Goal: Transaction & Acquisition: Purchase product/service

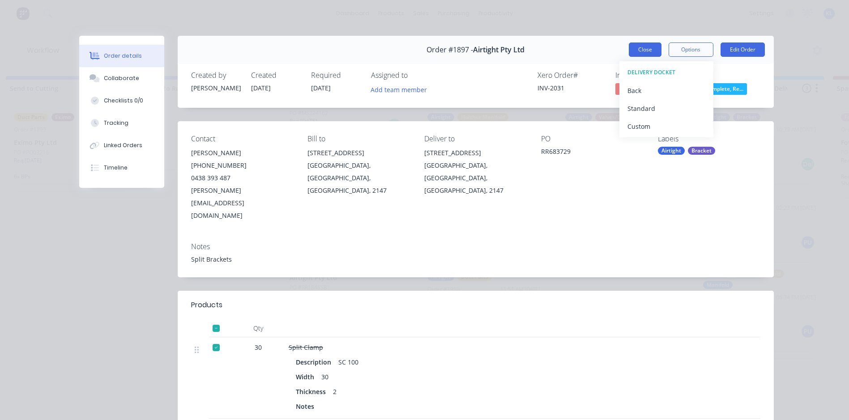
click at [642, 50] on button "Close" at bounding box center [645, 50] width 33 height 14
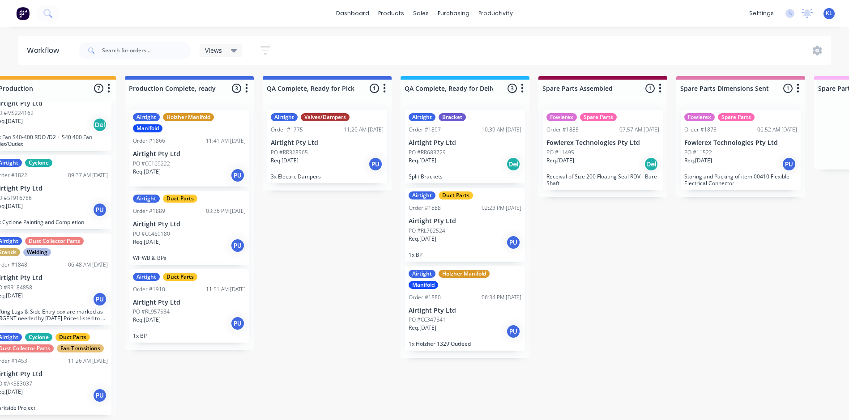
scroll to position [2, 559]
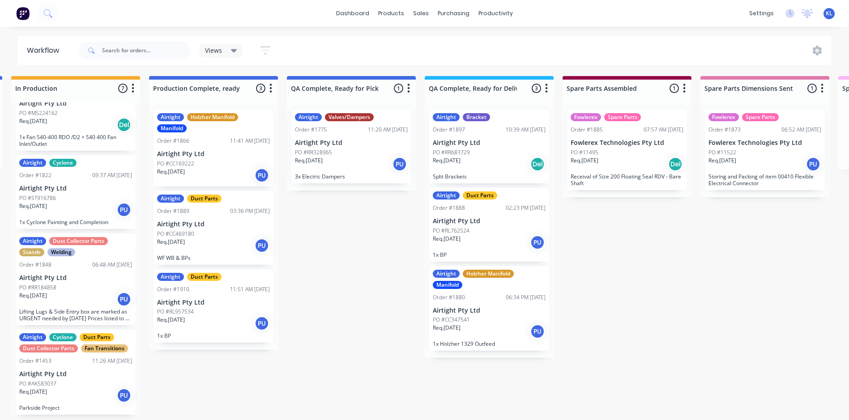
click at [461, 151] on p "PO #RR683729" at bounding box center [451, 153] width 37 height 8
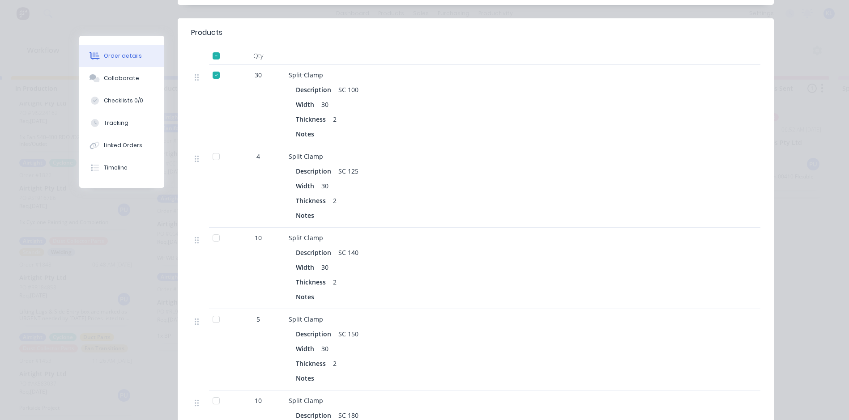
scroll to position [250, 0]
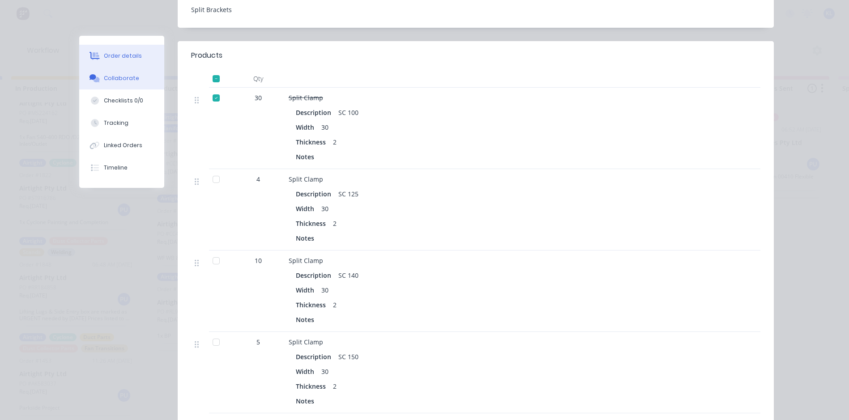
click at [137, 72] on button "Collaborate" at bounding box center [121, 78] width 85 height 22
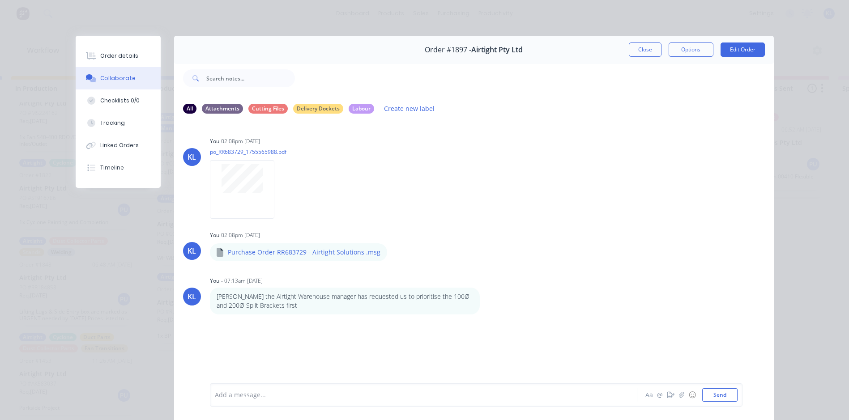
click at [292, 402] on div "Add a message... Aa @ ☺ Send" at bounding box center [476, 395] width 533 height 23
click at [286, 402] on div "Add a message... Aa @ ☺ Send" at bounding box center [476, 395] width 533 height 23
click at [264, 389] on div "Add a message..." at bounding box center [411, 394] width 392 height 13
click at [643, 52] on button "Close" at bounding box center [645, 50] width 33 height 14
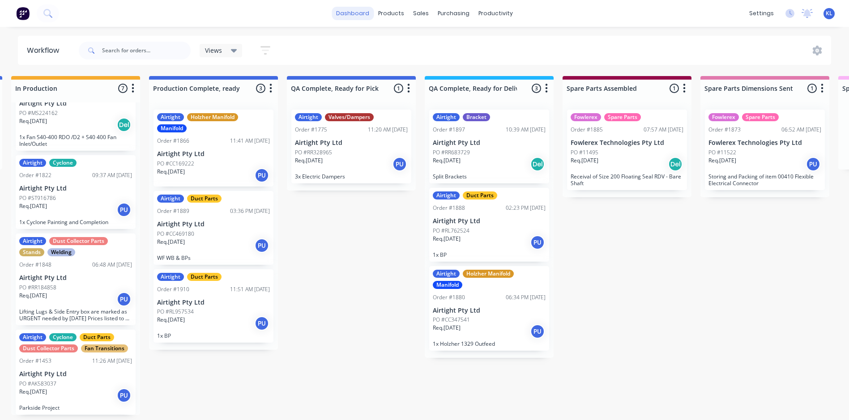
scroll to position [0, 559]
click at [115, 48] on input "text" at bounding box center [146, 51] width 89 height 18
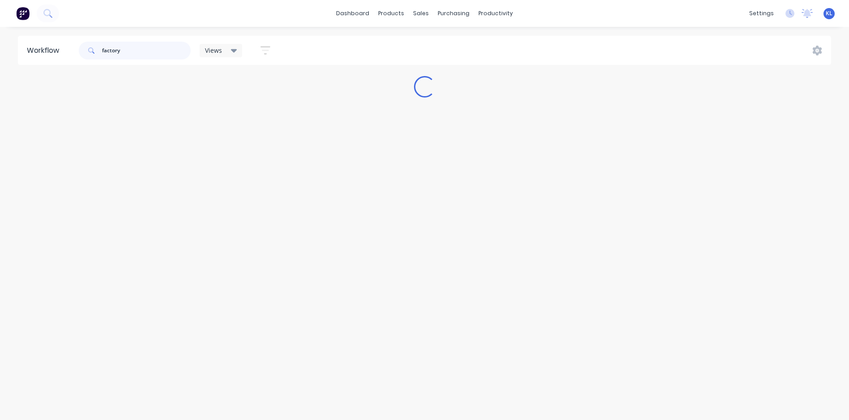
scroll to position [0, 0]
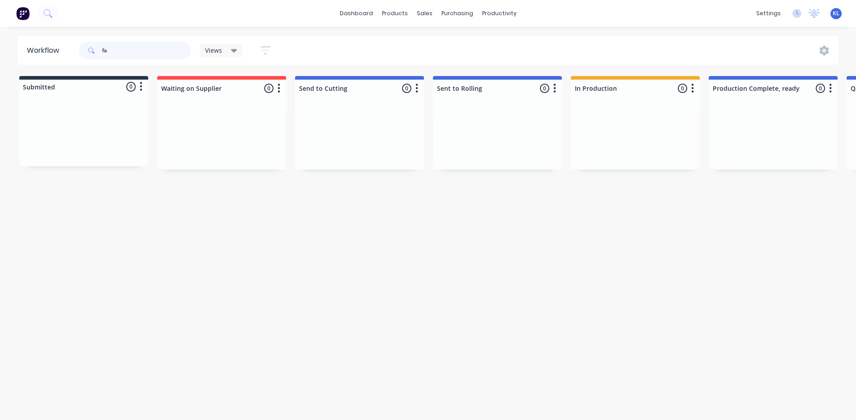
type input "f"
click at [222, 54] on div "Views" at bounding box center [221, 51] width 32 height 8
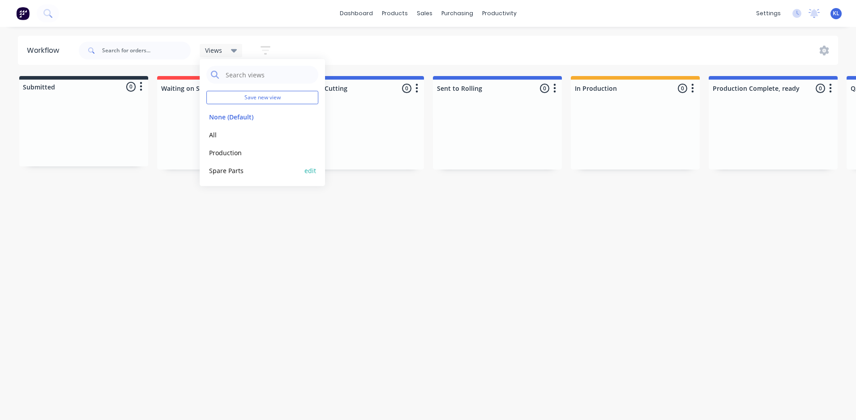
click at [226, 171] on button "Spare Parts" at bounding box center [253, 171] width 95 height 10
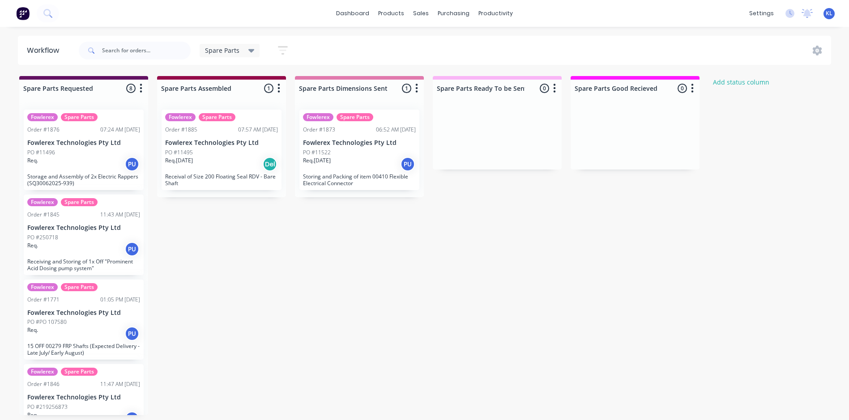
click at [359, 162] on div "Req. 13/08/25 PU" at bounding box center [359, 164] width 113 height 15
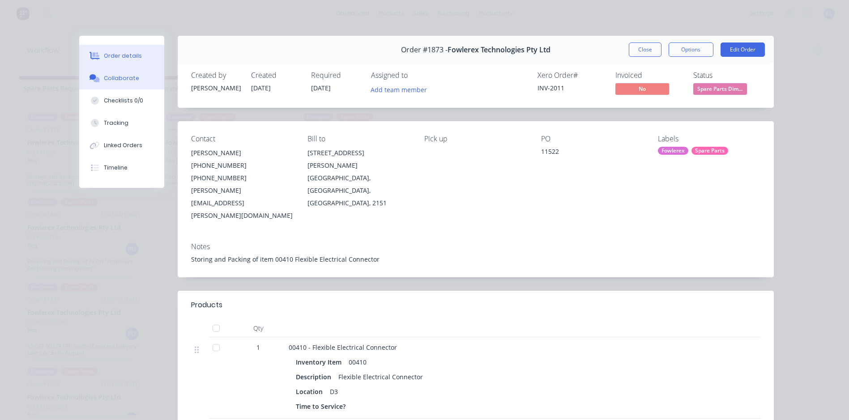
click at [131, 71] on button "Collaborate" at bounding box center [121, 78] width 85 height 22
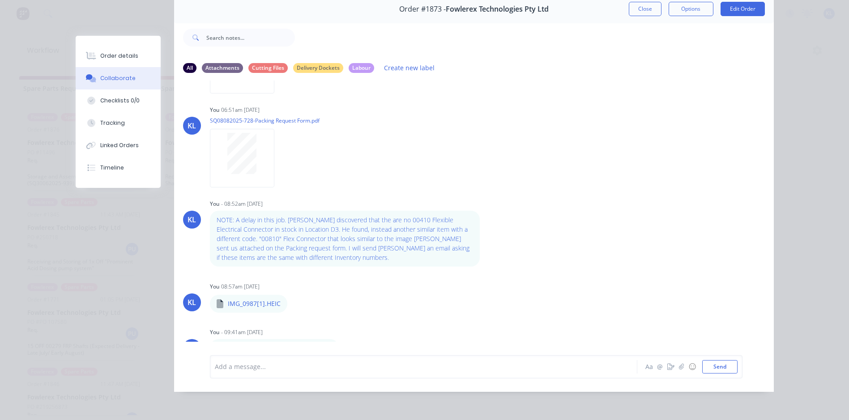
scroll to position [99, 0]
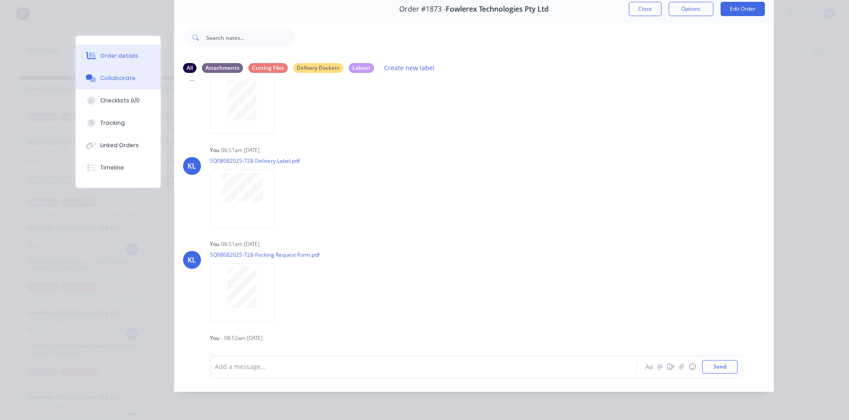
click at [117, 63] on button "Order details" at bounding box center [118, 56] width 85 height 22
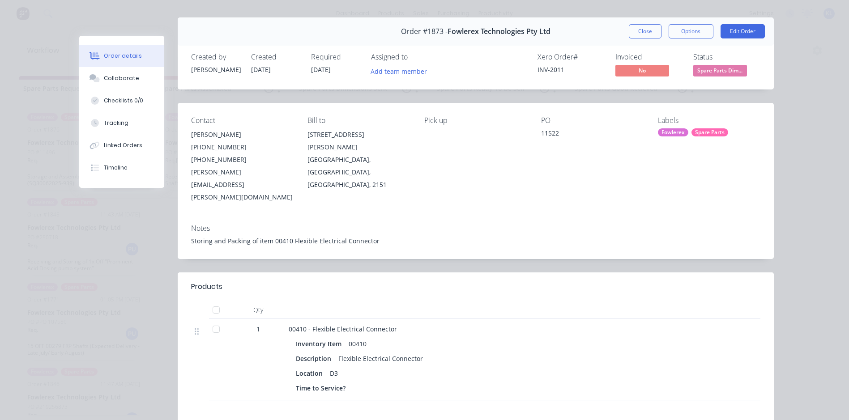
scroll to position [0, 0]
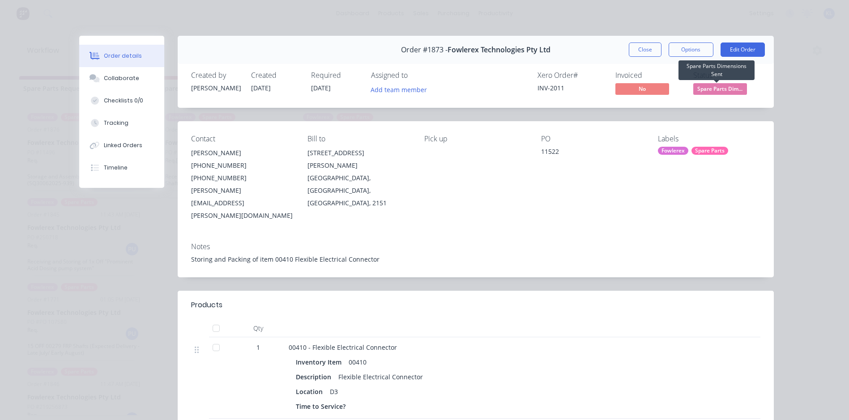
click at [706, 92] on span "Spare Parts Dim..." at bounding box center [720, 88] width 54 height 11
click at [779, 94] on div "Order details Collaborate Checklists 0/0 Tracking Linked Orders Timeline Order …" at bounding box center [424, 210] width 849 height 420
click at [642, 42] on div "Order #1873 - Fowlerex Technologies Pty Ltd Close Options Edit Order" at bounding box center [476, 50] width 596 height 28
click at [643, 43] on button "Close" at bounding box center [645, 50] width 33 height 14
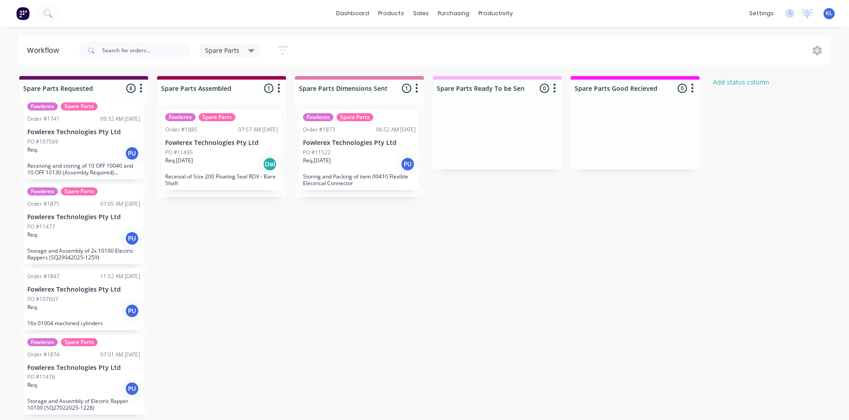
scroll to position [2, 0]
click at [81, 366] on p "Fowlerex Technologies Pty Ltd" at bounding box center [83, 368] width 113 height 8
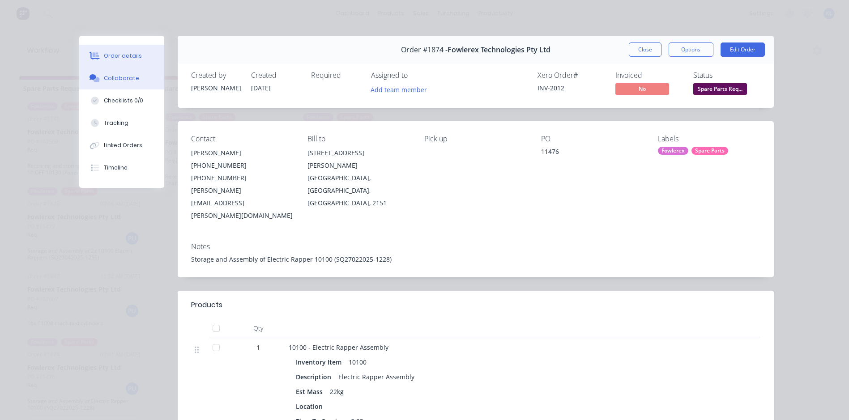
click at [111, 74] on div "Collaborate" at bounding box center [121, 78] width 35 height 8
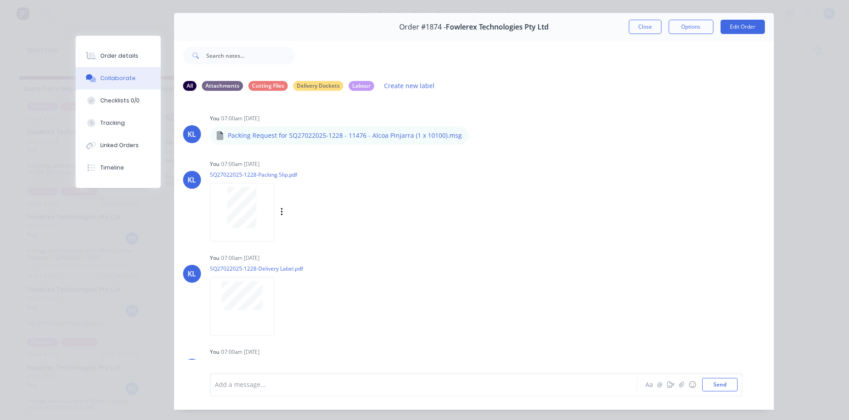
scroll to position [0, 0]
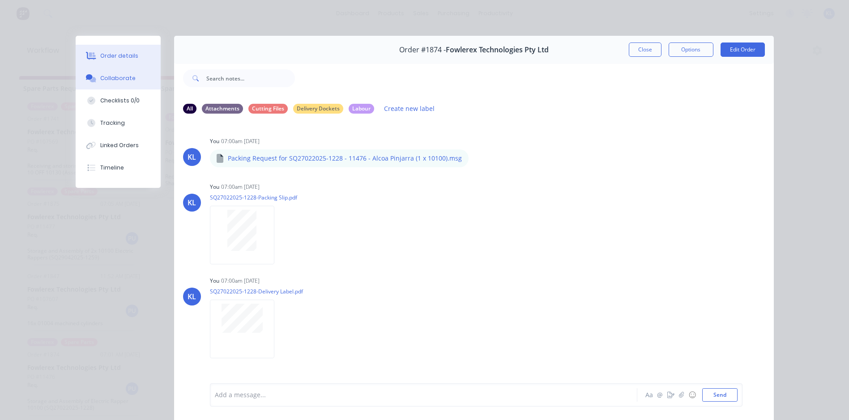
click at [119, 49] on button "Order details" at bounding box center [118, 56] width 85 height 22
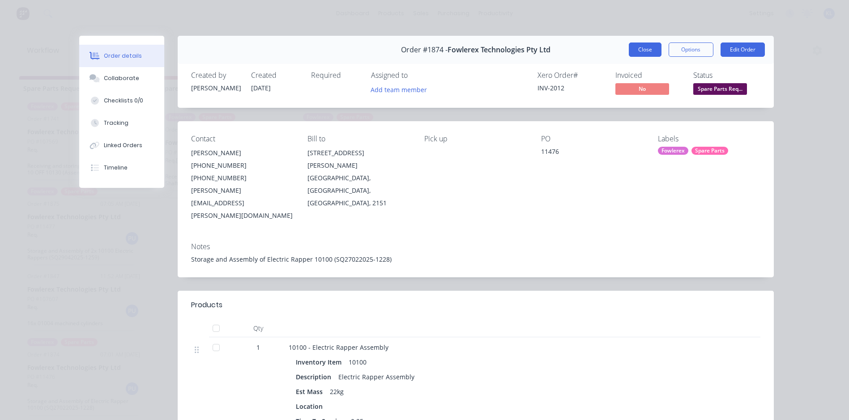
click at [635, 52] on button "Close" at bounding box center [645, 50] width 33 height 14
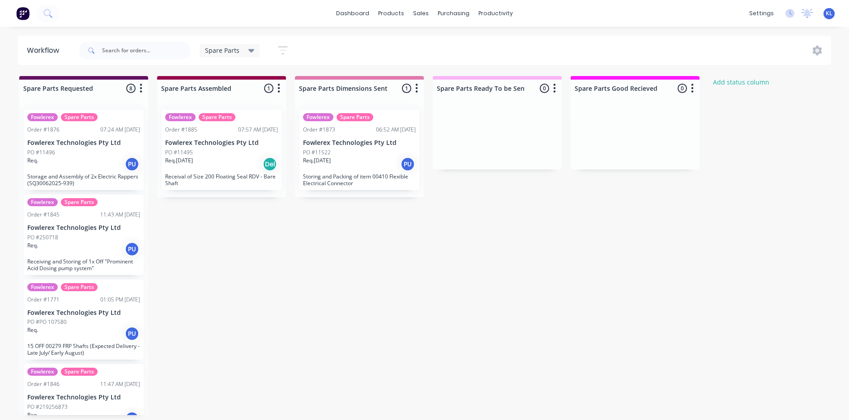
click at [102, 171] on div "Fowlerex Spare Parts Order #1876 07:24 AM 13/08/25 Fowlerex Technologies Pty Lt…" at bounding box center [84, 150] width 120 height 81
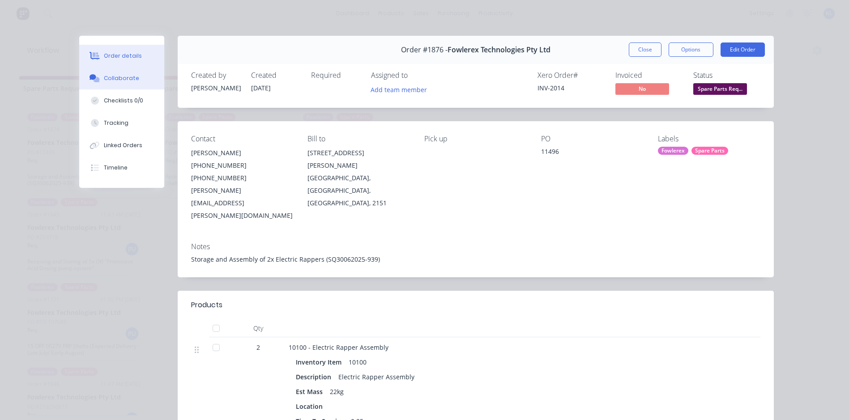
click at [114, 73] on button "Collaborate" at bounding box center [121, 78] width 85 height 22
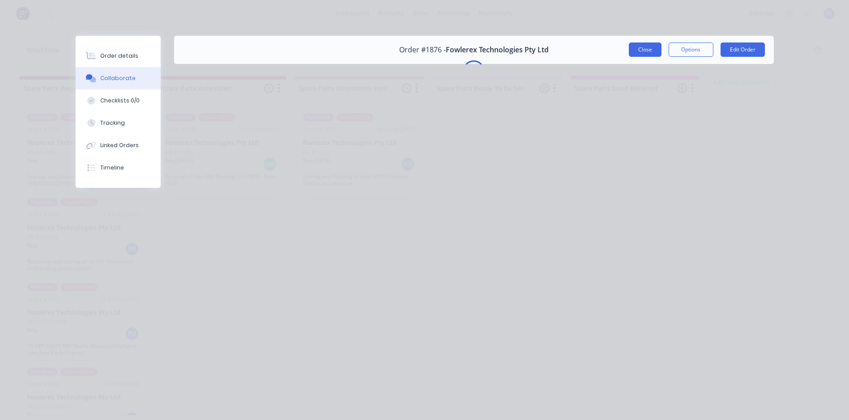
click at [652, 49] on button "Close" at bounding box center [645, 50] width 33 height 14
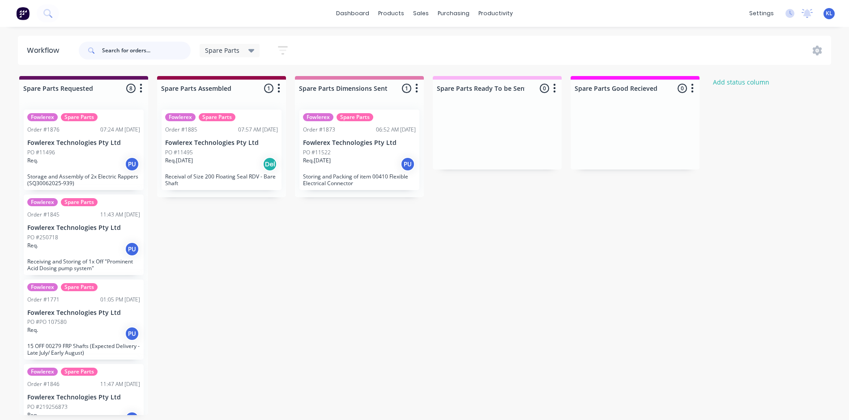
click at [118, 46] on input "text" at bounding box center [146, 51] width 89 height 18
type input "11476"
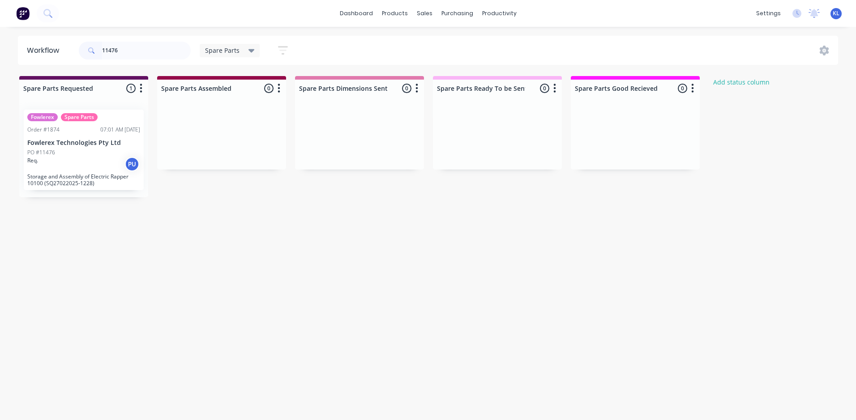
click at [79, 135] on div "Fowlerex Spare Parts Order #1874 07:01 AM 13/08/25 Fowlerex Technologies Pty Lt…" at bounding box center [84, 150] width 120 height 81
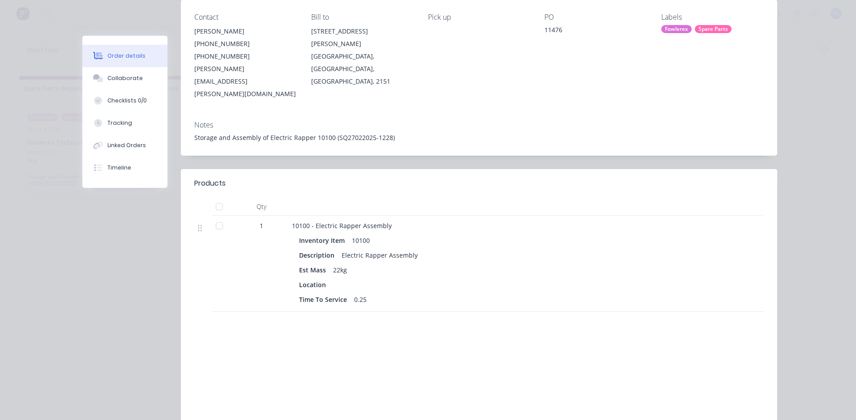
scroll to position [134, 0]
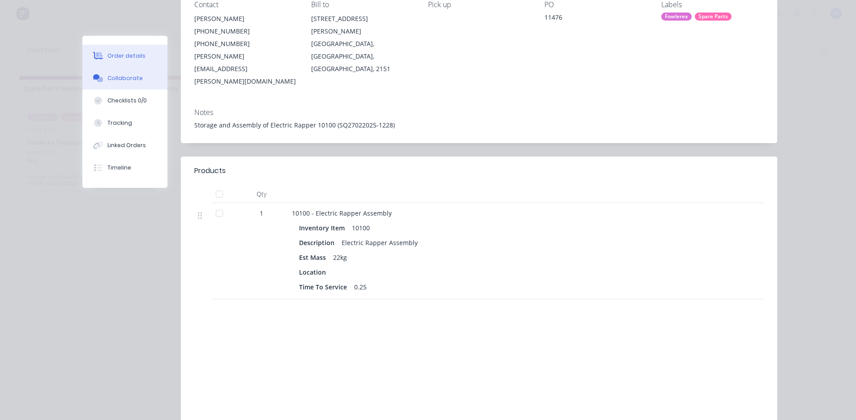
click at [124, 72] on button "Collaborate" at bounding box center [124, 78] width 85 height 22
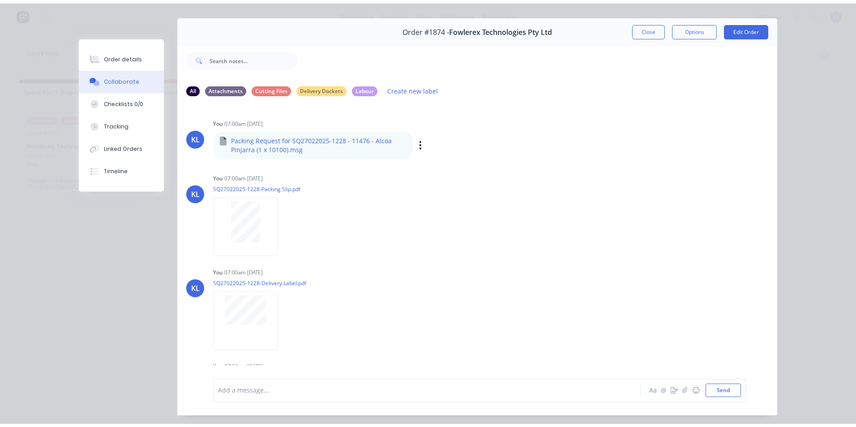
scroll to position [0, 0]
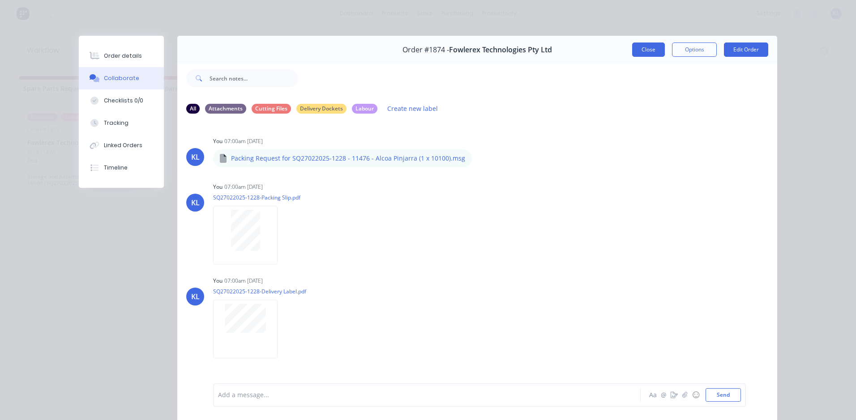
click at [644, 49] on button "Close" at bounding box center [648, 50] width 33 height 14
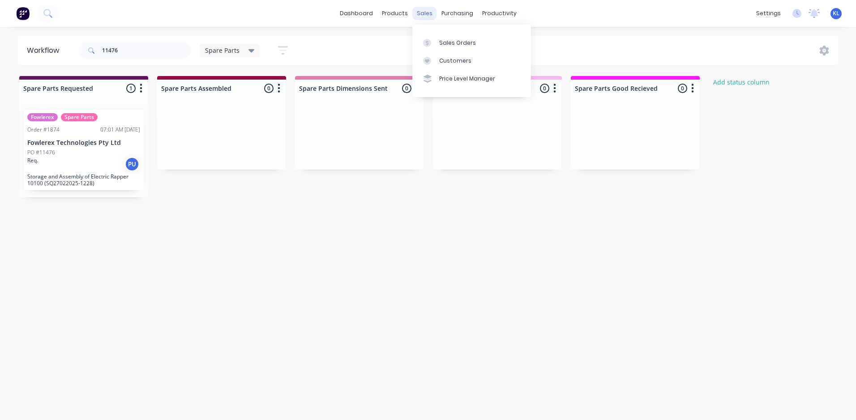
click at [427, 18] on div "sales" at bounding box center [424, 13] width 25 height 13
click at [461, 46] on div "Sales Orders" at bounding box center [457, 43] width 37 height 8
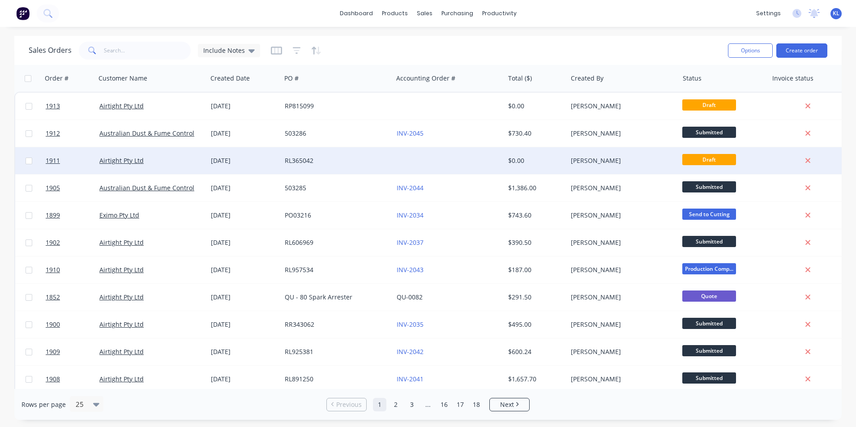
click at [672, 163] on div "[PERSON_NAME]" at bounding box center [623, 160] width 104 height 9
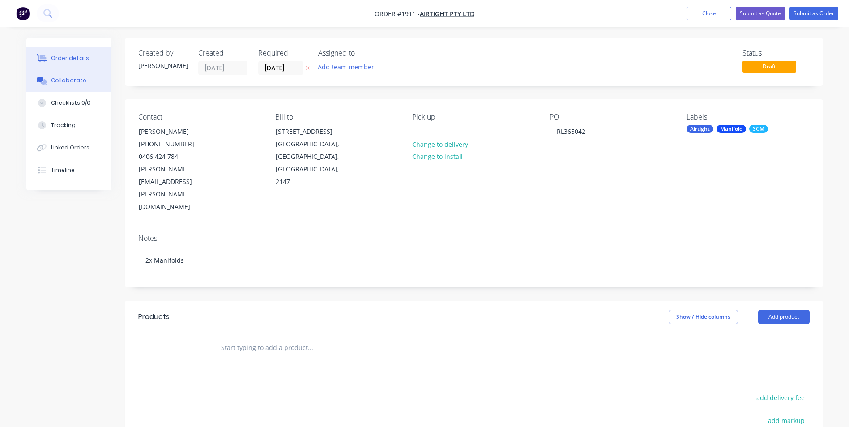
click at [53, 79] on div "Collaborate" at bounding box center [68, 81] width 35 height 8
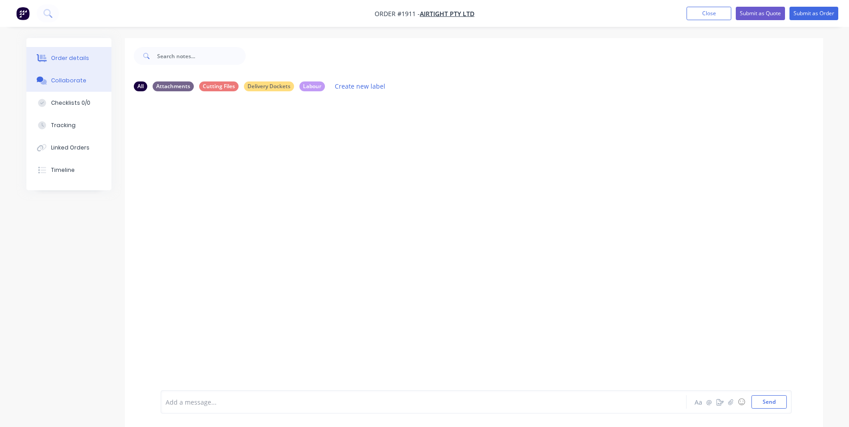
click at [56, 55] on div "Order details" at bounding box center [70, 58] width 38 height 8
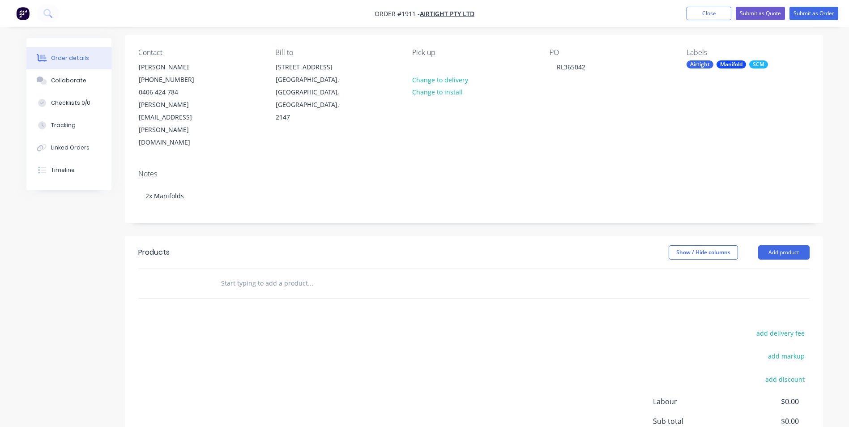
scroll to position [127, 0]
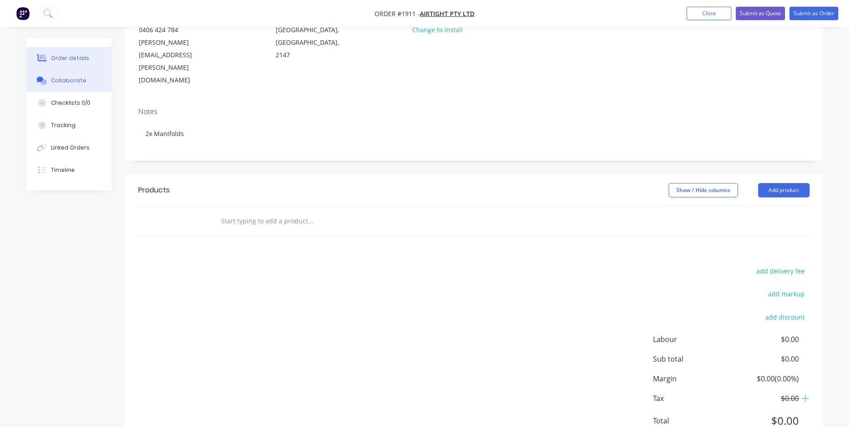
click at [76, 74] on button "Collaborate" at bounding box center [68, 80] width 85 height 22
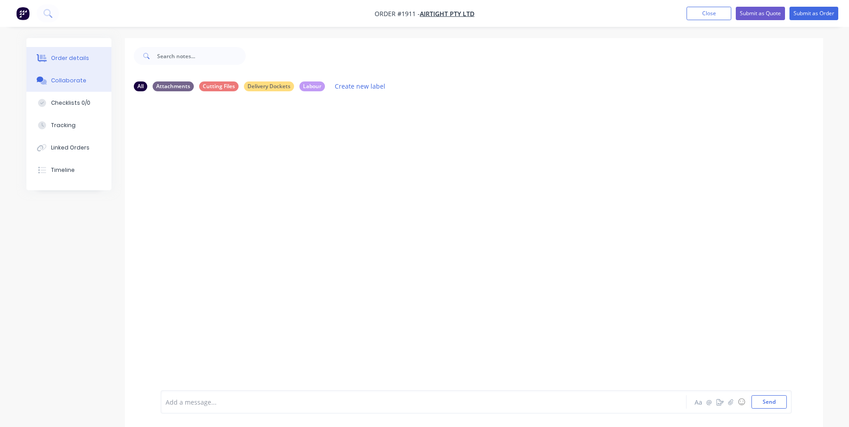
click at [69, 56] on div "Order details" at bounding box center [70, 58] width 38 height 8
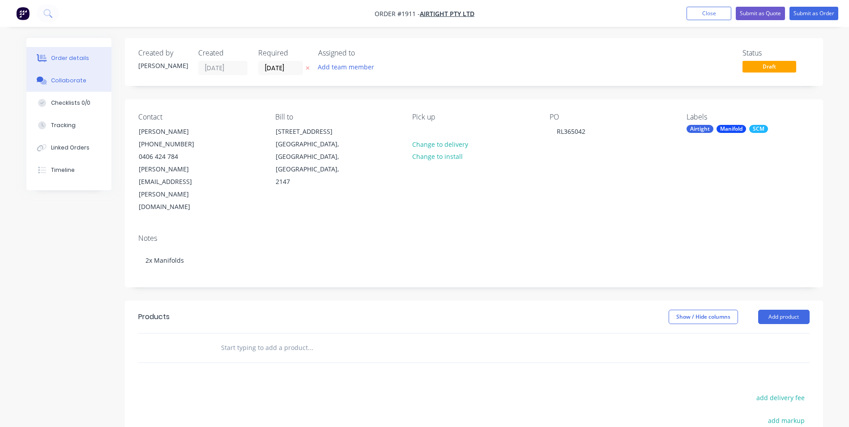
click at [64, 83] on div "Collaborate" at bounding box center [68, 81] width 35 height 8
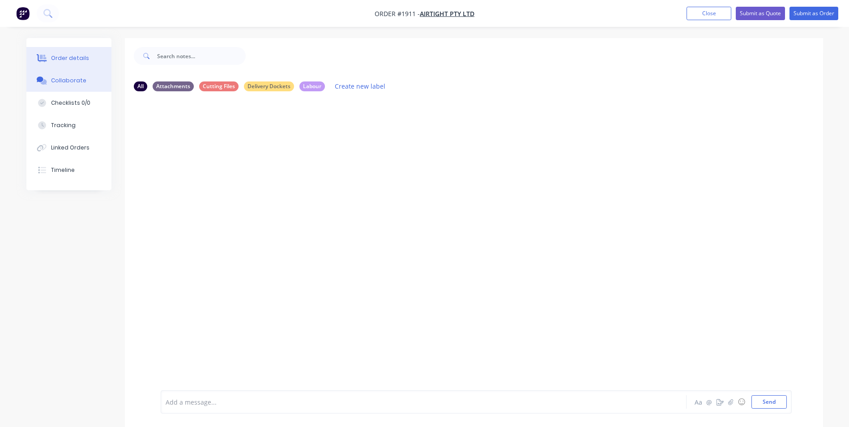
click at [70, 55] on div "Order details" at bounding box center [70, 58] width 38 height 8
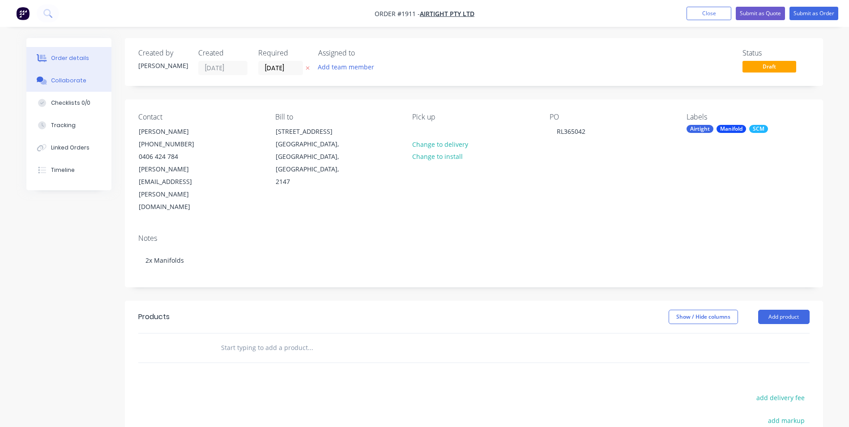
click at [50, 83] on button "Collaborate" at bounding box center [68, 80] width 85 height 22
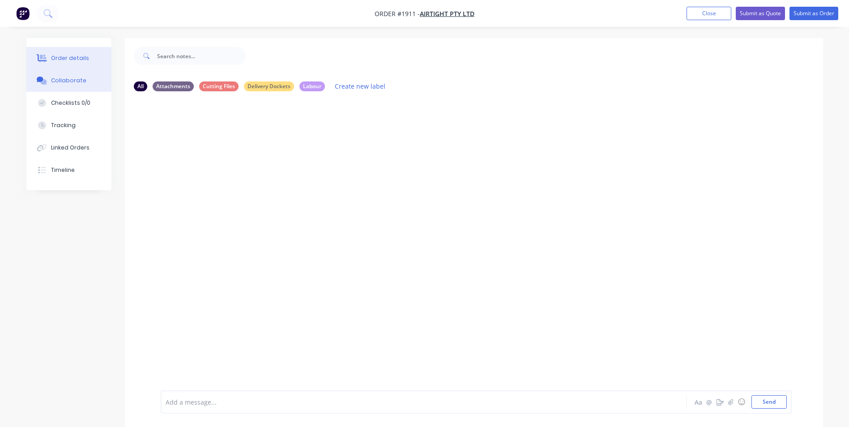
click at [91, 53] on button "Order details" at bounding box center [68, 58] width 85 height 22
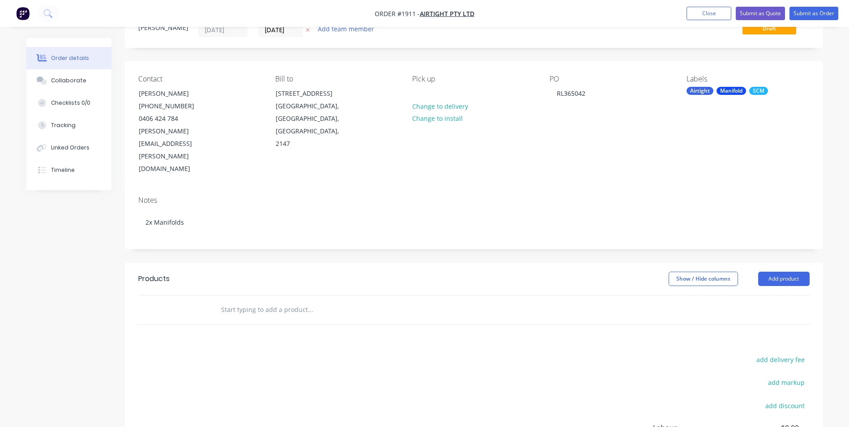
scroll to position [37, 0]
drag, startPoint x: 60, startPoint y: 84, endPoint x: 23, endPoint y: 104, distance: 42.5
click at [60, 84] on div "Collaborate" at bounding box center [68, 81] width 35 height 8
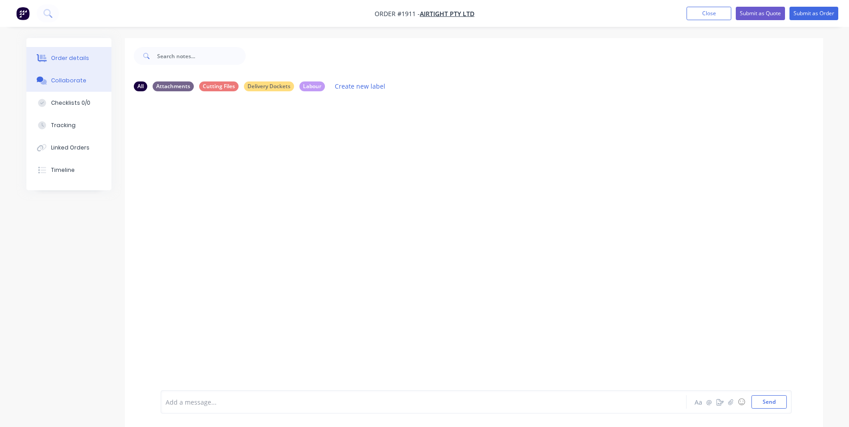
click at [63, 54] on button "Order details" at bounding box center [68, 58] width 85 height 22
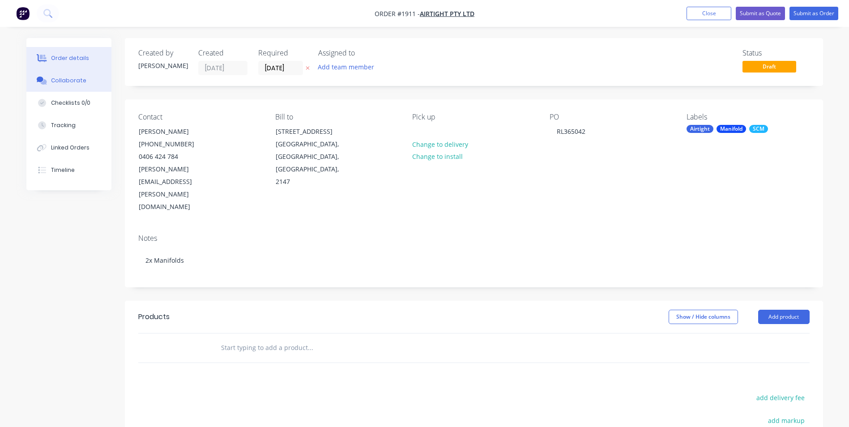
click at [68, 73] on button "Collaborate" at bounding box center [68, 80] width 85 height 22
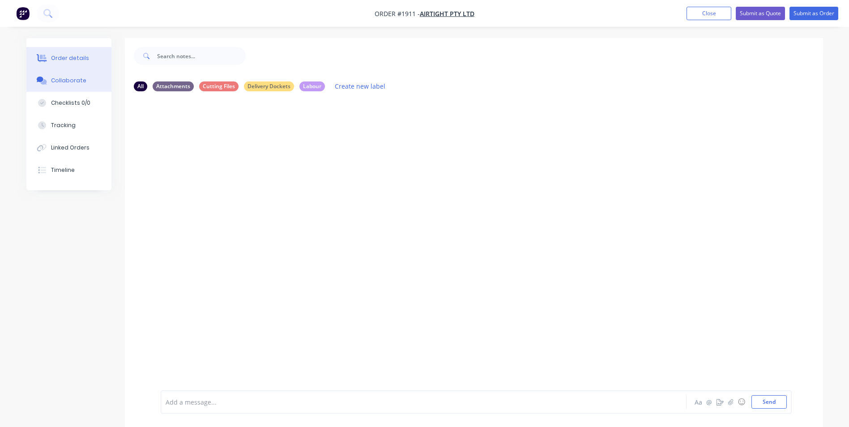
click at [64, 47] on button "Order details" at bounding box center [68, 58] width 85 height 22
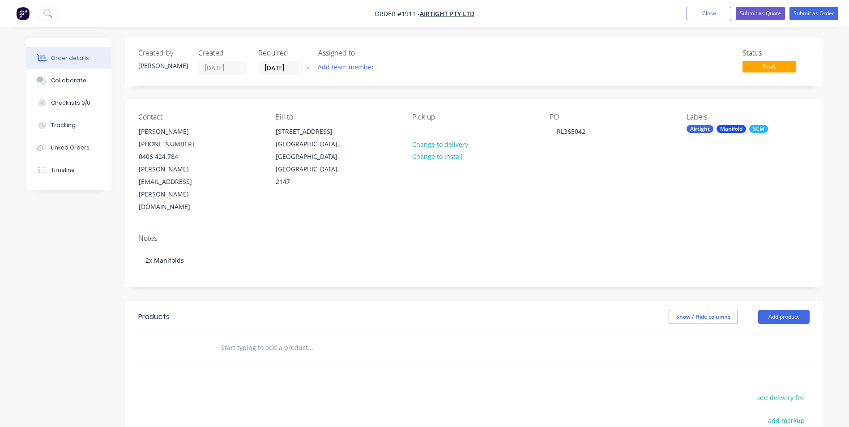
drag, startPoint x: 75, startPoint y: 81, endPoint x: 28, endPoint y: 89, distance: 48.0
click at [75, 81] on div "Collaborate" at bounding box center [68, 81] width 35 height 8
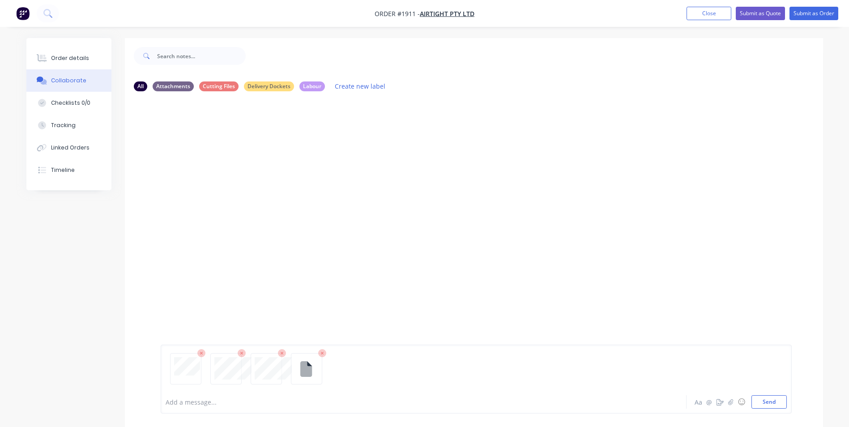
click at [766, 411] on div "Add a message... Aa @ ☺ Send" at bounding box center [476, 379] width 631 height 69
click at [764, 401] on button "Send" at bounding box center [768, 401] width 35 height 13
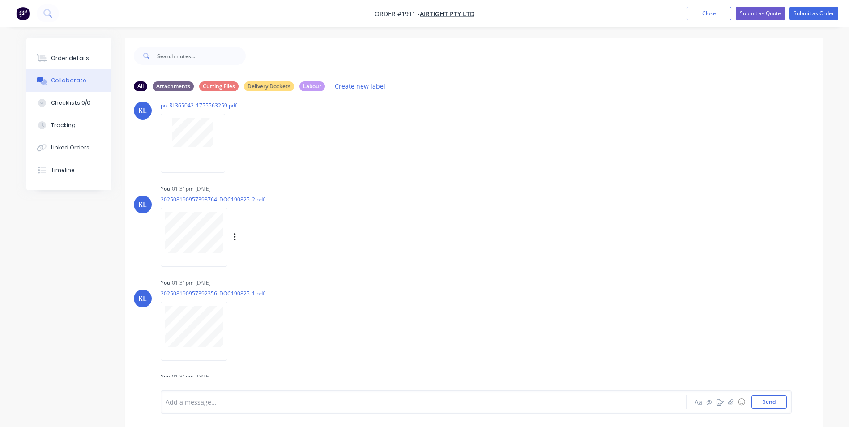
scroll to position [37, 0]
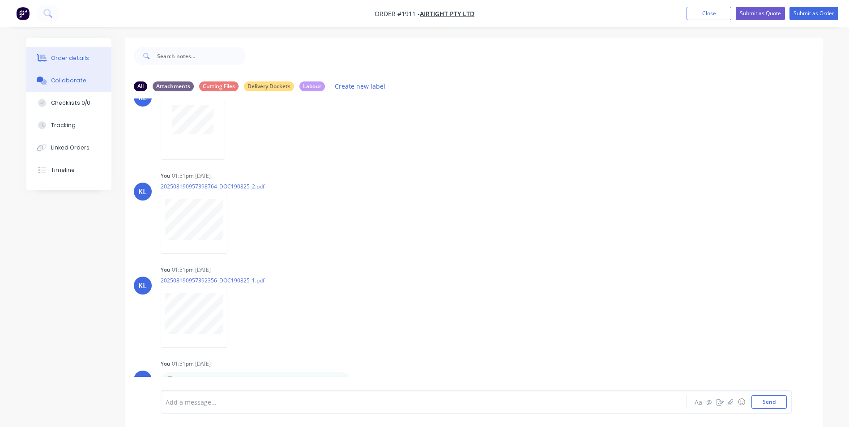
click at [75, 58] on div "Order details" at bounding box center [70, 58] width 38 height 8
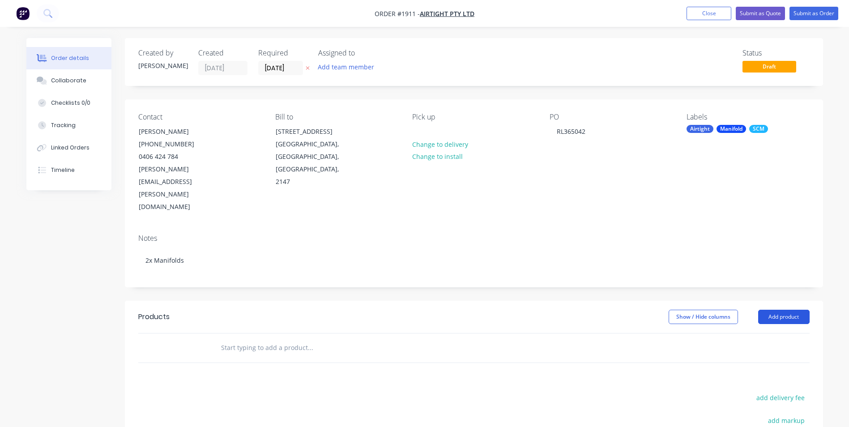
click at [785, 310] on button "Add product" at bounding box center [783, 317] width 51 height 14
click at [753, 369] on div "Product Kit" at bounding box center [767, 375] width 69 height 13
click at [776, 351] on div "Standard pricing" at bounding box center [767, 357] width 69 height 13
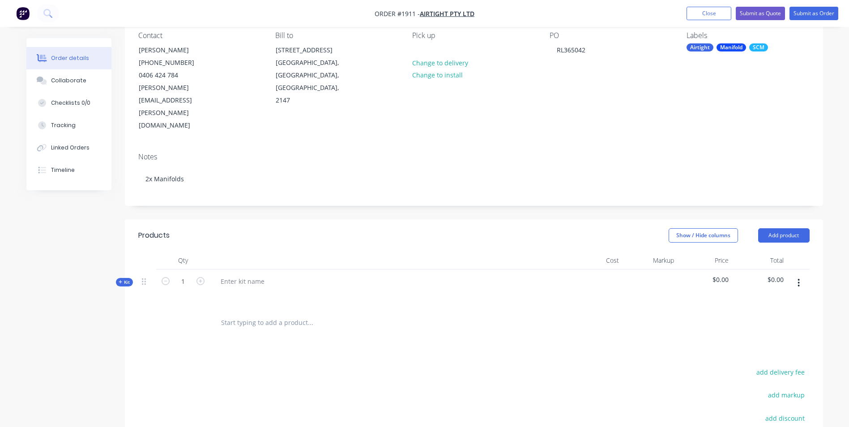
scroll to position [90, 0]
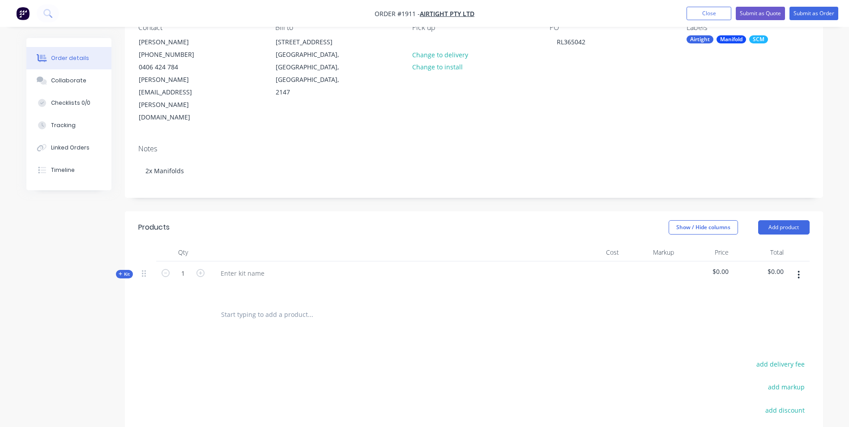
click at [799, 270] on icon "button" at bounding box center [799, 275] width 2 height 10
click at [752, 363] on div "Delete" at bounding box center [767, 369] width 69 height 13
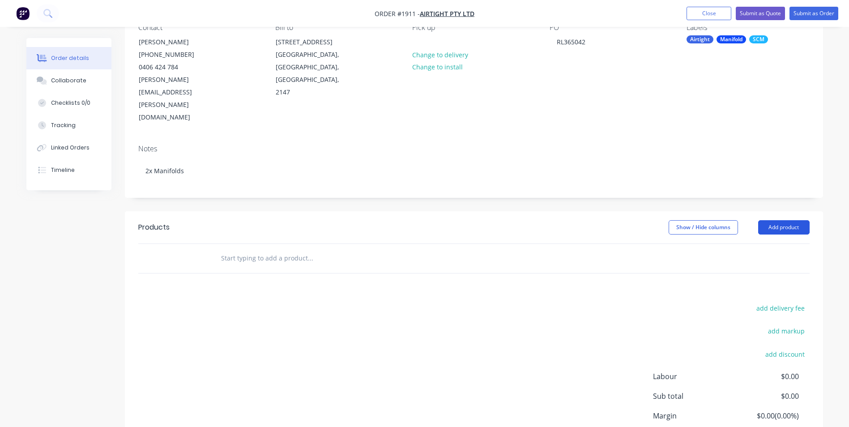
click at [783, 220] on button "Add product" at bounding box center [783, 227] width 51 height 14
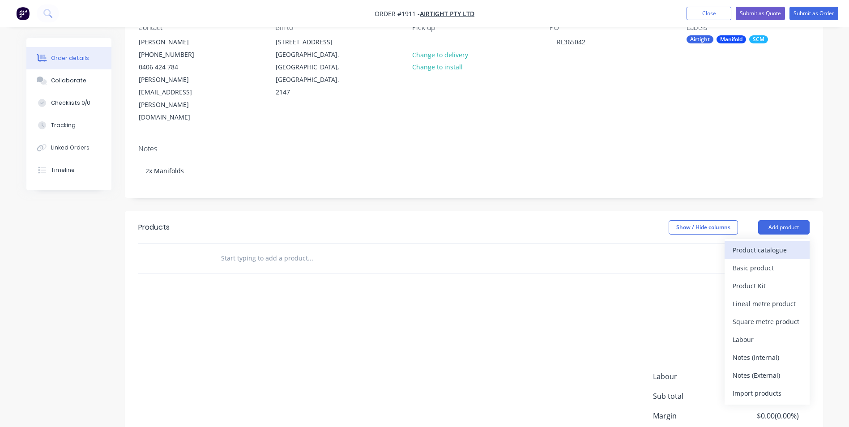
click at [766, 243] on div "Product catalogue" at bounding box center [767, 249] width 69 height 13
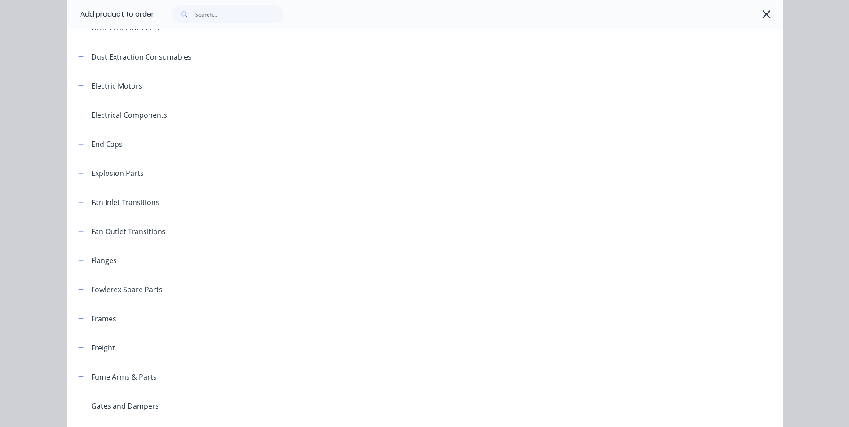
scroll to position [671, 0]
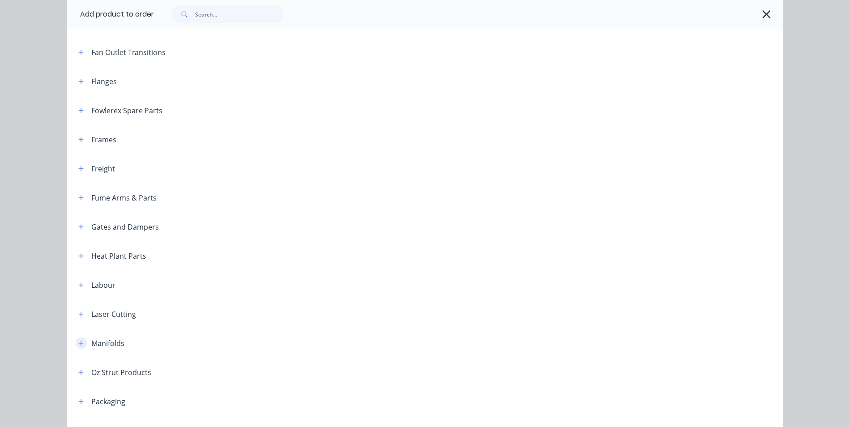
click at [78, 340] on icon "button" at bounding box center [80, 343] width 5 height 6
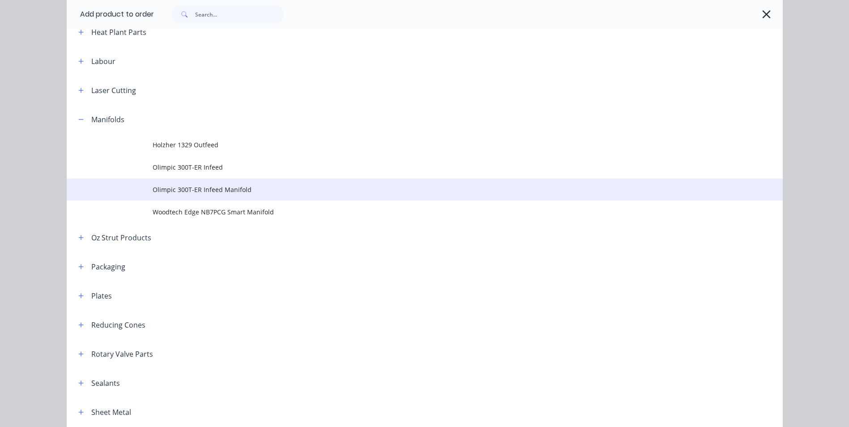
click at [231, 194] on td "Olimpic 300T-ER Infeed Manifold" at bounding box center [468, 190] width 630 height 22
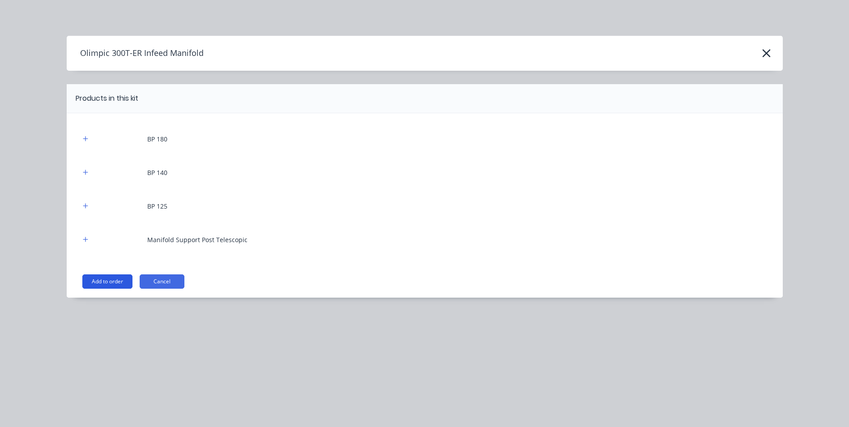
click at [110, 284] on button "Add to order" at bounding box center [107, 281] width 50 height 14
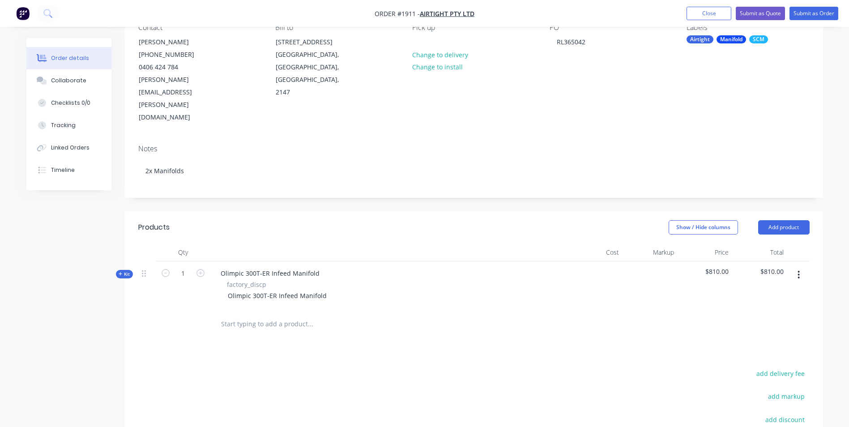
click at [252, 315] on input "text" at bounding box center [310, 324] width 179 height 18
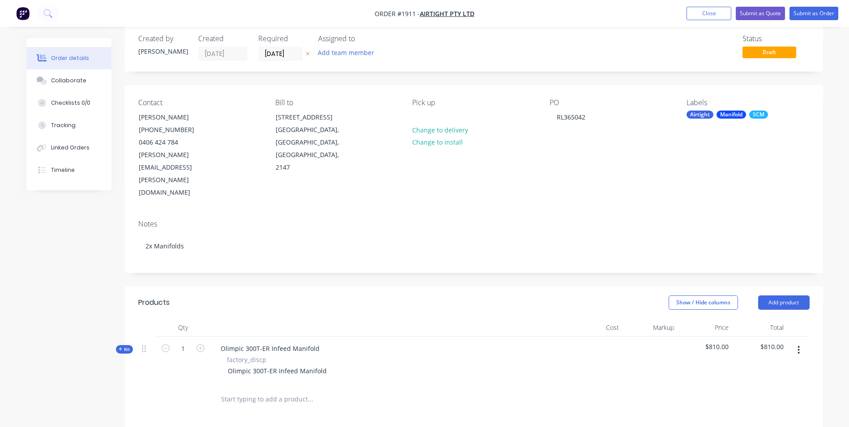
scroll to position [13, 0]
click at [796, 297] on button "Add product" at bounding box center [783, 304] width 51 height 14
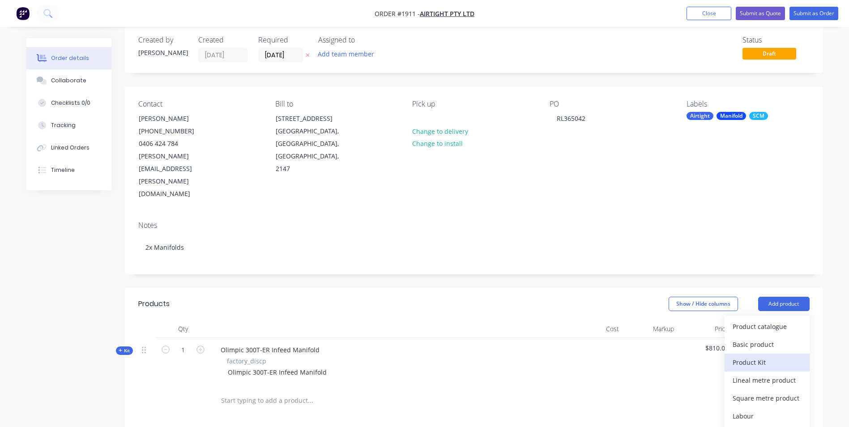
scroll to position [58, 0]
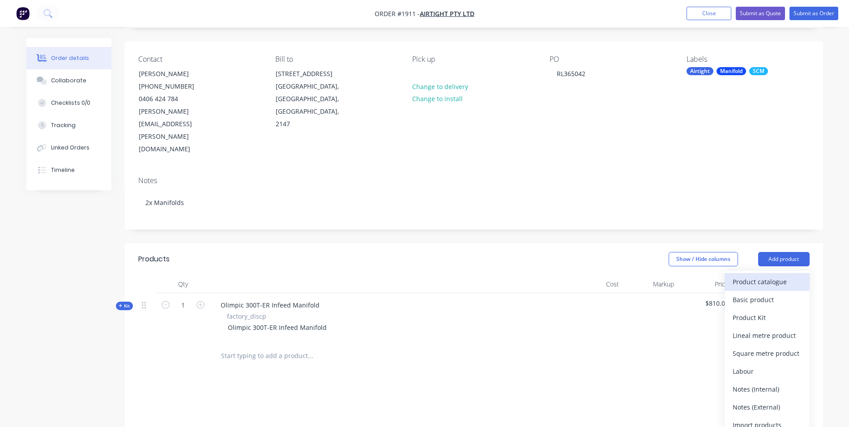
click at [768, 275] on div "Product catalogue" at bounding box center [767, 281] width 69 height 13
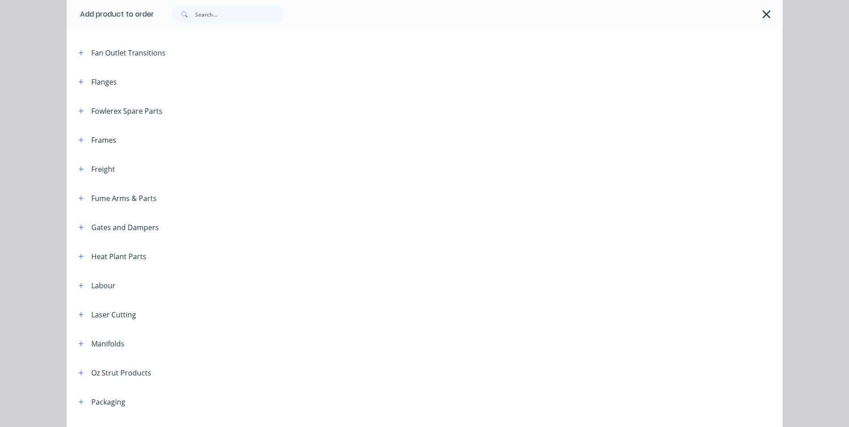
scroll to position [671, 0]
click at [80, 345] on icon "button" at bounding box center [80, 343] width 5 height 6
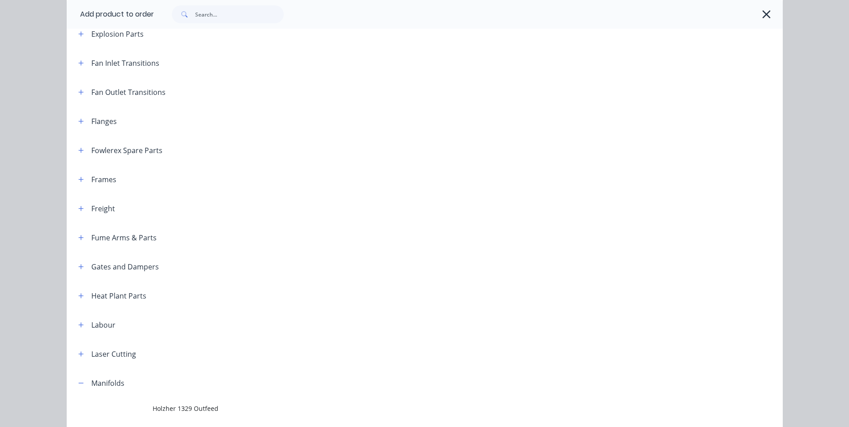
scroll to position [627, 0]
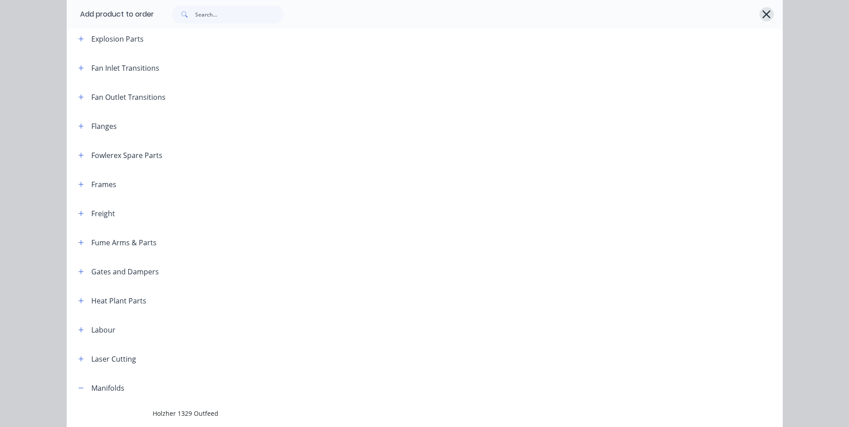
click at [764, 12] on icon "button" at bounding box center [766, 14] width 9 height 13
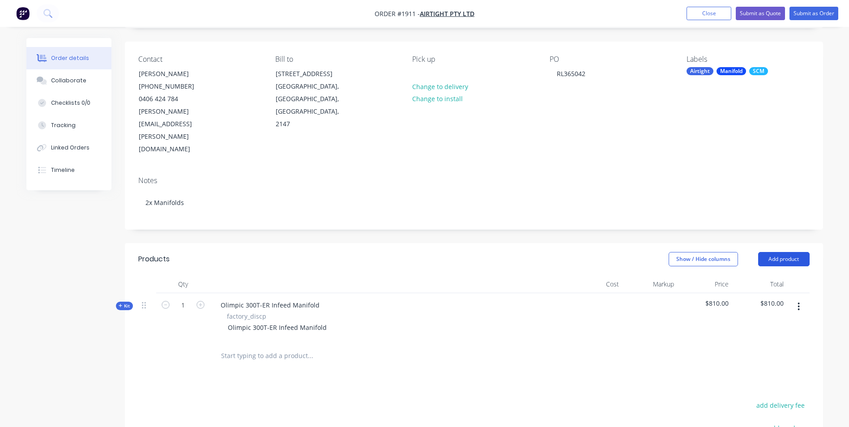
click at [774, 252] on button "Add product" at bounding box center [783, 259] width 51 height 14
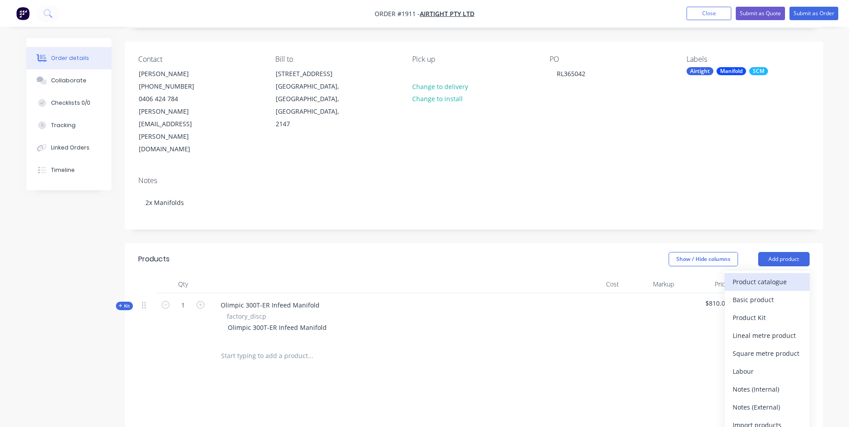
click at [760, 275] on div "Product catalogue" at bounding box center [767, 281] width 69 height 13
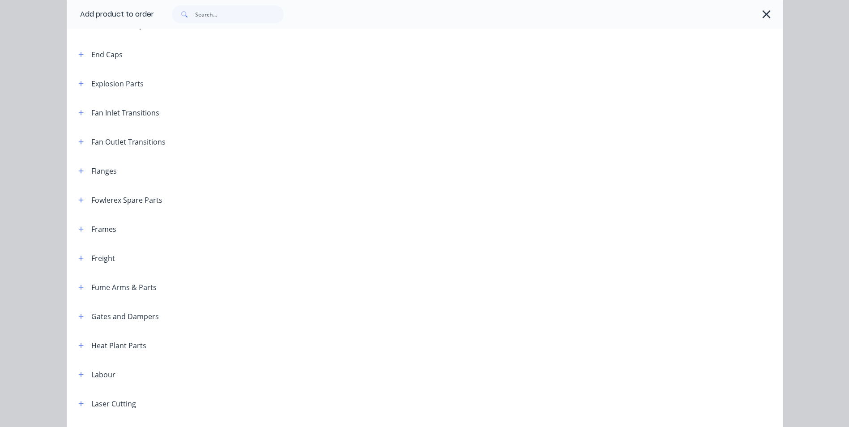
scroll to position [716, 0]
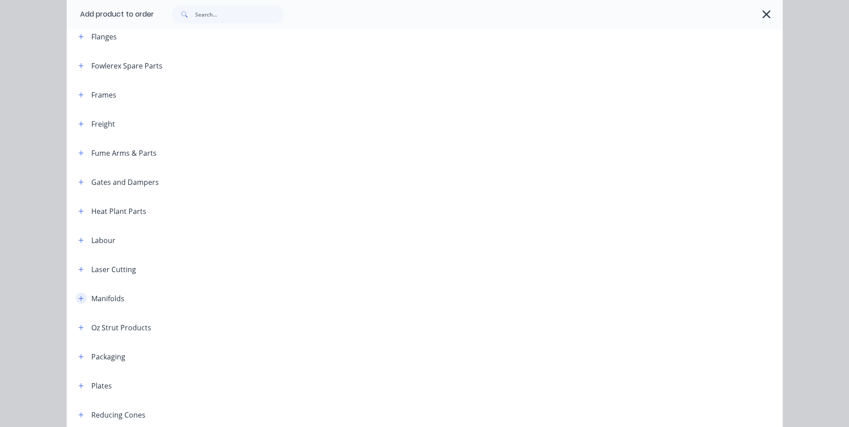
click at [79, 300] on icon "button" at bounding box center [80, 298] width 5 height 6
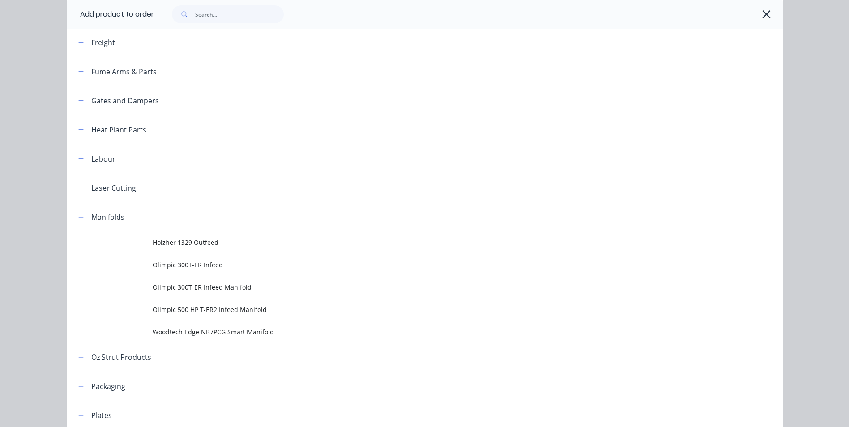
scroll to position [806, 0]
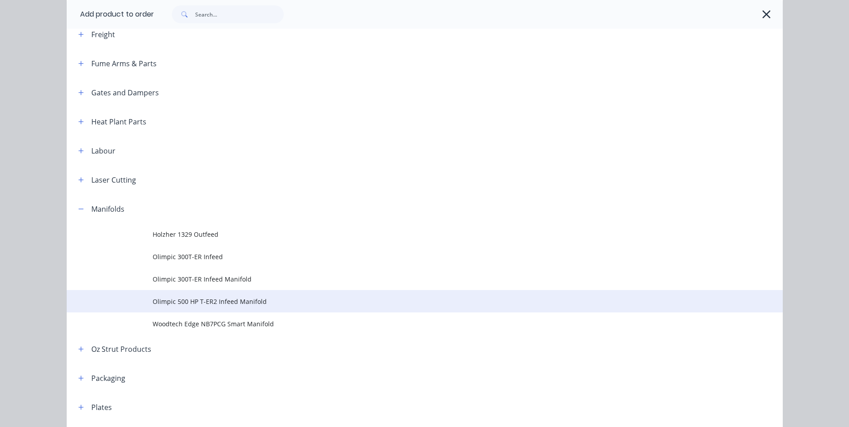
click at [232, 303] on span "Olimpic 500 HP T-ER2 Infeed Manifold" at bounding box center [405, 301] width 504 height 9
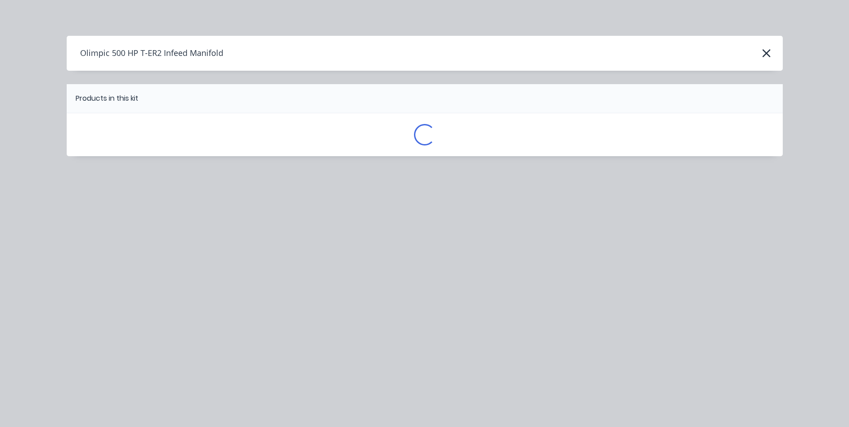
scroll to position [0, 0]
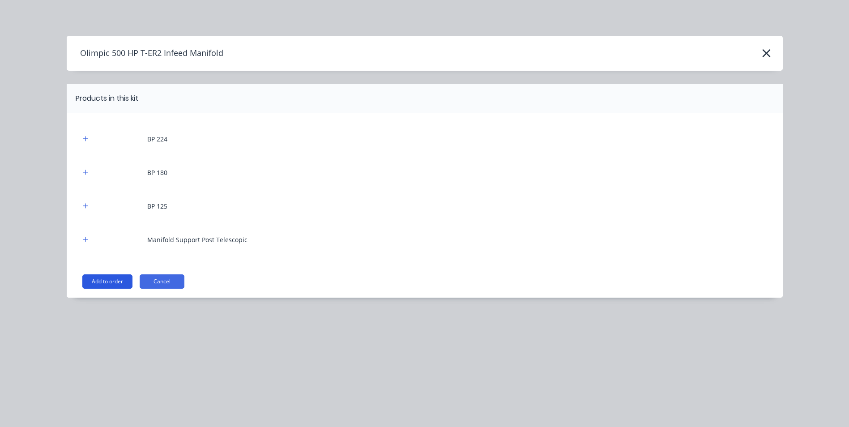
click at [97, 283] on button "Add to order" at bounding box center [107, 281] width 50 height 14
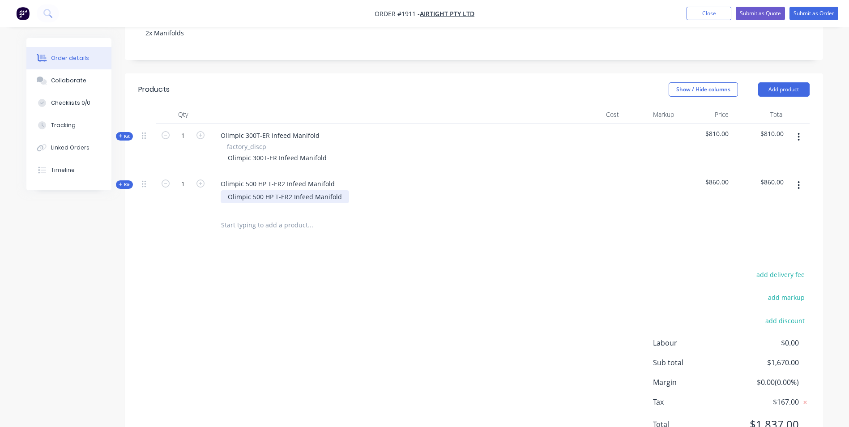
scroll to position [231, 0]
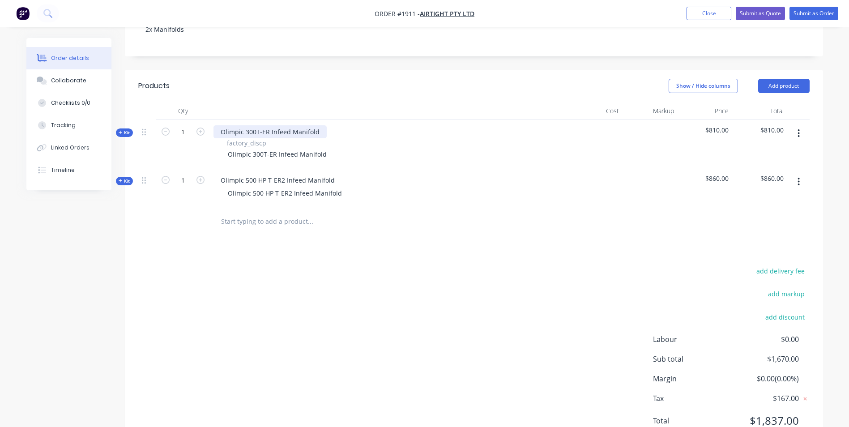
click at [251, 125] on div "Olimpic 300T-ER Infeed Manifold" at bounding box center [269, 131] width 113 height 13
click at [256, 213] on input "text" at bounding box center [310, 222] width 179 height 18
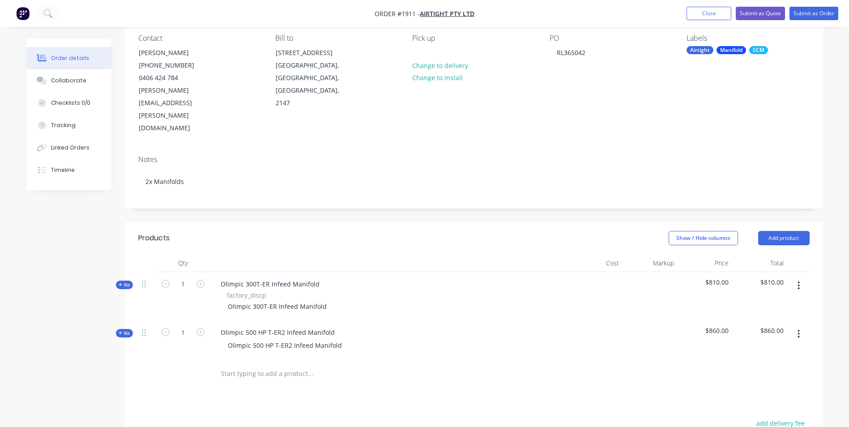
scroll to position [179, 0]
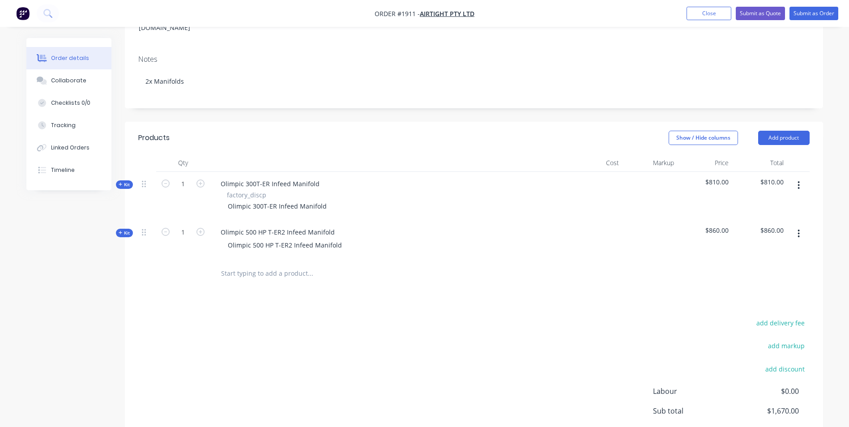
click at [278, 265] on input "text" at bounding box center [310, 274] width 179 height 18
click at [769, 131] on button "Add product" at bounding box center [783, 138] width 51 height 14
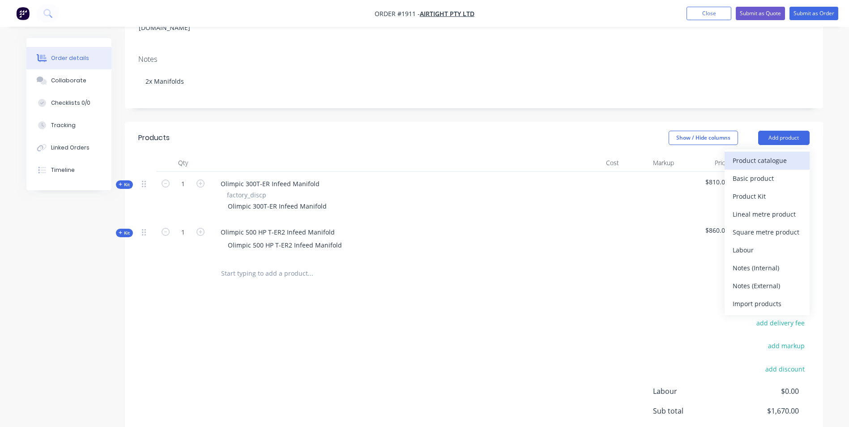
click at [744, 154] on div "Product catalogue" at bounding box center [767, 160] width 69 height 13
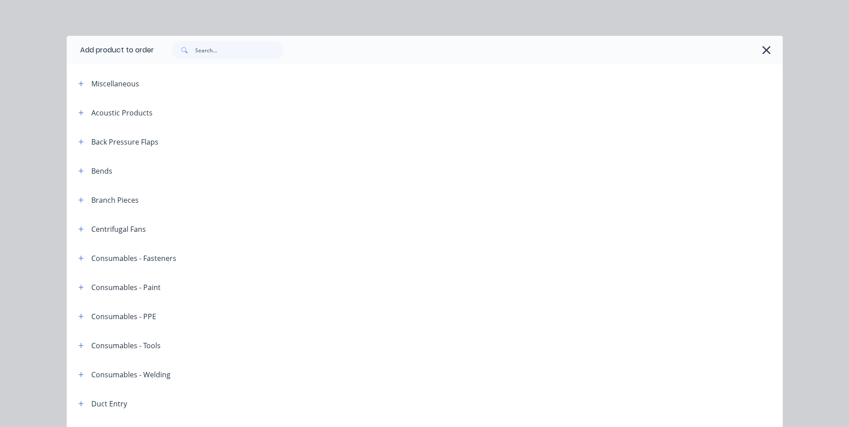
scroll to position [90, 0]
click at [80, 199] on icon "button" at bounding box center [80, 200] width 5 height 6
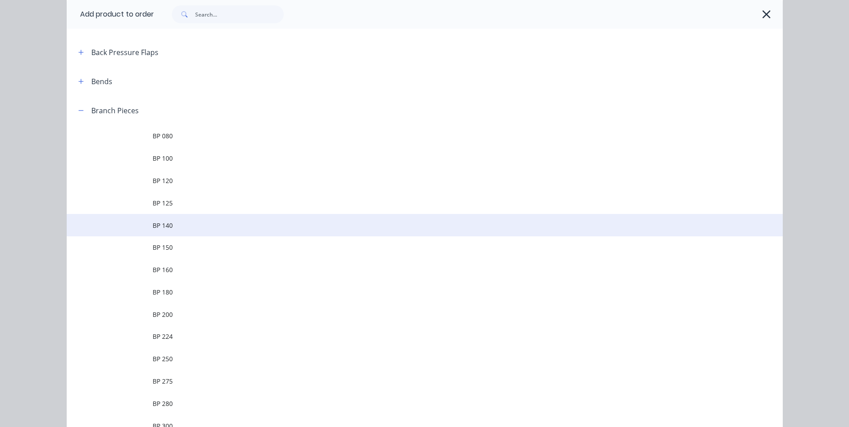
scroll to position [313, 0]
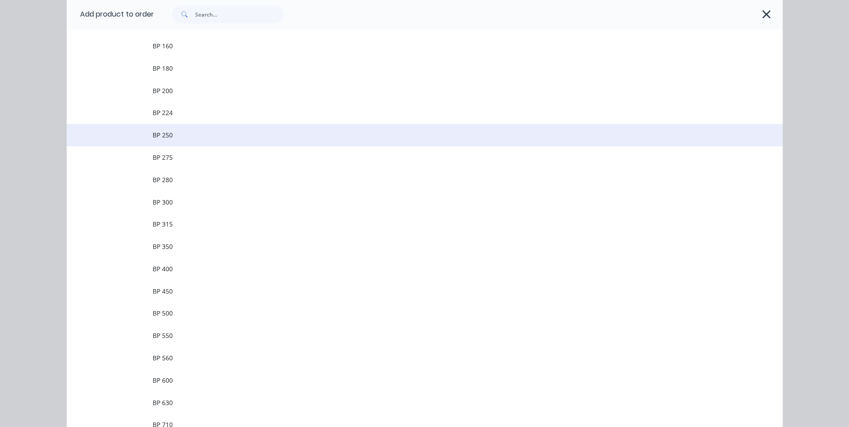
click at [193, 135] on span "BP 250" at bounding box center [405, 134] width 504 height 9
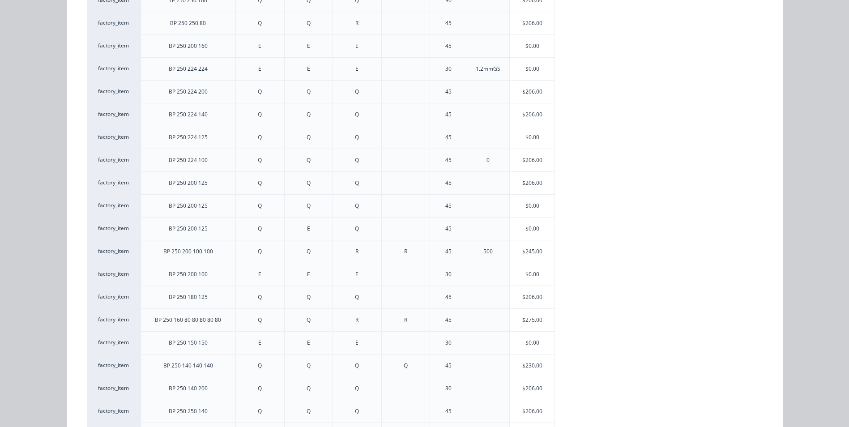
scroll to position [636, 0]
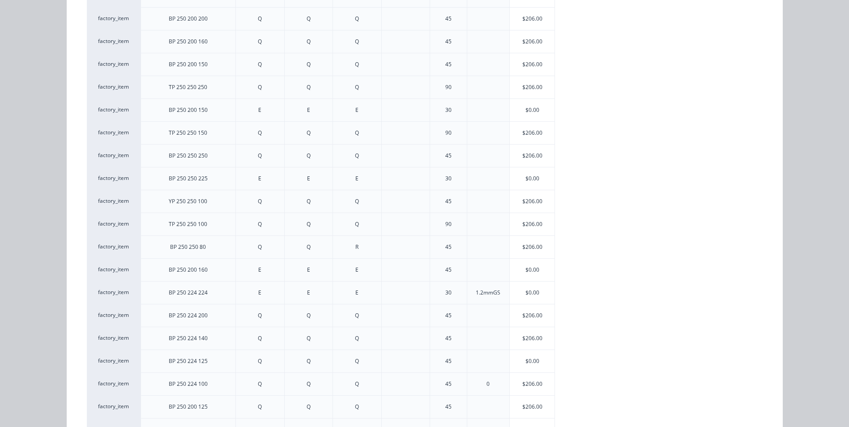
drag, startPoint x: 325, startPoint y: 222, endPoint x: 330, endPoint y: 219, distance: 5.5
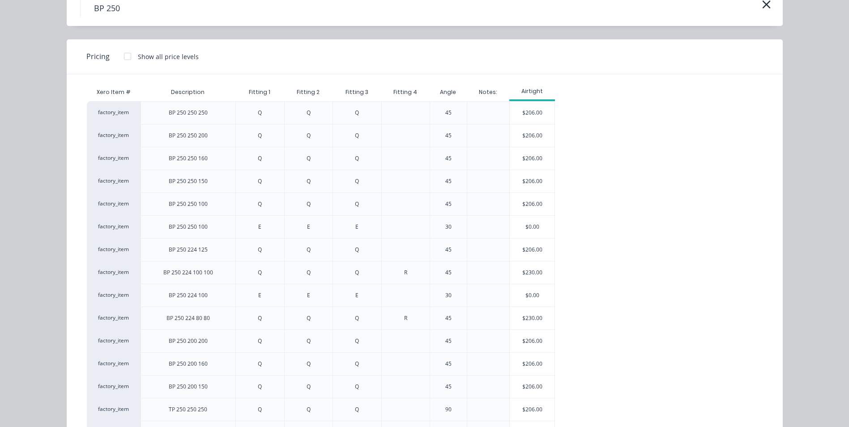
scroll to position [0, 0]
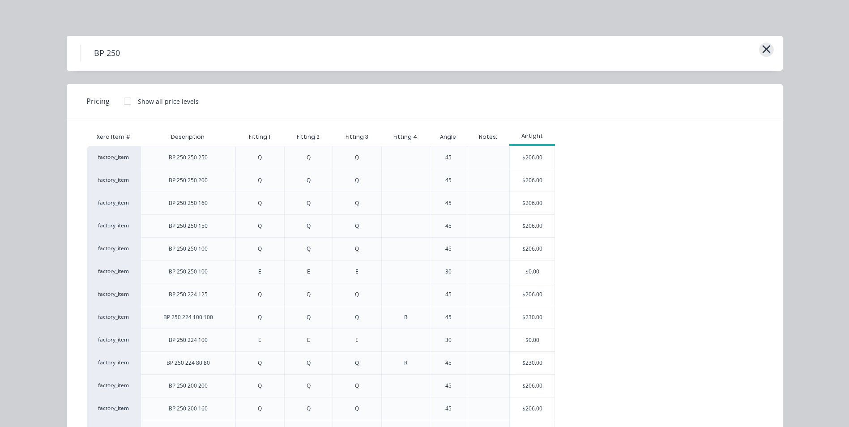
click at [759, 53] on button "button" at bounding box center [766, 50] width 15 height 14
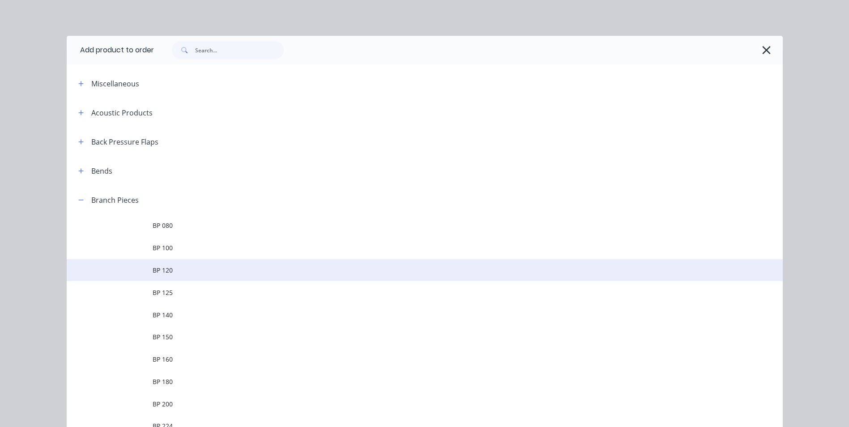
scroll to position [185, 0]
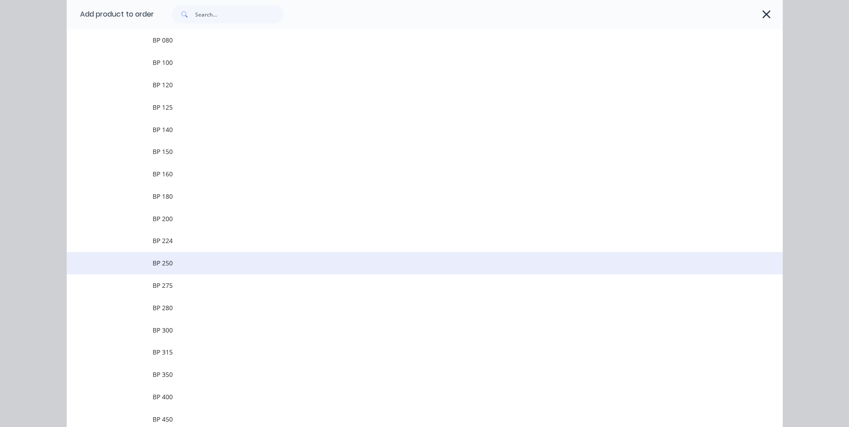
click at [177, 262] on span "BP 250" at bounding box center [405, 262] width 504 height 9
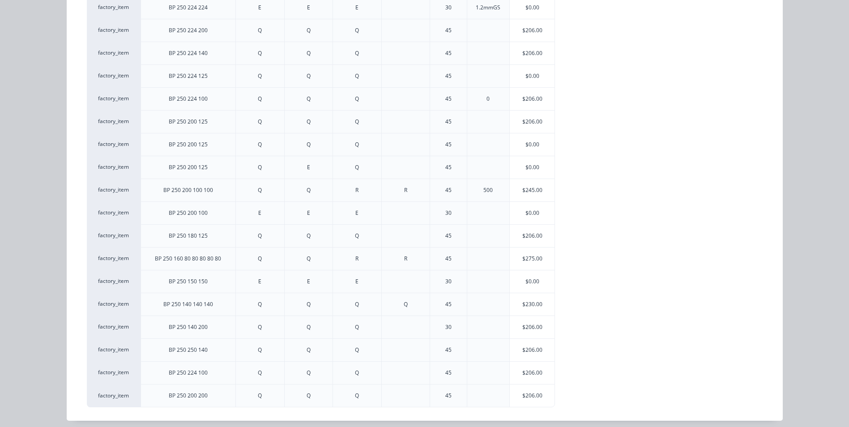
scroll to position [658, 0]
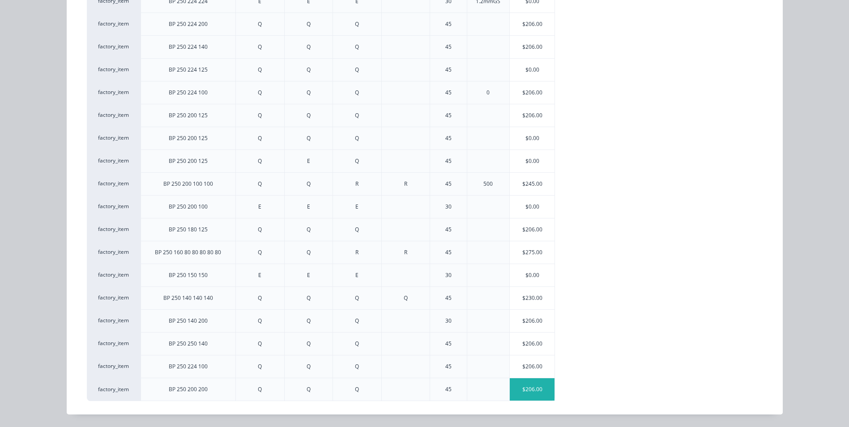
click at [532, 390] on div "$206.00" at bounding box center [532, 389] width 45 height 22
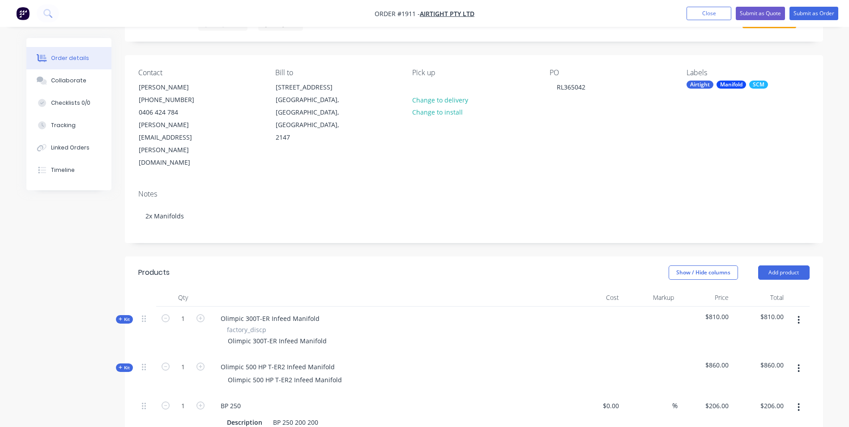
scroll to position [0, 0]
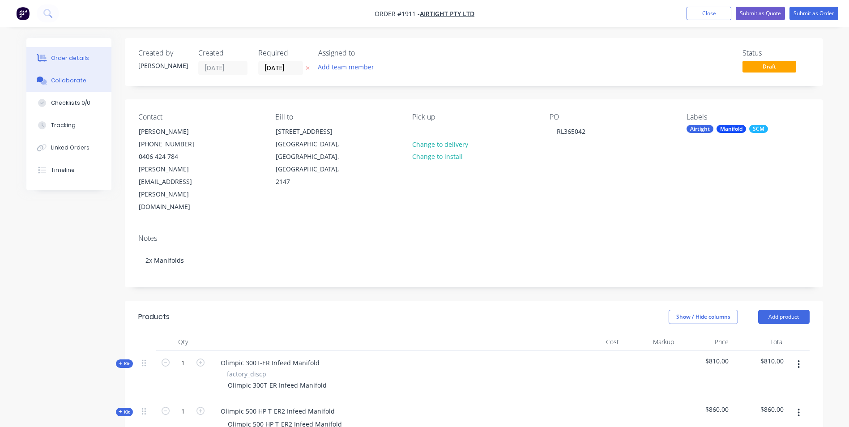
click at [53, 84] on div "Collaborate" at bounding box center [68, 81] width 35 height 8
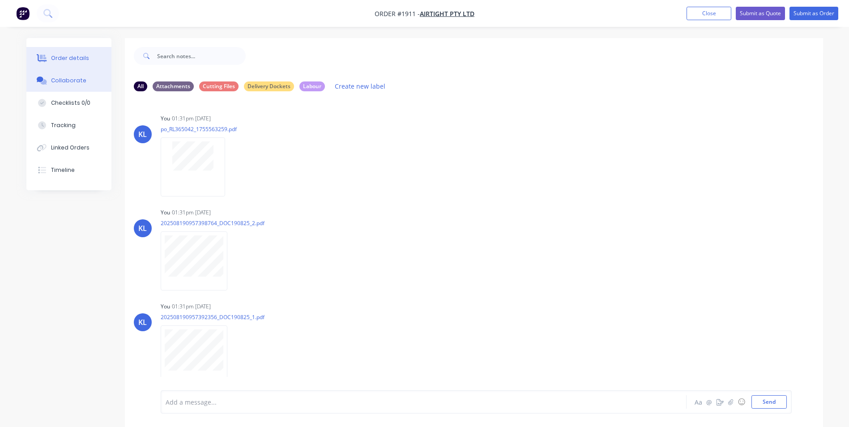
click at [67, 60] on div "Order details" at bounding box center [70, 58] width 38 height 8
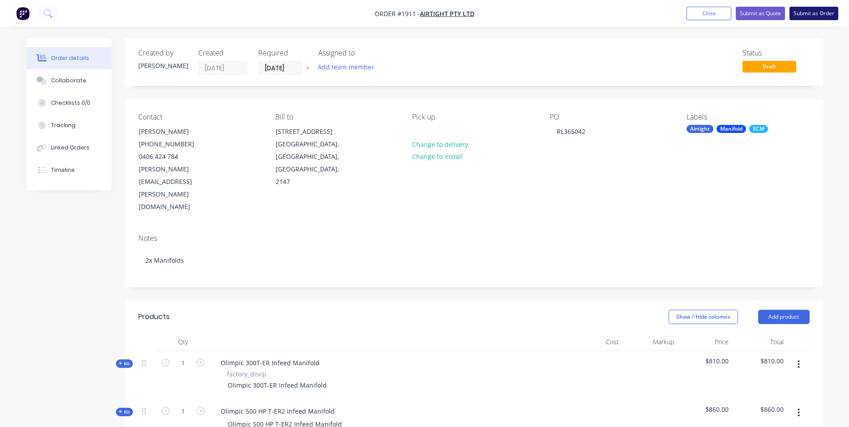
click at [799, 14] on button "Submit as Order" at bounding box center [814, 13] width 49 height 13
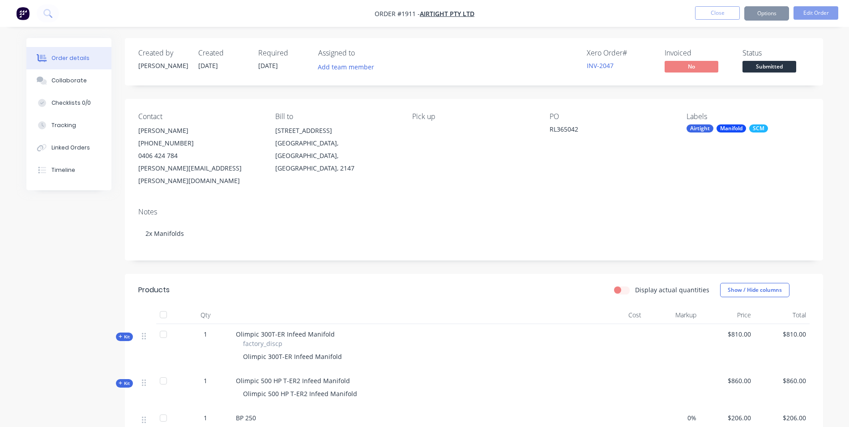
click at [66, 81] on div "Collaborate" at bounding box center [68, 81] width 35 height 8
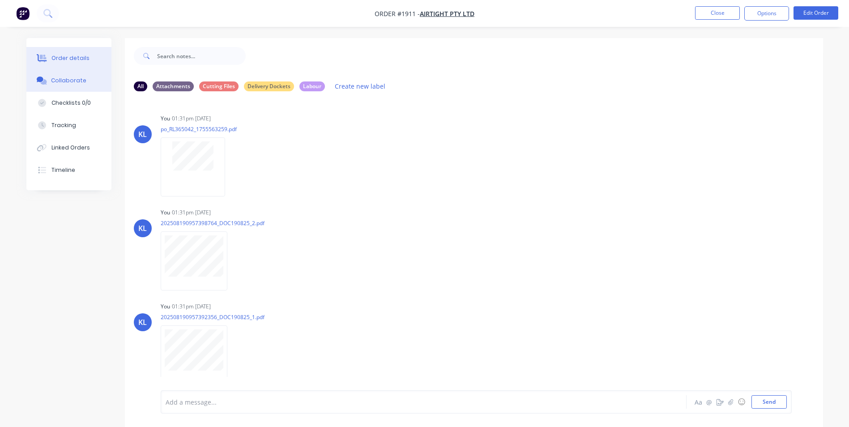
click at [68, 64] on button "Order details" at bounding box center [68, 58] width 85 height 22
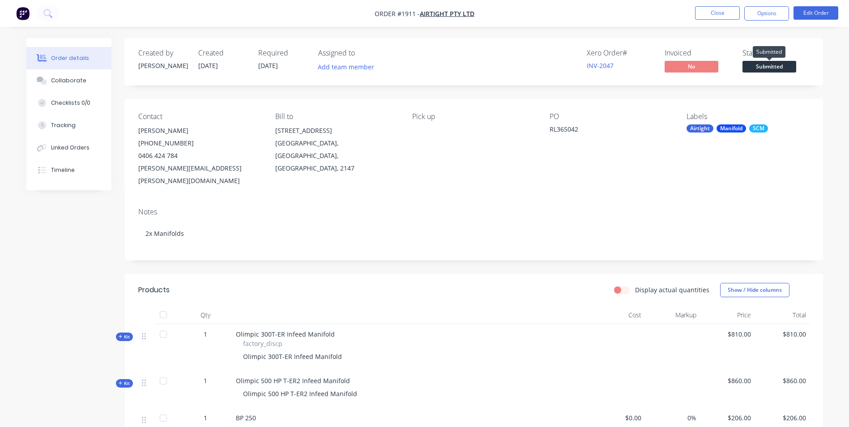
click at [761, 61] on span "Submitted" at bounding box center [770, 66] width 54 height 11
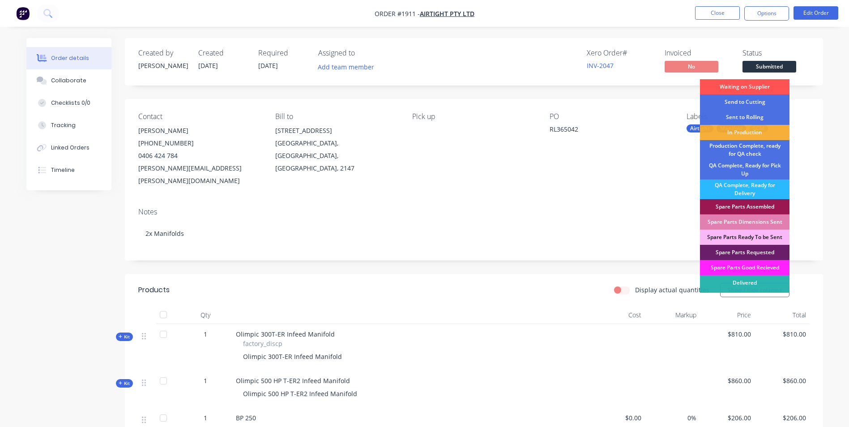
click at [737, 68] on div "Xero Order # INV-2047 Invoiced No Status Submitted Waiting on Supplier Send to …" at bounding box center [609, 62] width 402 height 26
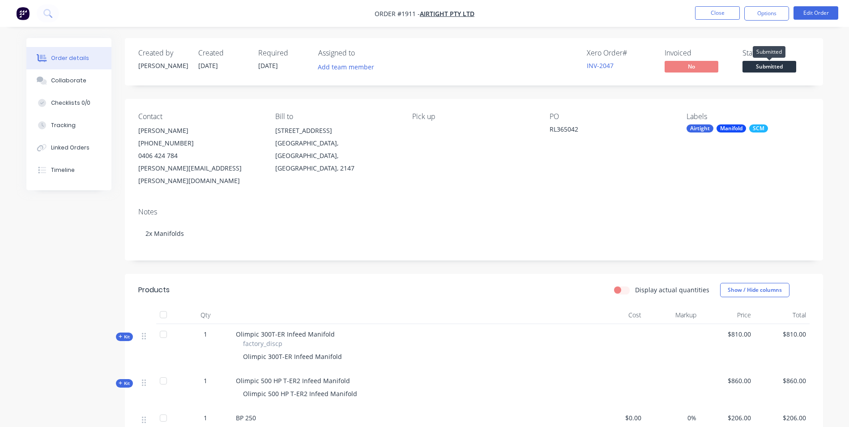
click at [762, 66] on span "Submitted" at bounding box center [770, 66] width 54 height 11
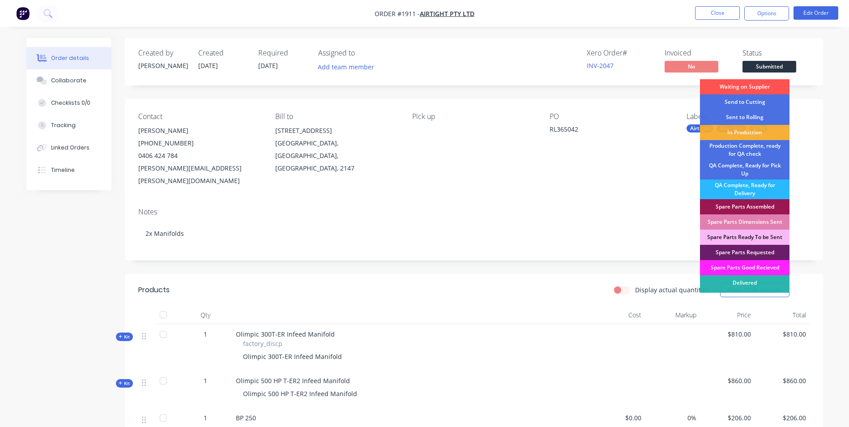
click at [730, 60] on div "Invoiced No" at bounding box center [698, 62] width 67 height 26
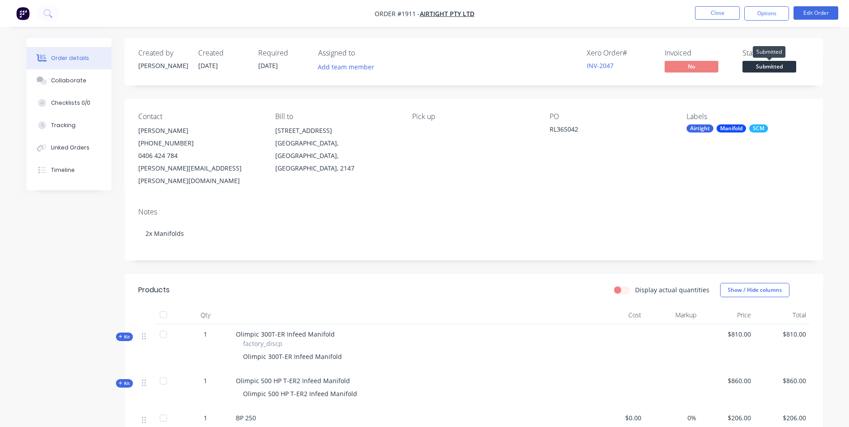
click at [760, 66] on span "Submitted" at bounding box center [770, 66] width 54 height 11
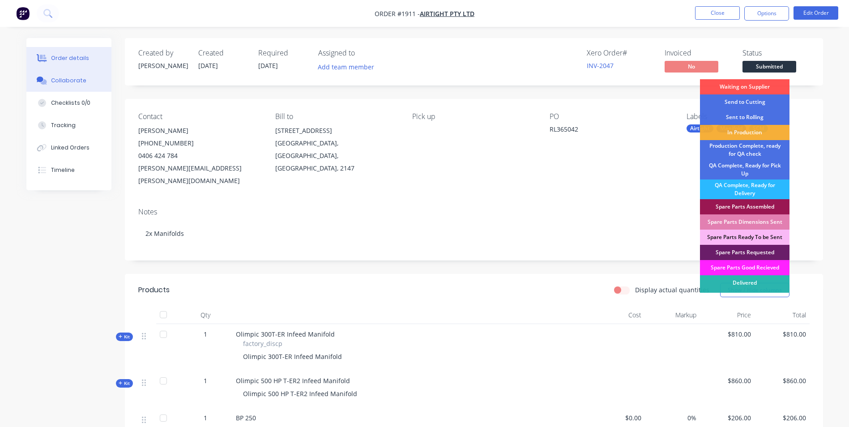
click at [79, 79] on div "Collaborate" at bounding box center [68, 81] width 35 height 8
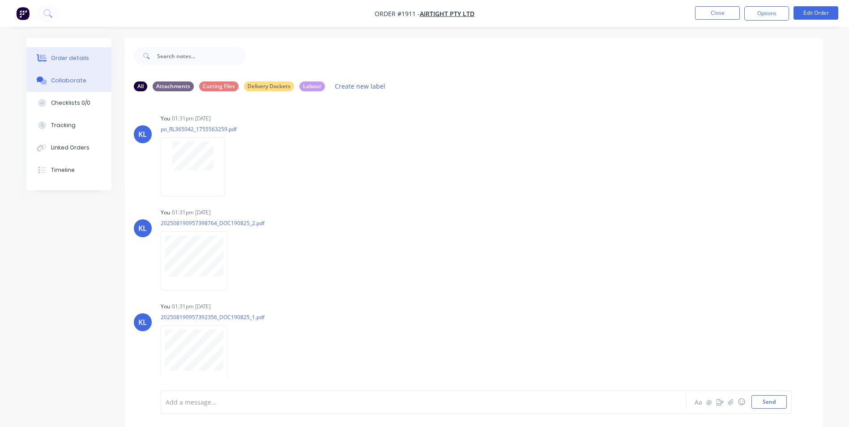
click at [77, 61] on div "Order details" at bounding box center [70, 58] width 38 height 8
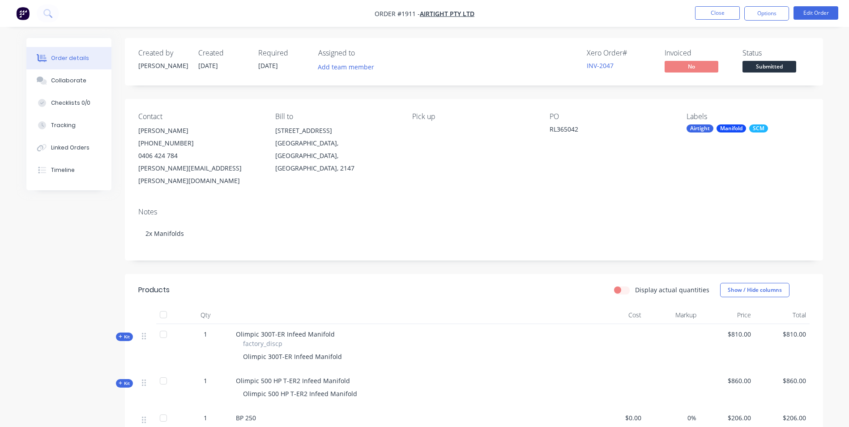
click at [760, 67] on span "Submitted" at bounding box center [770, 66] width 54 height 11
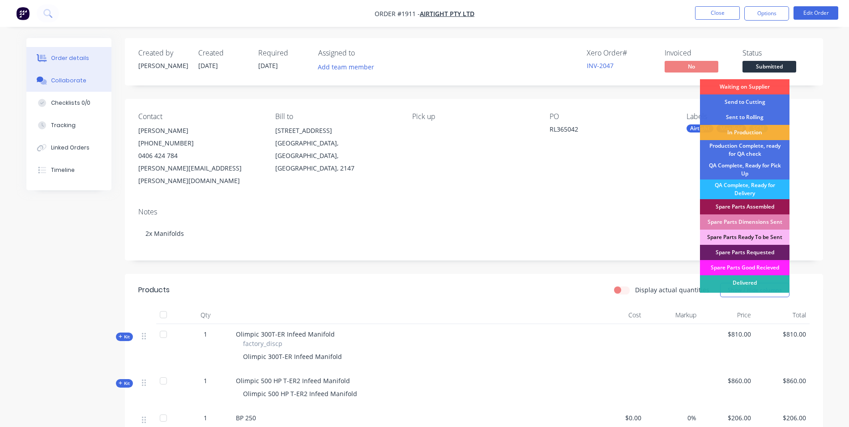
click at [95, 77] on button "Collaborate" at bounding box center [68, 80] width 85 height 22
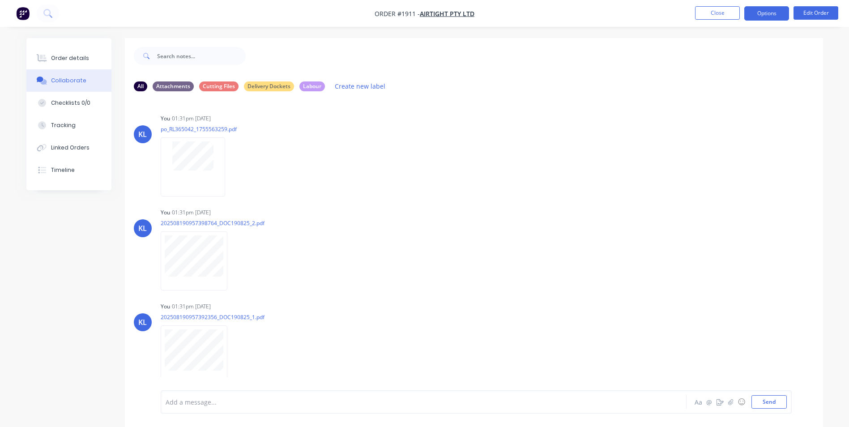
click at [758, 12] on button "Options" at bounding box center [766, 13] width 45 height 14
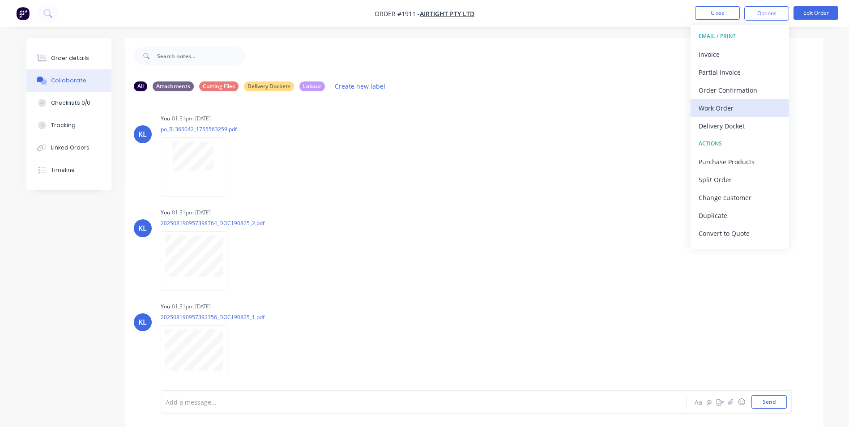
click at [724, 106] on div "Work Order" at bounding box center [740, 108] width 82 height 13
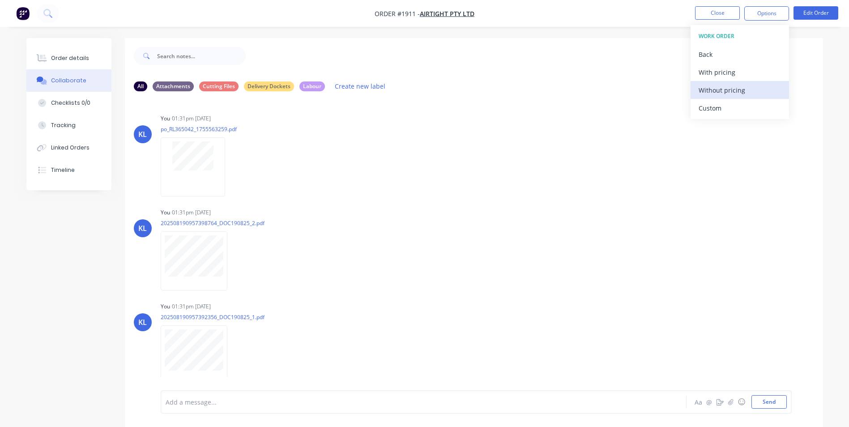
click at [725, 92] on div "Without pricing" at bounding box center [740, 90] width 82 height 13
click at [318, 119] on div "You 01:31pm 25/08/25" at bounding box center [301, 119] width 280 height 8
click at [704, 12] on button "Close" at bounding box center [717, 12] width 45 height 13
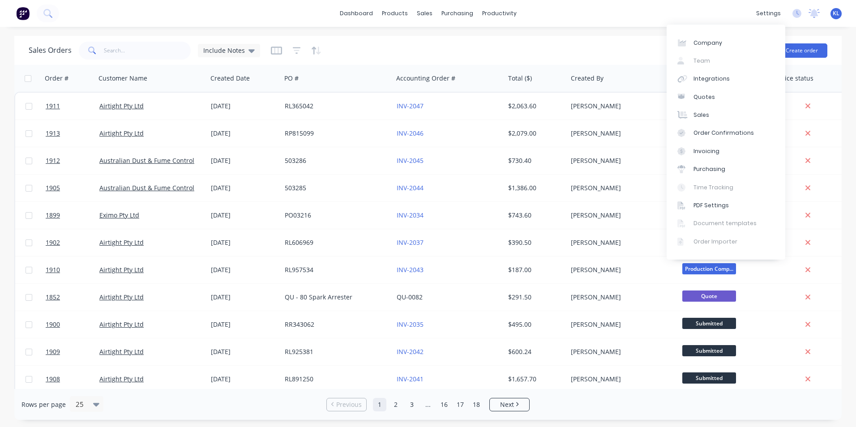
click at [821, 32] on div "dashboard products sales purchasing productivity dashboard products Product Cat…" at bounding box center [428, 213] width 856 height 427
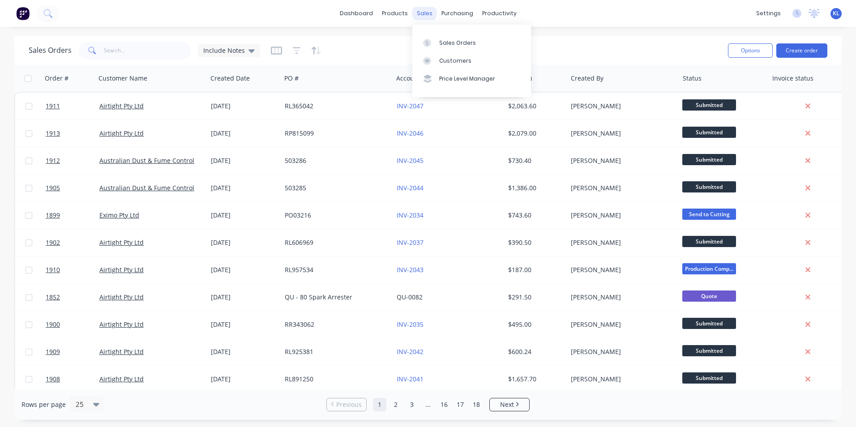
click at [422, 11] on div "sales" at bounding box center [424, 13] width 25 height 13
click at [440, 47] on link "Sales Orders" at bounding box center [471, 43] width 119 height 18
click at [466, 43] on div "Sales Orders" at bounding box center [457, 43] width 37 height 8
click at [493, 16] on div "productivity" at bounding box center [499, 13] width 43 height 13
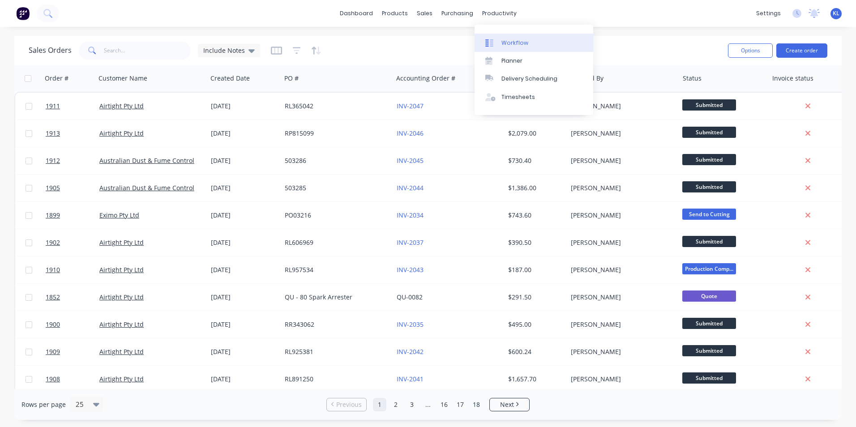
click at [516, 41] on div "Workflow" at bounding box center [514, 43] width 27 height 8
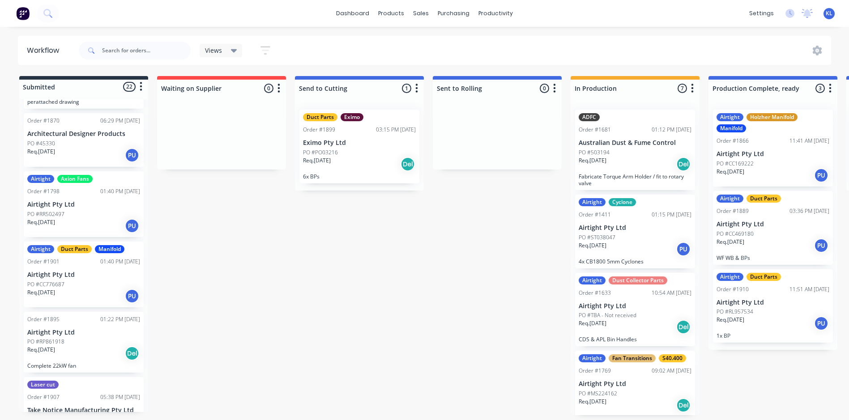
scroll to position [448, 0]
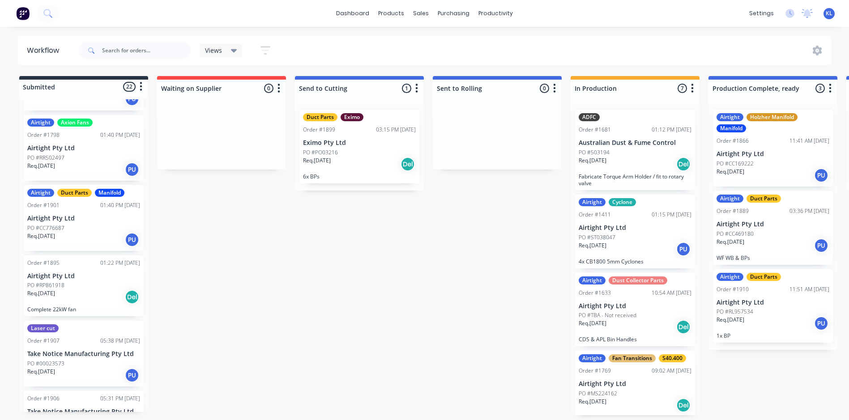
click at [90, 233] on div "Req. 20/08/25 PU" at bounding box center [83, 239] width 113 height 15
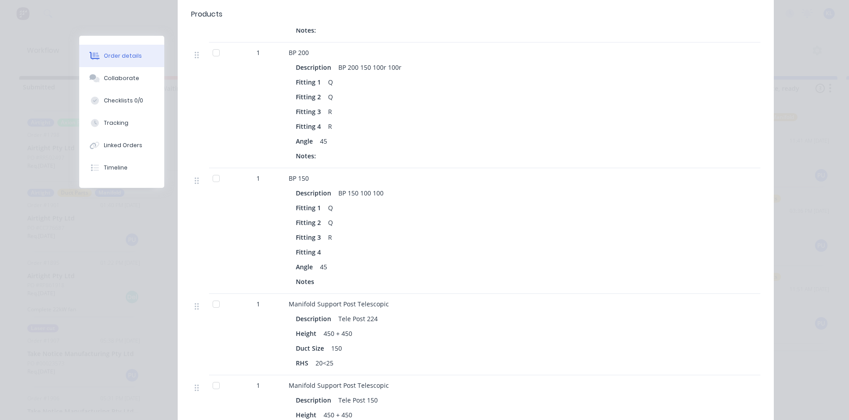
scroll to position [671, 0]
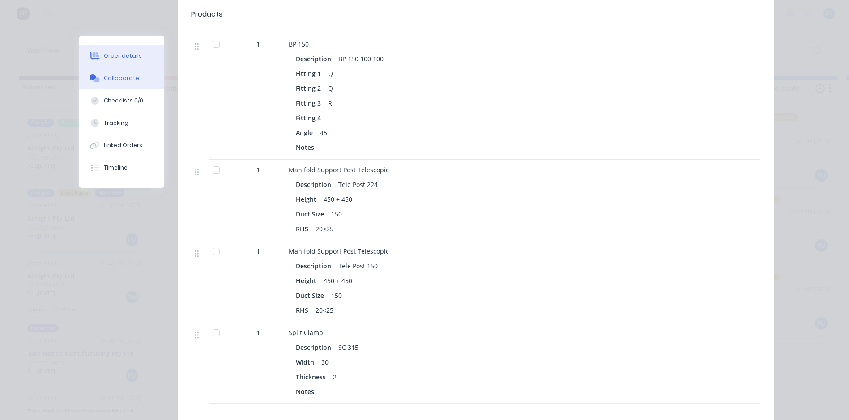
click at [110, 75] on div "Collaborate" at bounding box center [121, 78] width 35 height 8
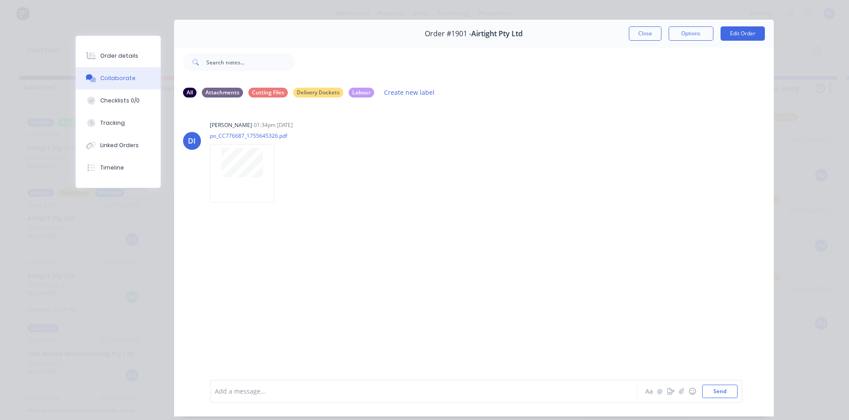
scroll to position [0, 0]
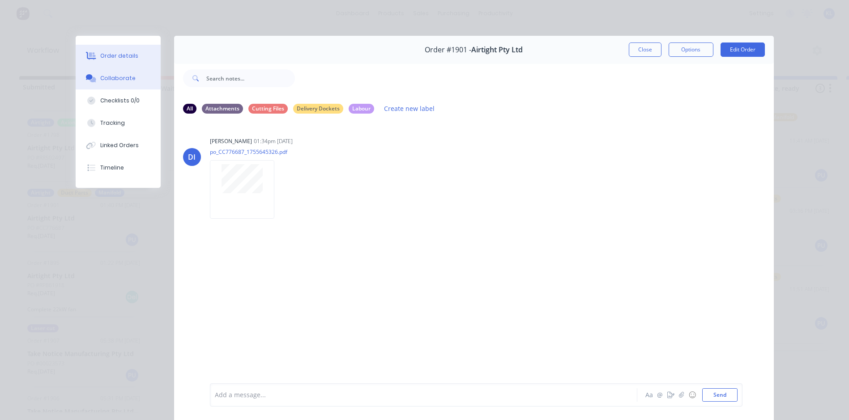
click at [117, 60] on button "Order details" at bounding box center [118, 56] width 85 height 22
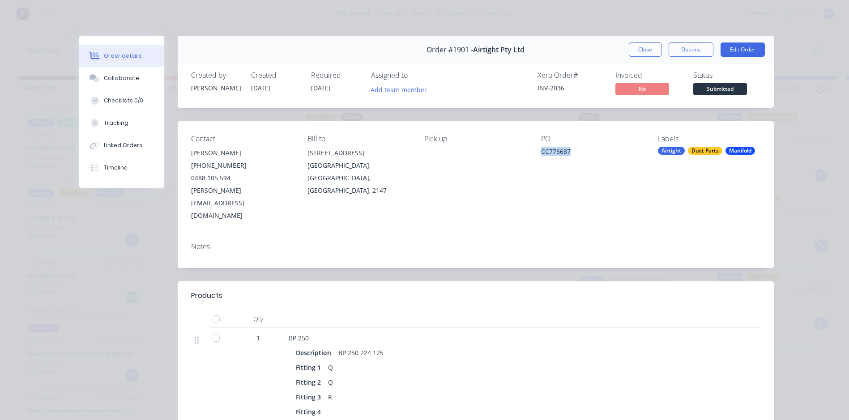
drag, startPoint x: 537, startPoint y: 151, endPoint x: 568, endPoint y: 151, distance: 31.8
click at [568, 151] on div "Contact Colin Conduit (02) 9986 3184 0488 105 594 Colin.Conduit@airtight.com.au…" at bounding box center [476, 178] width 596 height 114
copy div "CC776687"
drag, startPoint x: 115, startPoint y: 80, endPoint x: 121, endPoint y: 79, distance: 6.3
click at [115, 80] on div "Collaborate" at bounding box center [121, 78] width 35 height 8
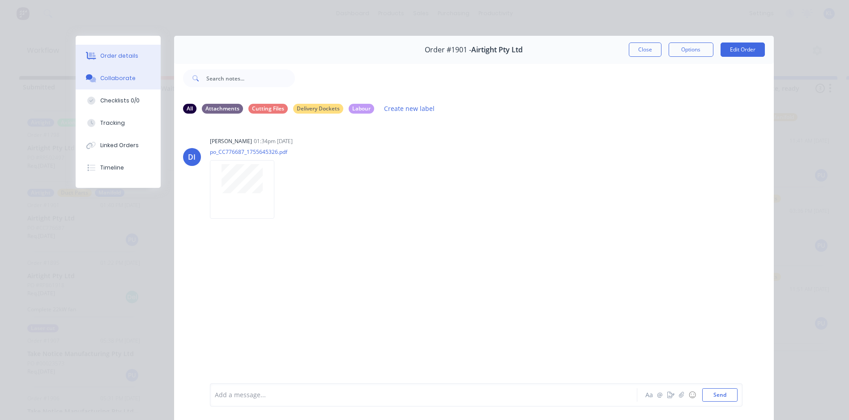
click at [123, 54] on div "Order details" at bounding box center [119, 56] width 38 height 8
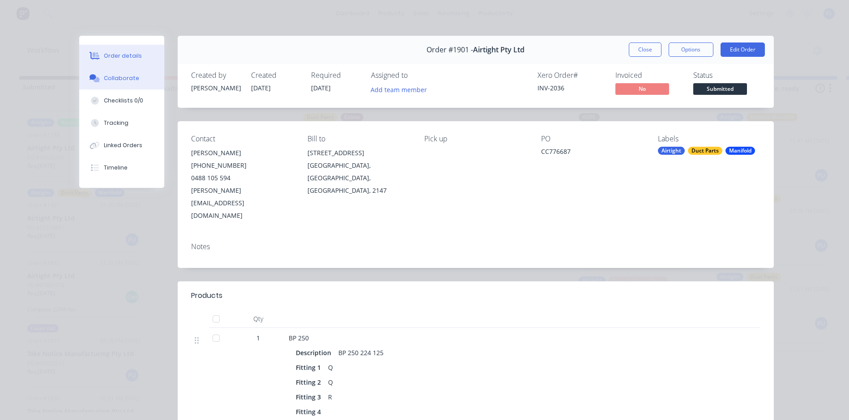
click at [133, 77] on button "Collaborate" at bounding box center [121, 78] width 85 height 22
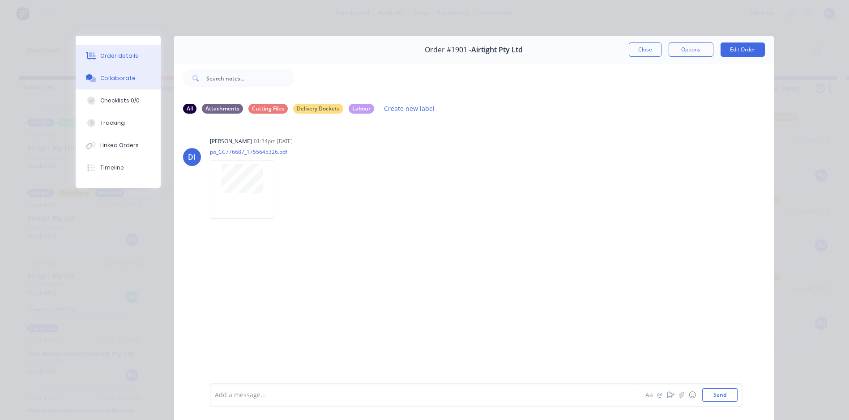
click at [96, 47] on button "Order details" at bounding box center [118, 56] width 85 height 22
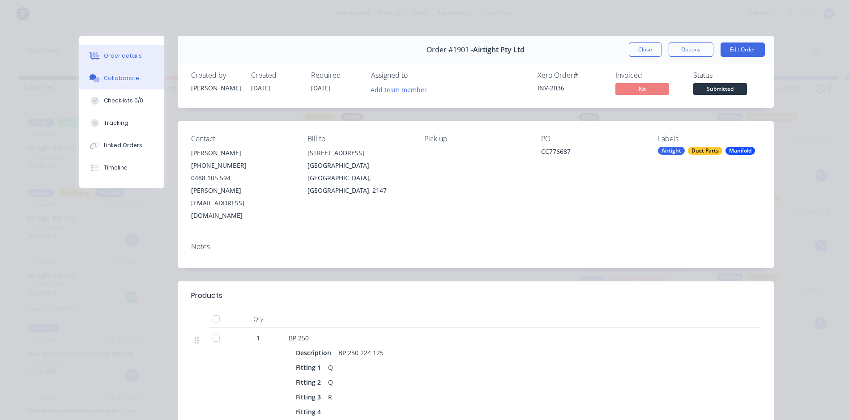
click at [118, 74] on div "Collaborate" at bounding box center [121, 78] width 35 height 8
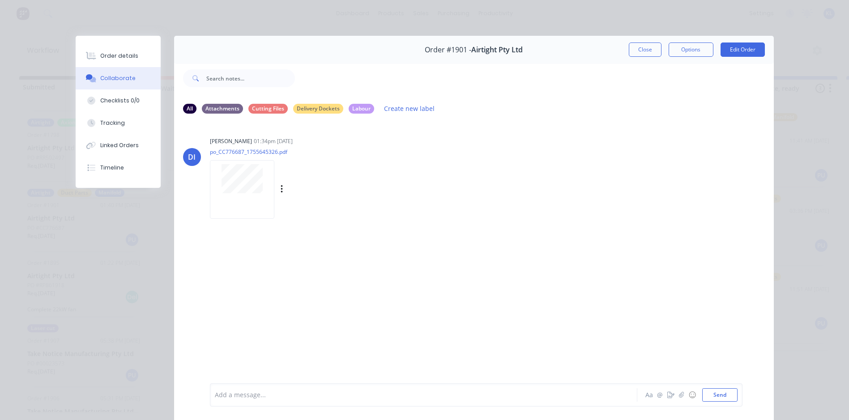
click at [254, 196] on div at bounding box center [242, 189] width 64 height 59
click at [630, 51] on button "Close" at bounding box center [645, 50] width 33 height 14
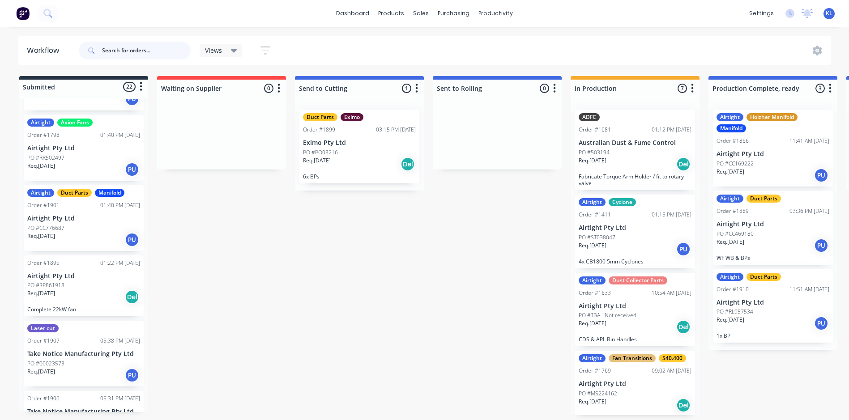
click at [174, 55] on input "text" at bounding box center [146, 51] width 89 height 18
paste input "CC776687"
type input "CC776687"
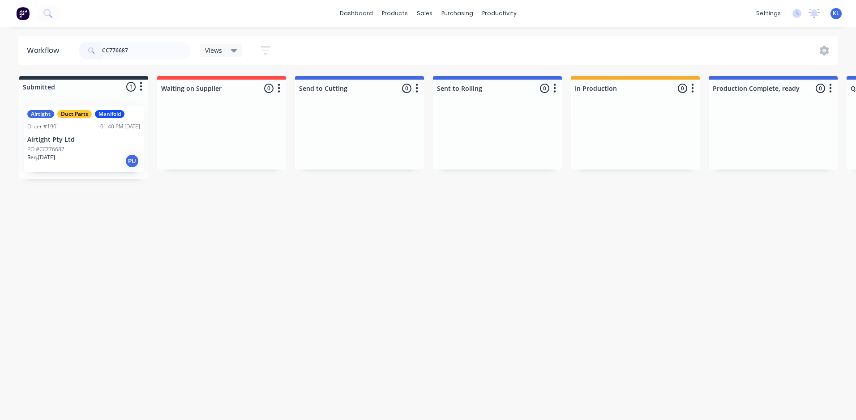
click at [94, 135] on div "Airtight Duct Parts Manifold Order #1901 01:40 PM 20/08/25 Airtight Pty Ltd PO …" at bounding box center [84, 140] width 120 height 66
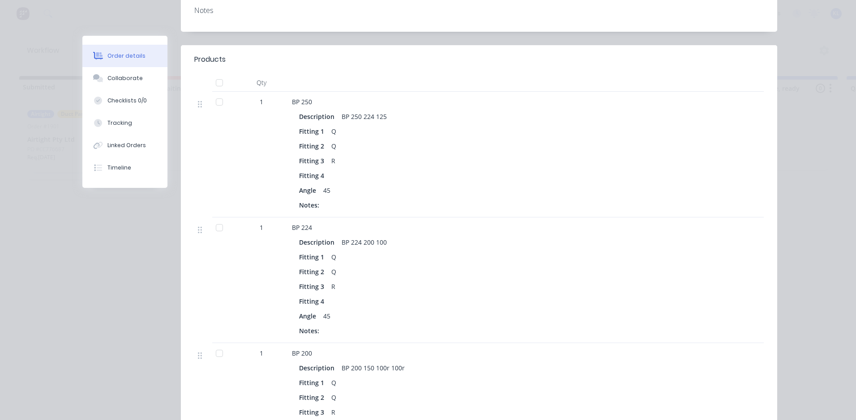
scroll to position [90, 0]
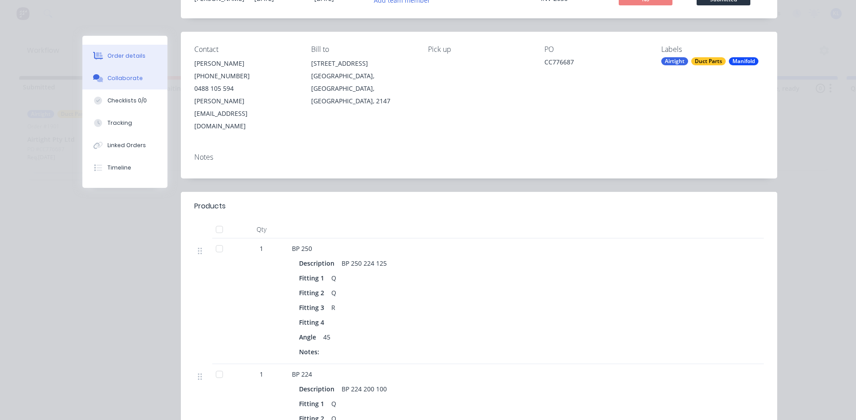
click at [127, 78] on div "Collaborate" at bounding box center [124, 78] width 35 height 8
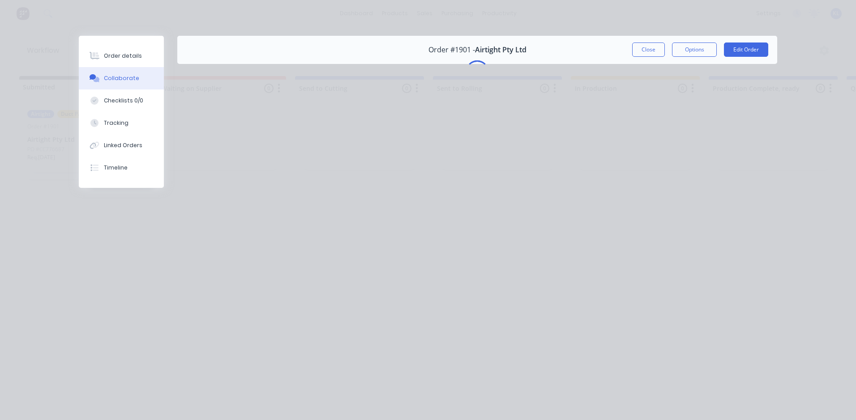
scroll to position [0, 0]
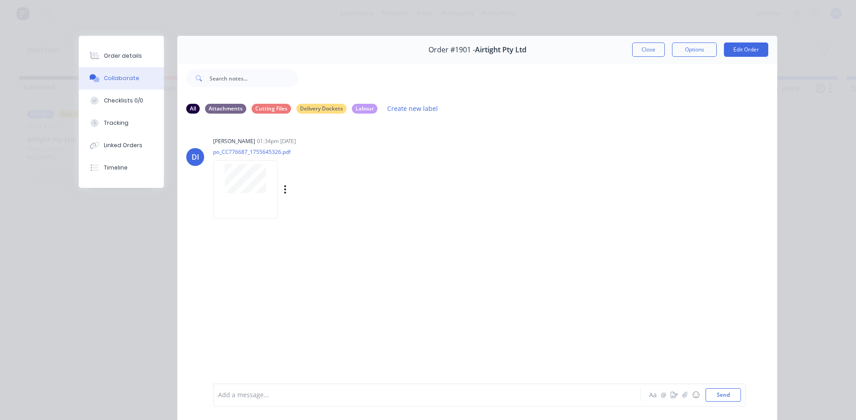
click at [247, 197] on div at bounding box center [245, 189] width 64 height 59
click at [640, 46] on button "Close" at bounding box center [648, 50] width 33 height 14
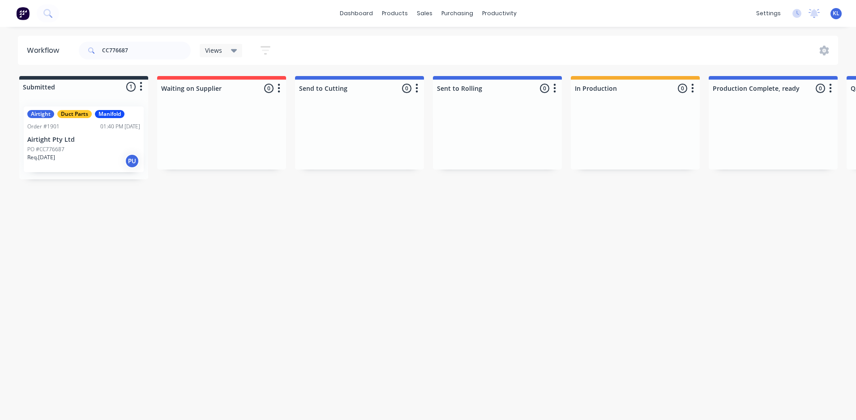
click at [91, 159] on div "Req. 20/08/25 PU" at bounding box center [83, 161] width 113 height 15
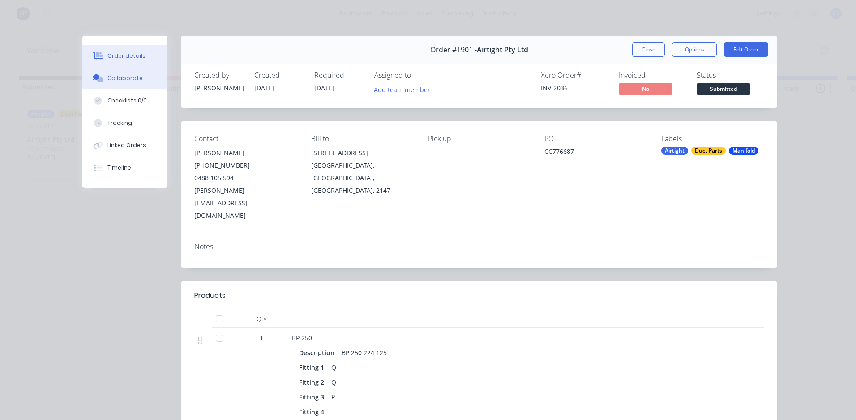
click at [141, 74] on button "Collaborate" at bounding box center [124, 78] width 85 height 22
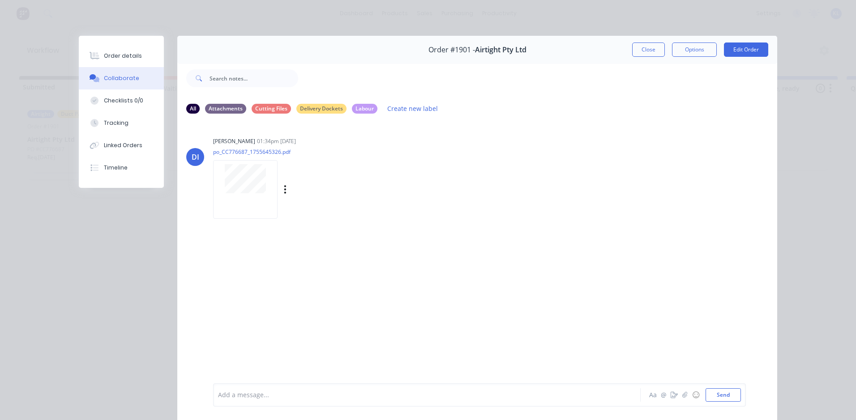
click at [227, 157] on div "Labels Download" at bounding box center [295, 189] width 164 height 67
click at [645, 54] on button "Close" at bounding box center [648, 50] width 33 height 14
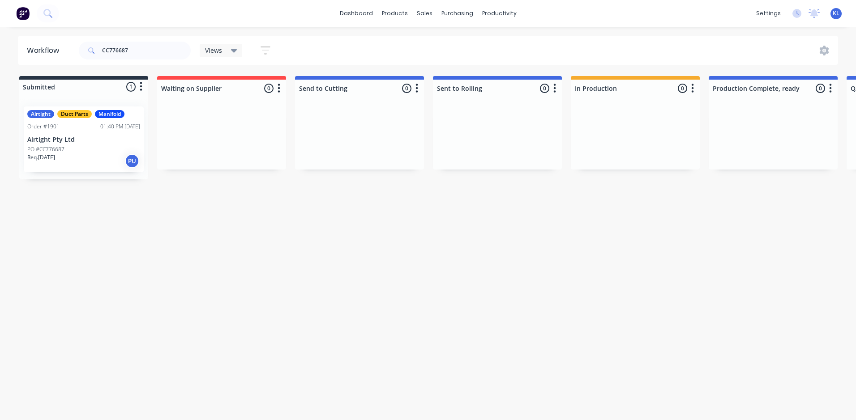
click at [108, 136] on div "Airtight Duct Parts Manifold Order #1901 01:40 PM 20/08/25 Airtight Pty Ltd PO …" at bounding box center [84, 140] width 120 height 66
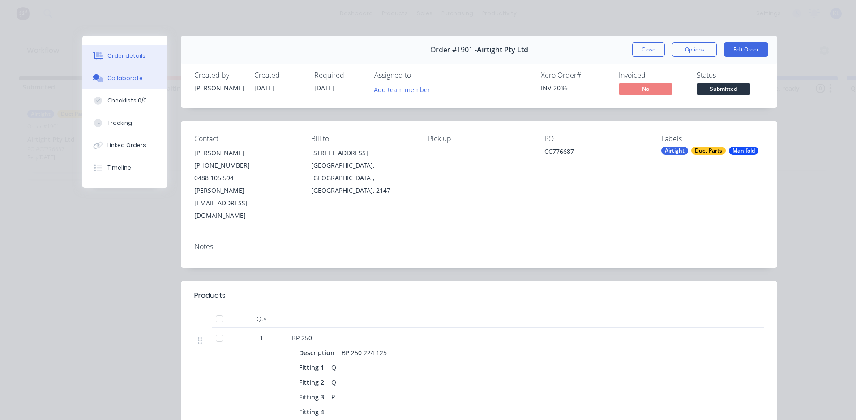
click at [111, 76] on div "Collaborate" at bounding box center [124, 78] width 35 height 8
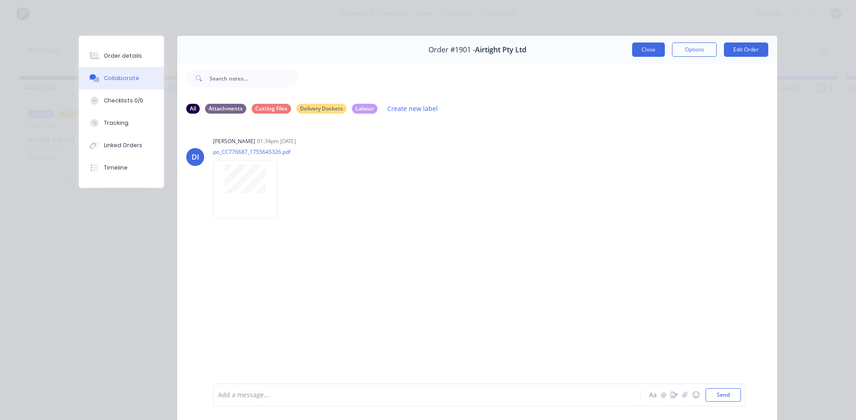
click at [652, 49] on button "Close" at bounding box center [648, 50] width 33 height 14
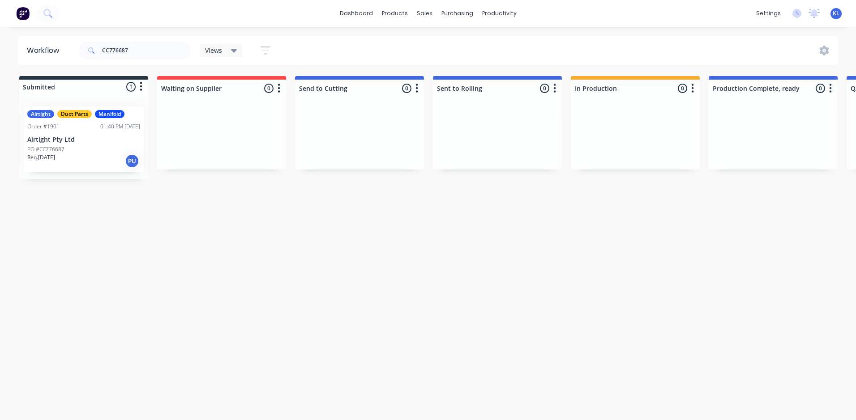
click at [121, 144] on div "Airtight Duct Parts Manifold Order #1901 01:40 PM 20/08/25 Airtight Pty Ltd PO …" at bounding box center [84, 140] width 120 height 66
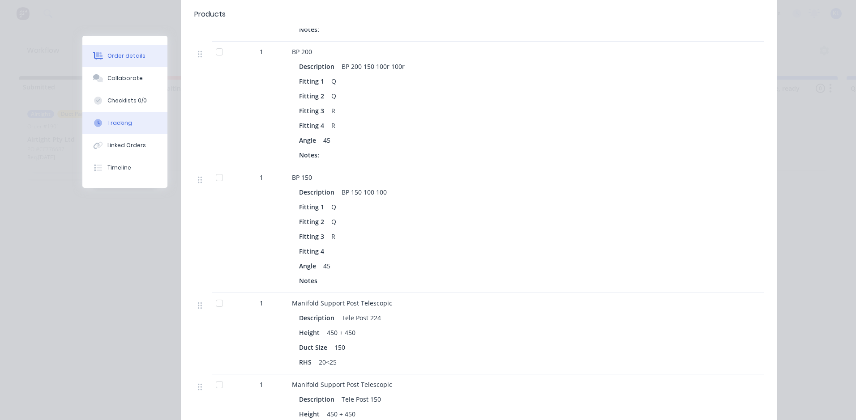
scroll to position [537, 0]
click at [122, 83] on button "Collaborate" at bounding box center [124, 78] width 85 height 22
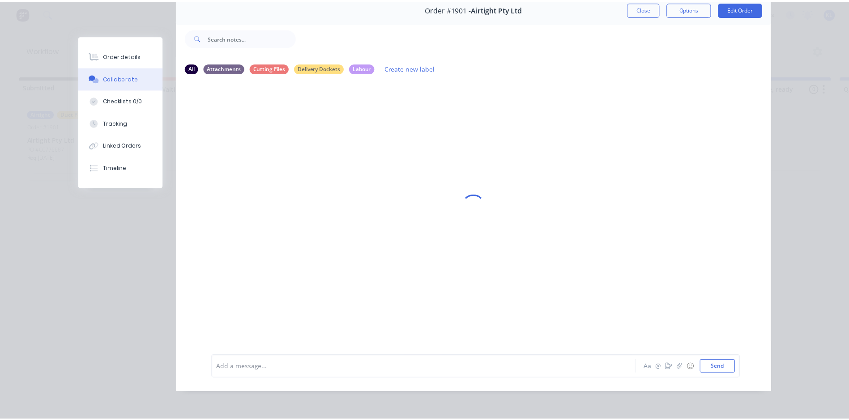
scroll to position [0, 0]
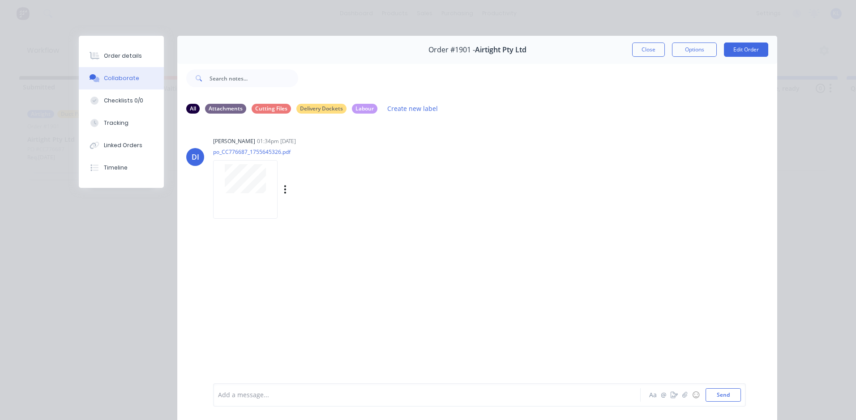
click at [248, 195] on div at bounding box center [245, 189] width 64 height 59
click at [640, 53] on button "Close" at bounding box center [648, 50] width 33 height 14
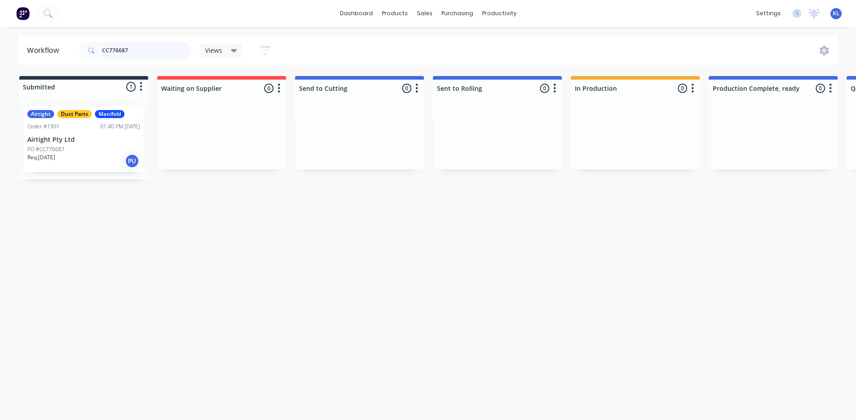
drag, startPoint x: 140, startPoint y: 55, endPoint x: 68, endPoint y: 53, distance: 71.2
click at [68, 53] on header "Workflow CC776687 Views Save new view None (Default) edit All edit Production e…" at bounding box center [428, 50] width 820 height 29
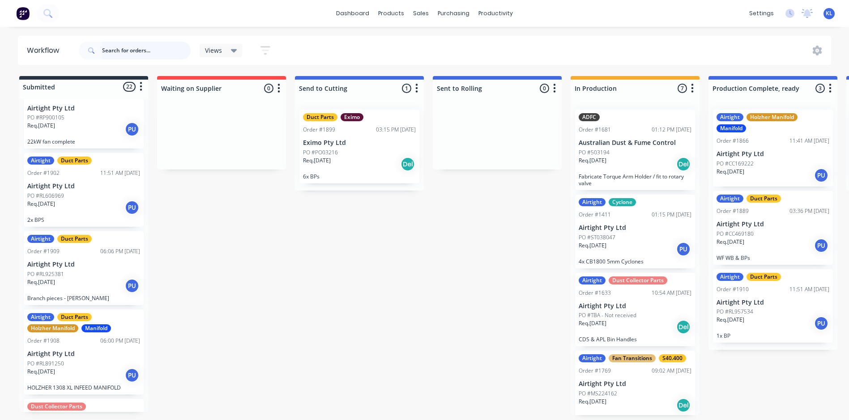
scroll to position [1074, 0]
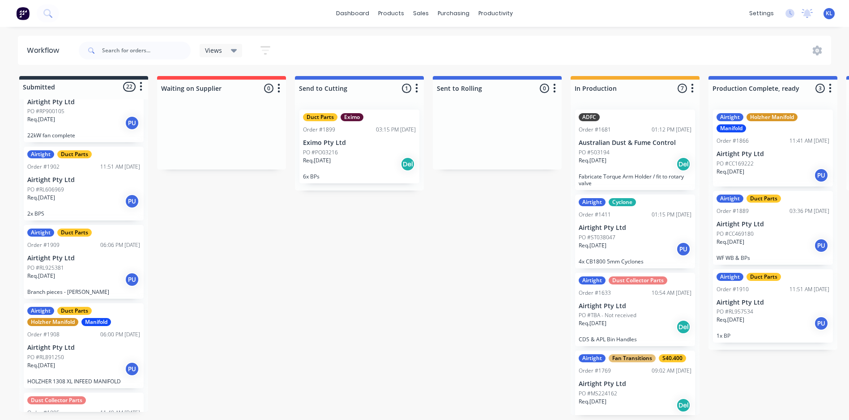
click at [101, 211] on p "2x BPS" at bounding box center [83, 213] width 113 height 7
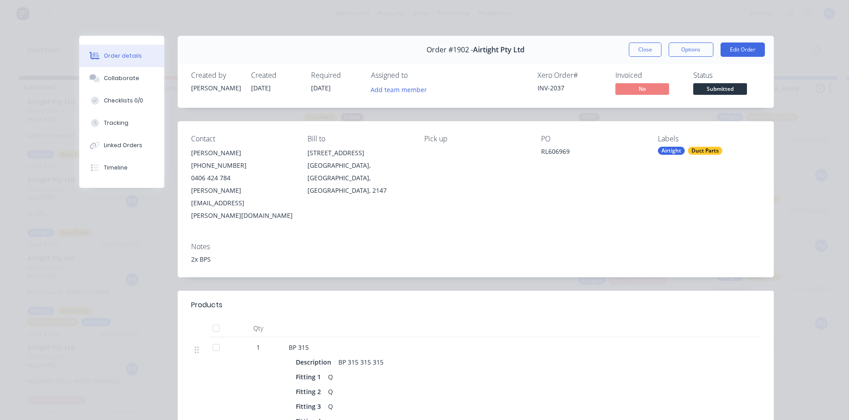
scroll to position [179, 0]
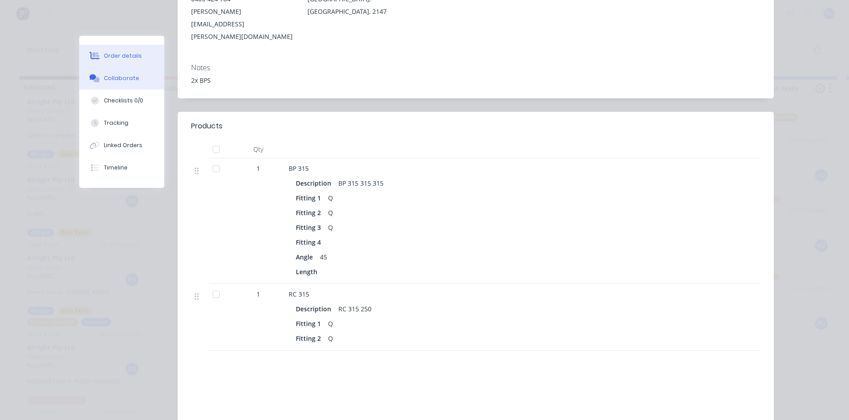
click at [109, 77] on div "Collaborate" at bounding box center [121, 78] width 35 height 8
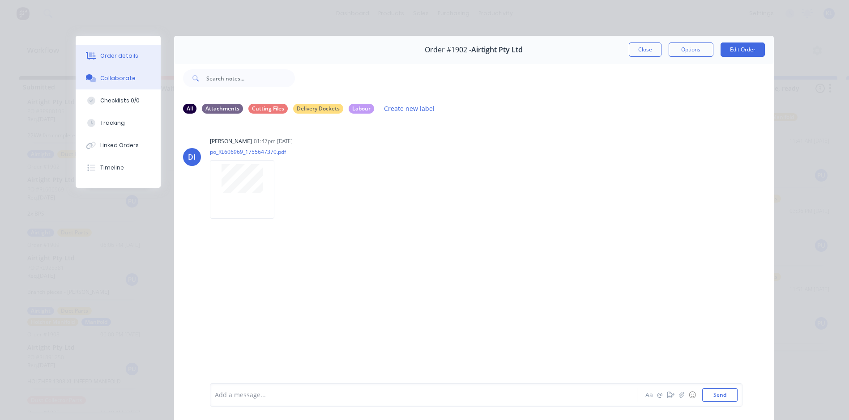
click at [115, 51] on button "Order details" at bounding box center [118, 56] width 85 height 22
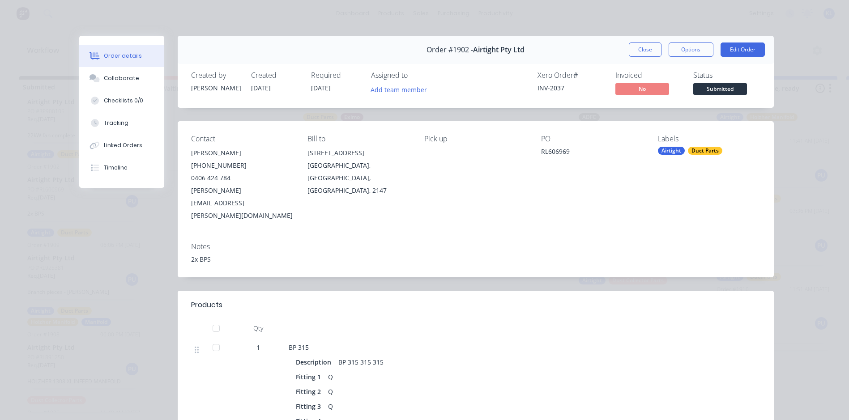
click at [720, 86] on span "Submitted" at bounding box center [720, 88] width 54 height 11
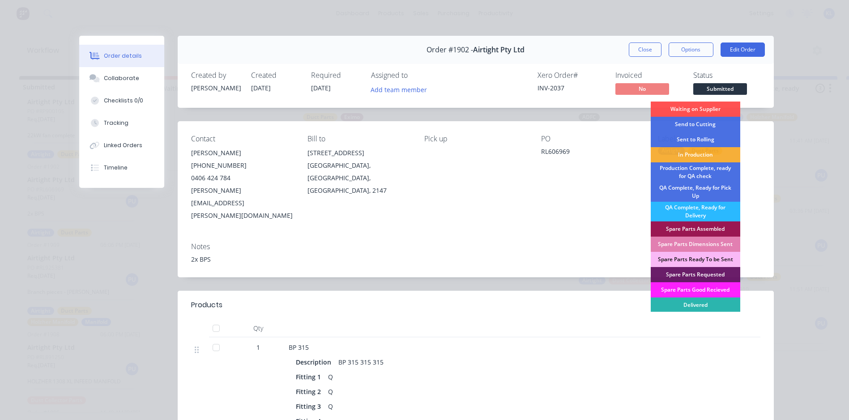
click at [517, 243] on div "Notes" at bounding box center [475, 247] width 569 height 9
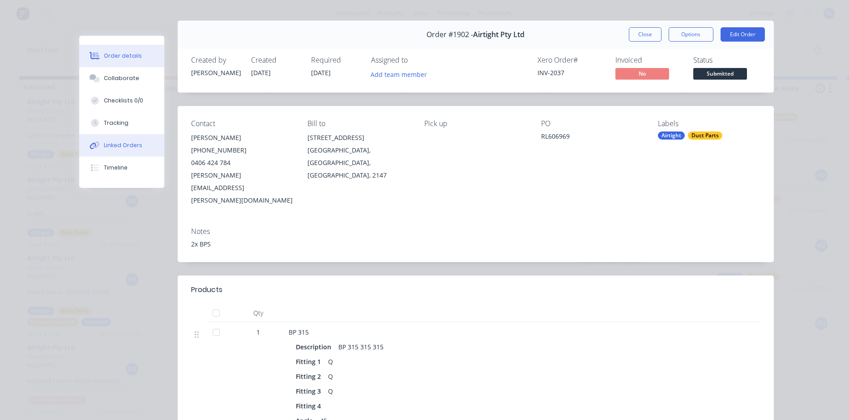
scroll to position [4, 0]
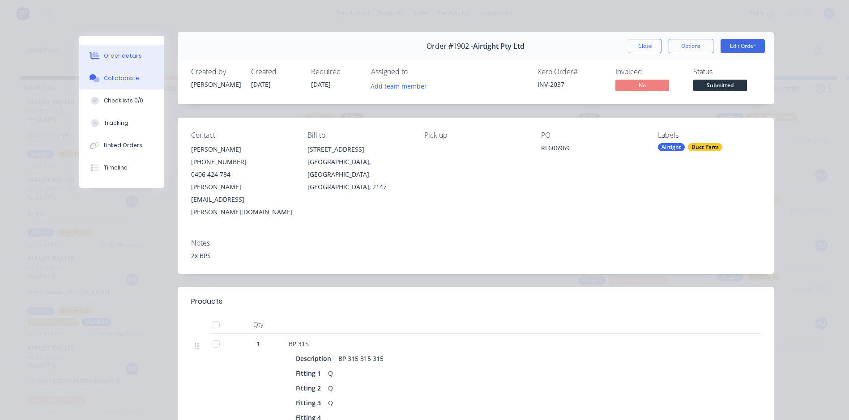
click at [128, 77] on div "Collaborate" at bounding box center [121, 78] width 35 height 8
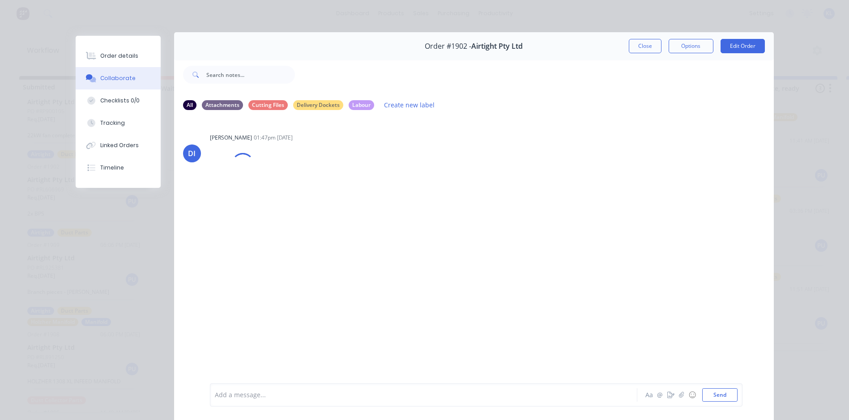
scroll to position [0, 0]
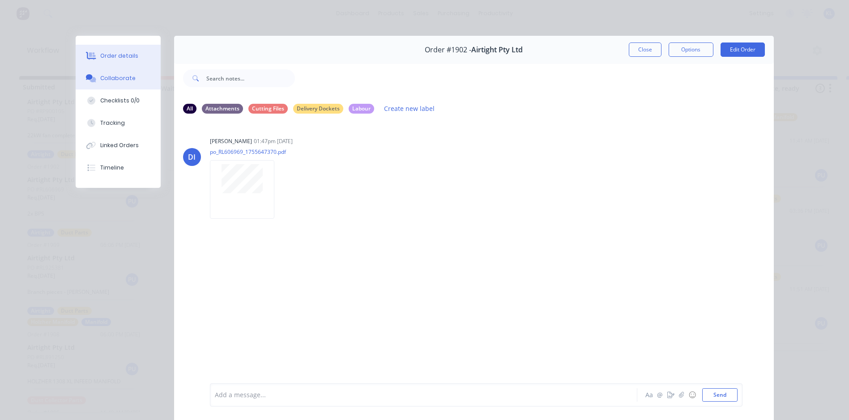
click at [112, 62] on button "Order details" at bounding box center [118, 56] width 85 height 22
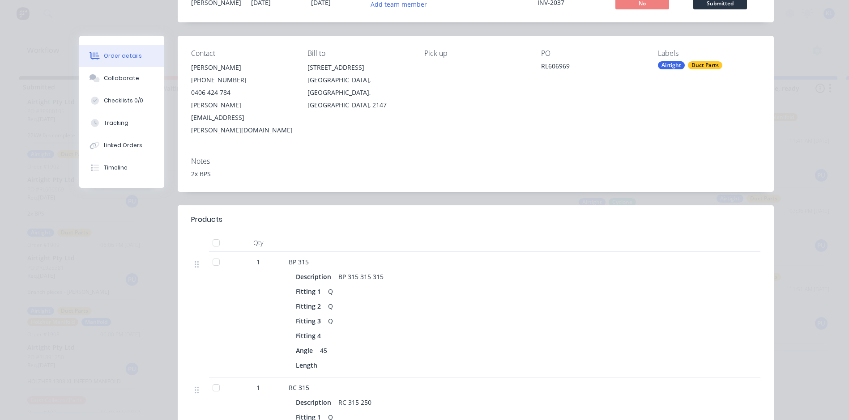
scroll to position [90, 0]
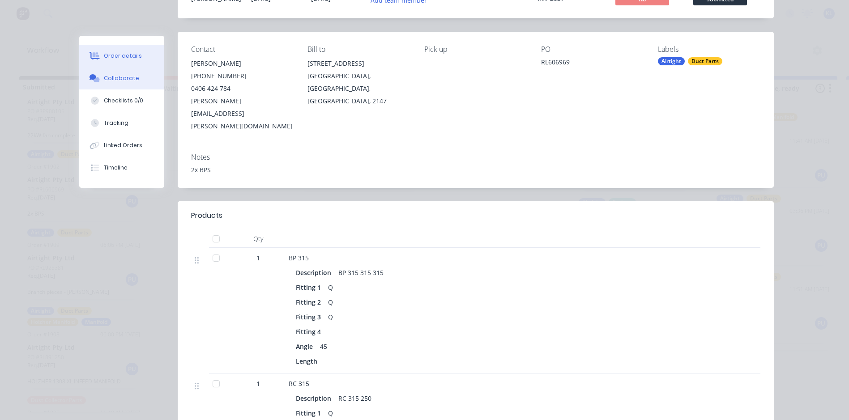
click at [124, 81] on div "Collaborate" at bounding box center [121, 78] width 35 height 8
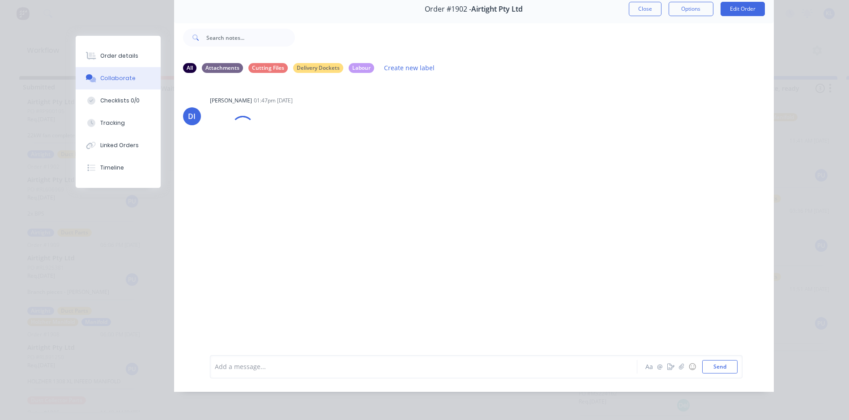
scroll to position [0, 0]
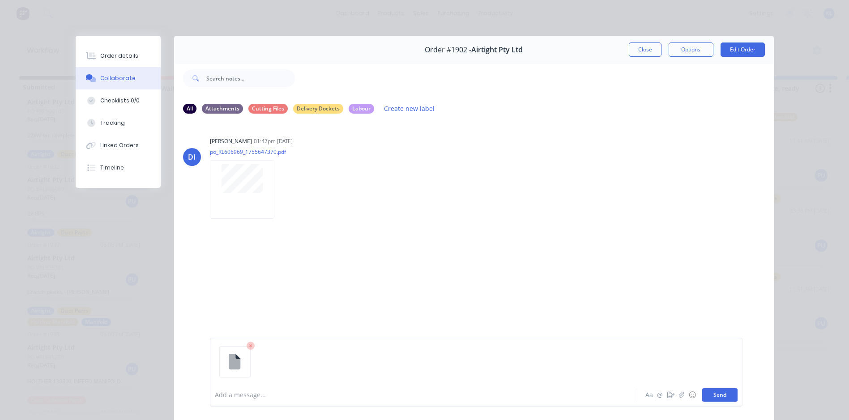
click at [712, 401] on button "Send" at bounding box center [719, 394] width 35 height 13
drag, startPoint x: 98, startPoint y: 60, endPoint x: 164, endPoint y: 59, distance: 66.7
click at [98, 60] on button "Order details" at bounding box center [118, 56] width 85 height 22
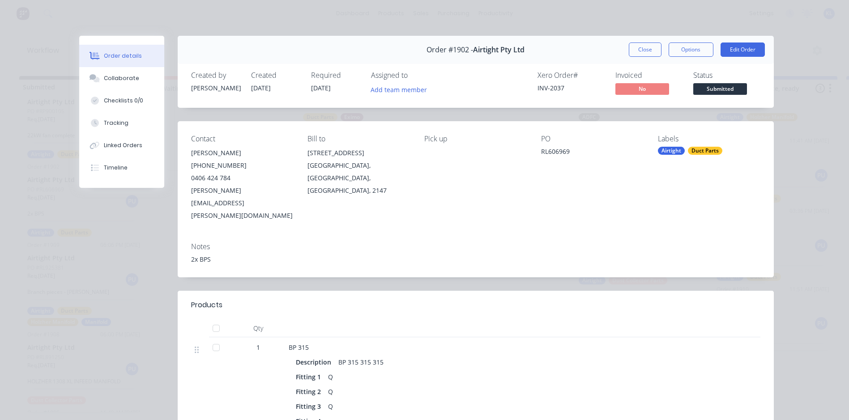
click at [717, 84] on span "Submitted" at bounding box center [720, 88] width 54 height 11
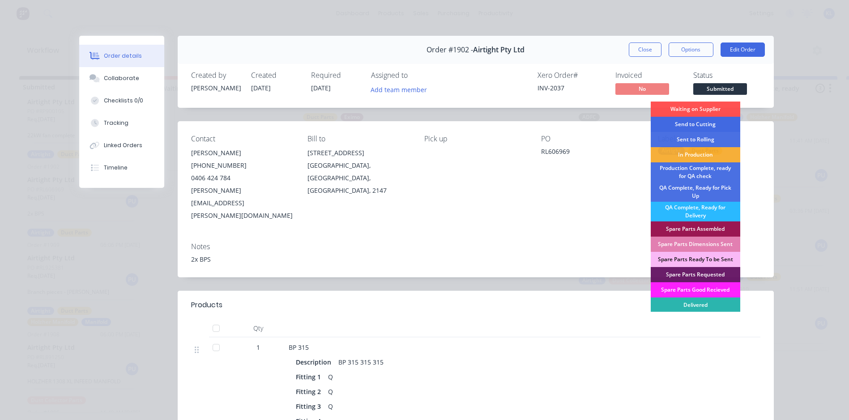
click at [706, 124] on div "Send to Cutting" at bounding box center [696, 124] width 90 height 15
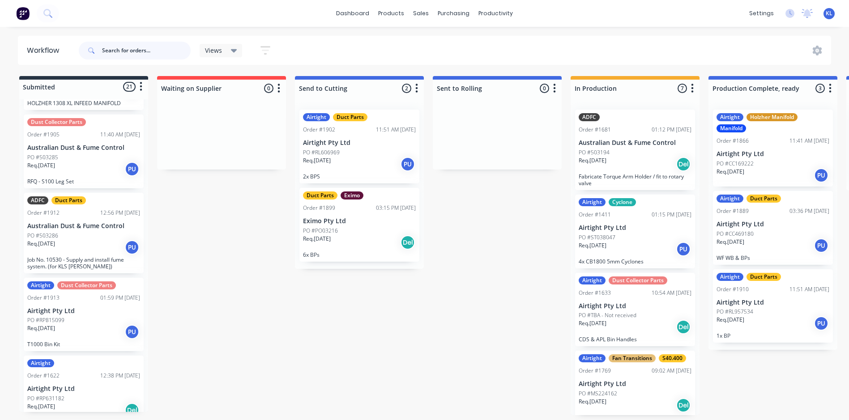
scroll to position [1292, 0]
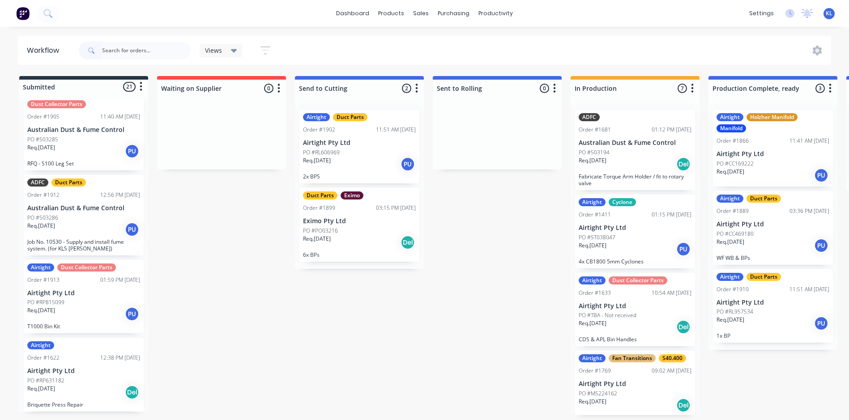
click at [90, 308] on div "Req. 29/08/25 PU" at bounding box center [83, 314] width 113 height 15
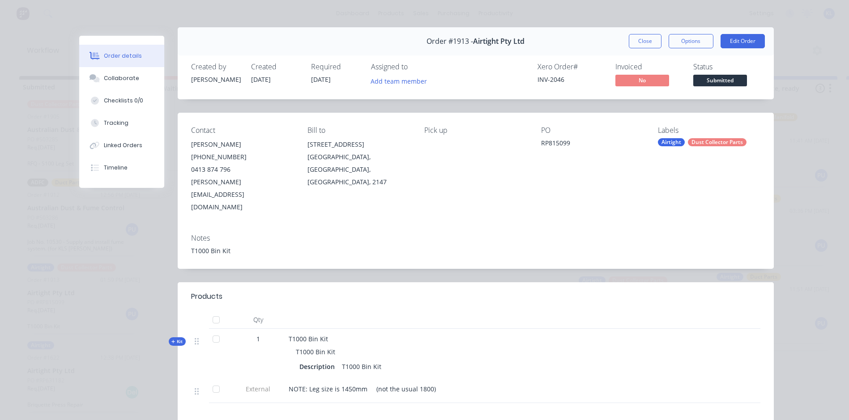
scroll to position [0, 0]
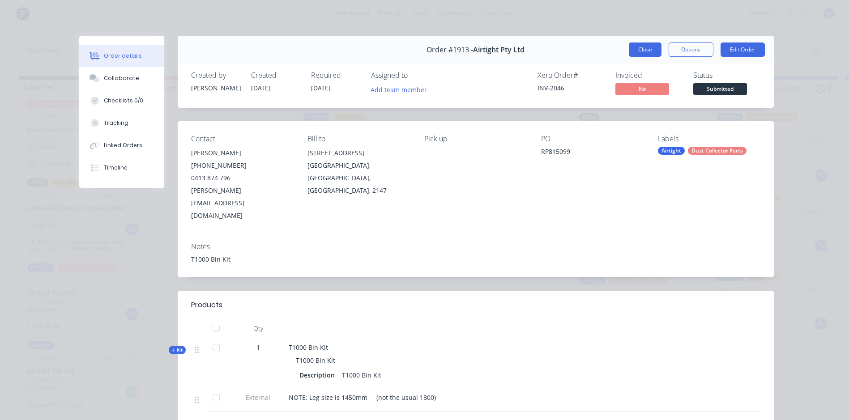
click at [640, 51] on button "Close" at bounding box center [645, 50] width 33 height 14
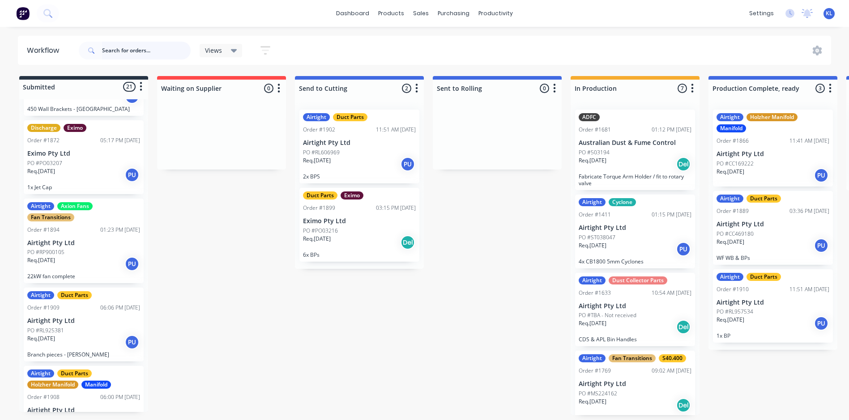
scroll to position [934, 0]
click at [85, 160] on div "PO #PO03207" at bounding box center [83, 162] width 113 height 8
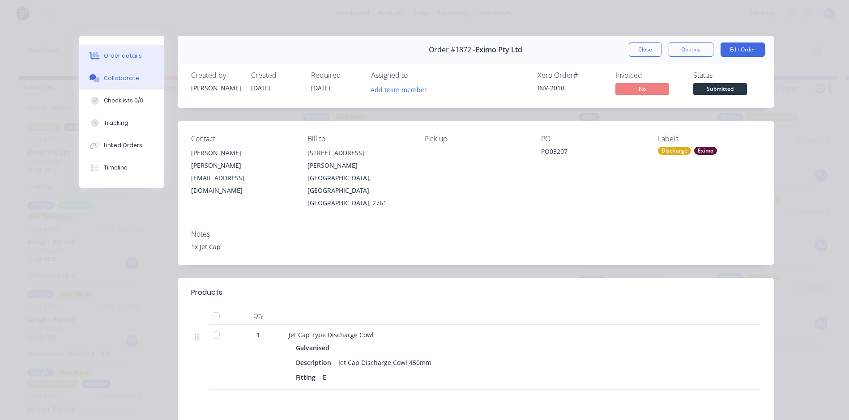
click at [120, 76] on div "Collaborate" at bounding box center [121, 78] width 35 height 8
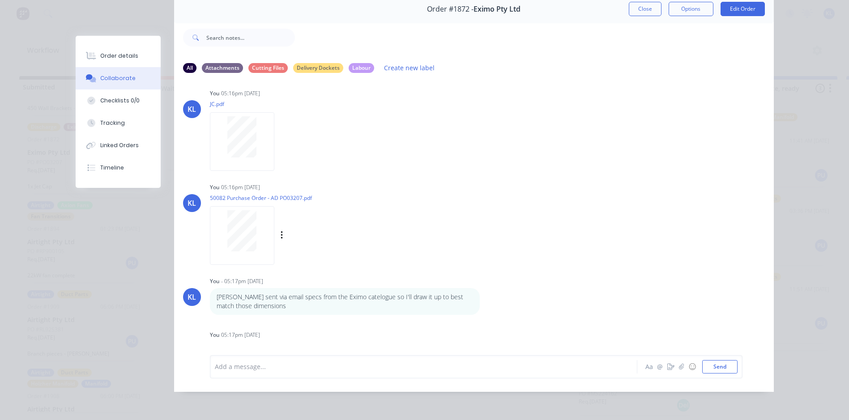
scroll to position [0, 0]
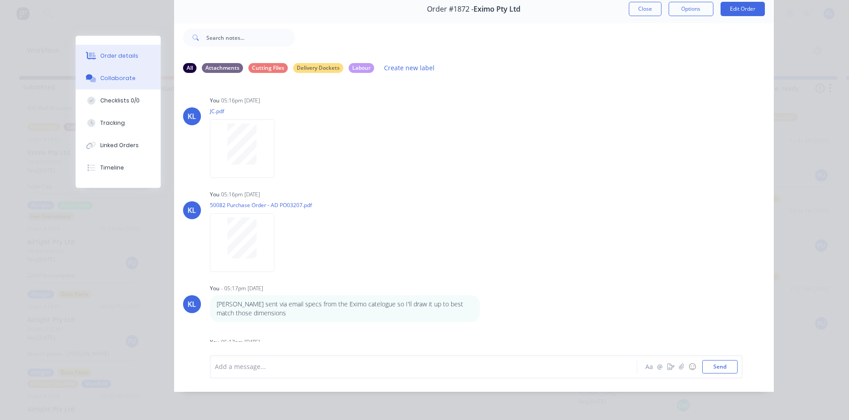
click at [126, 53] on div "Order details" at bounding box center [119, 56] width 38 height 8
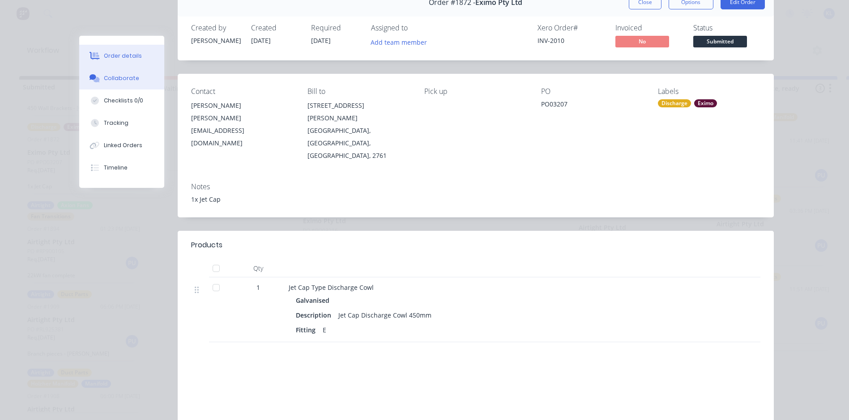
click at [112, 74] on button "Collaborate" at bounding box center [121, 78] width 85 height 22
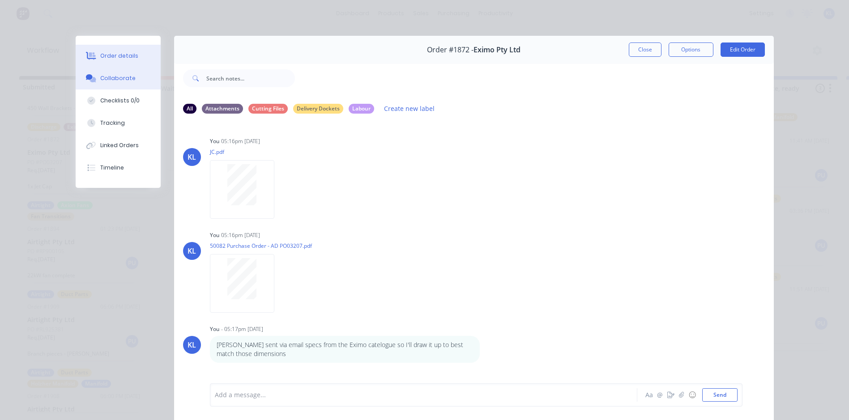
click at [129, 60] on button "Order details" at bounding box center [118, 56] width 85 height 22
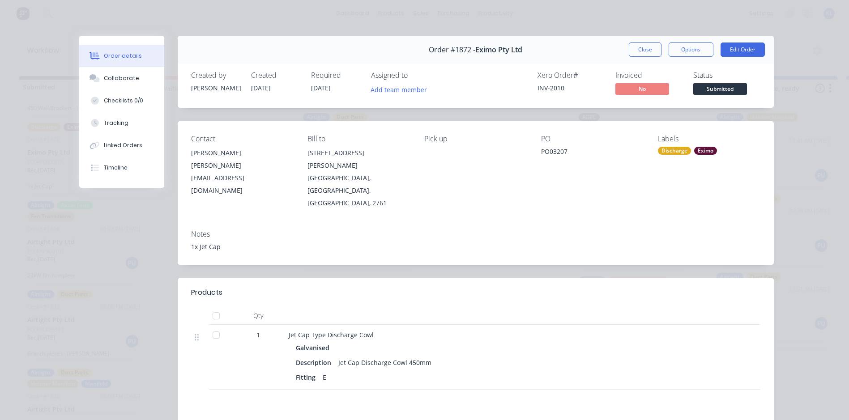
click at [110, 245] on div "Order #1872 - Eximo Pty Ltd Close Options Edit Order Created by Kyle Created 12…" at bounding box center [426, 292] width 695 height 513
drag, startPoint x: 643, startPoint y: 42, endPoint x: 645, endPoint y: 47, distance: 5.4
click at [643, 42] on div "Order #1872 - Eximo Pty Ltd Close Options Edit Order" at bounding box center [476, 50] width 596 height 28
click at [645, 50] on button "Close" at bounding box center [645, 50] width 33 height 14
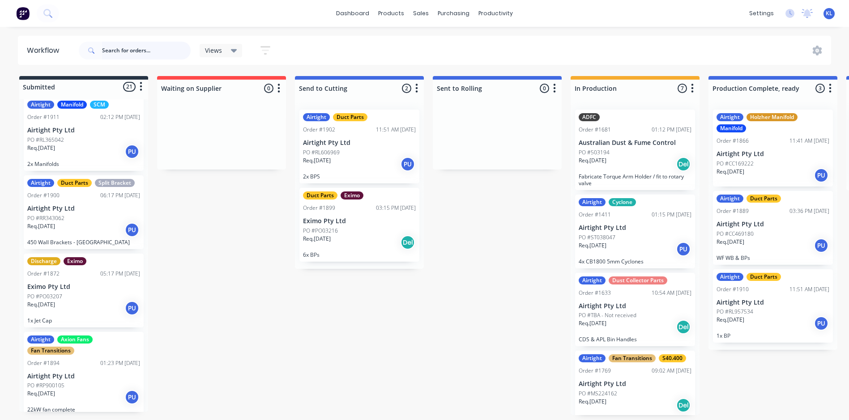
scroll to position [755, 0]
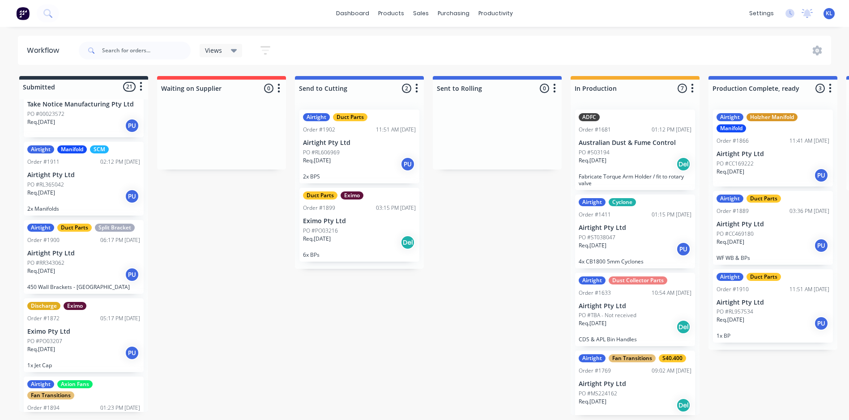
click at [100, 284] on p "450 Wall Brackets - [GEOGRAPHIC_DATA]" at bounding box center [83, 287] width 113 height 7
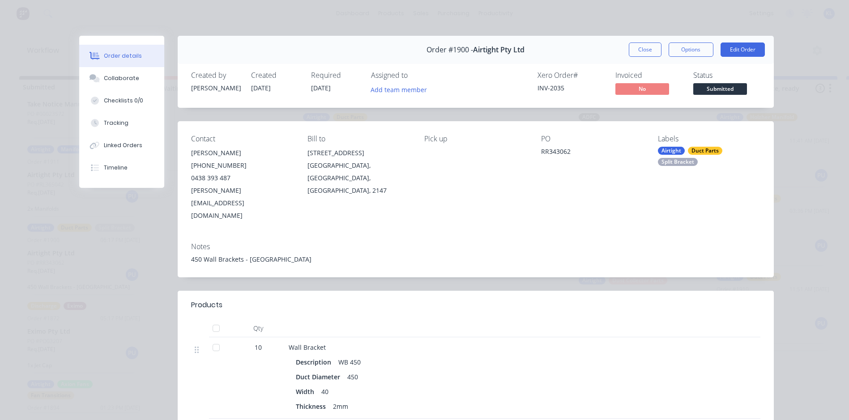
click at [714, 87] on span "Submitted" at bounding box center [720, 88] width 54 height 11
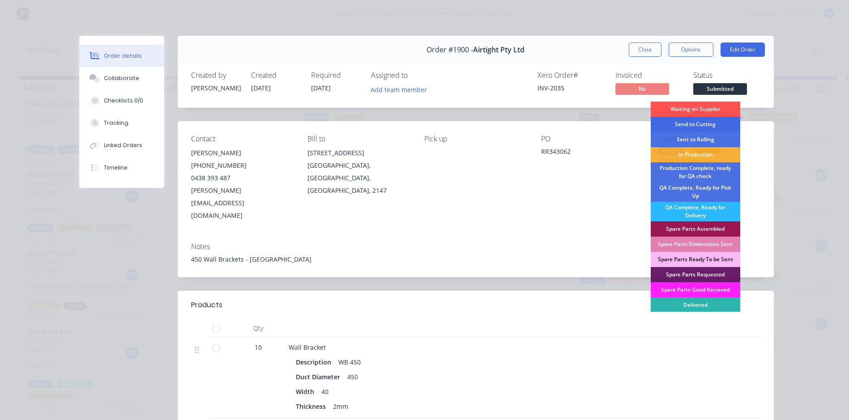
click at [694, 126] on div "Send to Cutting" at bounding box center [696, 124] width 90 height 15
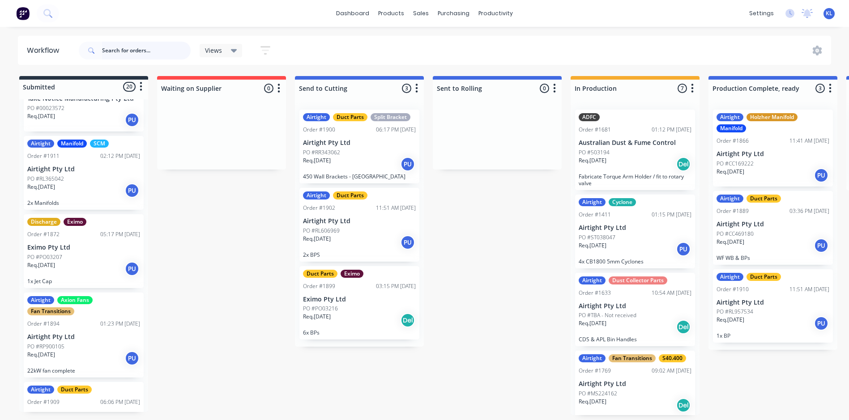
scroll to position [806, 0]
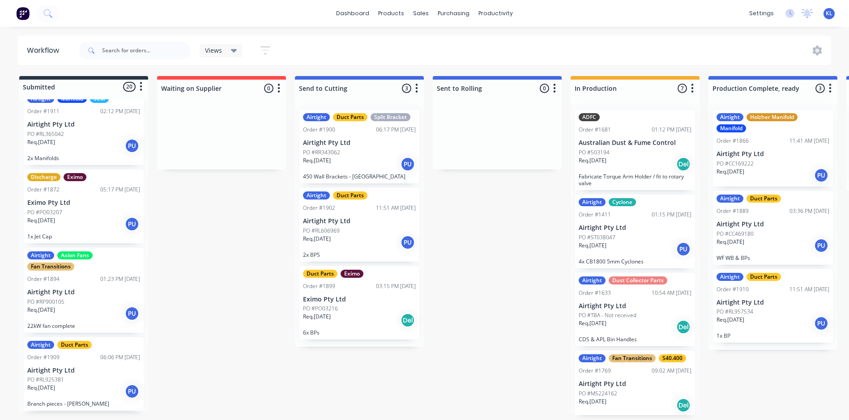
click at [89, 226] on div "Req. 26/08/25 PU" at bounding box center [83, 224] width 113 height 15
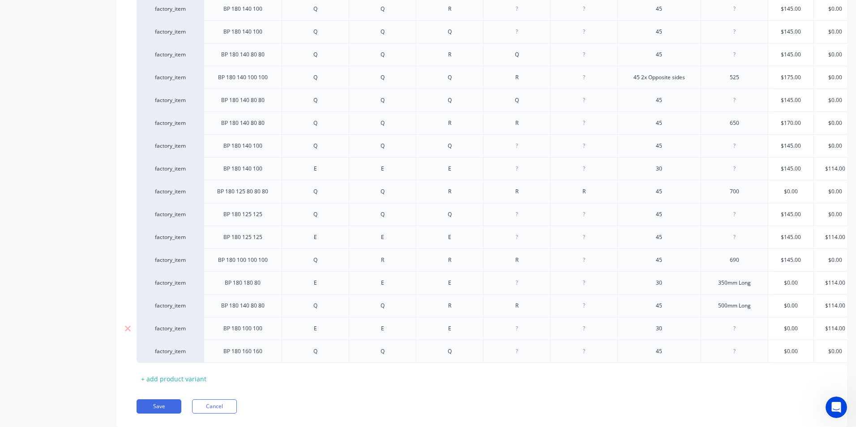
scroll to position [410, 0]
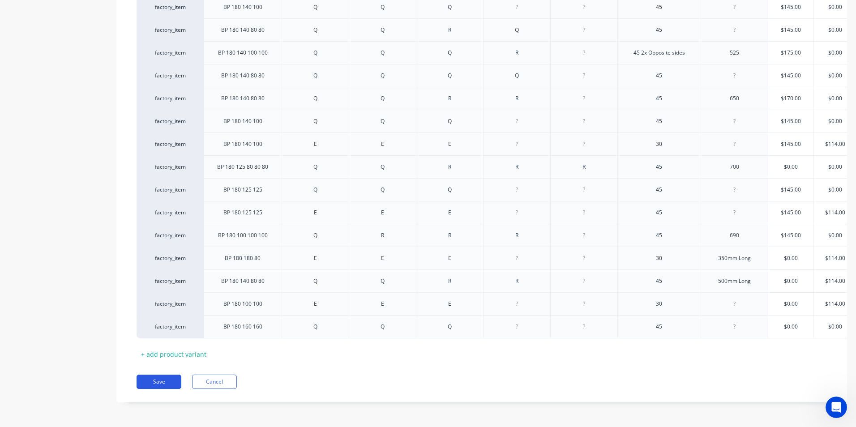
click at [168, 387] on button "Save" at bounding box center [159, 382] width 45 height 14
type textarea "x"
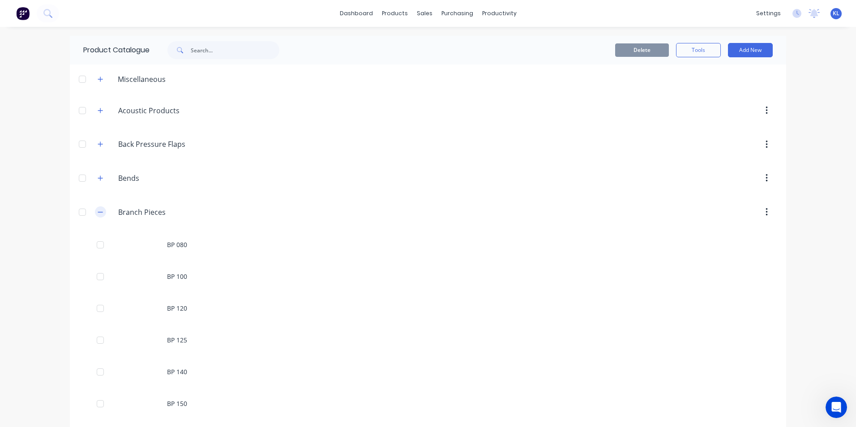
click at [98, 212] on icon "button" at bounding box center [100, 212] width 5 height 0
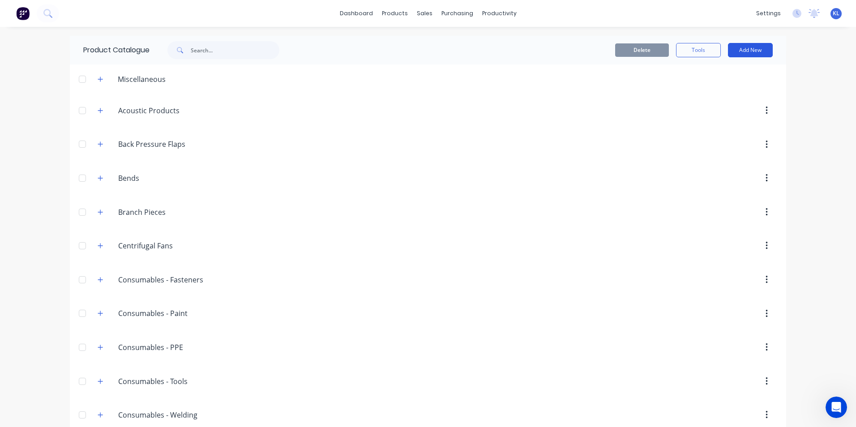
click at [734, 53] on button "Add New" at bounding box center [750, 50] width 45 height 14
click at [724, 108] on div "Product Kit" at bounding box center [730, 108] width 69 height 13
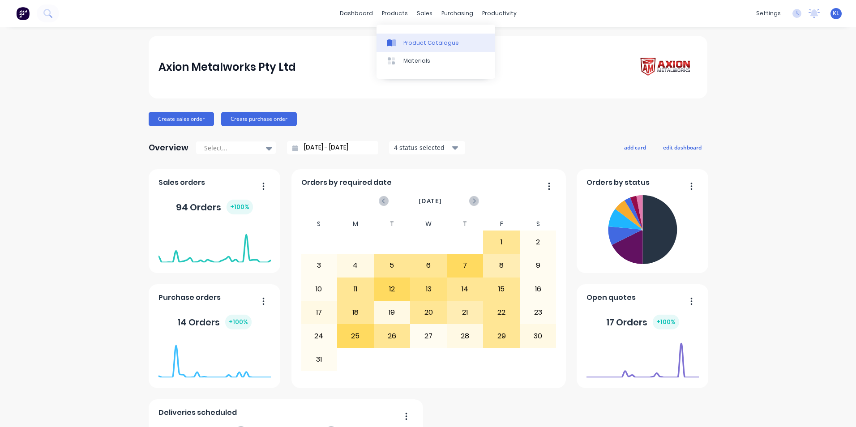
click at [412, 43] on div "Product Catalogue" at bounding box center [430, 43] width 55 height 8
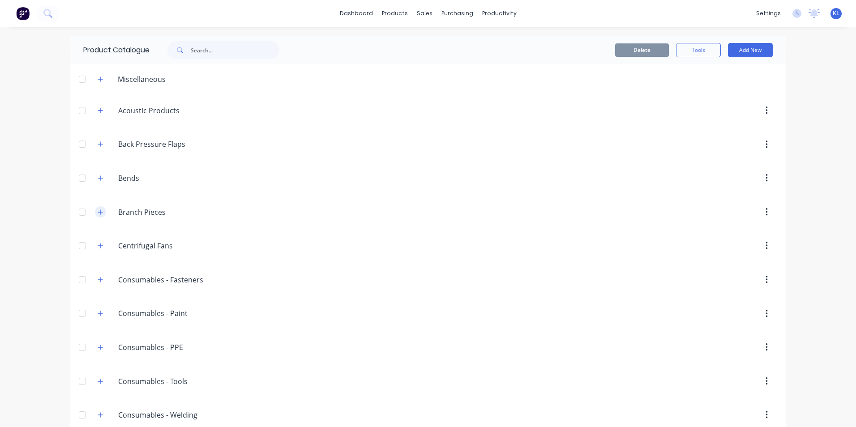
click at [97, 216] on button "button" at bounding box center [100, 211] width 11 height 11
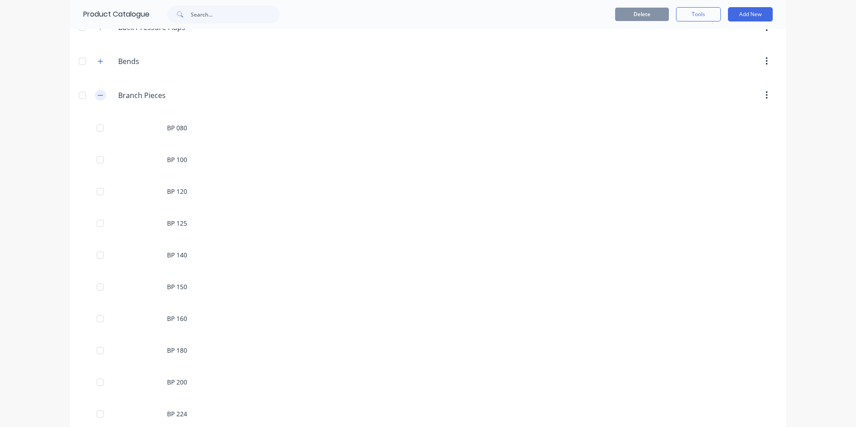
scroll to position [224, 0]
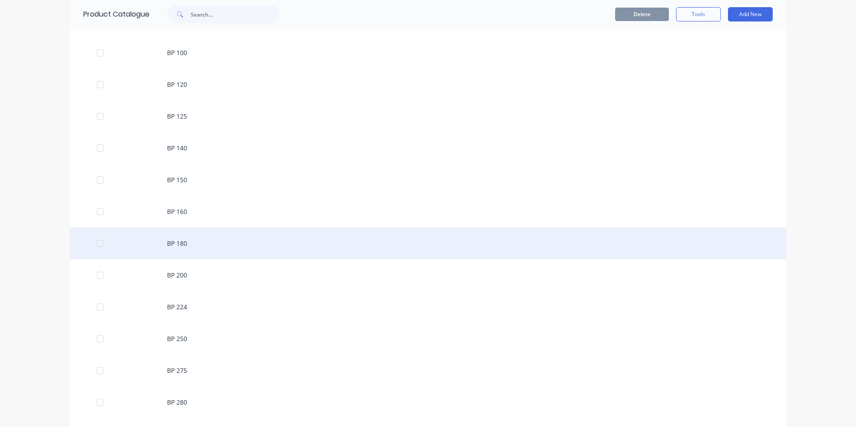
click at [208, 243] on div "BP 180" at bounding box center [428, 243] width 716 height 32
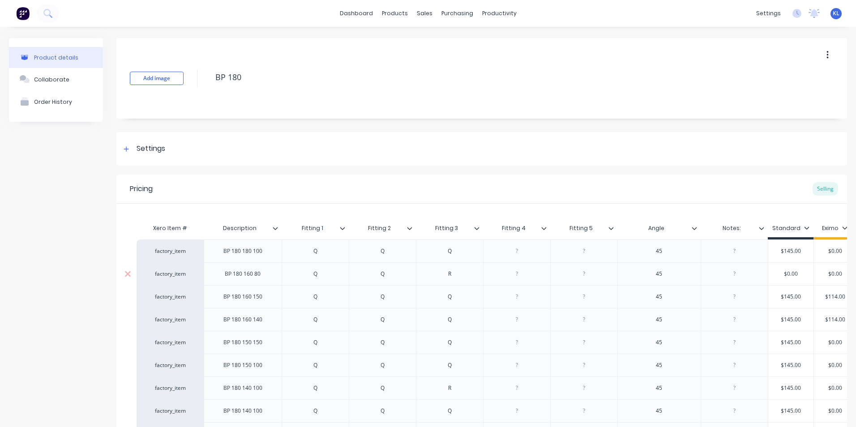
type textarea "x"
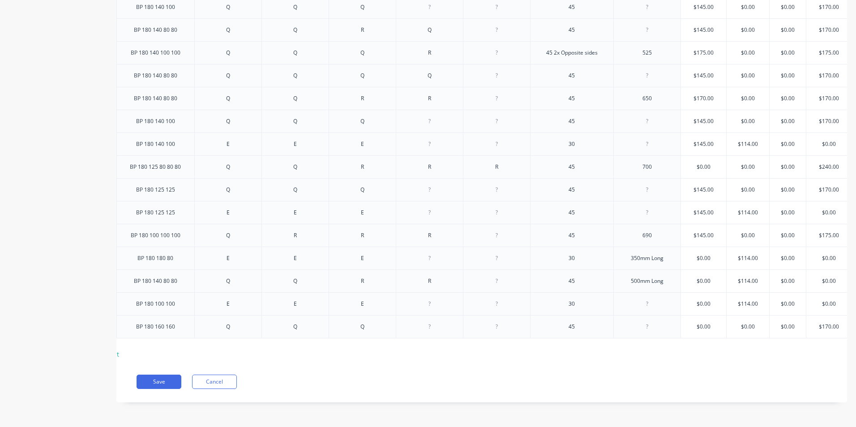
scroll to position [0, 98]
type input "$0.00"
drag, startPoint x: 833, startPoint y: 274, endPoint x: 803, endPoint y: 274, distance: 30.0
click at [803, 277] on input "$0.00" at bounding box center [824, 281] width 45 height 8
type textarea "x"
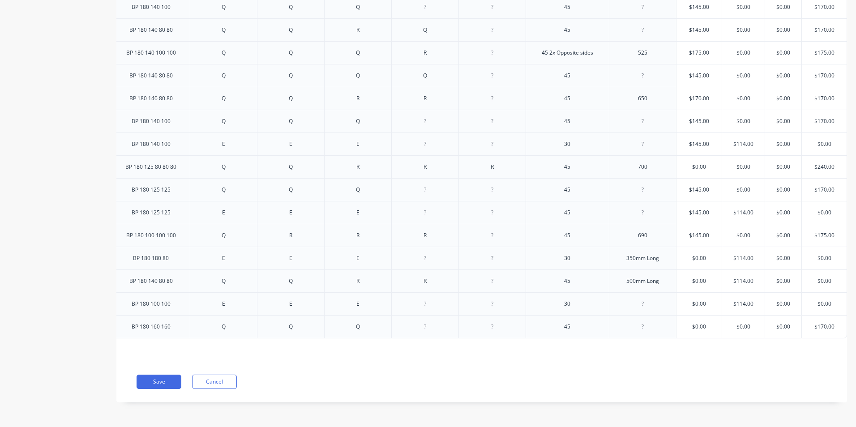
type input "2"
type textarea "x"
type input "20"
type textarea "x"
type input "200"
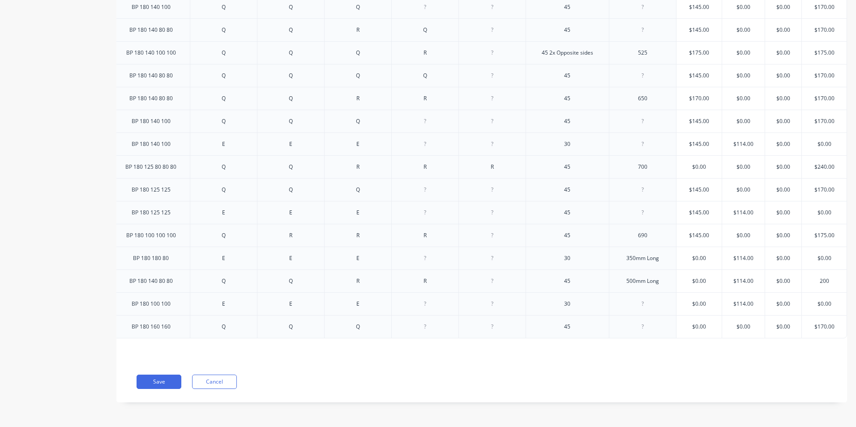
click at [813, 334] on div "Xero Item # Description Fitting 1 Fitting 2 Fitting 3 Fitting 4 Fitting 5 Angle…" at bounding box center [481, 80] width 730 height 561
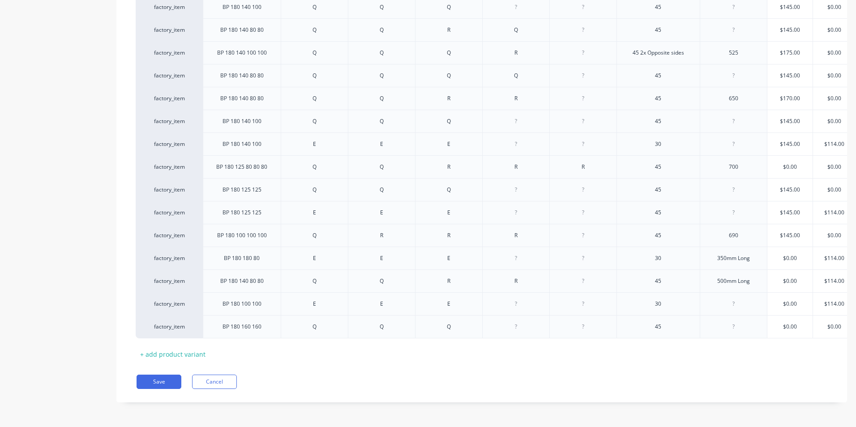
scroll to position [0, 0]
click at [165, 379] on button "Save" at bounding box center [159, 382] width 45 height 14
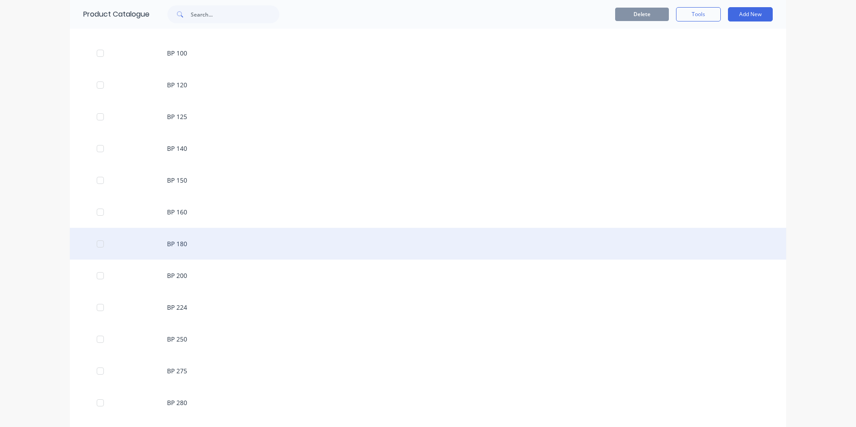
scroll to position [224, 0]
click at [190, 250] on div "BP 180" at bounding box center [428, 243] width 716 height 32
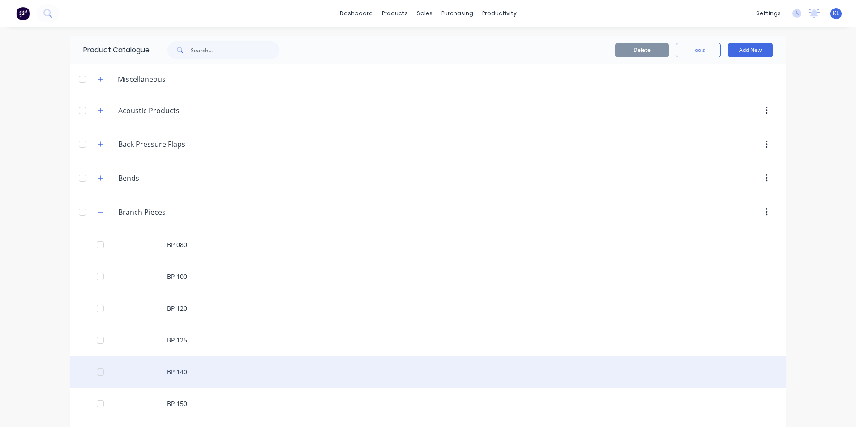
click at [188, 367] on div "BP 140" at bounding box center [428, 372] width 716 height 32
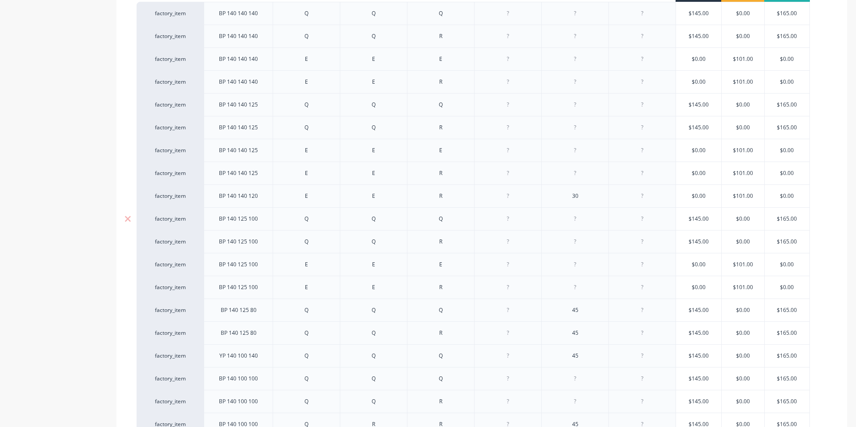
scroll to position [313, 0]
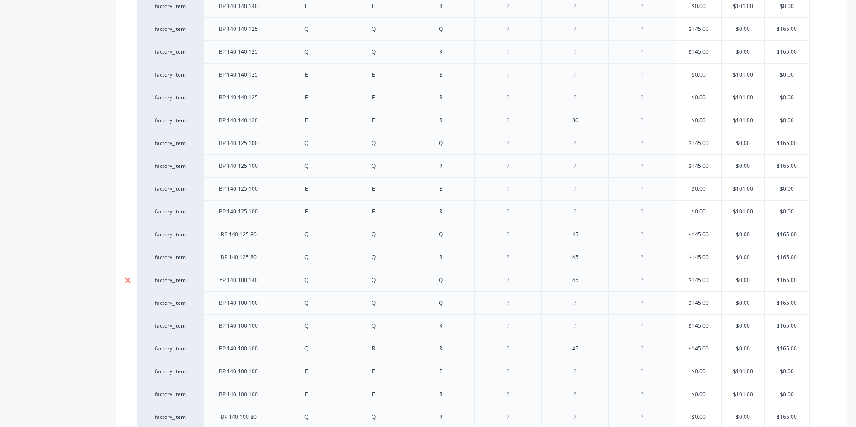
drag, startPoint x: 101, startPoint y: 282, endPoint x: 130, endPoint y: 290, distance: 30.2
click at [101, 282] on div "Product details Collaborate Order History" at bounding box center [56, 173] width 94 height 896
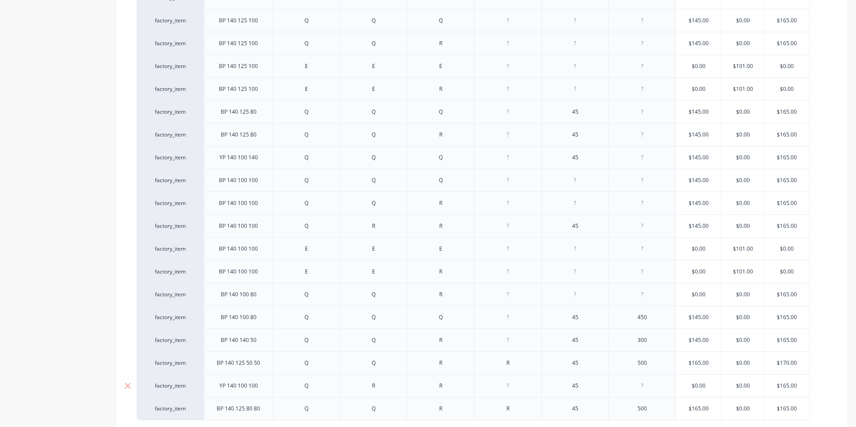
scroll to position [518, 0]
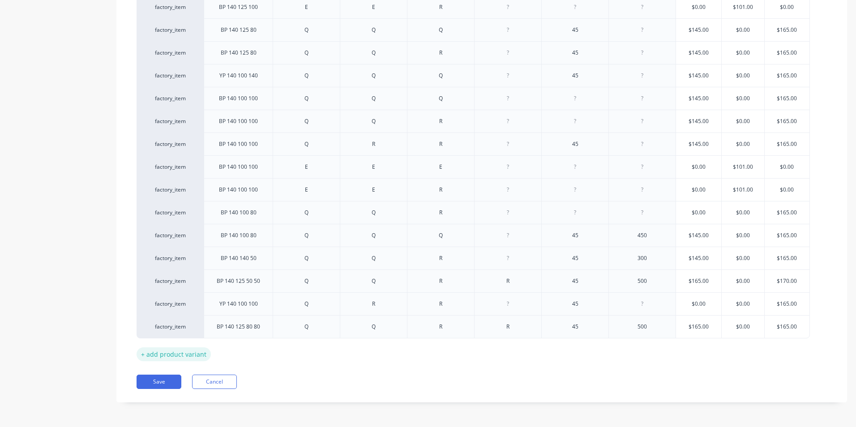
click at [187, 354] on div "+ add product variant" at bounding box center [174, 354] width 74 height 14
type textarea "x"
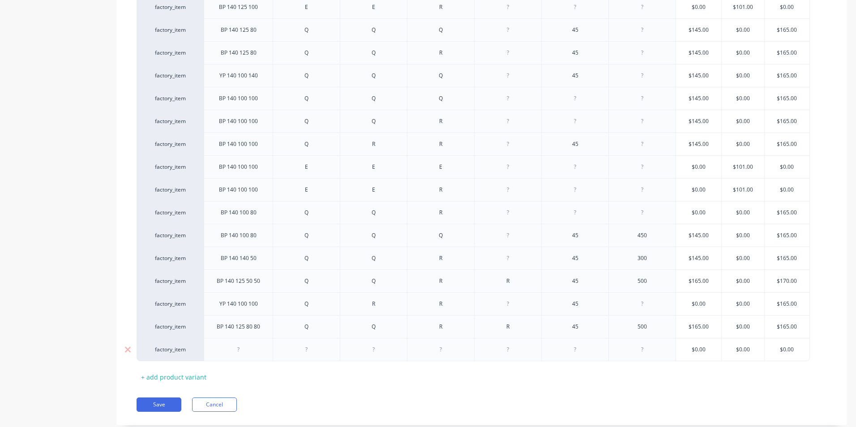
click at [247, 352] on div at bounding box center [238, 350] width 45 height 12
type textarea "x"
click at [312, 350] on div at bounding box center [306, 350] width 45 height 12
click at [380, 351] on div at bounding box center [373, 350] width 45 height 12
type textarea "x"
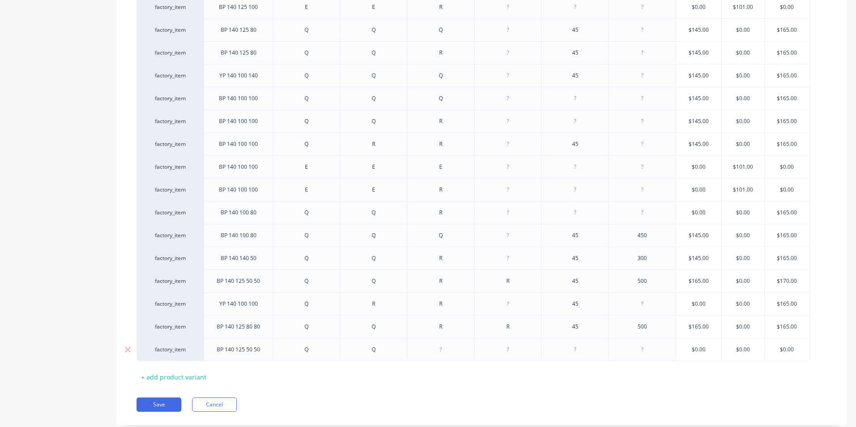
type textarea "x"
click at [438, 346] on div at bounding box center [440, 350] width 45 height 12
click at [517, 354] on div at bounding box center [508, 350] width 45 height 12
type textarea "x"
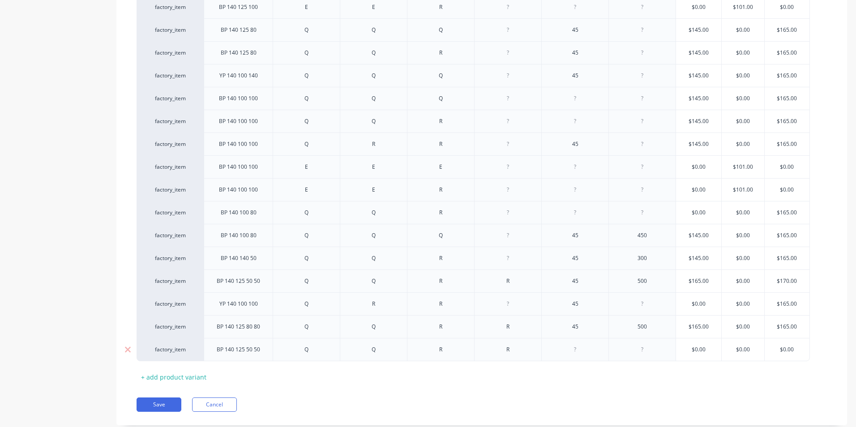
click at [578, 348] on div at bounding box center [575, 350] width 45 height 12
click at [647, 353] on div at bounding box center [642, 350] width 45 height 12
type textarea "x"
type input "$0.00"
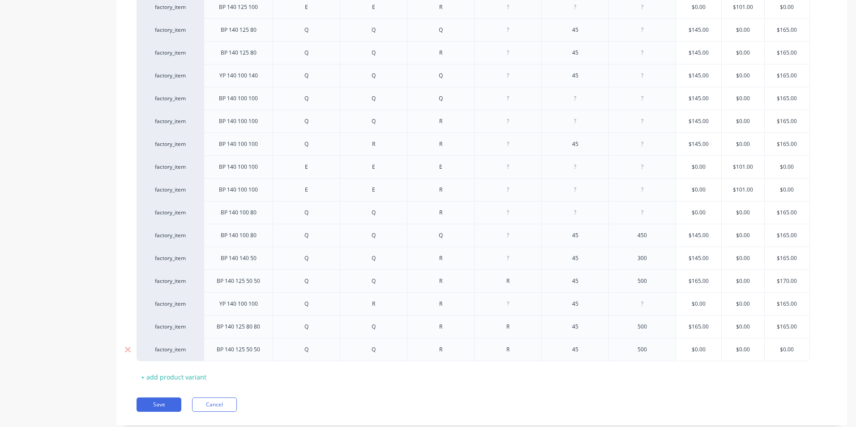
click at [709, 350] on input "$0.00" at bounding box center [698, 350] width 45 height 8
drag, startPoint x: 713, startPoint y: 346, endPoint x: 677, endPoint y: 346, distance: 35.8
click at [677, 346] on input "$0.00" at bounding box center [698, 350] width 45 height 8
type textarea "x"
type input "1"
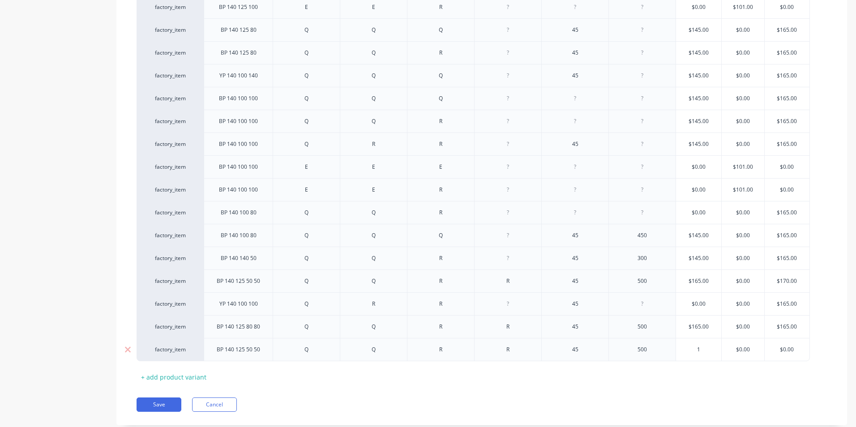
type textarea "x"
type input "19"
type textarea "x"
type input "195"
click at [692, 378] on div "Xero Item # Description Fitting 1 Fitting 2 Fitting 3 Fitting 4 Angle Length St…" at bounding box center [482, 42] width 690 height 683
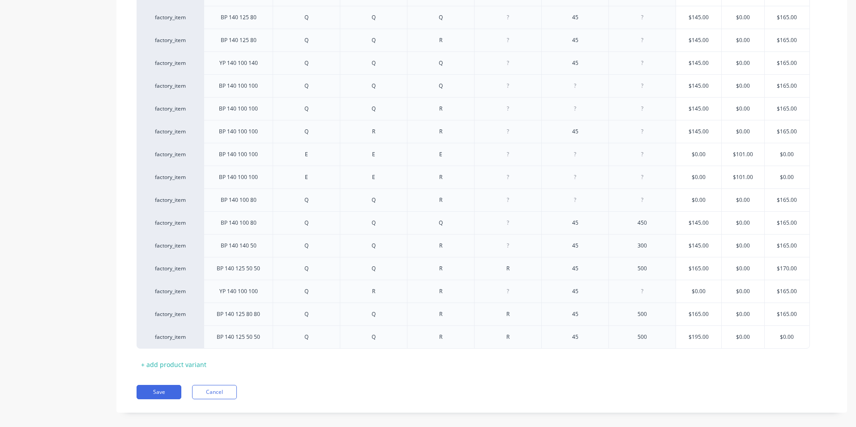
scroll to position [541, 0]
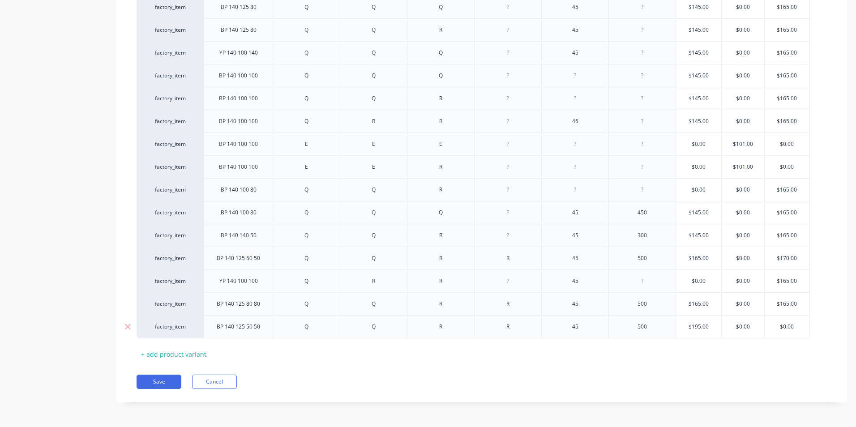
type input "$0.00"
drag, startPoint x: 799, startPoint y: 328, endPoint x: 755, endPoint y: 329, distance: 43.4
click at [755, 329] on div "factory_item BP 140 125 50 50 Q Q R R 45 500 $195.00 195 $0.00 $0.00 $0.00" at bounding box center [473, 326] width 673 height 23
type textarea "x"
type input "1"
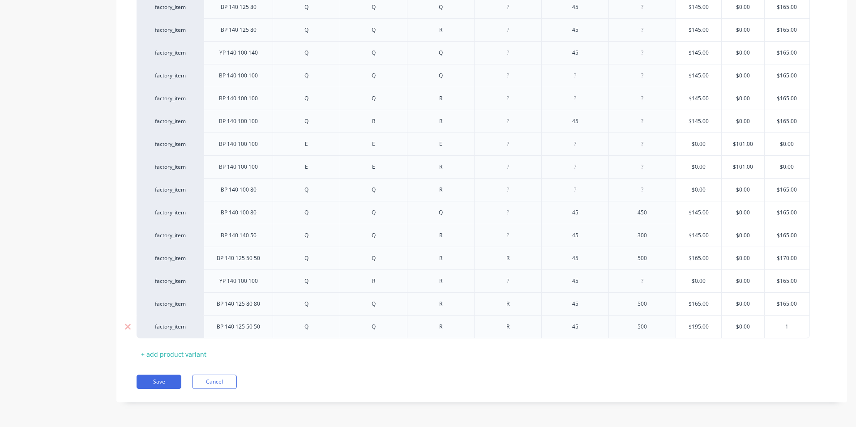
type textarea "x"
type input "19"
type textarea "x"
type input "195"
type input "$195.00"
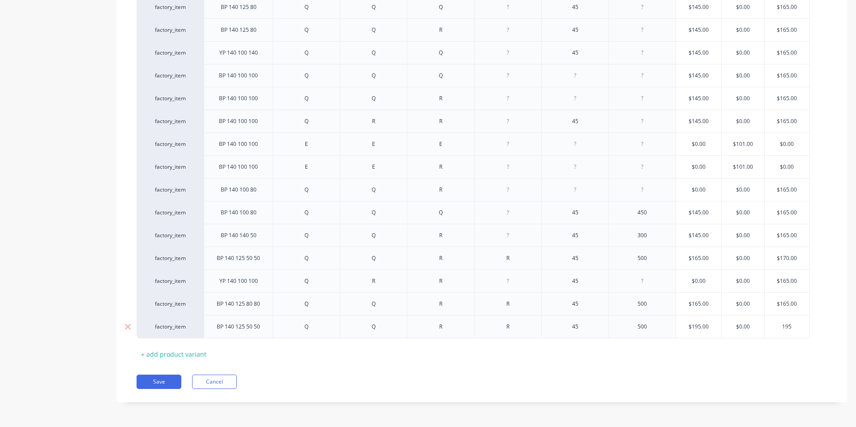
click at [713, 329] on input "$195.00" at bounding box center [698, 327] width 45 height 8
drag, startPoint x: 713, startPoint y: 326, endPoint x: 637, endPoint y: 330, distance: 76.7
click at [637, 330] on div "factory_item BP 140 125 50 50 Q Q R R 45 500 $195.00 $195.00 $0.00 $195.00 195" at bounding box center [473, 326] width 673 height 23
type textarea "x"
type input "0"
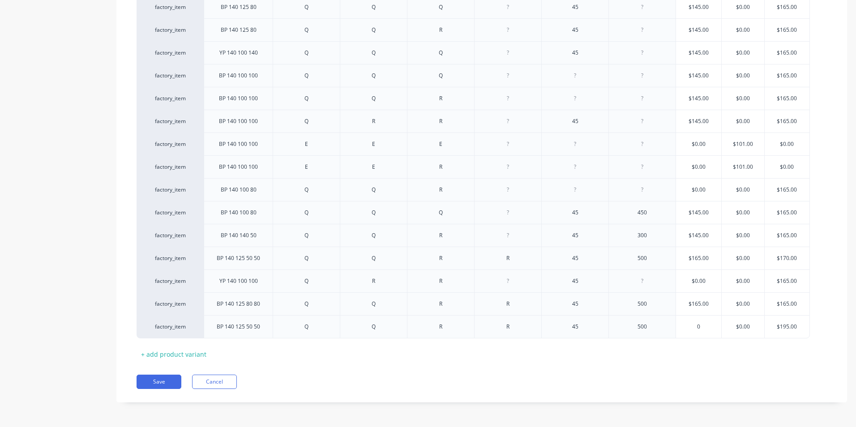
click at [685, 354] on div "Xero Item # Description Fitting 1 Fitting 2 Fitting 3 Fitting 4 Angle Length St…" at bounding box center [482, 20] width 690 height 683
click at [155, 385] on button "Save" at bounding box center [159, 382] width 45 height 14
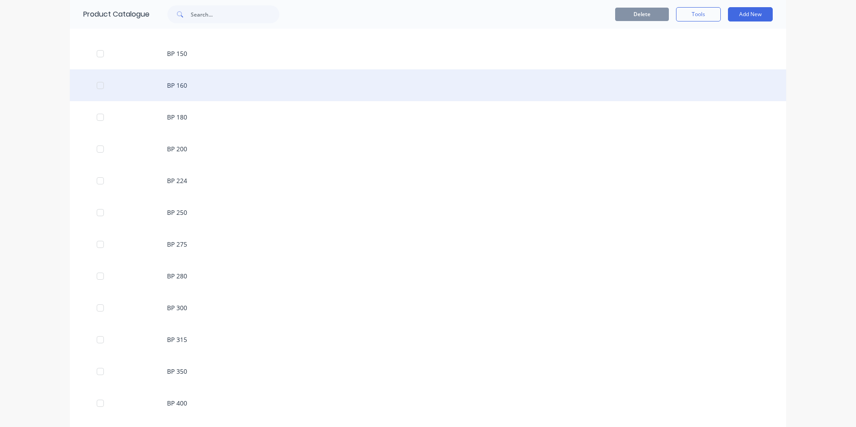
scroll to position [358, 0]
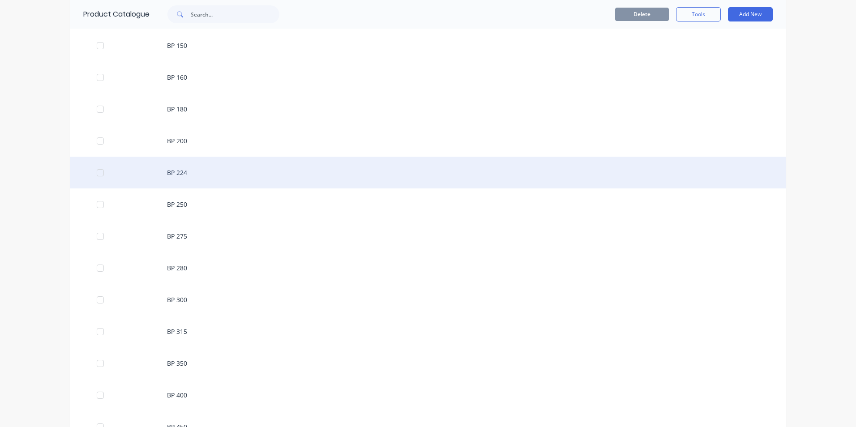
click at [191, 175] on div "BP 224" at bounding box center [428, 173] width 716 height 32
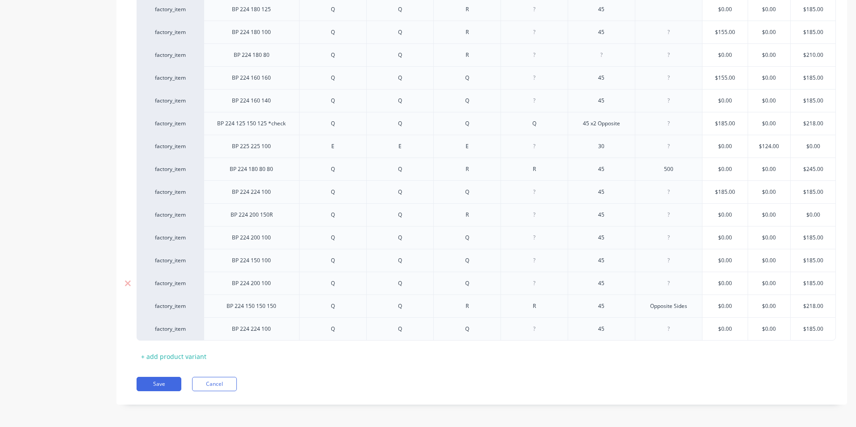
scroll to position [632, 0]
click at [201, 361] on div "+ add product variant" at bounding box center [174, 354] width 74 height 14
type textarea "x"
click at [250, 350] on div at bounding box center [251, 350] width 45 height 12
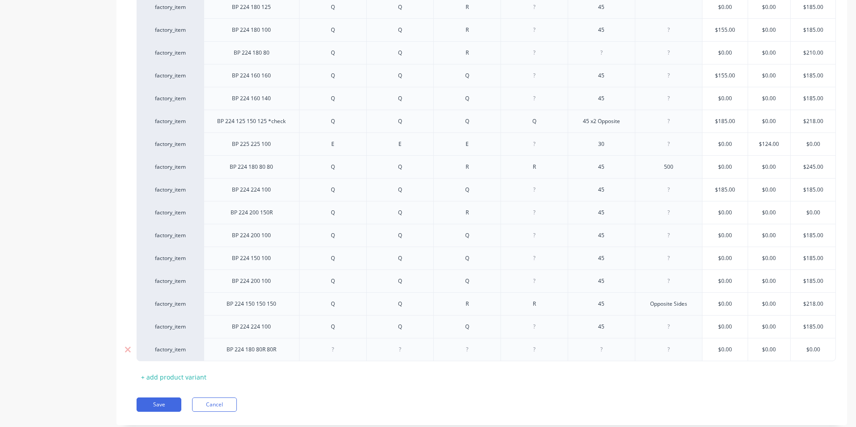
click at [349, 354] on div at bounding box center [332, 350] width 45 height 12
type textarea "x"
click at [398, 353] on div at bounding box center [399, 350] width 45 height 12
type textarea "x"
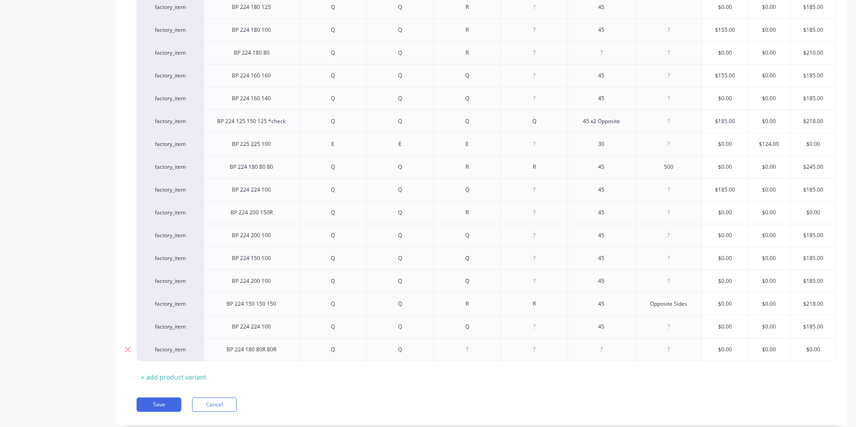
click at [472, 352] on div at bounding box center [466, 350] width 45 height 12
type textarea "x"
click at [528, 351] on div at bounding box center [534, 350] width 45 height 12
type textarea "x"
click at [613, 354] on div at bounding box center [601, 350] width 45 height 12
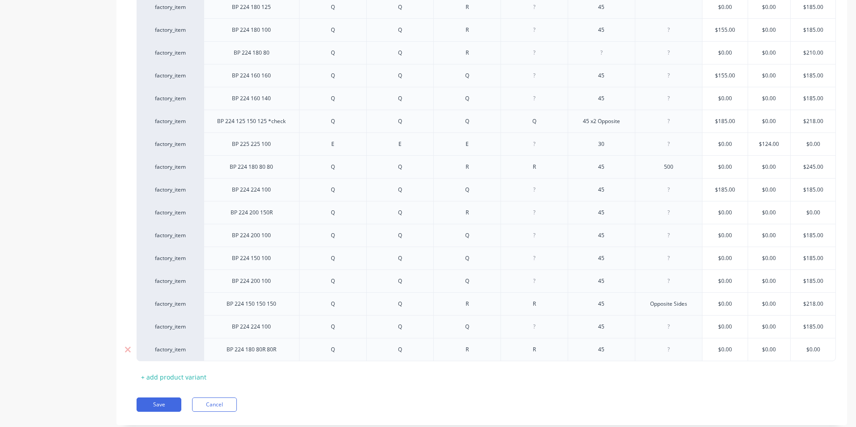
click at [673, 356] on div at bounding box center [668, 349] width 67 height 23
type textarea "x"
click at [674, 350] on div at bounding box center [668, 350] width 45 height 12
click at [556, 352] on div "R" at bounding box center [533, 349] width 67 height 23
click at [542, 351] on div "R" at bounding box center [534, 350] width 45 height 12
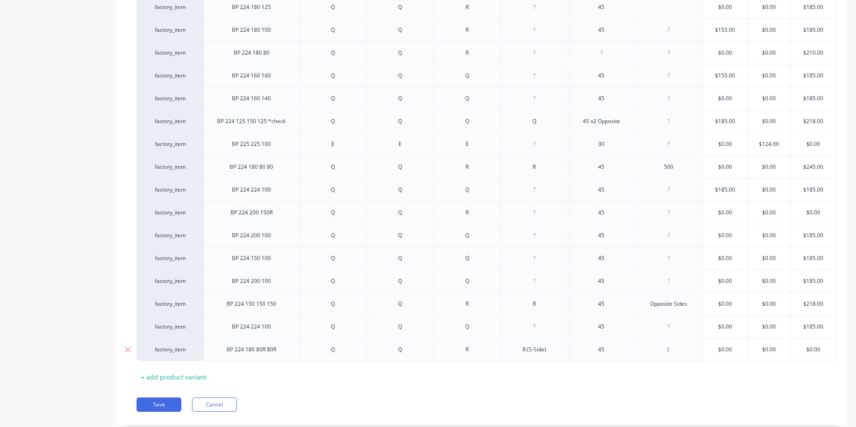
click at [489, 350] on div "R" at bounding box center [466, 349] width 67 height 23
click at [483, 351] on div "R" at bounding box center [466, 350] width 45 height 12
drag, startPoint x: 471, startPoint y: 349, endPoint x: 482, endPoint y: 364, distance: 18.0
click at [668, 354] on div "(" at bounding box center [668, 350] width 45 height 12
click at [679, 349] on div "(" at bounding box center [668, 350] width 45 height 12
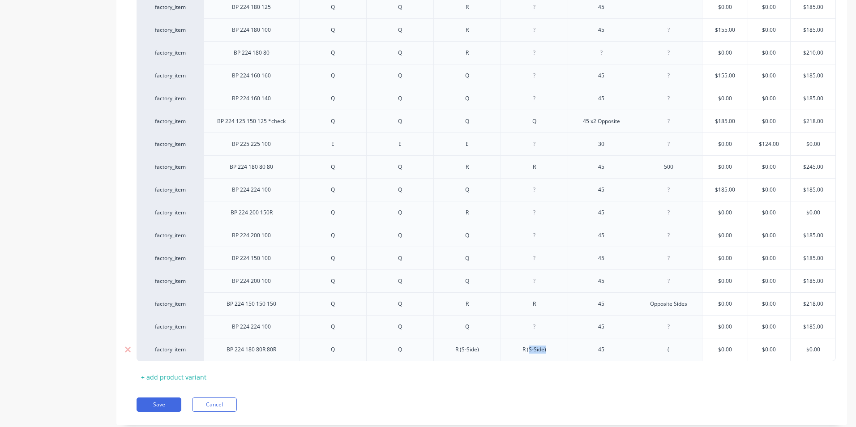
drag, startPoint x: 550, startPoint y: 349, endPoint x: 528, endPoint y: 354, distance: 22.6
click at [528, 354] on div "R (S-Side)" at bounding box center [534, 350] width 45 height 12
click at [478, 350] on div "R (S-Side)" at bounding box center [466, 350] width 45 height 12
drag, startPoint x: 666, startPoint y: 353, endPoint x: 690, endPoint y: 347, distance: 23.9
click at [666, 353] on div "(" at bounding box center [668, 350] width 45 height 12
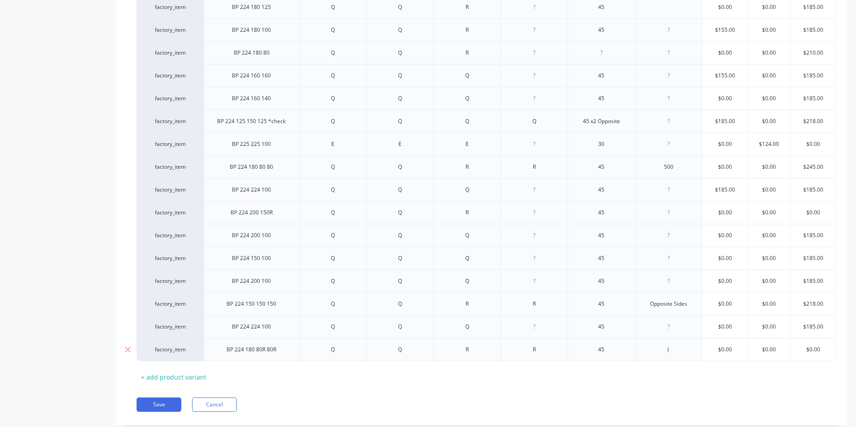
click at [687, 348] on div "(" at bounding box center [668, 350] width 45 height 12
type textarea "x"
type input "$0.00"
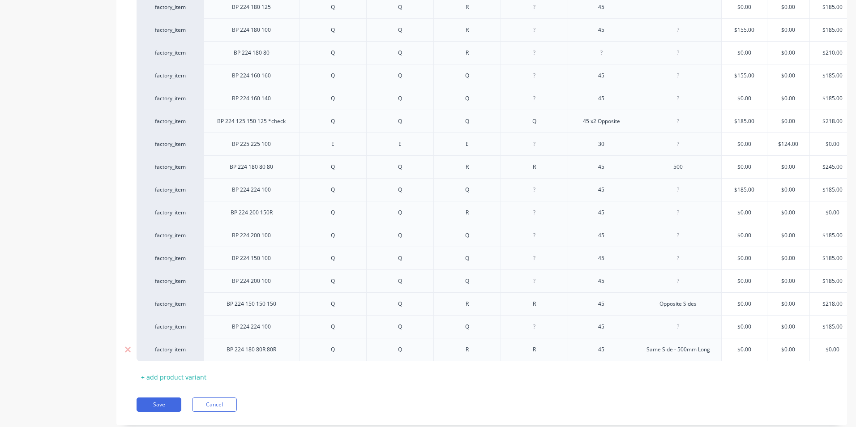
click at [826, 355] on div "$0.00 $0.00" at bounding box center [832, 349] width 45 height 22
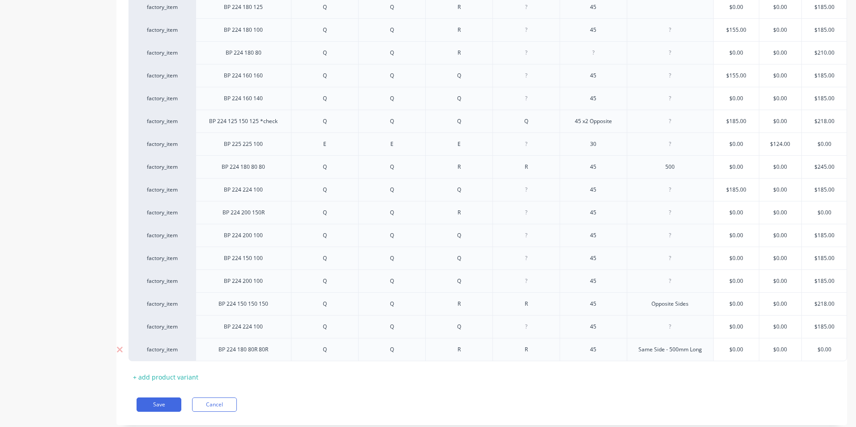
drag, startPoint x: 832, startPoint y: 348, endPoint x: 810, endPoint y: 352, distance: 22.4
click at [807, 352] on input "$0.00" at bounding box center [824, 350] width 45 height 8
drag, startPoint x: 831, startPoint y: 347, endPoint x: 807, endPoint y: 350, distance: 24.3
click at [807, 350] on input "$0.00" at bounding box center [824, 350] width 45 height 8
click at [827, 348] on input "$0.00" at bounding box center [824, 350] width 45 height 8
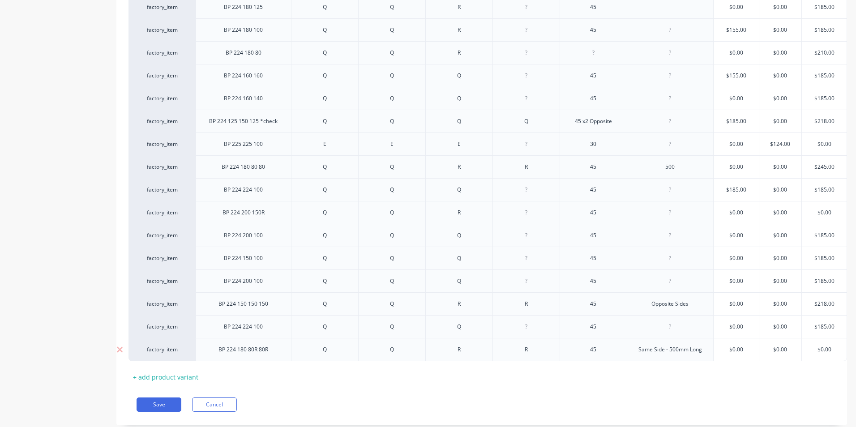
scroll to position [0, 13]
click at [820, 347] on input "$0.00" at bounding box center [824, 350] width 45 height 8
click at [825, 348] on input "$0.00" at bounding box center [824, 350] width 45 height 8
type textarea "x"
drag, startPoint x: 832, startPoint y: 349, endPoint x: 825, endPoint y: 350, distance: 6.8
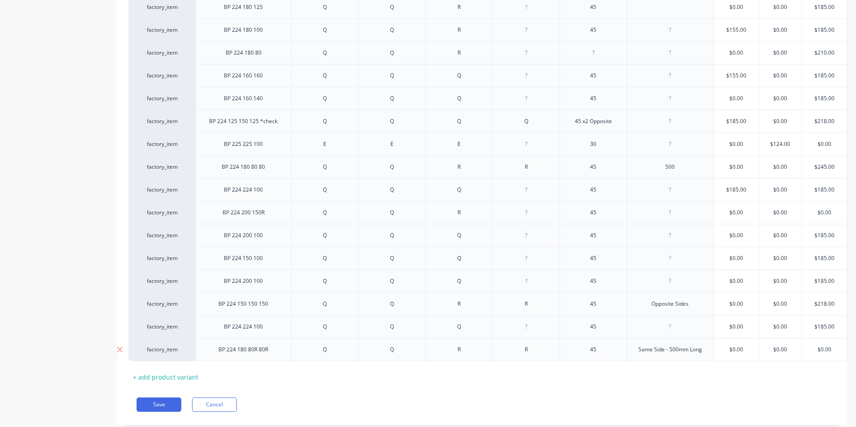
click at [831, 349] on input "$0.00h" at bounding box center [824, 350] width 45 height 8
click at [825, 350] on input "$0.00h" at bounding box center [824, 350] width 45 height 8
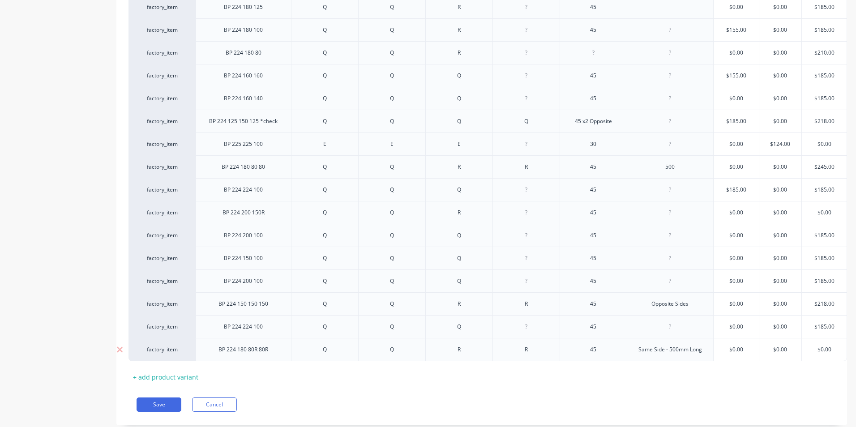
click at [824, 350] on input "$0.00h" at bounding box center [824, 350] width 45 height 8
click at [815, 351] on input "$0.00h" at bounding box center [824, 350] width 45 height 8
click at [817, 346] on input "$0.00h" at bounding box center [824, 350] width 45 height 8
type input "$0.00h"
type input "$185.00"
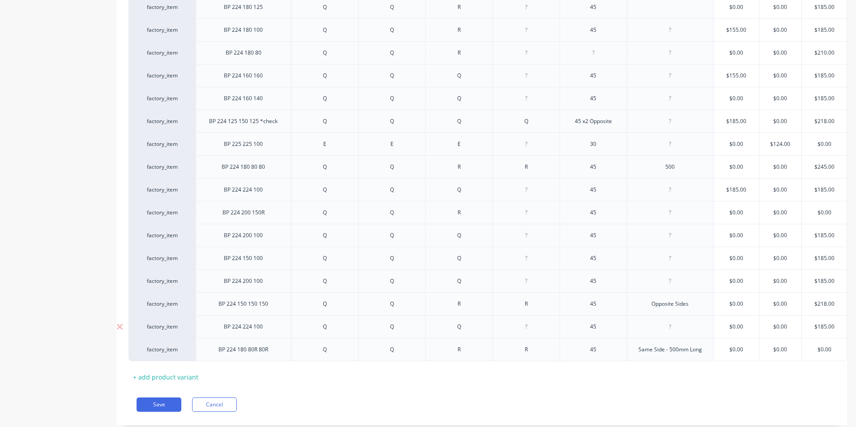
click at [812, 325] on input "$185.00" at bounding box center [824, 327] width 45 height 8
type input "$0.00"
click at [825, 349] on input "$0.00" at bounding box center [824, 350] width 45 height 8
drag, startPoint x: 827, startPoint y: 350, endPoint x: 807, endPoint y: 351, distance: 19.3
click at [807, 351] on input "$0.00" at bounding box center [824, 350] width 45 height 8
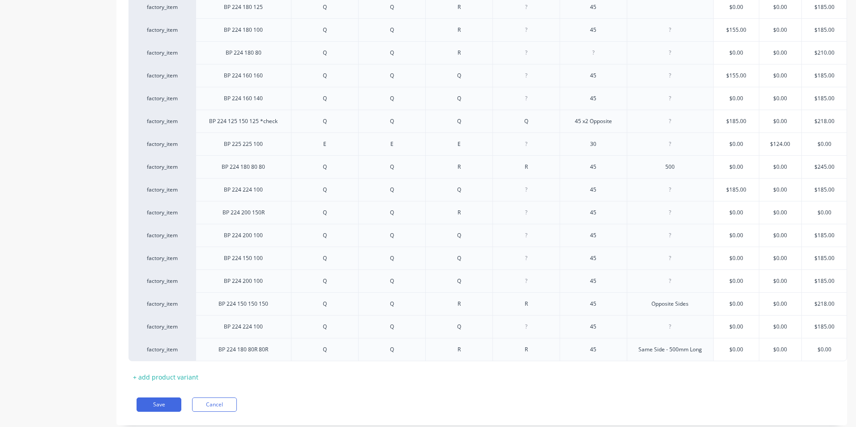
drag, startPoint x: 792, startPoint y: 392, endPoint x: 796, endPoint y: 387, distance: 6.4
click at [829, 349] on input "$0.00" at bounding box center [824, 350] width 45 height 8
drag, startPoint x: 829, startPoint y: 349, endPoint x: 801, endPoint y: 353, distance: 28.0
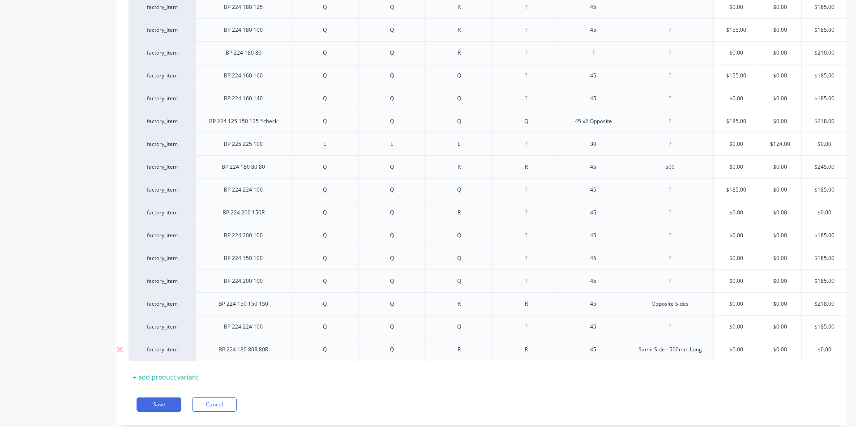
click at [802, 353] on input "$0.00" at bounding box center [824, 350] width 45 height 8
type textarea "x"
type input "2"
type textarea "x"
type input "20"
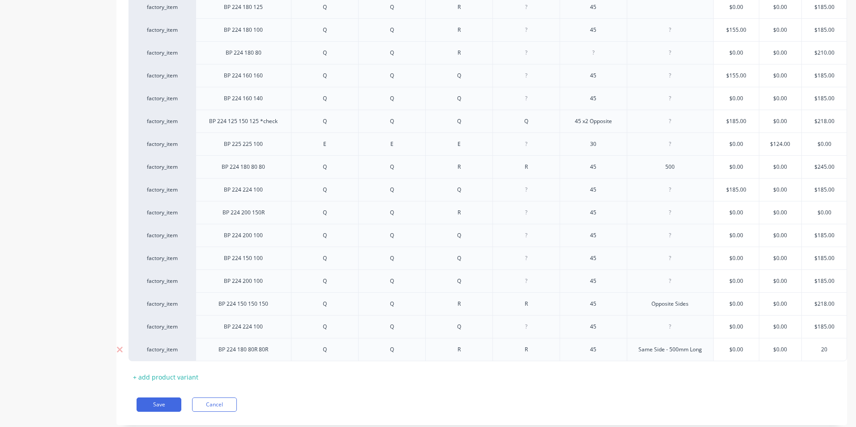
type textarea "x"
type input "205"
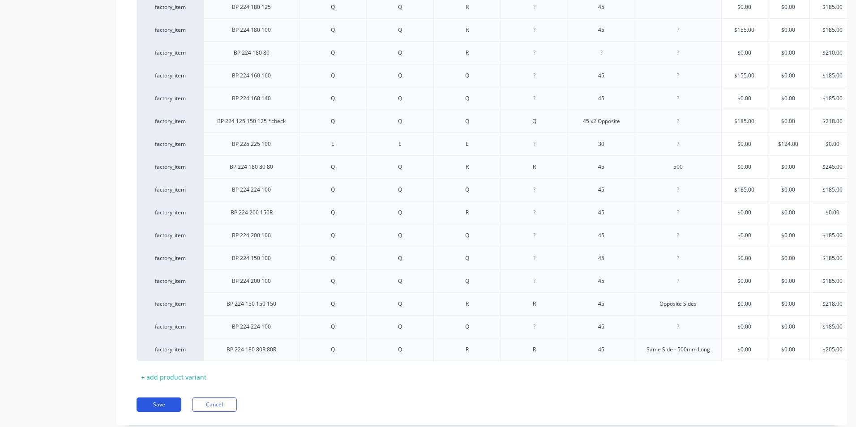
click at [169, 407] on button "Save" at bounding box center [159, 404] width 45 height 14
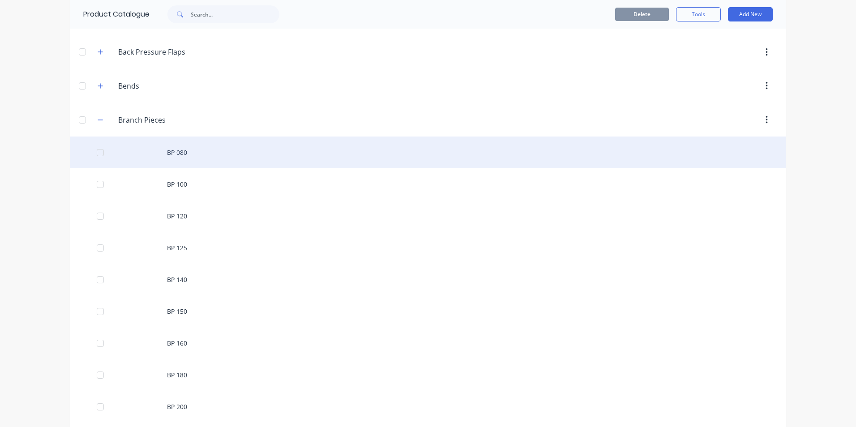
scroll to position [179, 0]
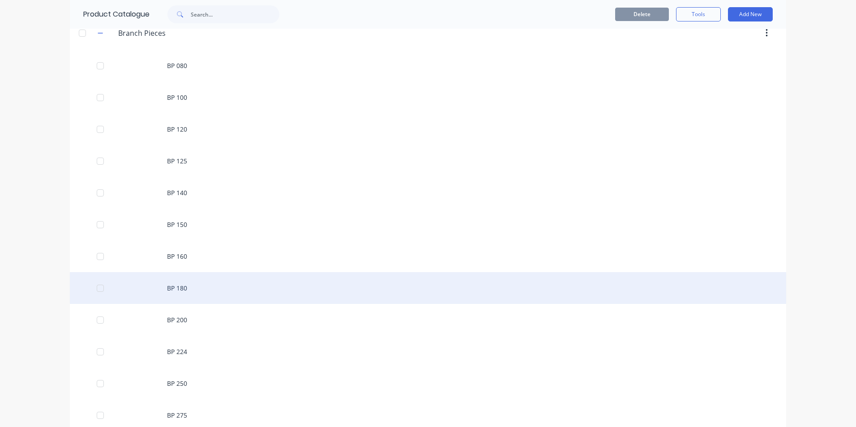
click at [184, 296] on div "BP 180" at bounding box center [428, 288] width 716 height 32
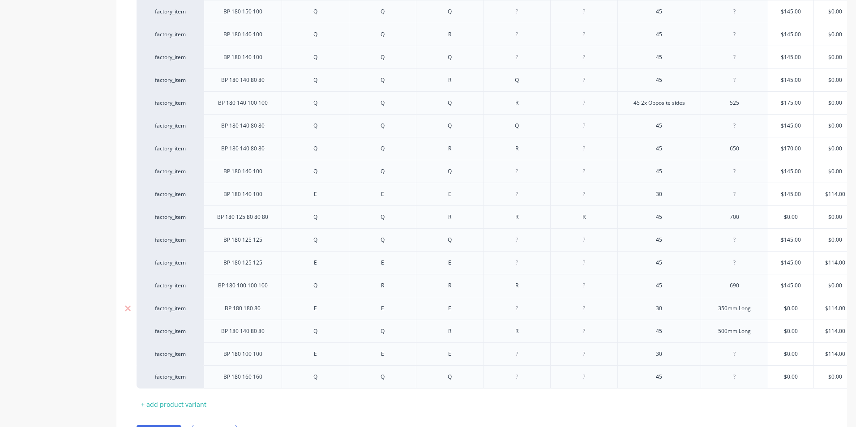
scroll to position [410, 0]
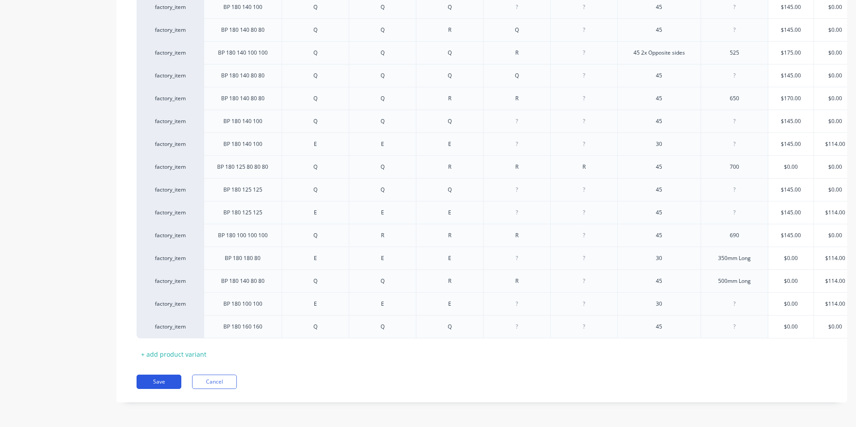
click at [167, 375] on button "Save" at bounding box center [159, 382] width 45 height 14
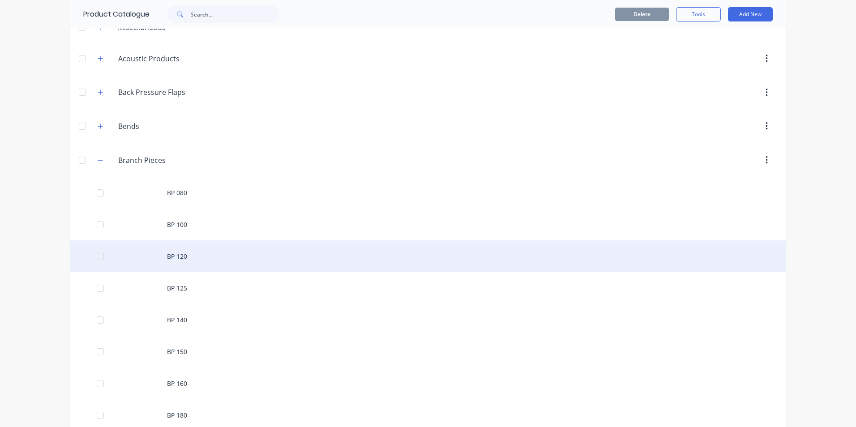
scroll to position [134, 0]
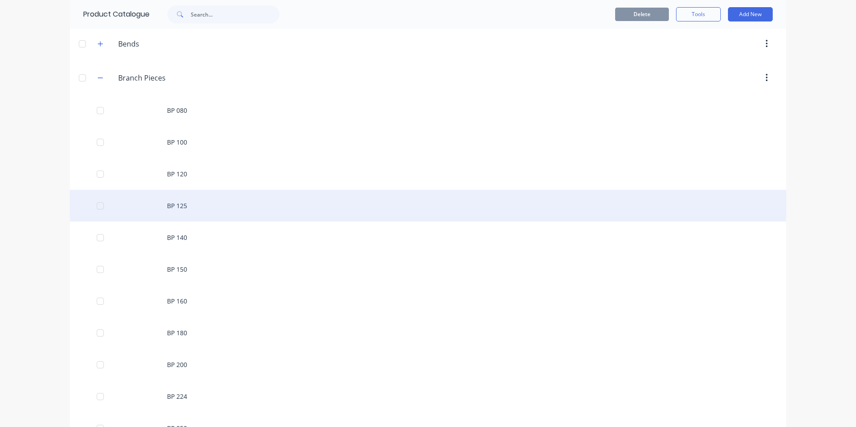
click at [177, 203] on div "BP 125" at bounding box center [428, 206] width 716 height 32
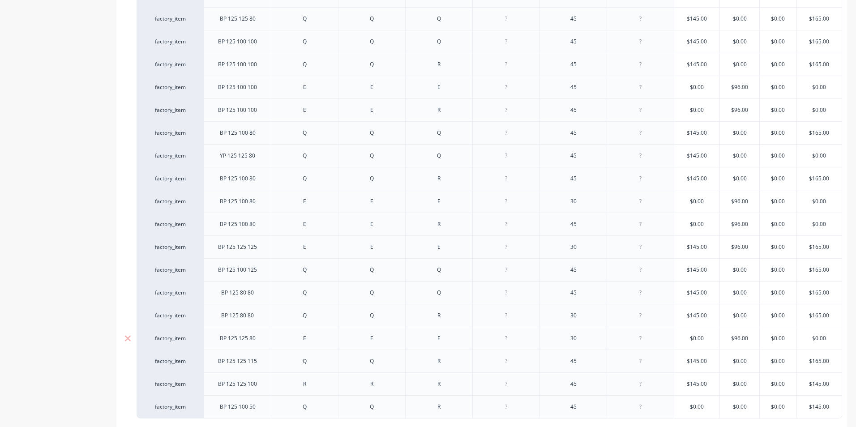
scroll to position [525, 0]
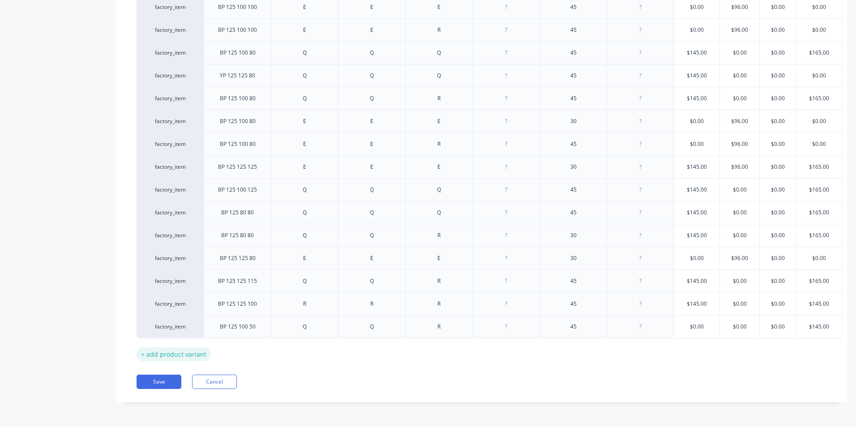
click at [188, 347] on div "+ add product variant" at bounding box center [174, 354] width 74 height 14
type textarea "x"
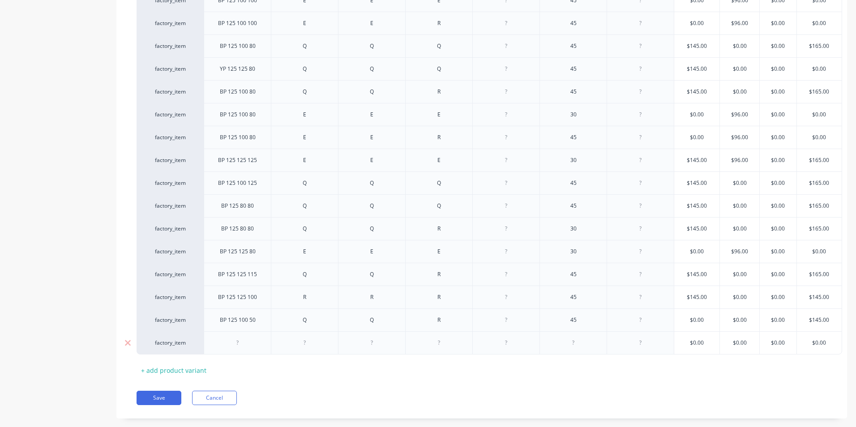
click at [243, 342] on div at bounding box center [237, 343] width 45 height 12
click at [309, 344] on div at bounding box center [304, 343] width 45 height 12
type textarea "x"
click at [381, 338] on div at bounding box center [372, 343] width 45 height 12
type textarea "x"
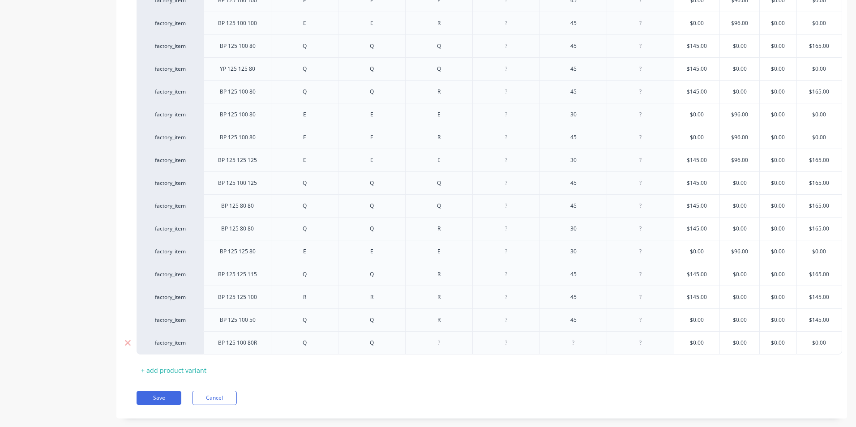
click at [451, 344] on div at bounding box center [439, 343] width 45 height 12
type textarea "x"
click at [579, 344] on div at bounding box center [573, 343] width 45 height 12
type textarea "x"
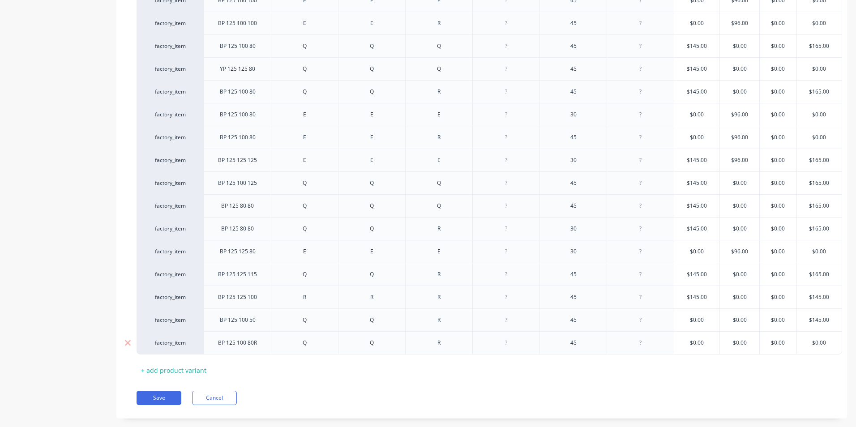
type input "$0.00"
drag, startPoint x: 686, startPoint y: 343, endPoint x: 668, endPoint y: 347, distance: 18.3
click at [668, 347] on div "factory_item BP 125 100 80R Q Q R 45 $0.00 $0.00 $0.00 $0.00 $0.00" at bounding box center [489, 342] width 705 height 23
type textarea "x"
type input "1"
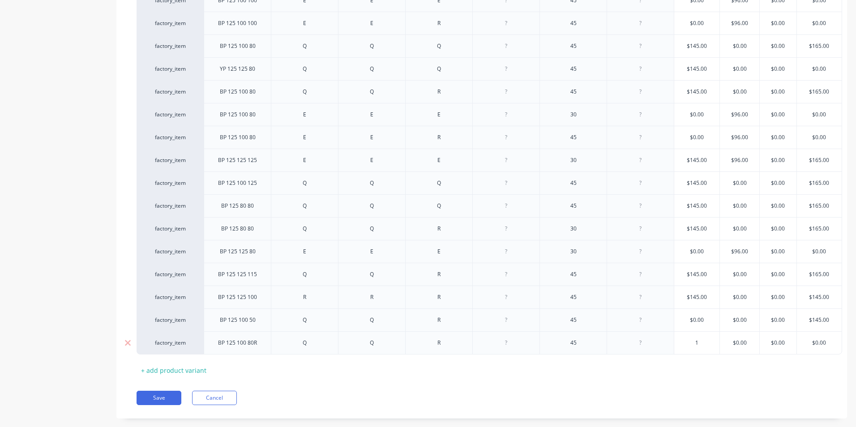
type textarea "x"
type input "14"
type textarea "x"
type input "145"
click at [719, 367] on div "Xero Item # Description Fitting 1 Fitting 2 Fitting 3 Fitting 4 Angle Length St…" at bounding box center [482, 36] width 690 height 683
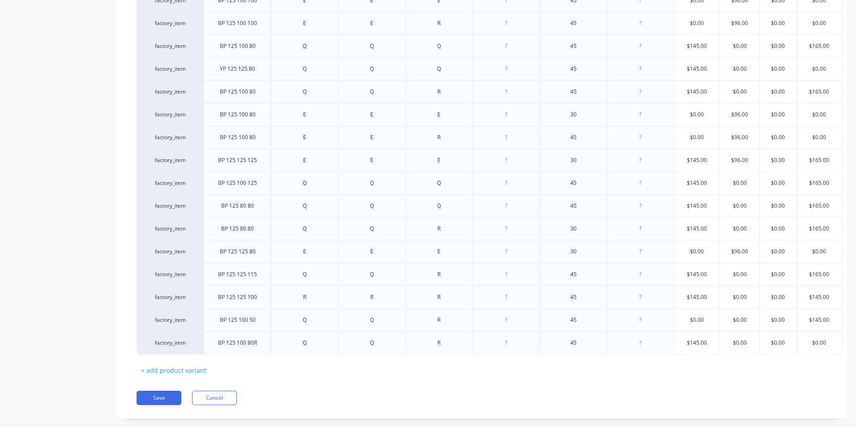
scroll to position [0, 2]
type input "$0.00"
drag, startPoint x: 832, startPoint y: 346, endPoint x: 797, endPoint y: 343, distance: 35.0
click at [797, 343] on input "$0.00" at bounding box center [819, 343] width 45 height 8
type textarea "x"
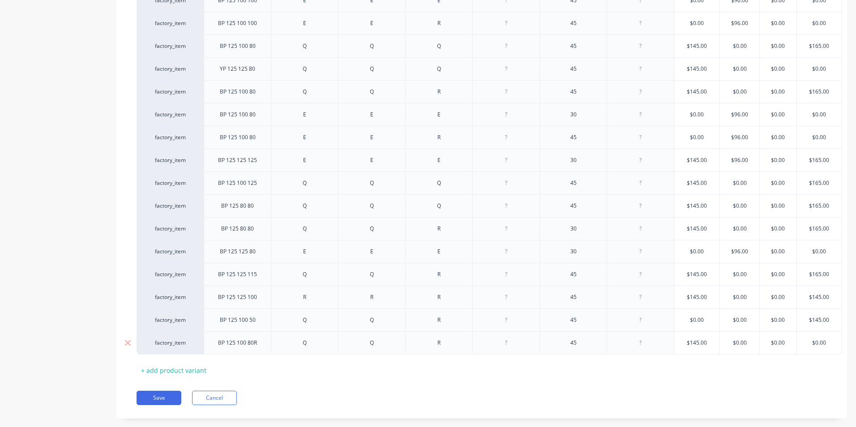
type input "1"
type textarea "x"
type input "14"
type textarea "x"
type input "145"
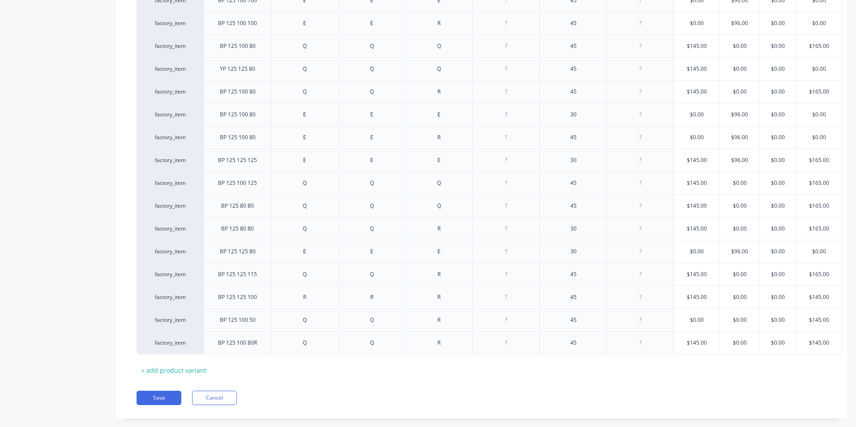
click at [781, 367] on div "Xero Item # Description Fitting 1 Fitting 2 Fitting 3 Fitting 4 Angle Length St…" at bounding box center [482, 36] width 690 height 683
click at [164, 401] on button "Save" at bounding box center [159, 398] width 45 height 14
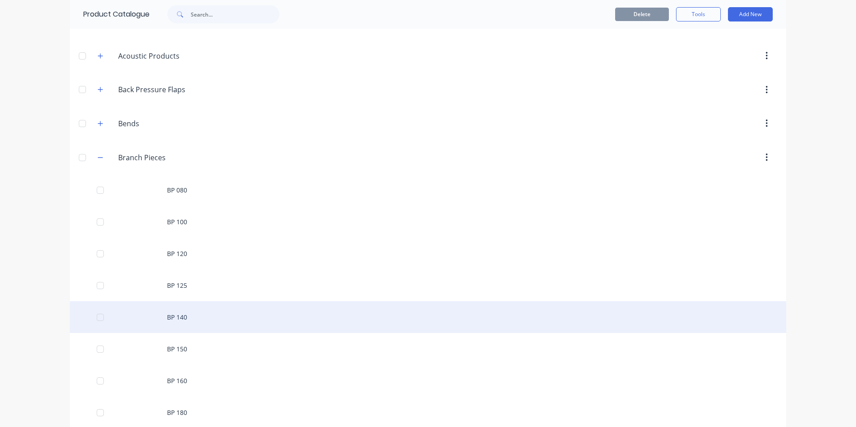
scroll to position [134, 0]
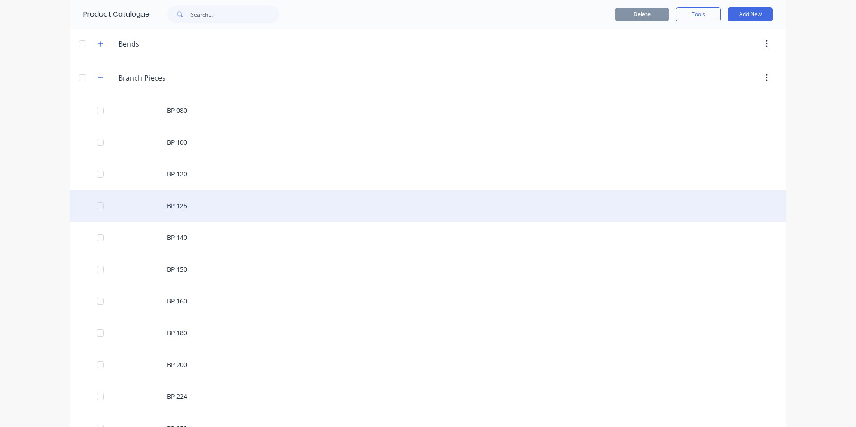
click at [208, 201] on div "BP 125" at bounding box center [428, 206] width 716 height 32
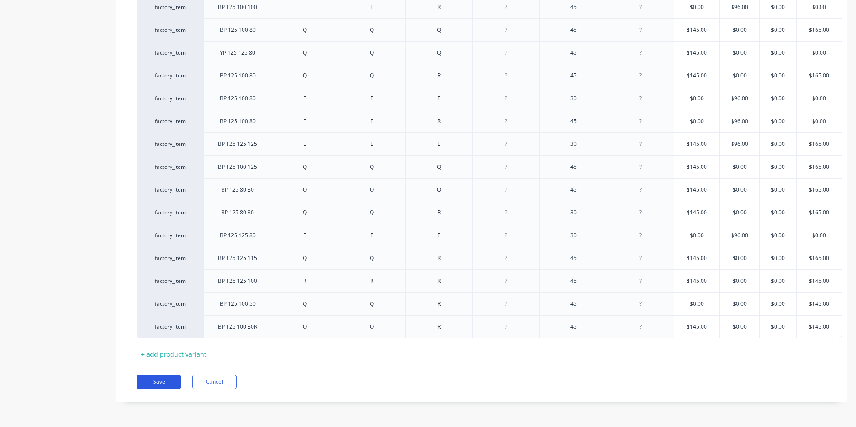
click at [159, 385] on button "Save" at bounding box center [159, 382] width 45 height 14
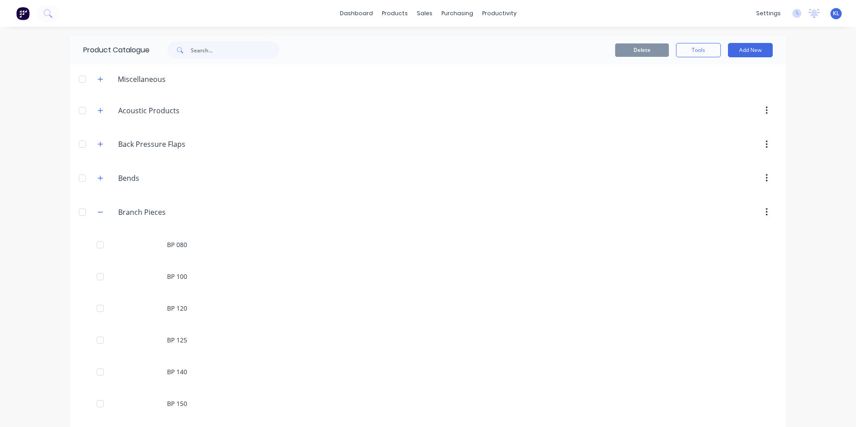
click at [329, 116] on div at bounding box center [504, 110] width 546 height 16
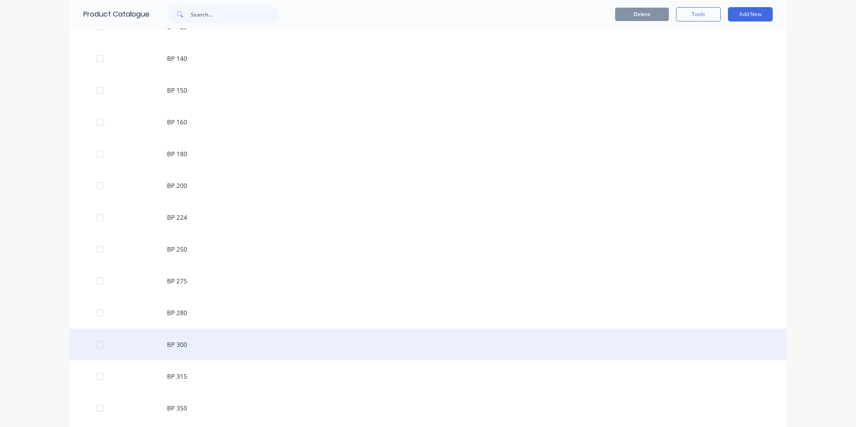
scroll to position [403, 0]
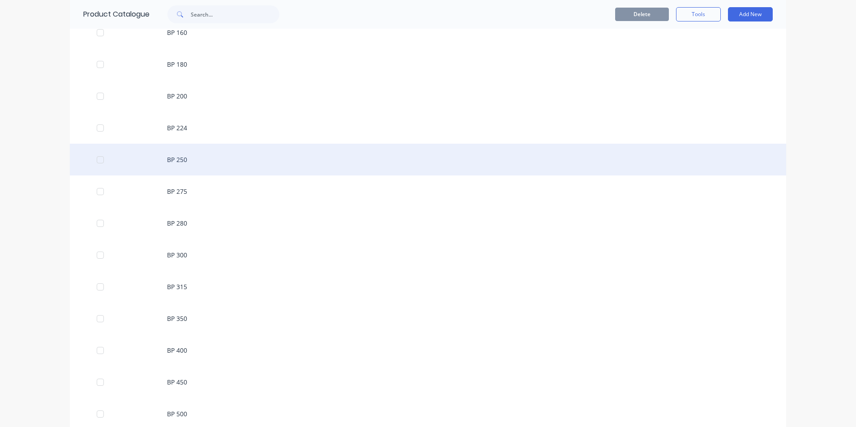
click at [172, 162] on div "BP 250" at bounding box center [428, 160] width 716 height 32
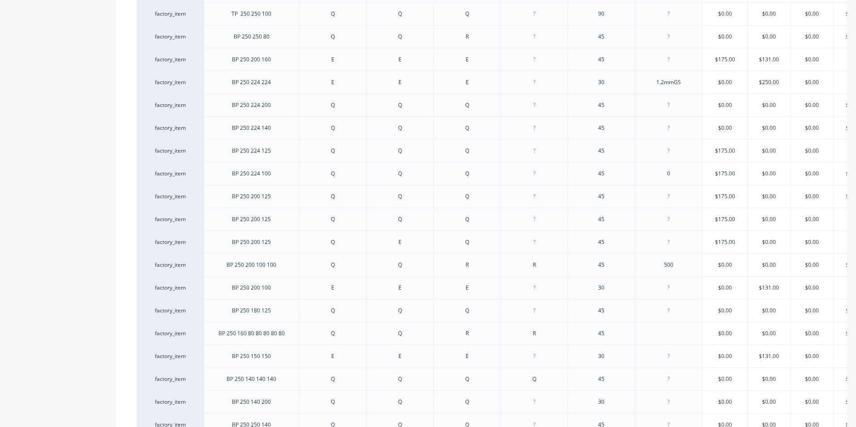
scroll to position [798, 0]
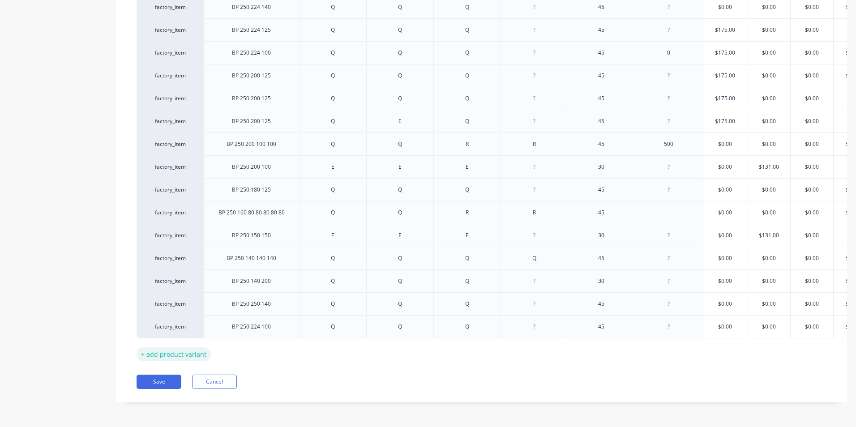
click at [185, 350] on div "+ add product variant" at bounding box center [174, 354] width 74 height 14
type textarea "x"
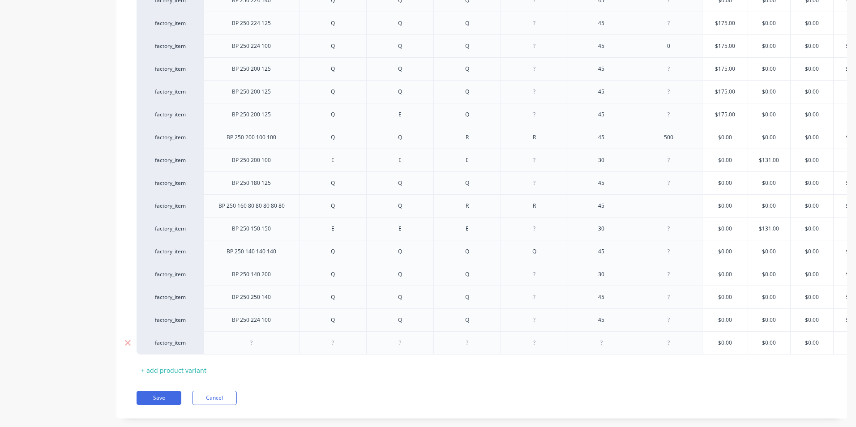
click at [267, 343] on div at bounding box center [251, 343] width 45 height 12
click at [345, 350] on div at bounding box center [332, 342] width 67 height 23
click at [337, 346] on div at bounding box center [332, 343] width 45 height 12
type textarea "x"
click at [408, 346] on div at bounding box center [399, 343] width 45 height 12
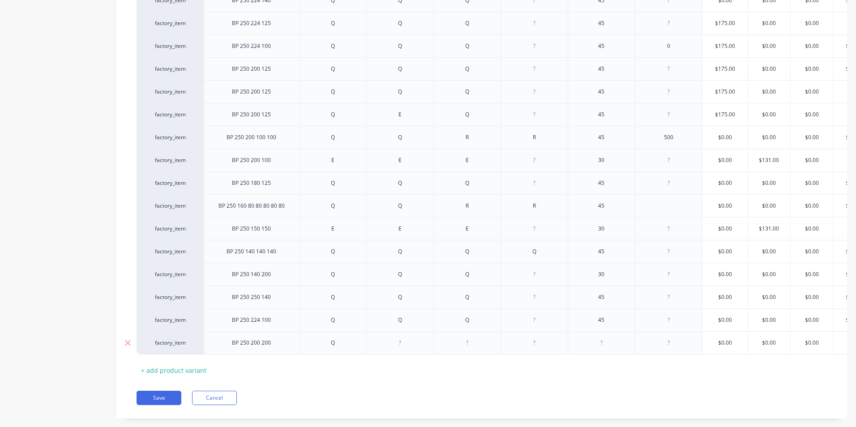
type textarea "x"
click at [466, 343] on div at bounding box center [466, 343] width 45 height 12
type textarea "x"
click at [615, 342] on div at bounding box center [601, 343] width 45 height 12
type textarea "x"
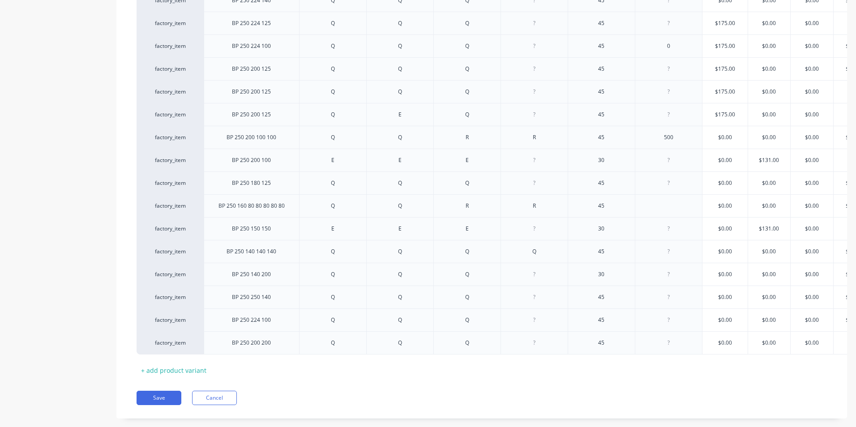
scroll to position [0, 38]
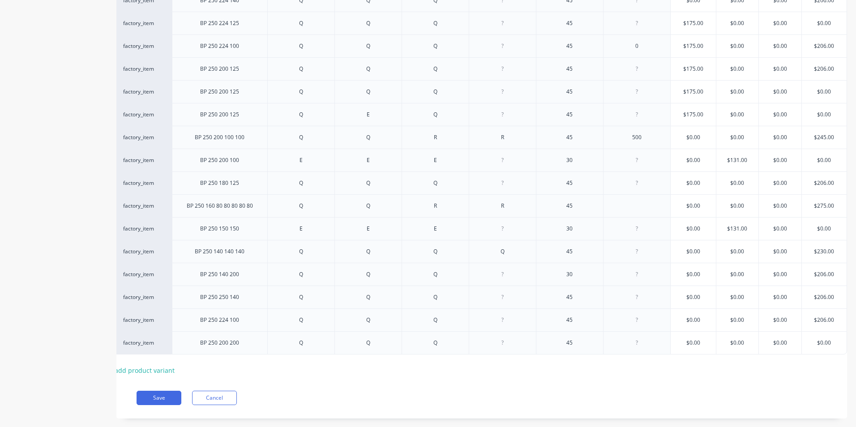
type textarea "x"
type input "$0.00"
drag, startPoint x: 829, startPoint y: 343, endPoint x: 803, endPoint y: 344, distance: 26.4
click at [803, 344] on input "$0.00" at bounding box center [824, 343] width 45 height 8
type textarea "x"
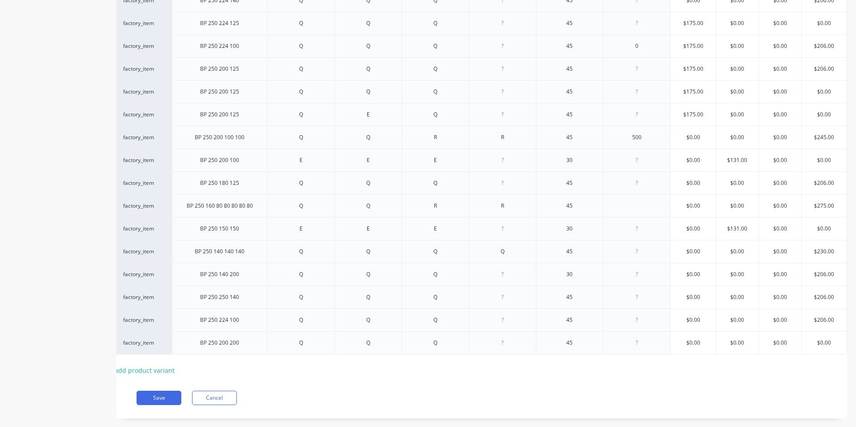
type input "2"
type textarea "x"
type input "20"
type textarea "x"
type input "206"
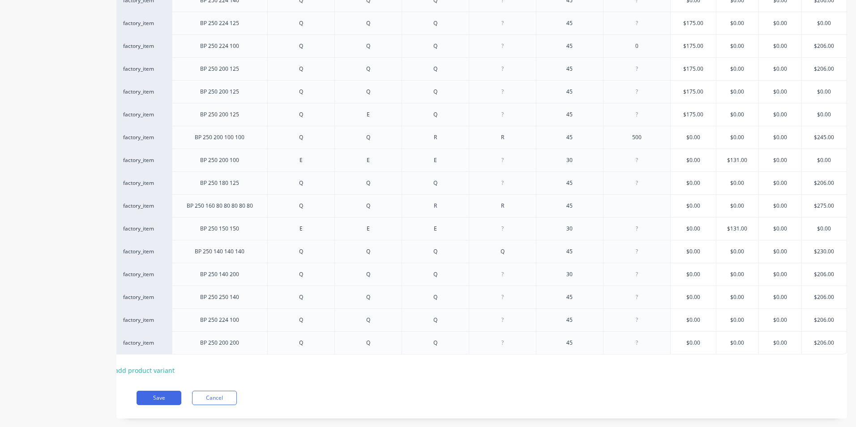
click at [162, 401] on button "Save" at bounding box center [159, 398] width 45 height 14
type textarea "x"
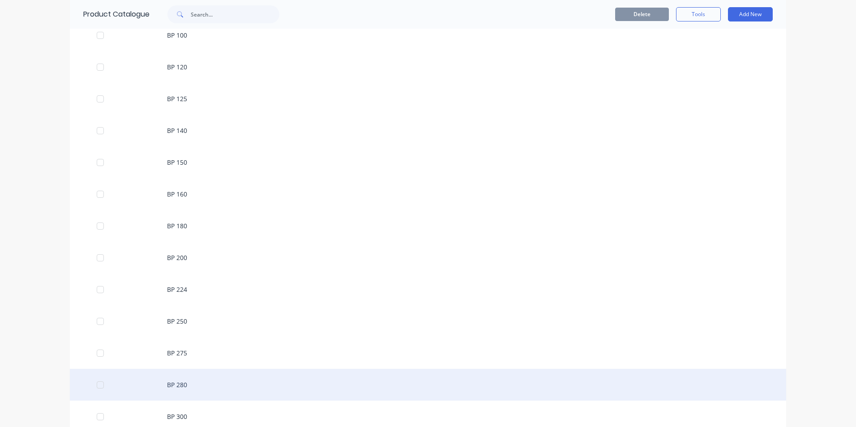
scroll to position [358, 0]
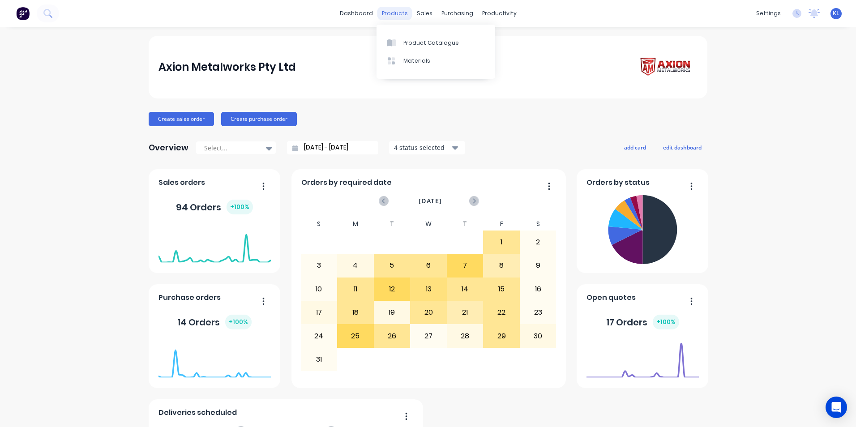
click at [395, 14] on div "products" at bounding box center [394, 13] width 35 height 13
click at [418, 34] on link "Product Catalogue" at bounding box center [435, 43] width 119 height 18
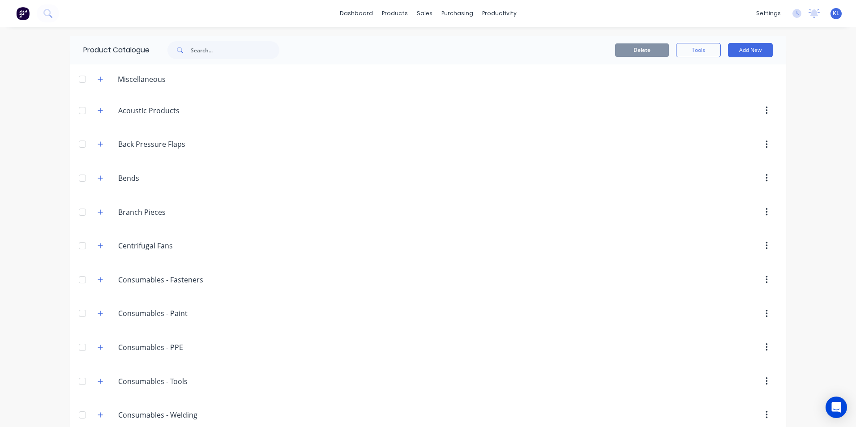
scroll to position [45, 0]
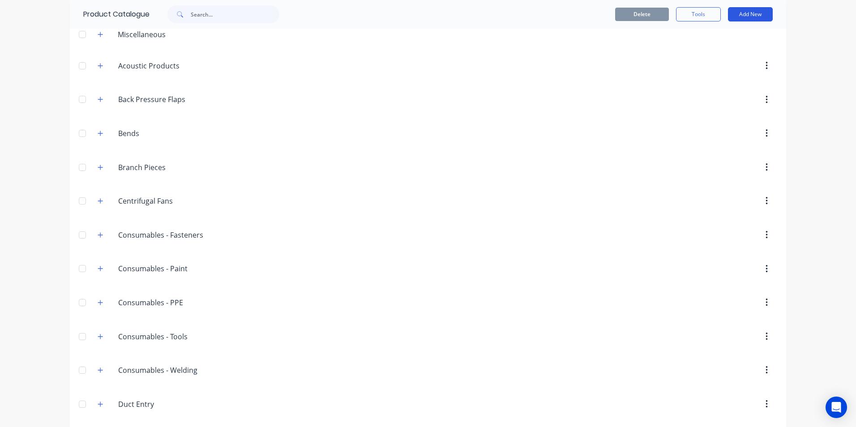
click at [734, 9] on button "Add New" at bounding box center [750, 14] width 45 height 14
click at [708, 68] on div "Product Kit" at bounding box center [730, 73] width 69 height 13
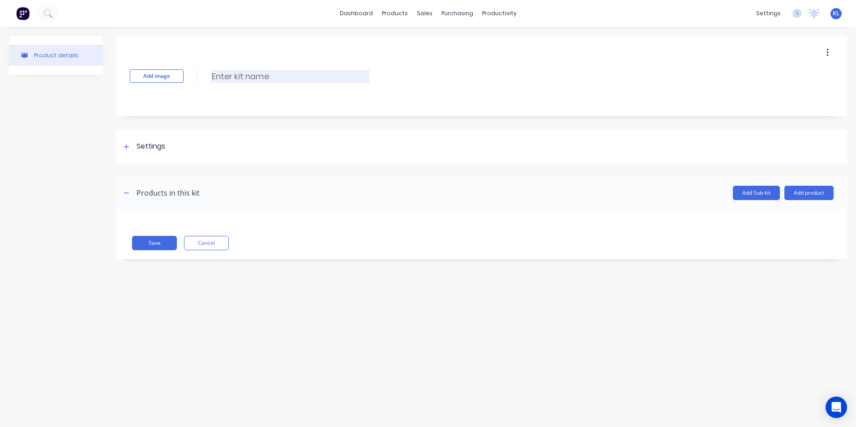
click at [238, 72] on input at bounding box center [290, 76] width 158 height 13
click at [289, 81] on input "Olimpic 300T-ER" at bounding box center [290, 76] width 158 height 13
type input "Olimpic 300T-ER Infeed Manifold"
click at [115, 146] on div "Product details Add image Olimpic 300T-ER Infeed Manifold Olimpic 300T-ER Infee…" at bounding box center [428, 154] width 838 height 237
click at [122, 149] on div at bounding box center [126, 146] width 11 height 11
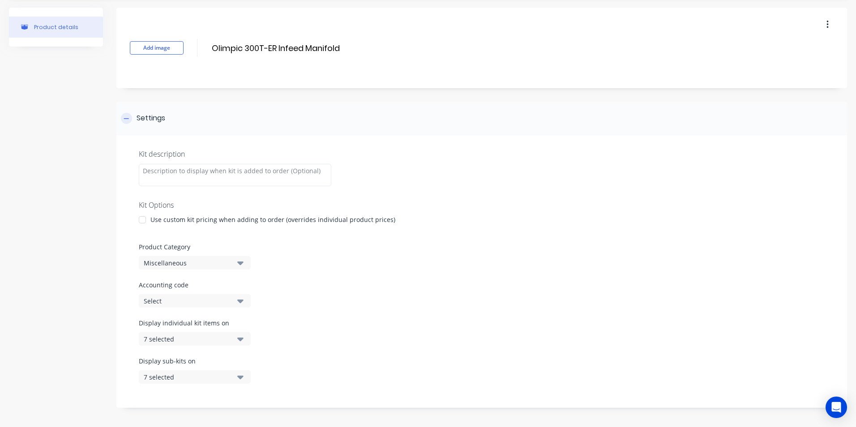
scroll to position [134, 0]
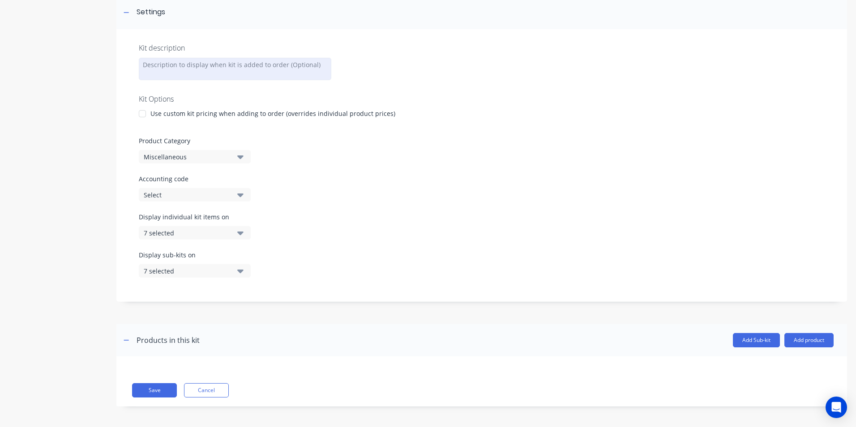
click at [209, 65] on div at bounding box center [235, 69] width 192 height 22
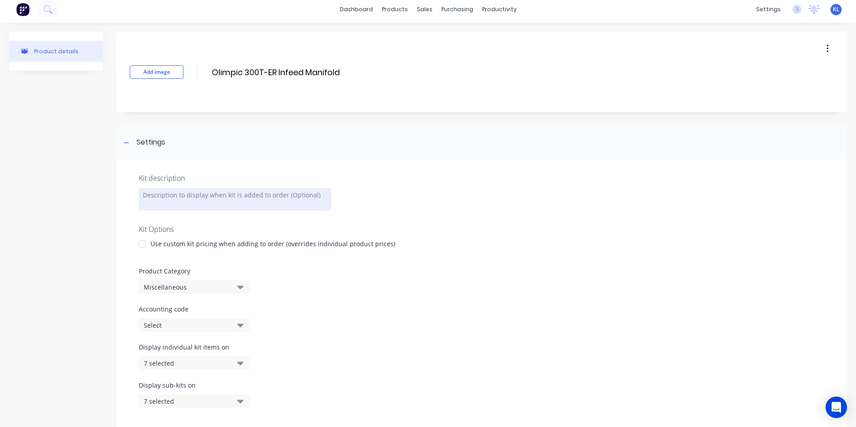
scroll to position [0, 0]
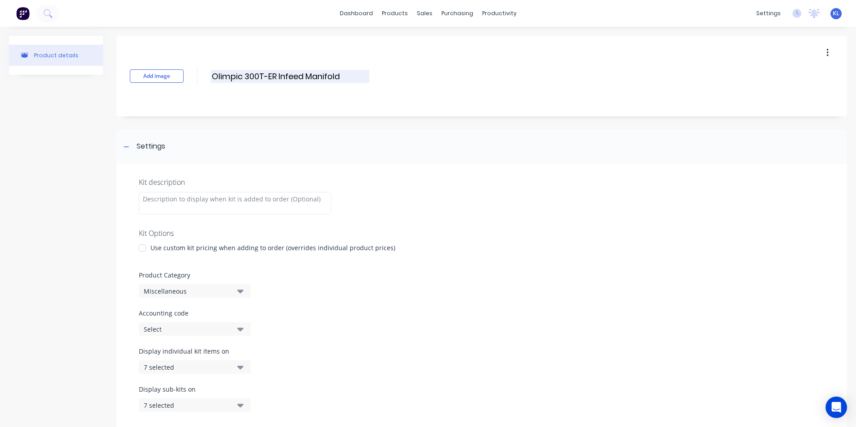
drag, startPoint x: 212, startPoint y: 77, endPoint x: 343, endPoint y: 76, distance: 131.1
click at [343, 76] on input "Olimpic 300T-ER Infeed Manifold" at bounding box center [290, 76] width 158 height 13
click at [175, 213] on div at bounding box center [235, 203] width 192 height 22
paste div
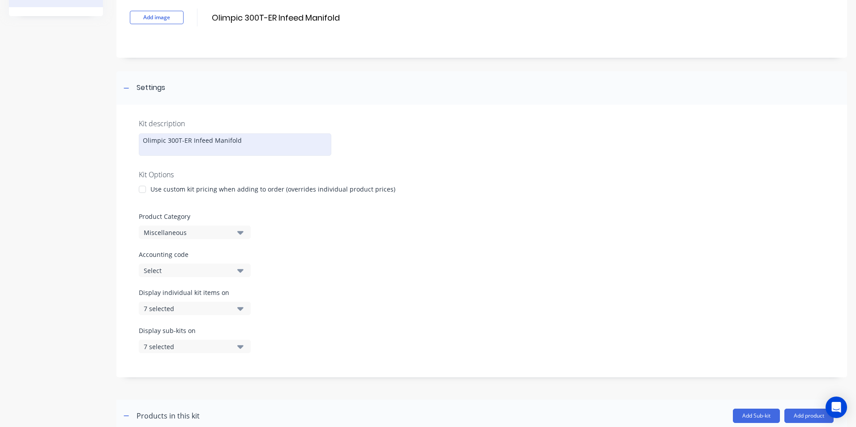
scroll to position [136, 0]
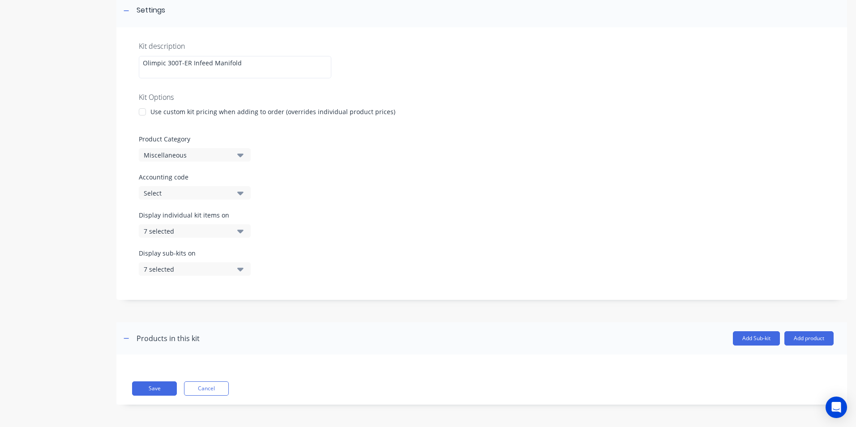
click at [210, 148] on div "Product Category Miscellaneous" at bounding box center [482, 147] width 686 height 27
click at [205, 154] on div "Miscellaneous" at bounding box center [187, 154] width 87 height 9
click at [188, 261] on div "Manifolds" at bounding box center [206, 267] width 134 height 18
click at [198, 186] on button "Select" at bounding box center [195, 192] width 112 height 13
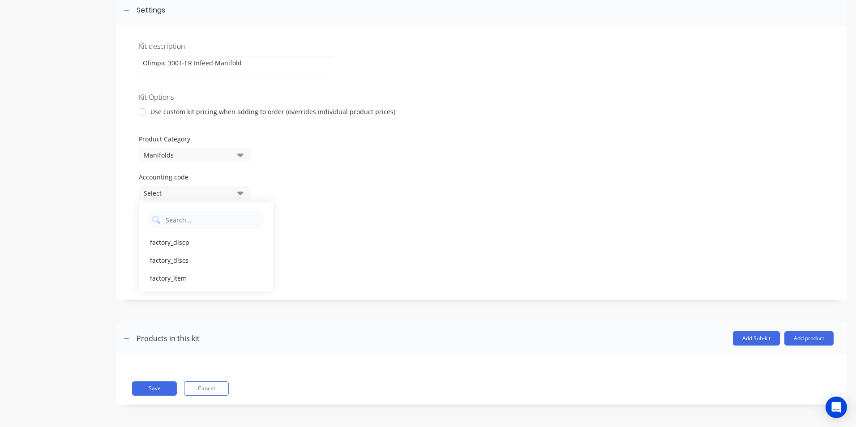
click at [192, 242] on div "factory_discp" at bounding box center [206, 242] width 134 height 18
click at [795, 341] on button "Add product" at bounding box center [808, 338] width 49 height 14
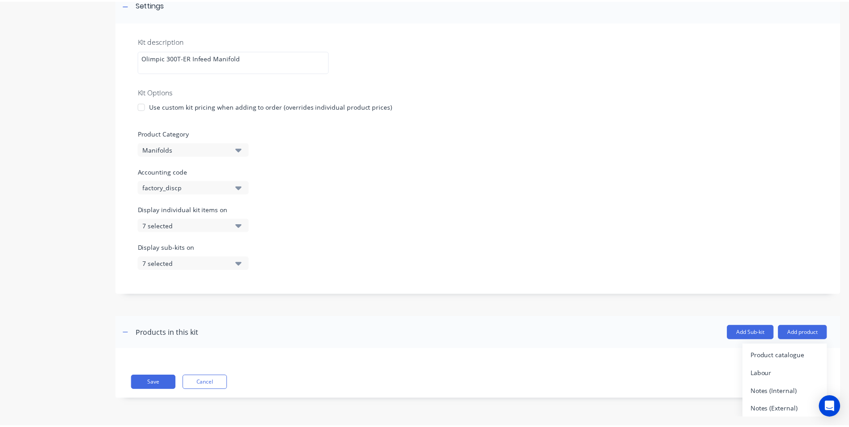
scroll to position [8, 0]
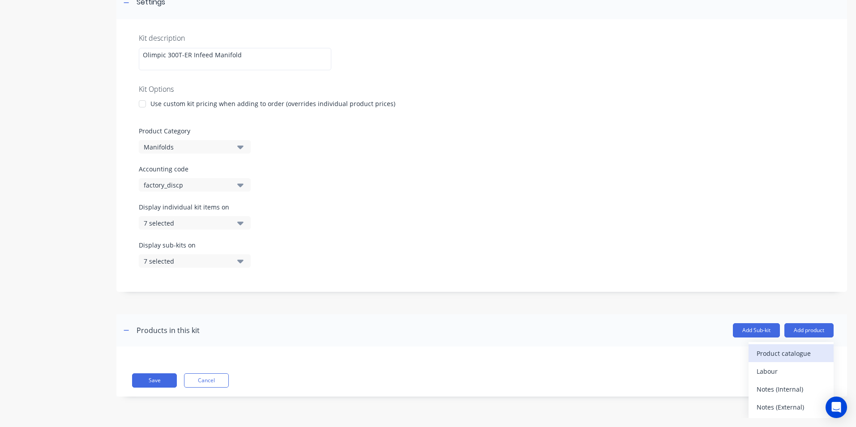
click at [795, 349] on div "Product catalogue" at bounding box center [790, 353] width 69 height 13
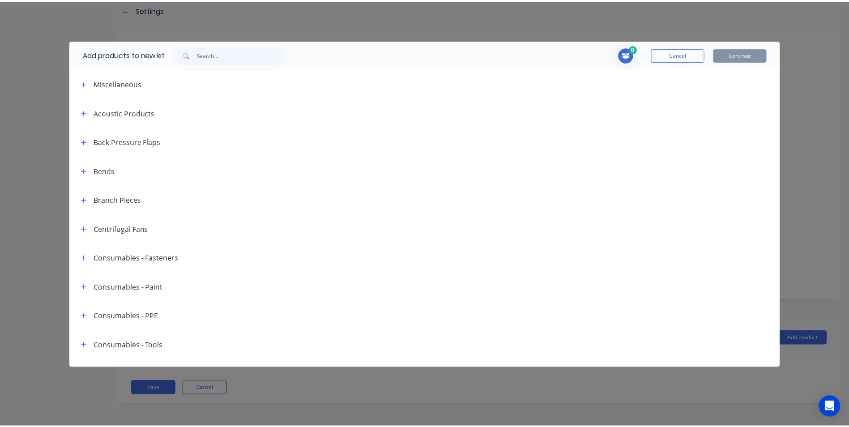
scroll to position [0, 0]
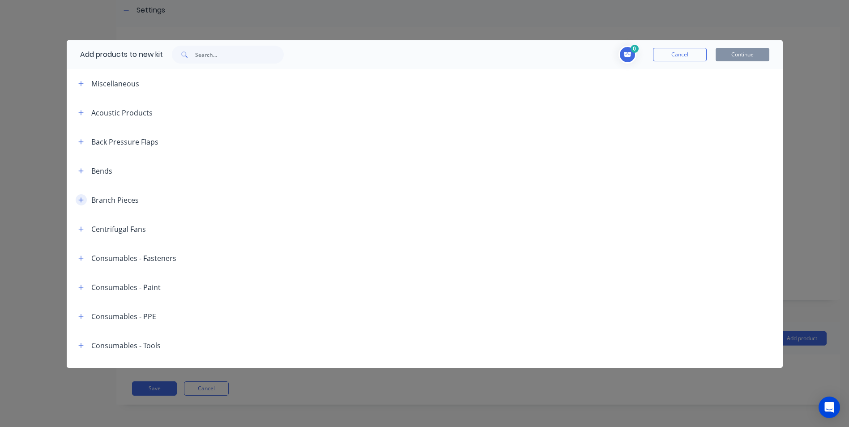
click at [80, 198] on icon "button" at bounding box center [80, 200] width 5 height 6
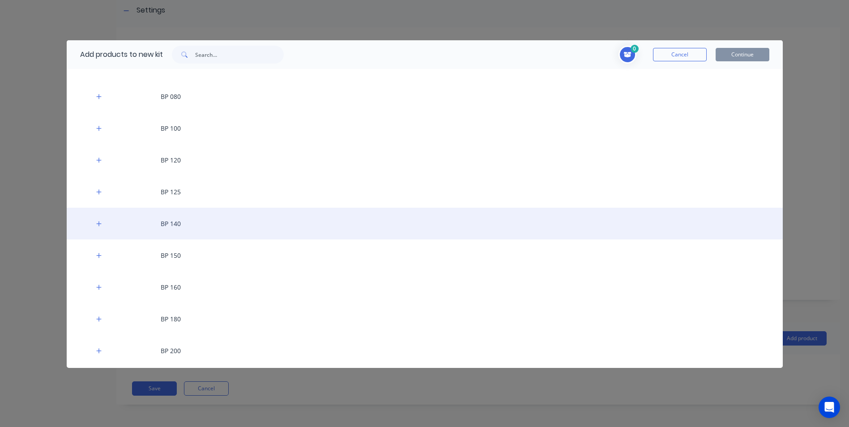
scroll to position [134, 0]
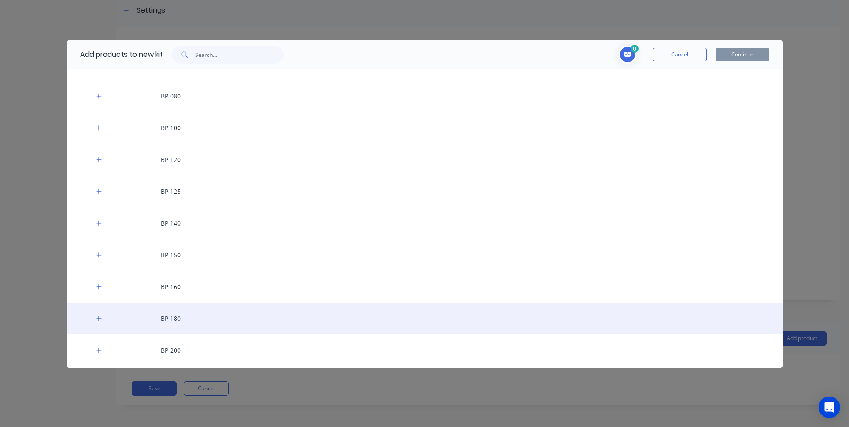
click at [205, 321] on div "BP 180" at bounding box center [425, 319] width 716 height 32
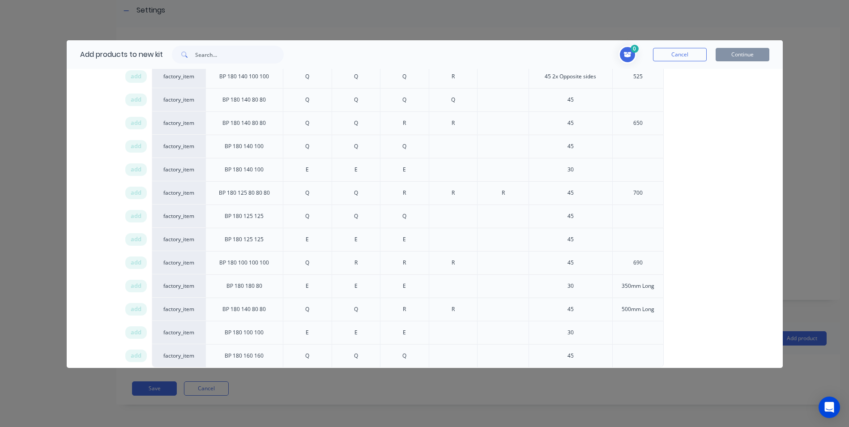
scroll to position [716, 0]
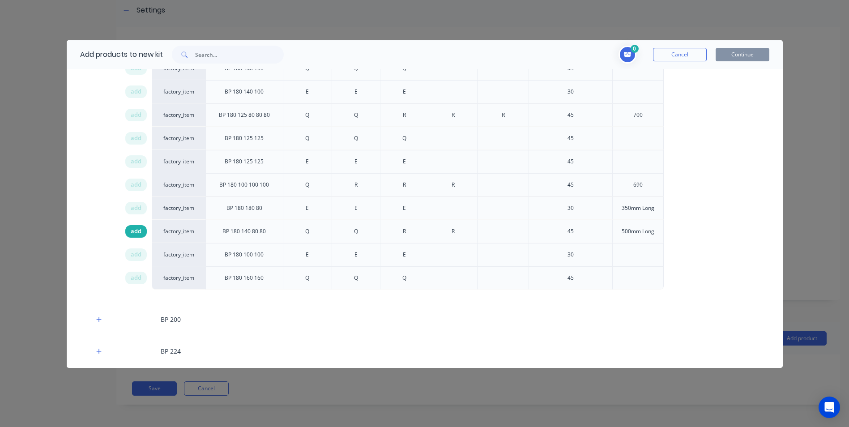
click at [128, 229] on div "add" at bounding box center [135, 231] width 21 height 13
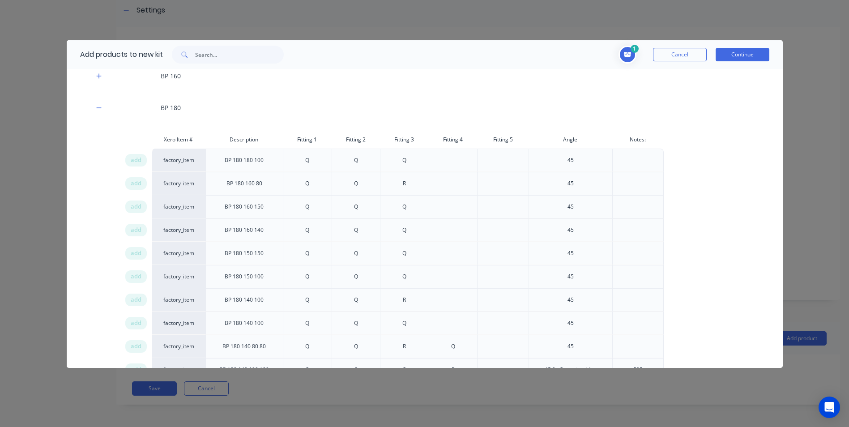
scroll to position [269, 0]
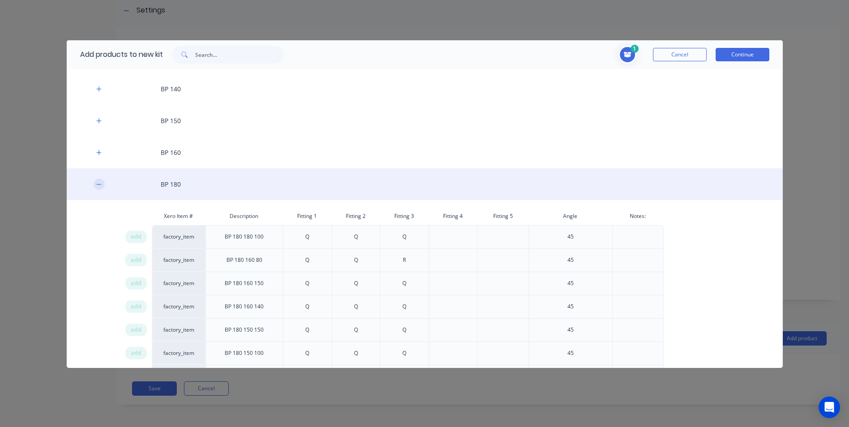
click at [98, 182] on icon "button" at bounding box center [98, 184] width 5 height 6
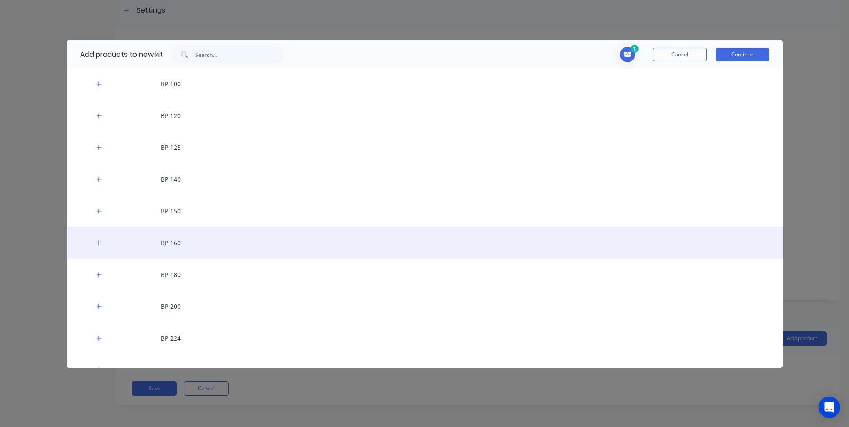
scroll to position [134, 0]
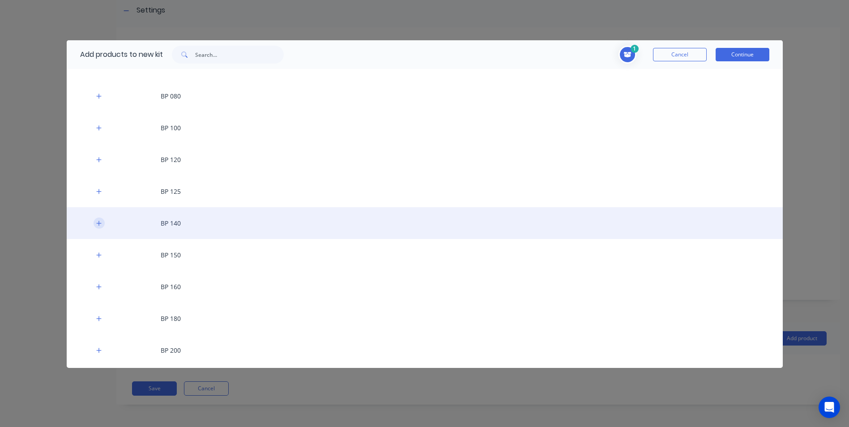
click at [97, 223] on icon "button" at bounding box center [98, 223] width 5 height 5
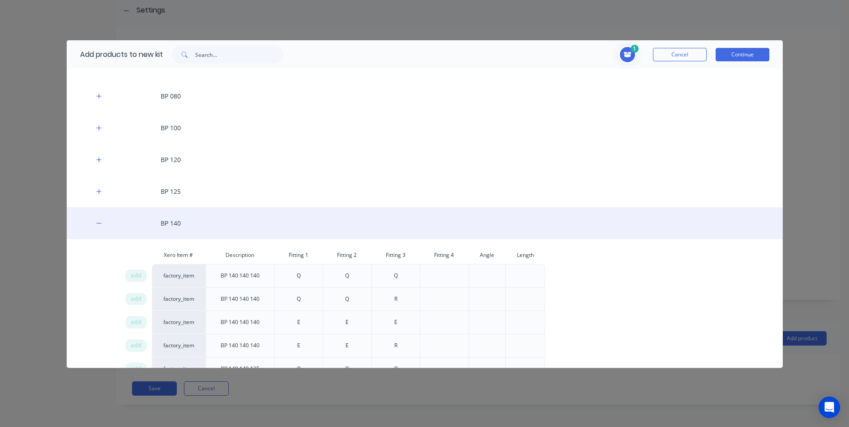
click at [188, 229] on div "BP 140" at bounding box center [425, 223] width 716 height 32
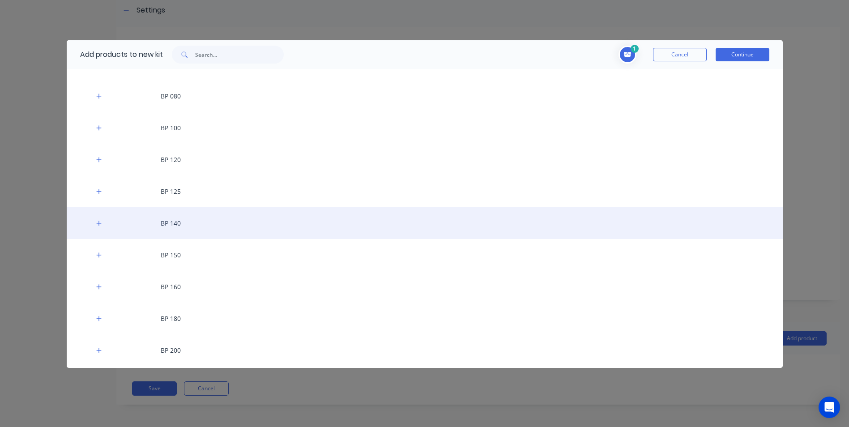
click at [188, 229] on div "BP 140" at bounding box center [425, 223] width 716 height 32
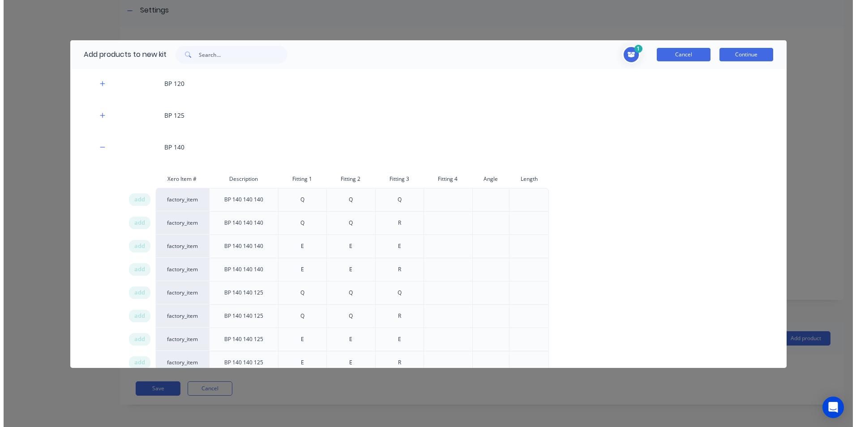
scroll to position [313, 0]
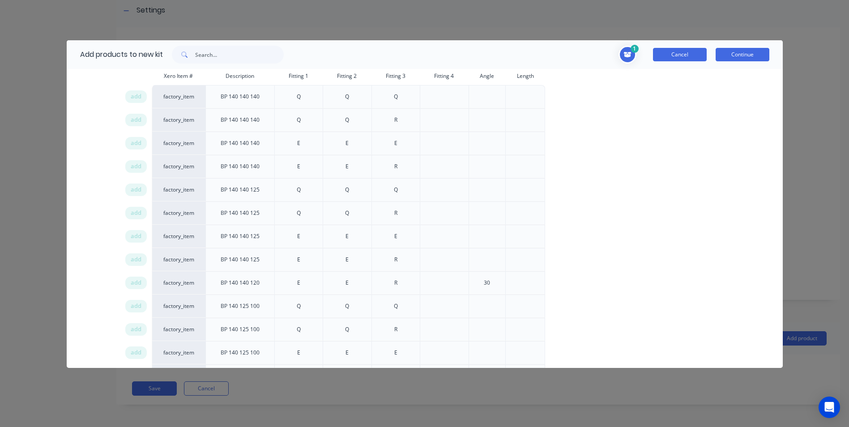
click at [676, 52] on button "Cancel" at bounding box center [680, 54] width 54 height 13
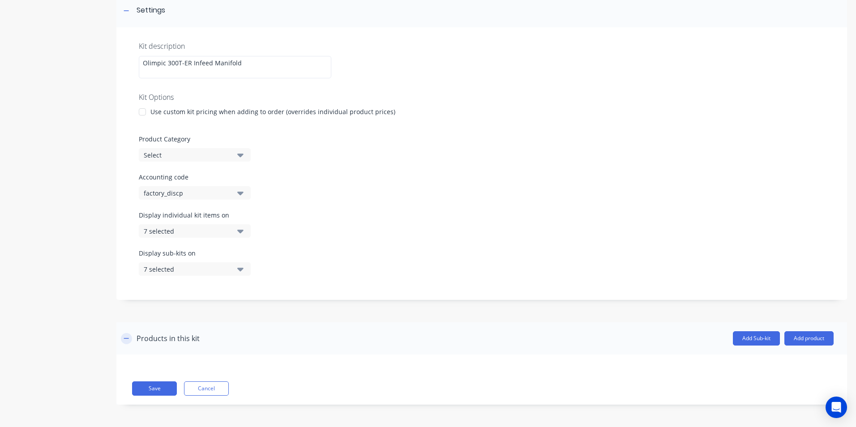
click at [124, 337] on icon "button" at bounding box center [126, 338] width 5 height 6
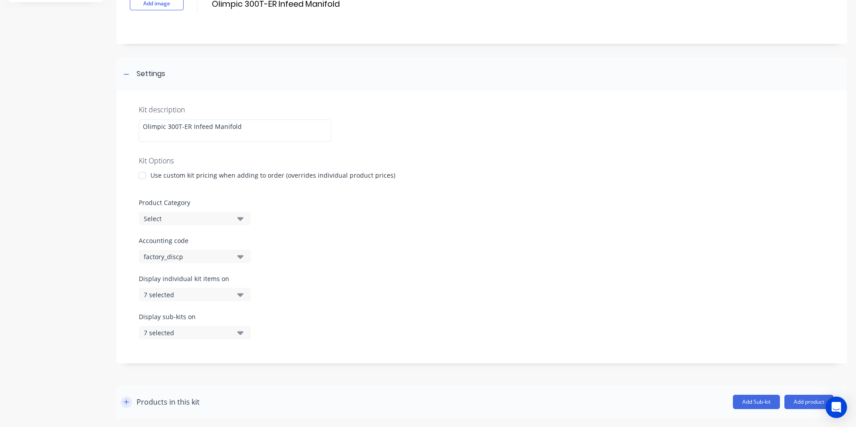
scroll to position [73, 0]
click at [125, 404] on icon "button" at bounding box center [126, 402] width 5 height 6
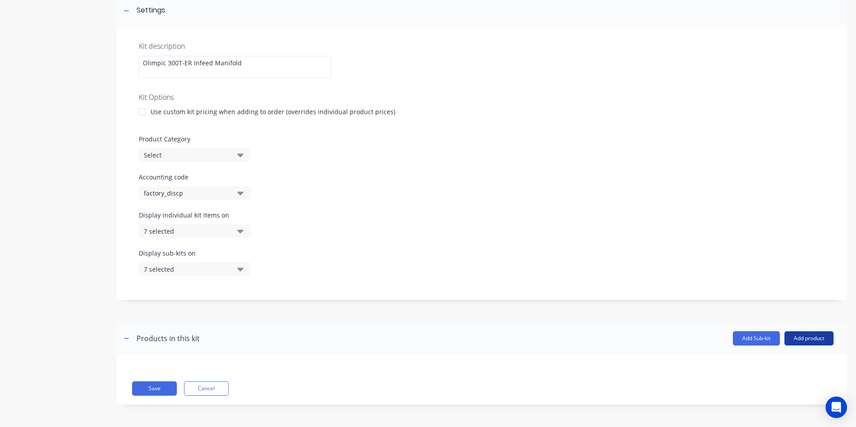
click at [799, 337] on button "Add product" at bounding box center [808, 338] width 49 height 14
click at [763, 363] on div "Product catalogue" at bounding box center [790, 361] width 69 height 13
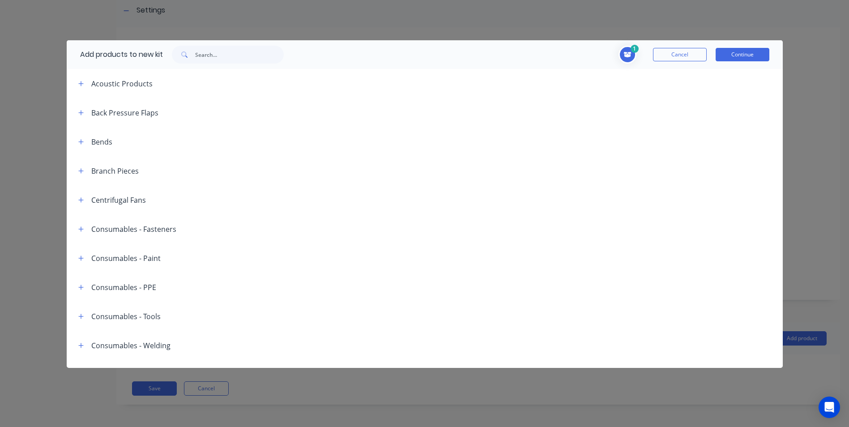
scroll to position [45, 0]
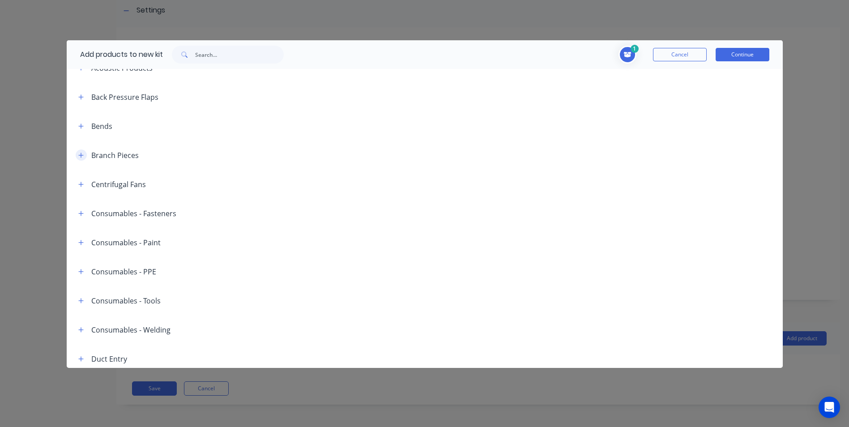
click at [81, 151] on button "button" at bounding box center [81, 154] width 11 height 11
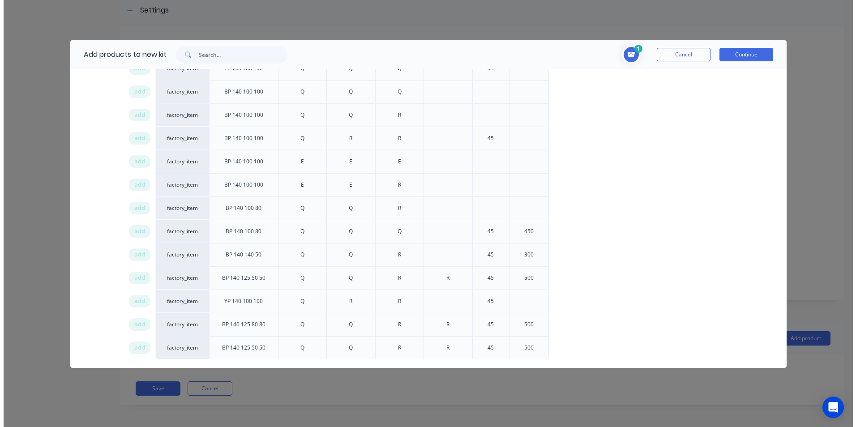
scroll to position [716, 0]
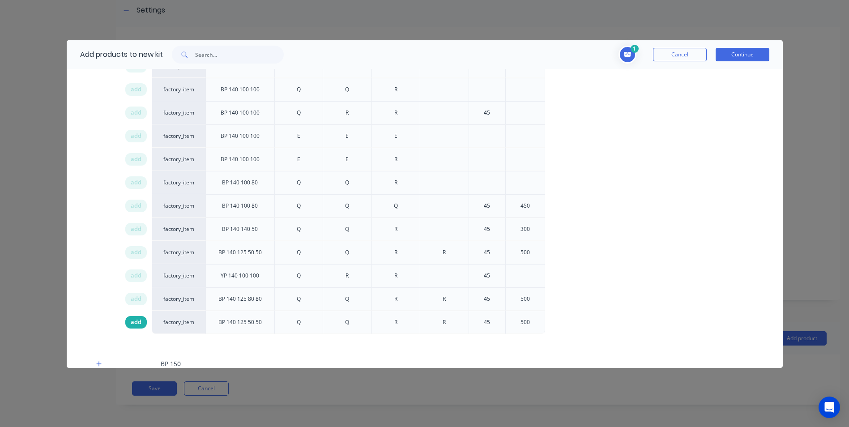
click at [132, 322] on span "add" at bounding box center [136, 322] width 11 height 9
click at [734, 51] on button "Continue" at bounding box center [743, 54] width 54 height 13
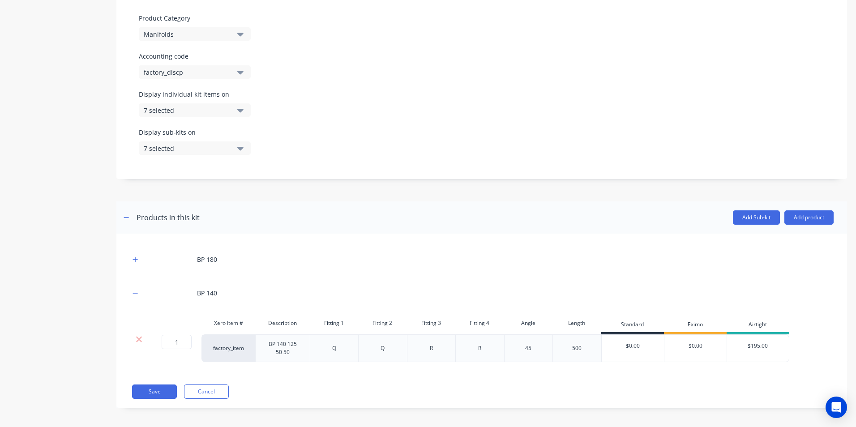
scroll to position [260, 0]
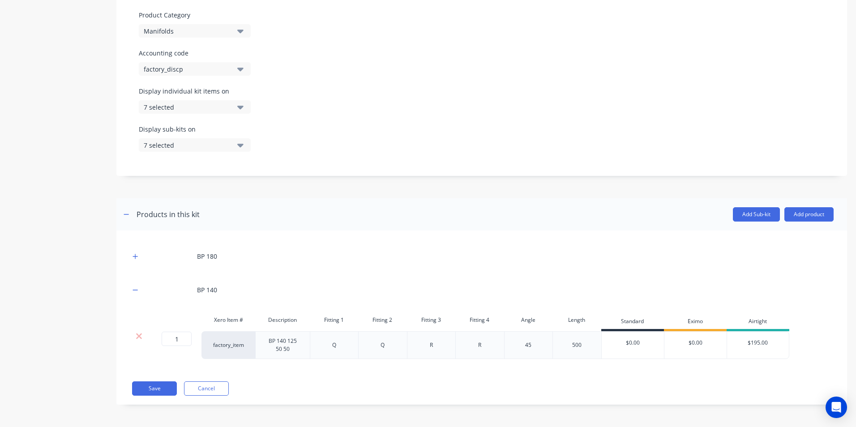
click at [136, 286] on button "button" at bounding box center [135, 289] width 11 height 11
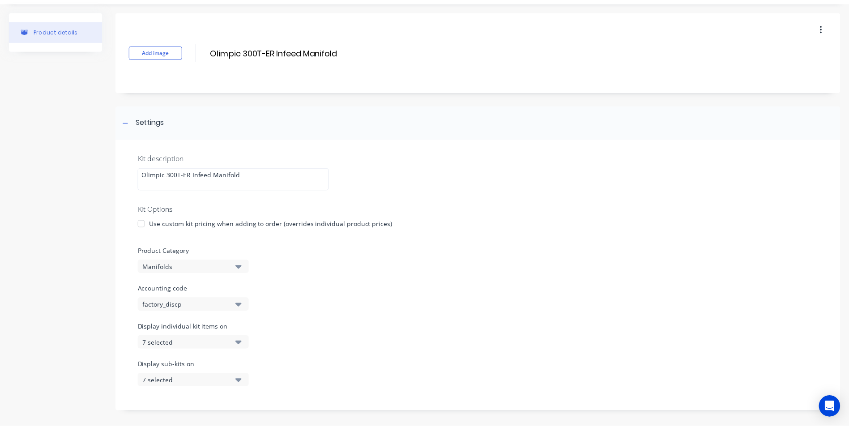
scroll to position [203, 0]
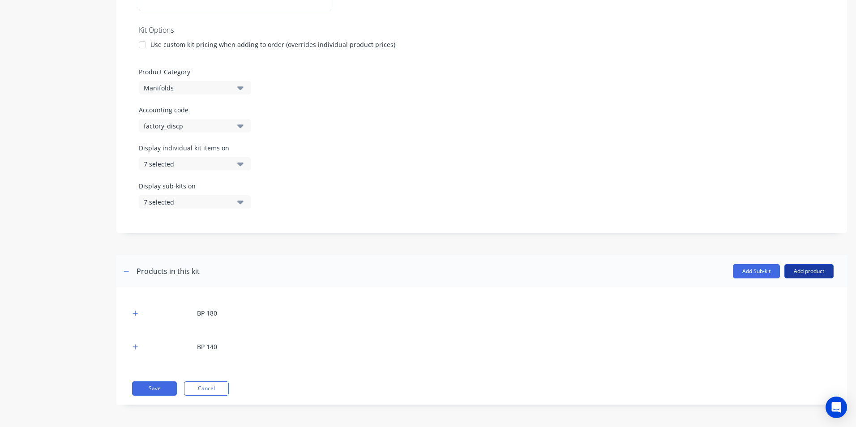
click at [787, 269] on button "Add product" at bounding box center [808, 271] width 49 height 14
click at [798, 270] on button "Add product" at bounding box center [808, 271] width 49 height 14
click at [793, 272] on button "Add product" at bounding box center [808, 271] width 49 height 14
click at [779, 294] on div "Product catalogue" at bounding box center [790, 294] width 69 height 13
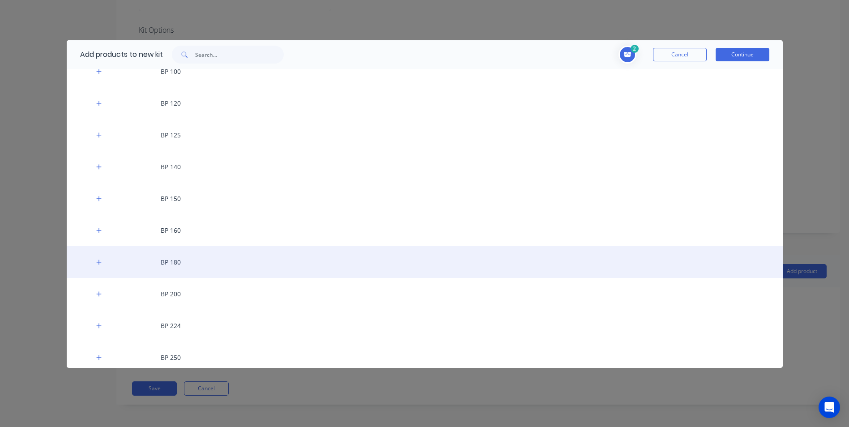
scroll to position [134, 0]
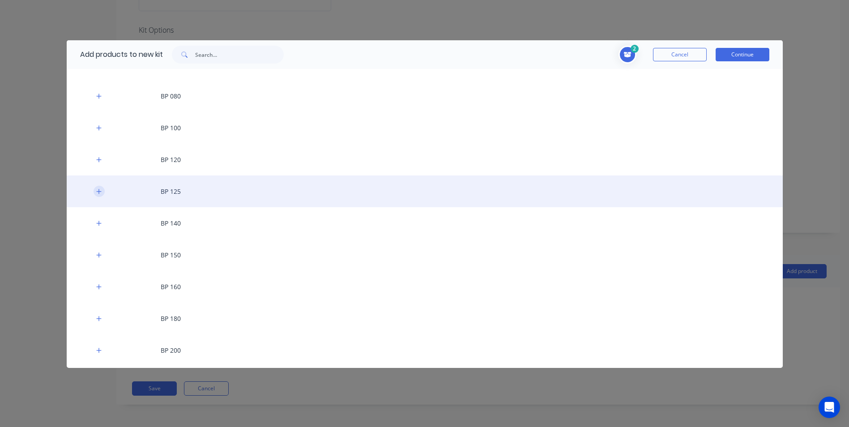
click at [96, 191] on icon "button" at bounding box center [98, 191] width 5 height 6
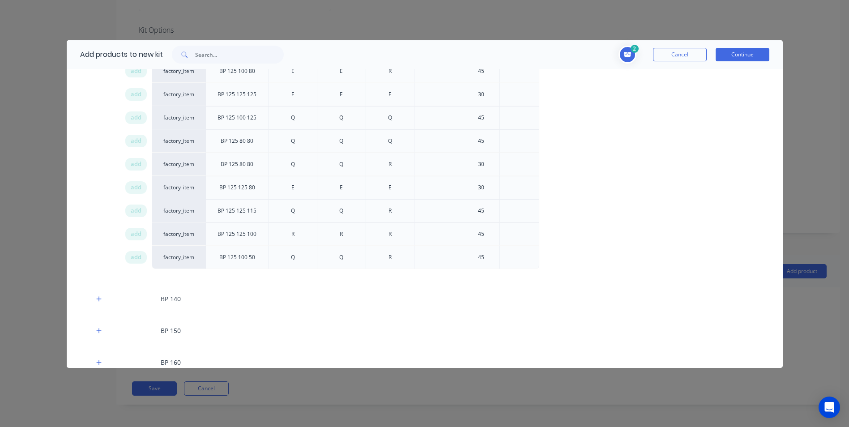
scroll to position [716, 0]
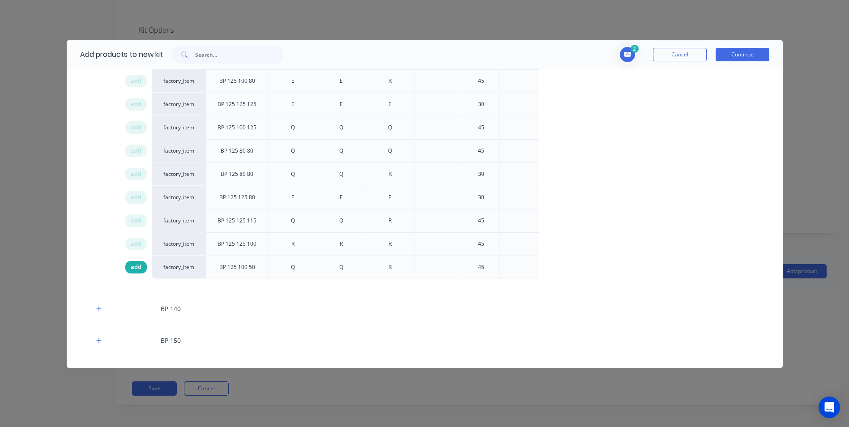
click at [133, 264] on span "add" at bounding box center [136, 267] width 11 height 9
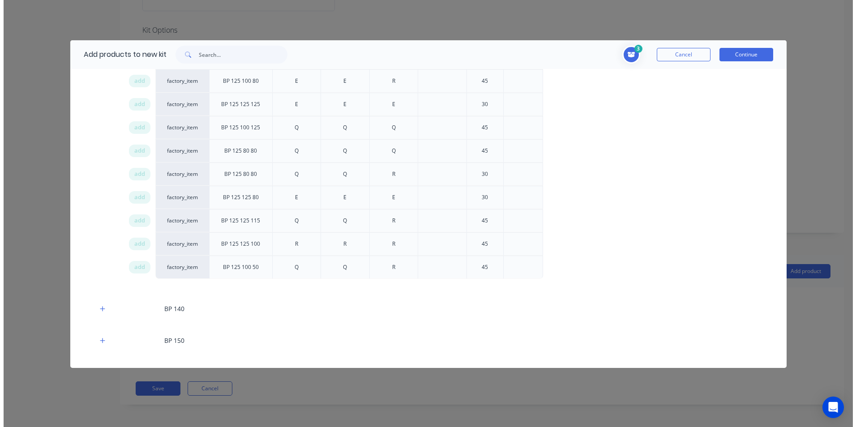
scroll to position [537, 0]
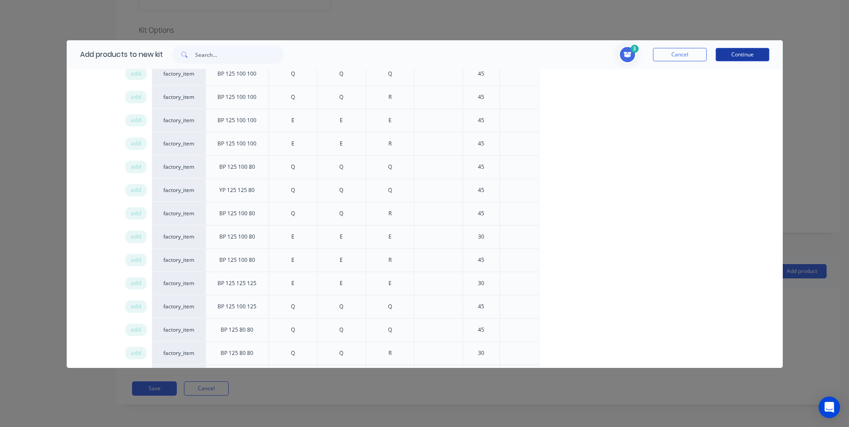
click at [730, 54] on button "Continue" at bounding box center [743, 54] width 54 height 13
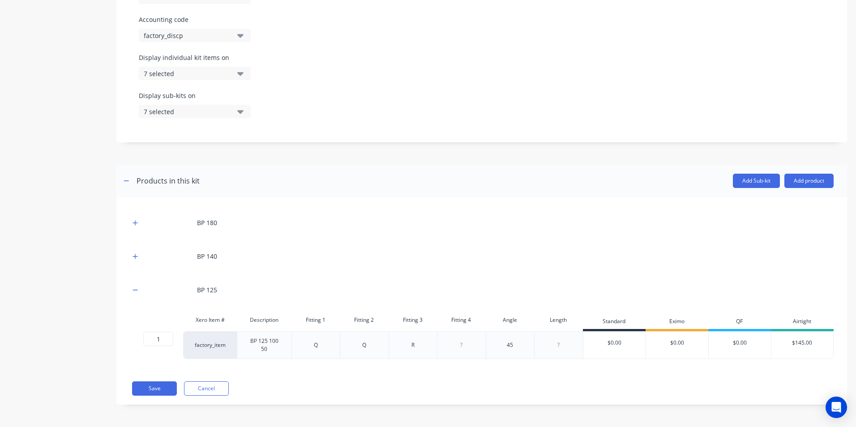
scroll to position [0, 0]
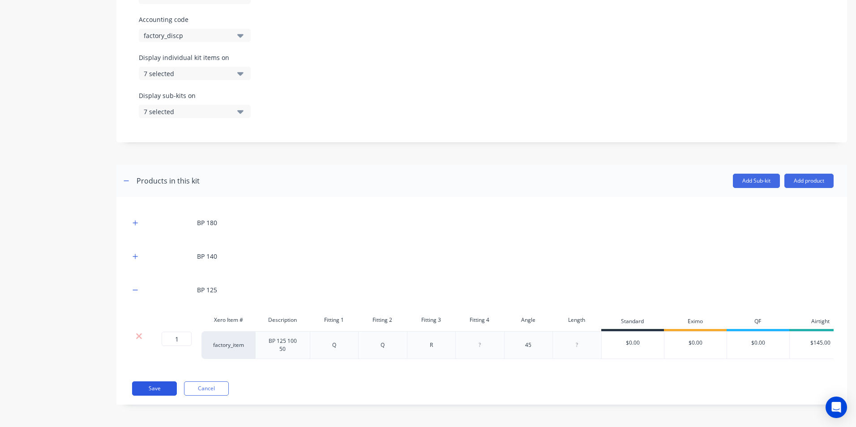
click at [155, 383] on button "Save" at bounding box center [154, 388] width 45 height 14
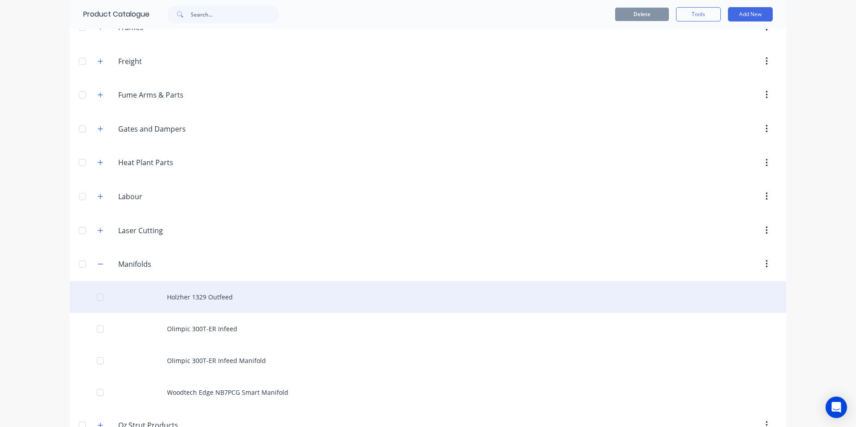
scroll to position [1029, 0]
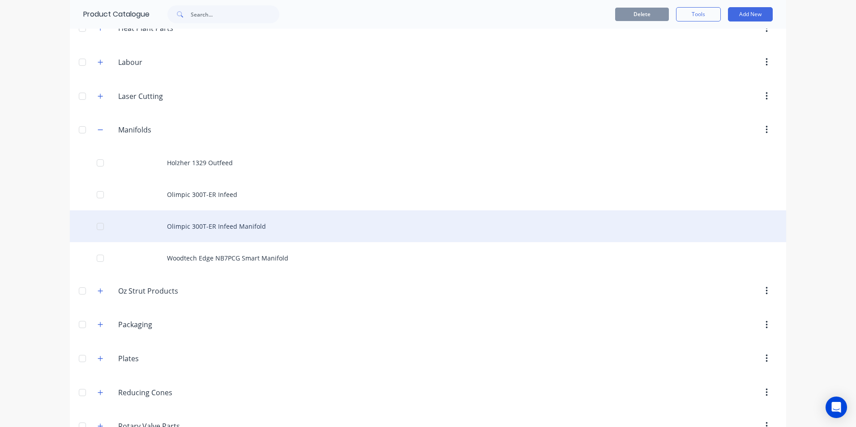
click at [242, 226] on div "Olimpic 300T-ER Infeed Manifold" at bounding box center [428, 226] width 716 height 32
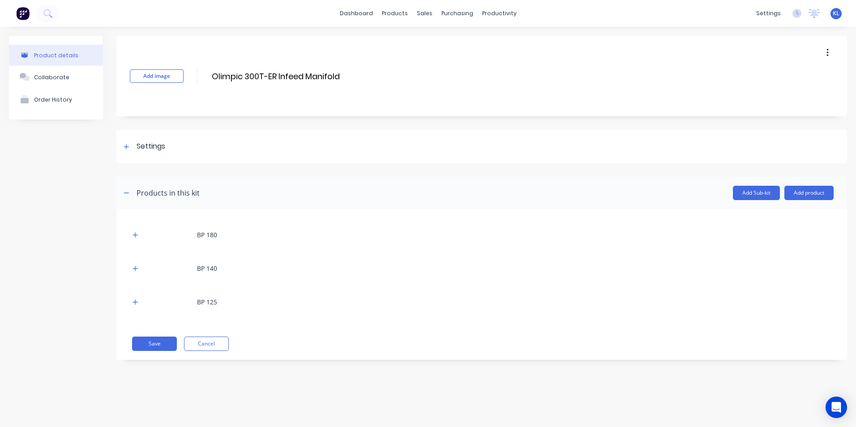
drag, startPoint x: 136, startPoint y: 303, endPoint x: 136, endPoint y: 284, distance: 19.3
click at [136, 303] on icon "button" at bounding box center [134, 302] width 5 height 6
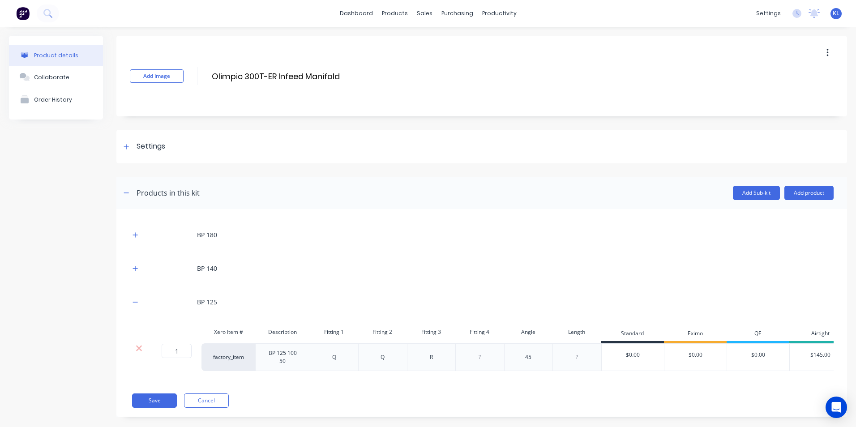
click at [136, 278] on div "BP 140" at bounding box center [482, 268] width 704 height 25
click at [137, 267] on icon "button" at bounding box center [134, 268] width 5 height 6
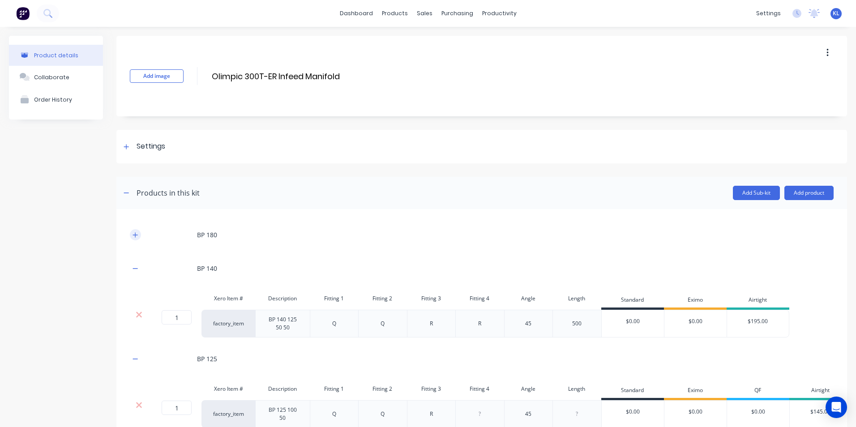
click at [140, 236] on button "button" at bounding box center [135, 234] width 11 height 11
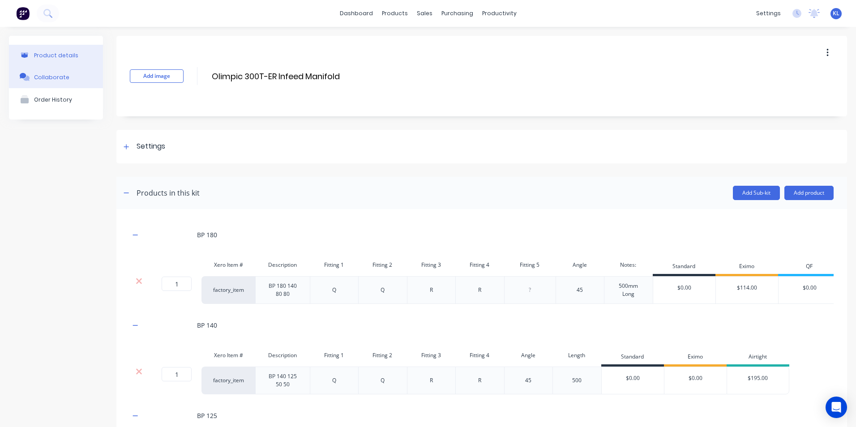
click at [75, 81] on button "Collaborate" at bounding box center [56, 77] width 94 height 22
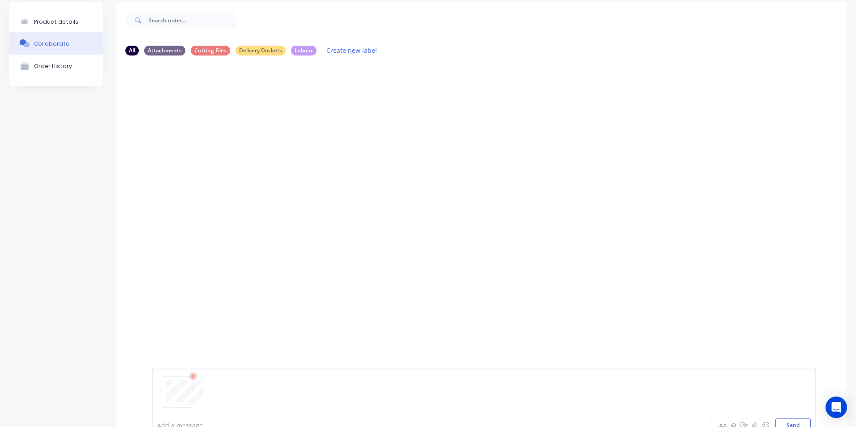
scroll to position [66, 0]
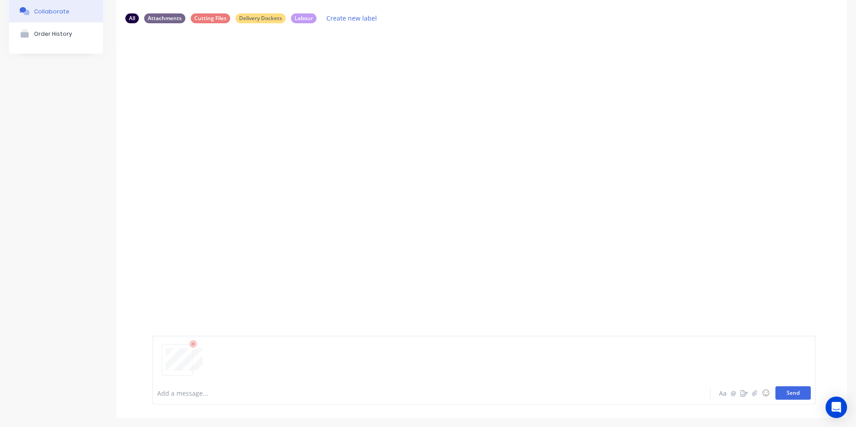
click at [777, 390] on button "Send" at bounding box center [792, 392] width 35 height 13
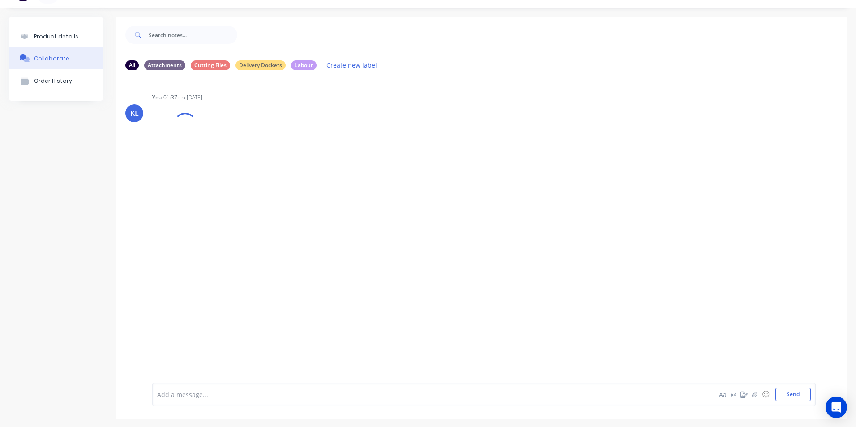
scroll to position [0, 0]
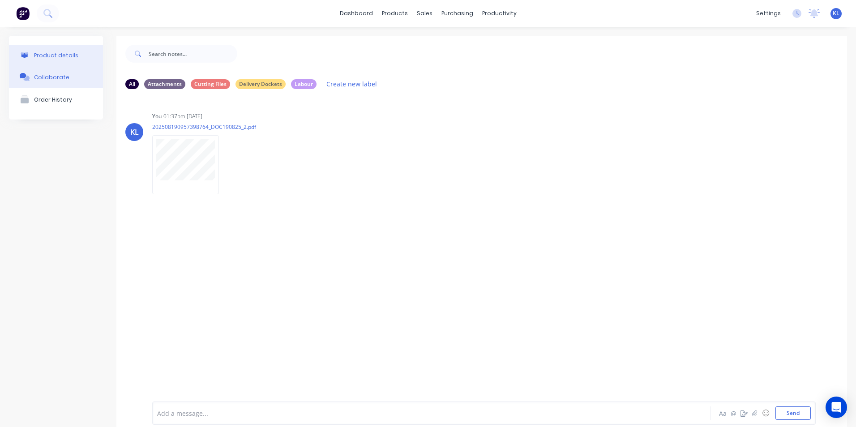
click at [58, 56] on div "Product details" at bounding box center [56, 55] width 44 height 7
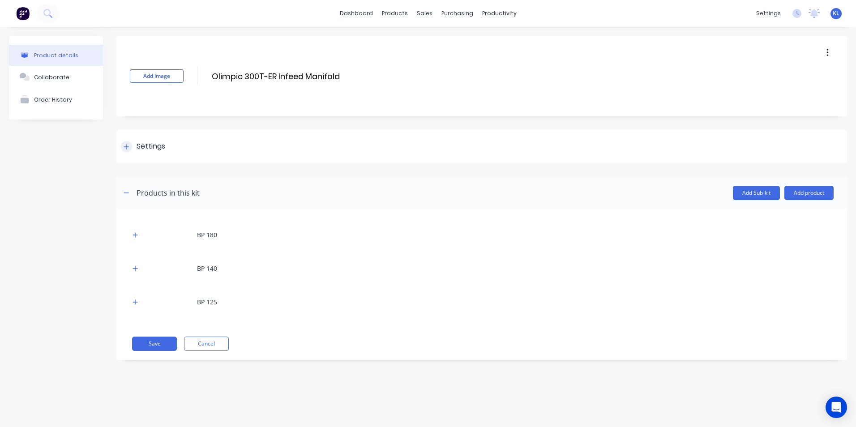
click at [128, 144] on icon at bounding box center [126, 147] width 5 height 6
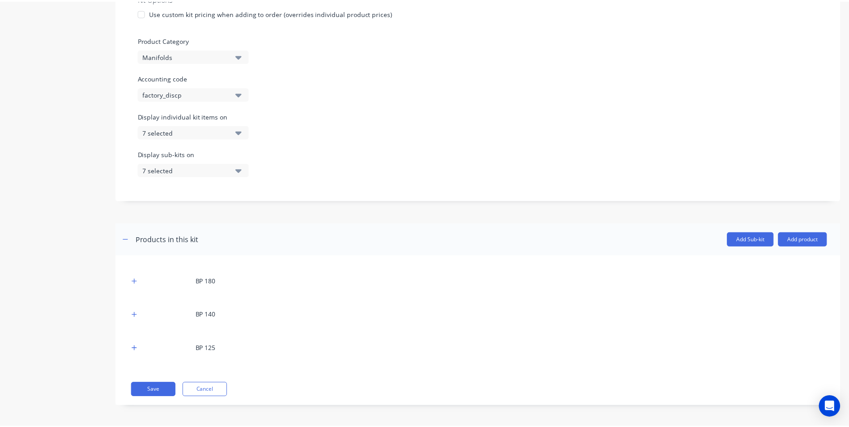
scroll to position [237, 0]
click at [800, 235] on button "Add product" at bounding box center [808, 237] width 49 height 14
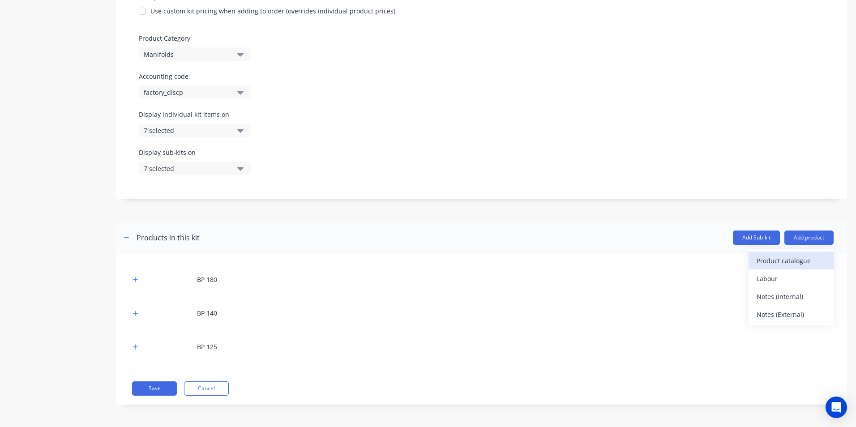
click at [768, 259] on div "Product catalogue" at bounding box center [790, 260] width 69 height 13
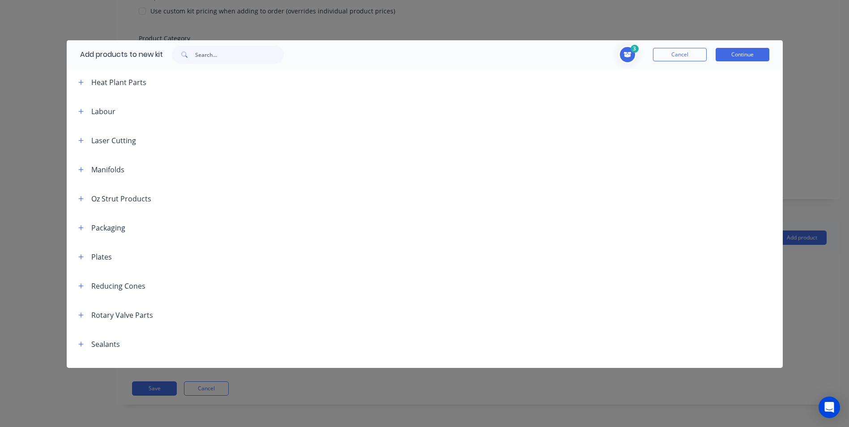
scroll to position [850, 0]
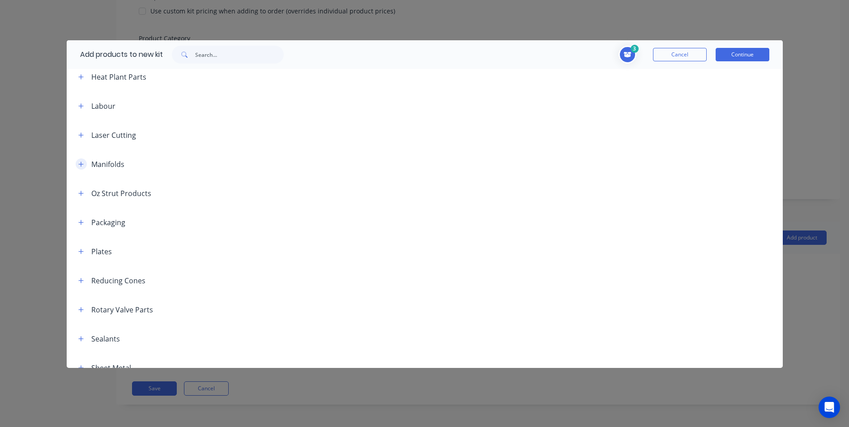
click at [81, 166] on icon "button" at bounding box center [80, 164] width 5 height 6
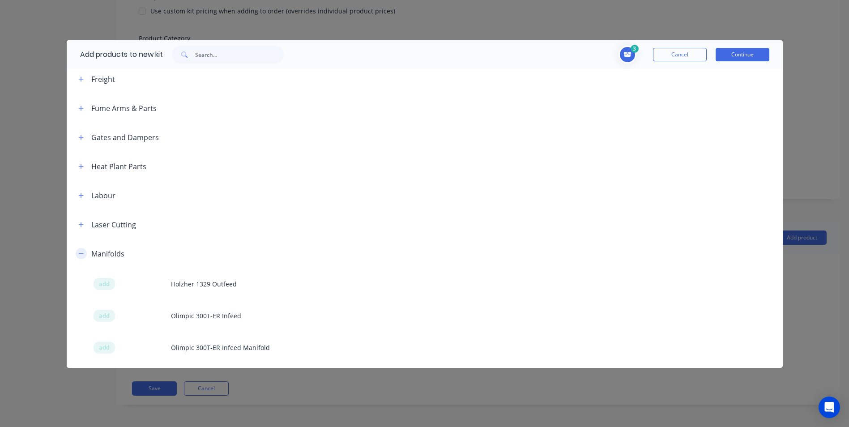
click at [80, 254] on icon "button" at bounding box center [80, 254] width 5 height 6
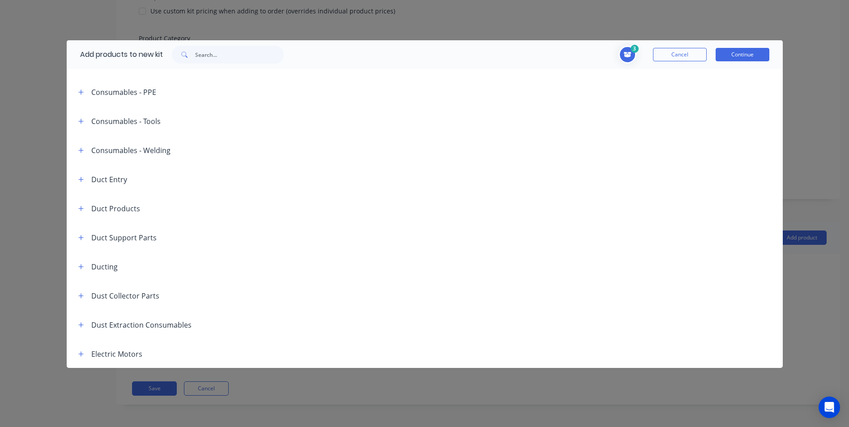
scroll to position [224, 0]
click at [84, 239] on icon "button" at bounding box center [80, 238] width 5 height 6
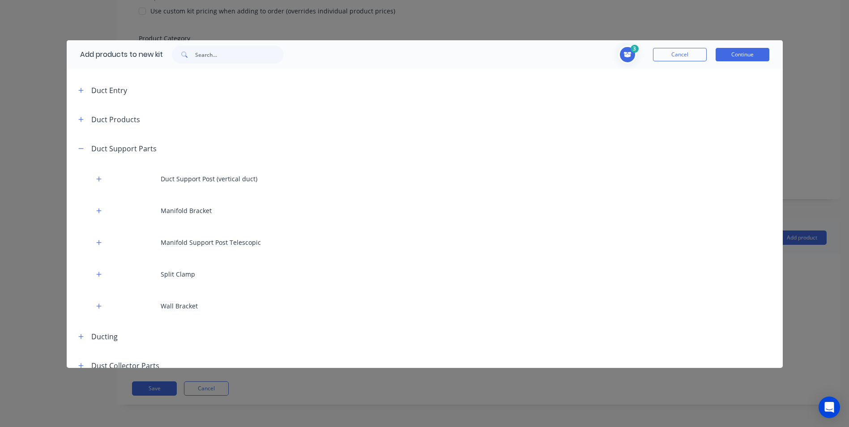
scroll to position [358, 0]
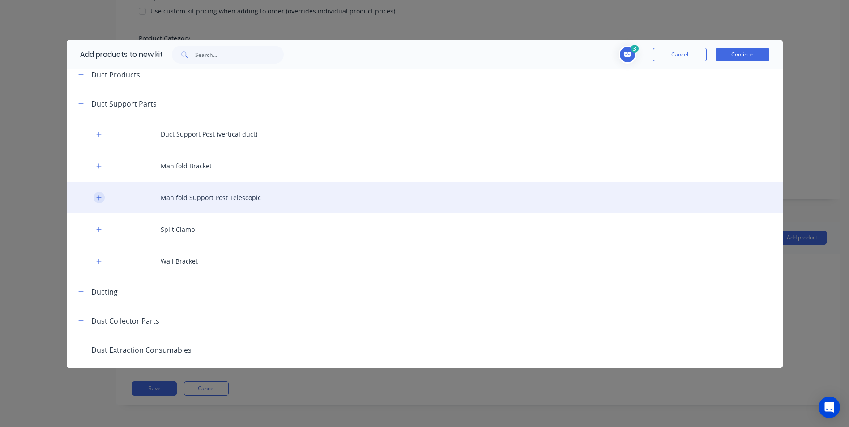
click at [97, 197] on icon "button" at bounding box center [98, 197] width 5 height 5
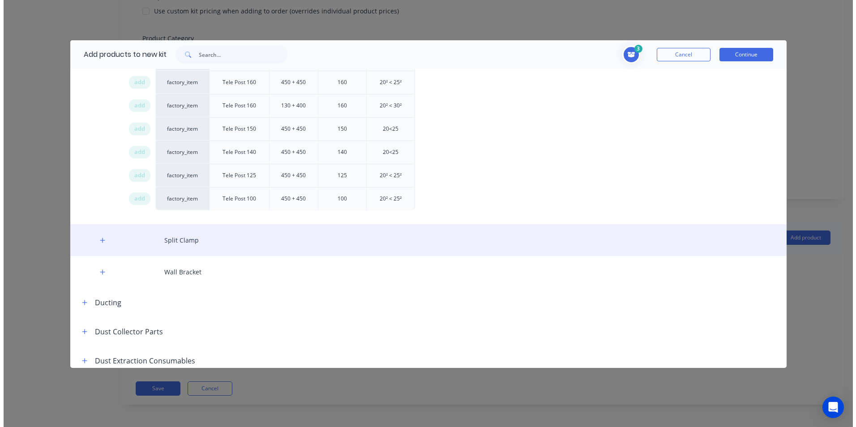
scroll to position [627, 0]
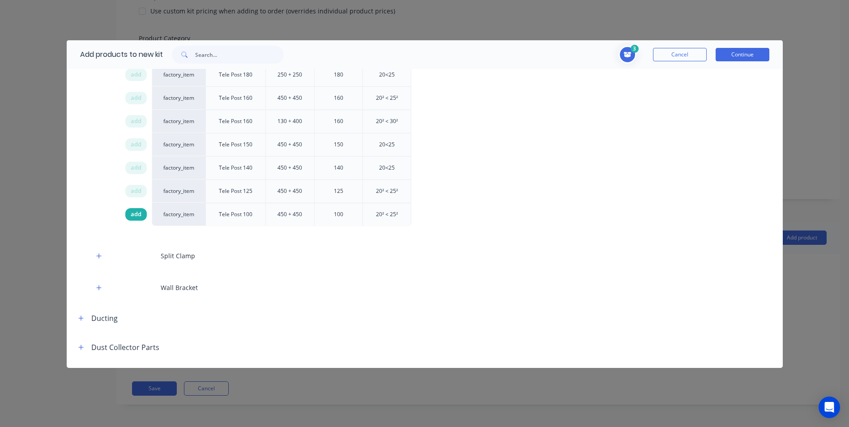
click at [135, 213] on span "add" at bounding box center [136, 214] width 11 height 9
click at [137, 171] on span "add" at bounding box center [136, 167] width 11 height 9
click at [742, 54] on button "Continue" at bounding box center [743, 54] width 54 height 13
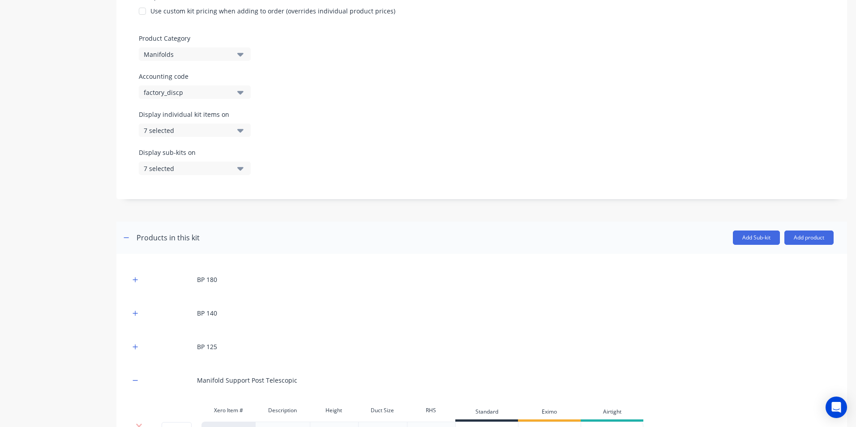
scroll to position [354, 0]
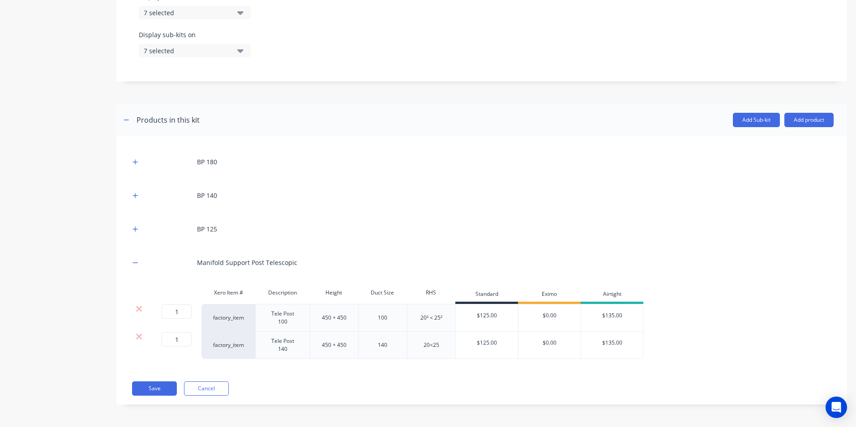
click at [442, 346] on div "20<25" at bounding box center [431, 345] width 45 height 12
drag, startPoint x: 350, startPoint y: 320, endPoint x: 336, endPoint y: 320, distance: 13.9
click at [336, 320] on div "450 + 450" at bounding box center [334, 318] width 45 height 12
click at [331, 317] on div "450 +350" at bounding box center [334, 318] width 45 height 12
click at [345, 343] on div "450 + 450" at bounding box center [334, 345] width 45 height 12
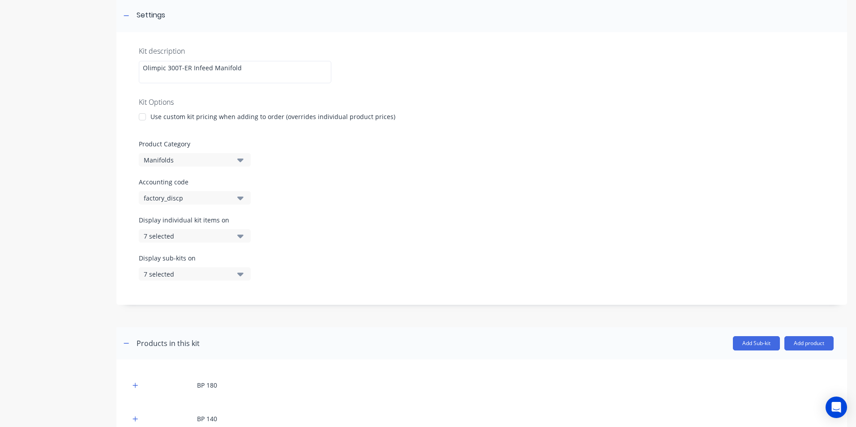
scroll to position [131, 0]
click at [226, 193] on button "factory_discp" at bounding box center [195, 198] width 112 height 13
click at [282, 186] on label "Accounting code" at bounding box center [482, 182] width 686 height 9
click at [260, 179] on label "Accounting code" at bounding box center [482, 182] width 686 height 9
click at [306, 198] on div "Accounting code factory_discp" at bounding box center [482, 191] width 686 height 27
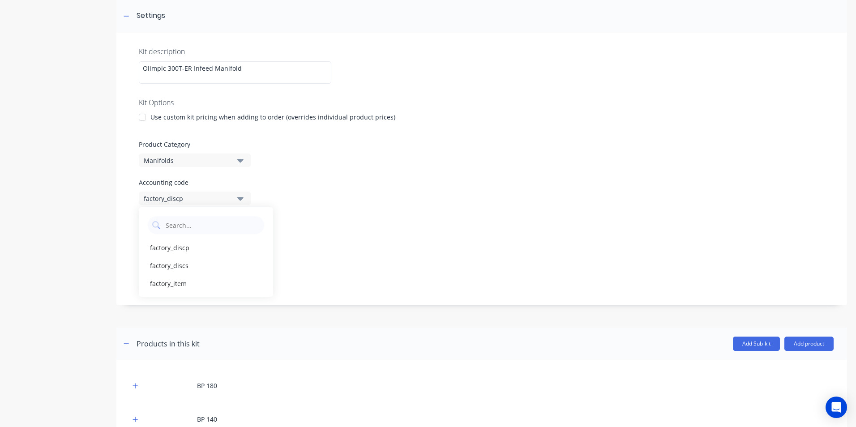
click at [269, 177] on div "Kit description Olimpic 300T-ER Infeed Manifold Kit Options Use custom kit pric…" at bounding box center [481, 169] width 730 height 273
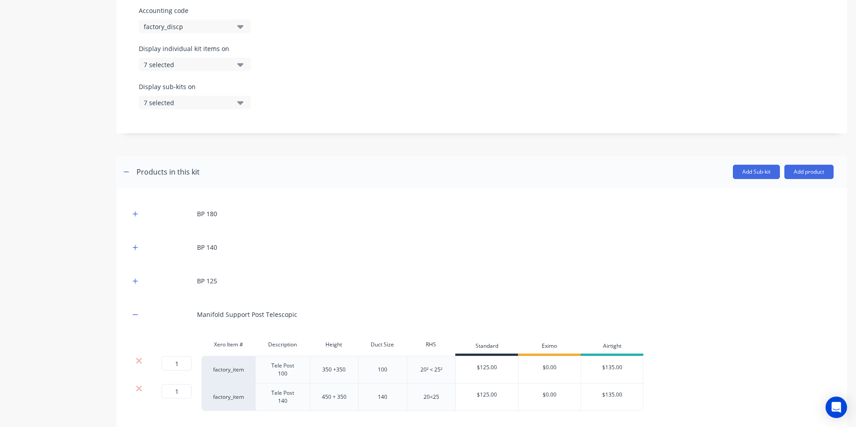
scroll to position [354, 0]
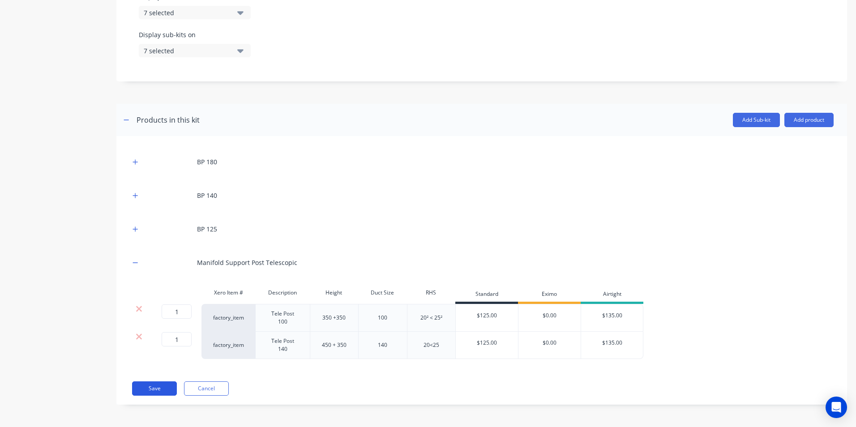
click at [154, 389] on button "Save" at bounding box center [154, 388] width 45 height 14
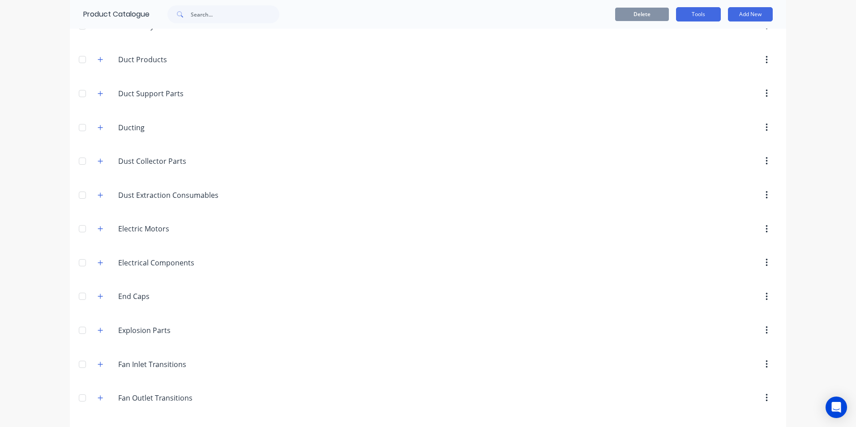
scroll to position [492, 0]
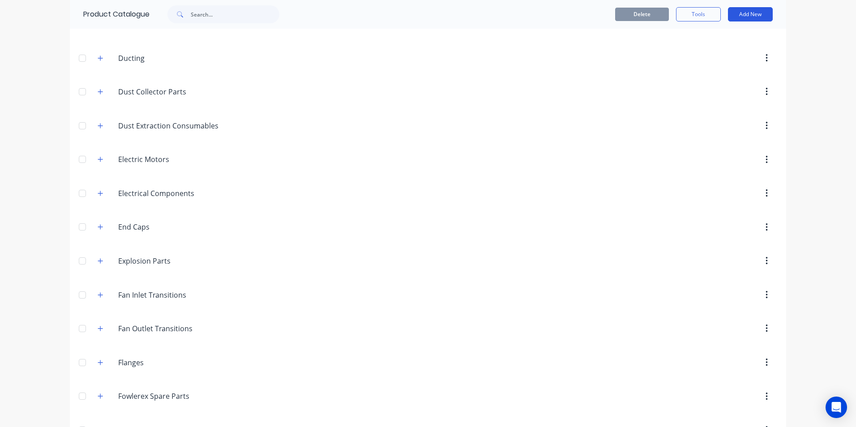
click at [739, 16] on button "Add New" at bounding box center [750, 14] width 45 height 14
click at [715, 53] on div "Product" at bounding box center [730, 55] width 69 height 13
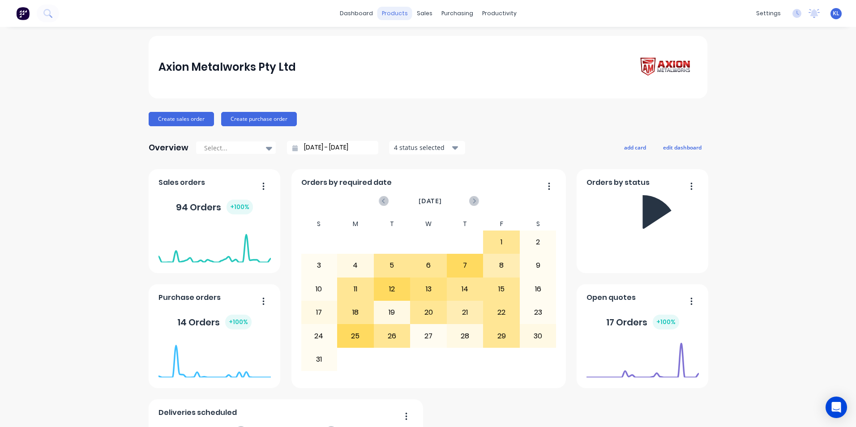
click at [392, 11] on div "products" at bounding box center [394, 13] width 35 height 13
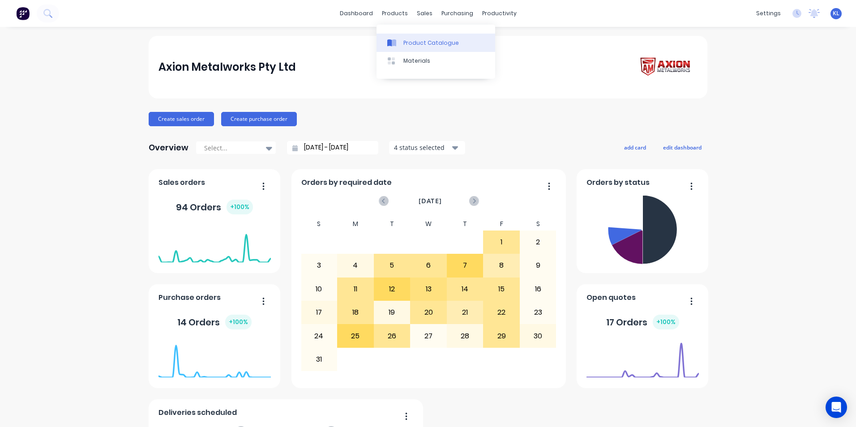
click at [412, 42] on div "Product Catalogue" at bounding box center [430, 43] width 55 height 8
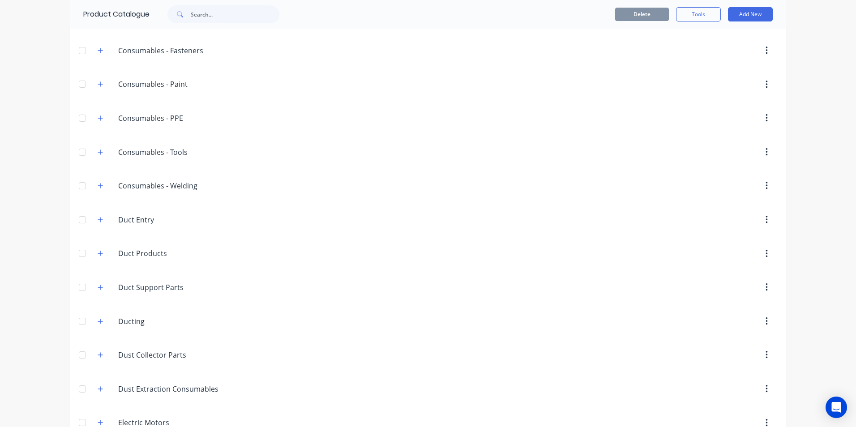
scroll to position [224, 0]
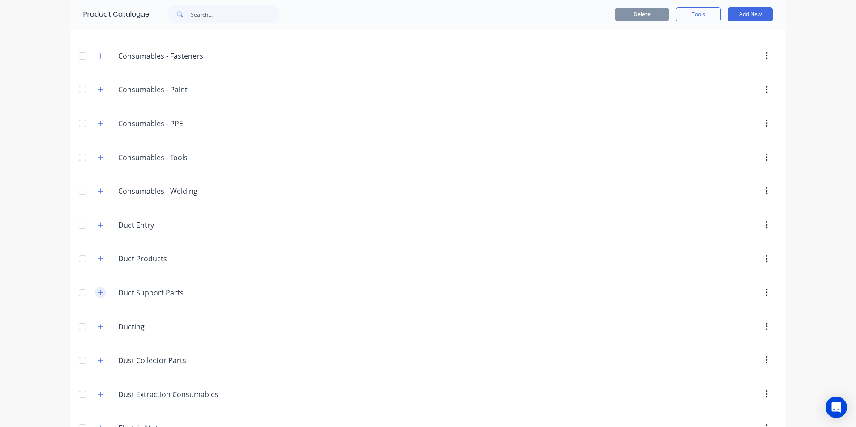
click at [101, 289] on button "button" at bounding box center [100, 292] width 11 height 11
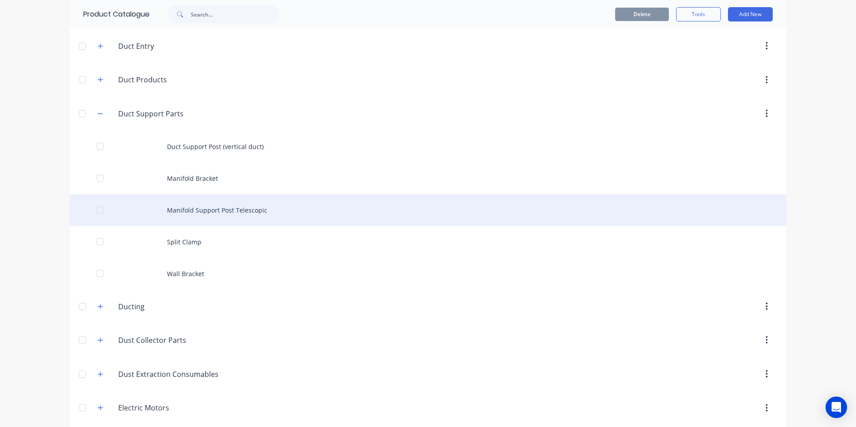
click at [221, 216] on div "Manifold Support Post Telescopic" at bounding box center [428, 210] width 716 height 32
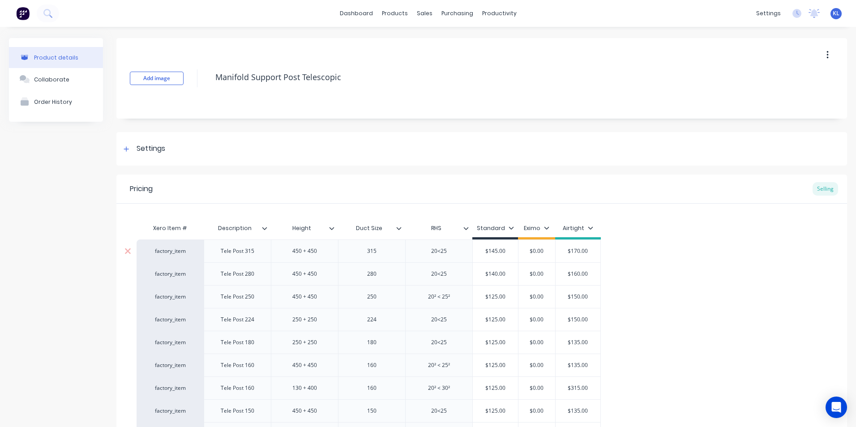
type textarea "x"
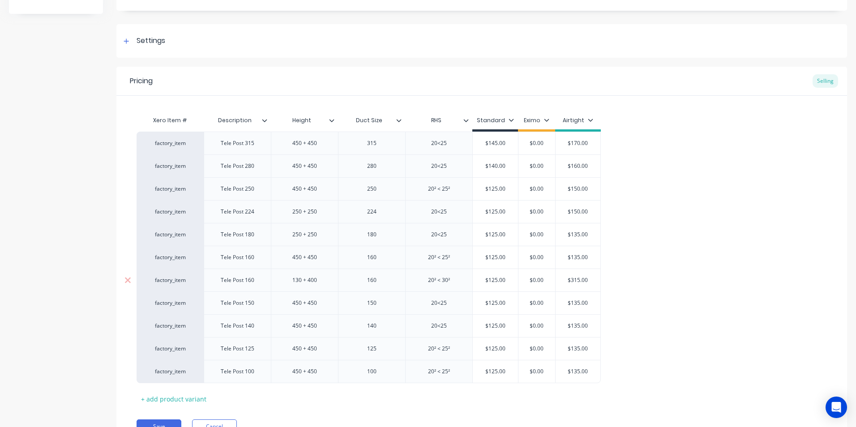
scroll to position [153, 0]
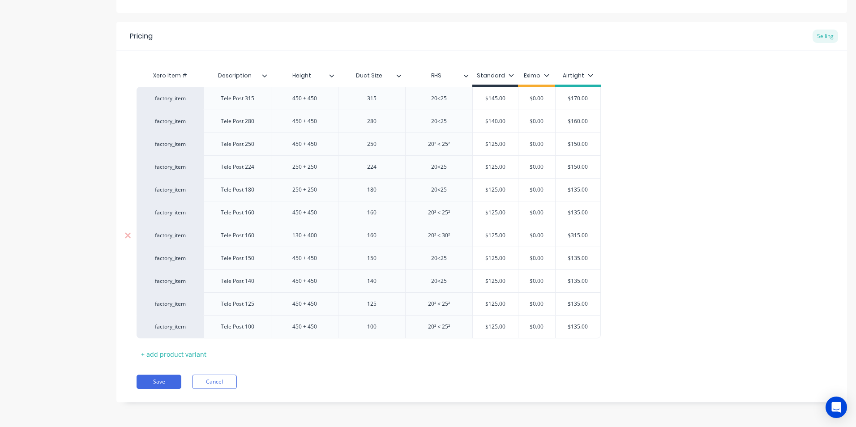
type input "$315.00"
drag, startPoint x: 593, startPoint y: 238, endPoint x: 566, endPoint y: 242, distance: 27.2
click at [566, 242] on div "$315.00 $315.00" at bounding box center [577, 235] width 45 height 22
type textarea "x"
type input "1"
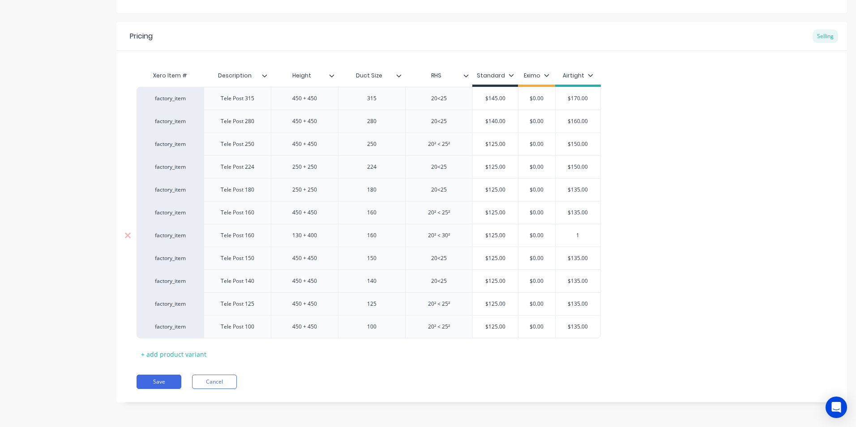
type textarea "x"
type input "13"
type textarea "x"
type input "135"
click at [623, 232] on div "factory_item Tele Post 315 450 + 450 315 20<25 $145.00 $0.00 $170.00 factory_it…" at bounding box center [482, 213] width 690 height 252
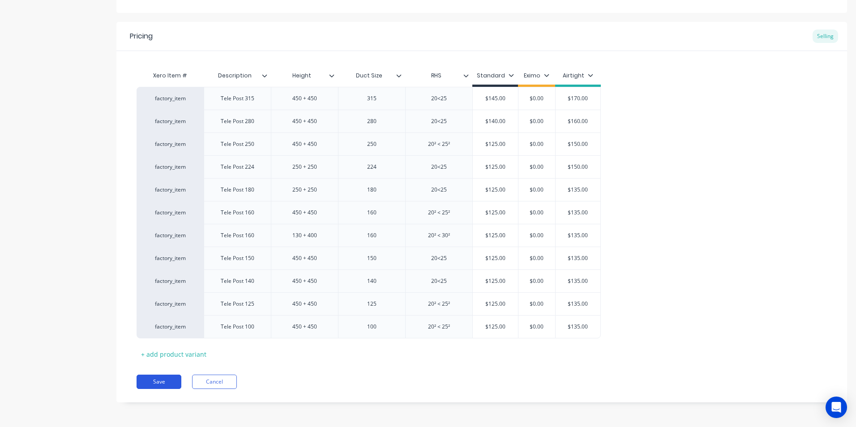
click at [158, 386] on button "Save" at bounding box center [159, 382] width 45 height 14
type textarea "x"
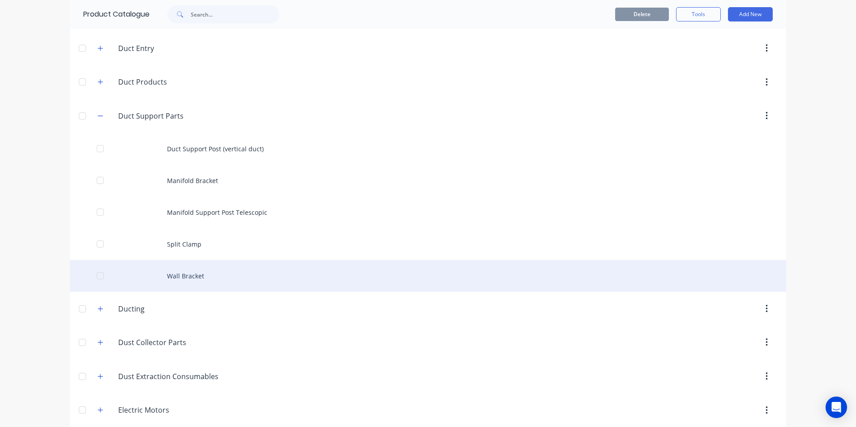
scroll to position [403, 0]
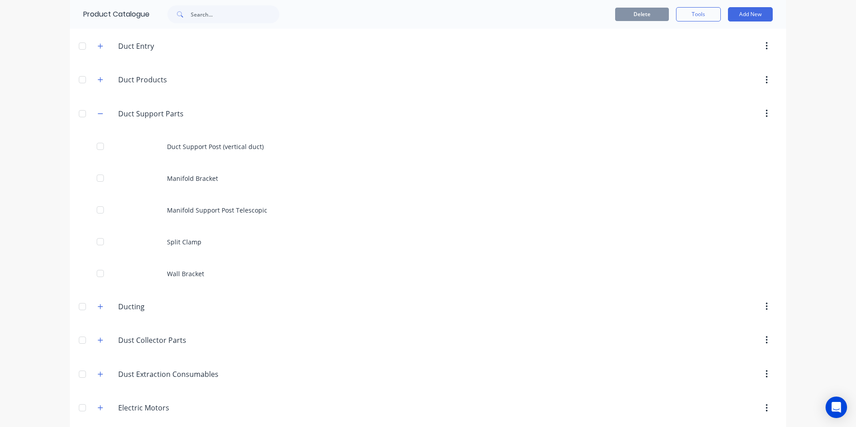
click at [101, 111] on button "button" at bounding box center [100, 113] width 11 height 11
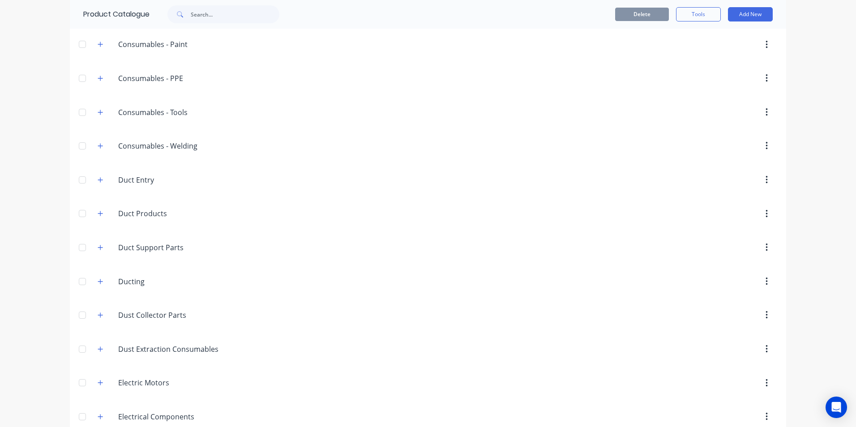
scroll to position [134, 0]
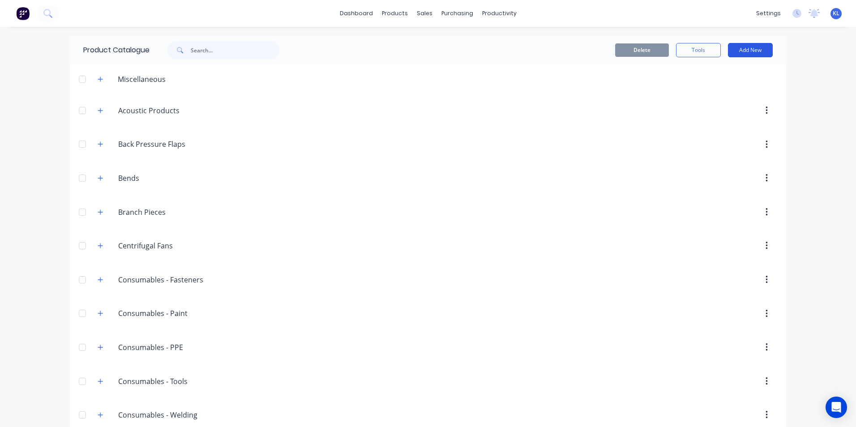
click at [755, 53] on button "Add New" at bounding box center [750, 50] width 45 height 14
click at [727, 107] on div "Product Kit" at bounding box center [730, 108] width 69 height 13
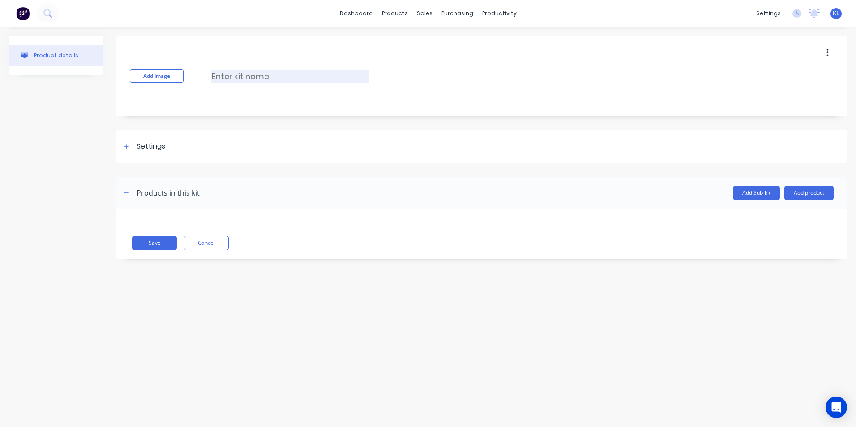
click at [246, 75] on input at bounding box center [290, 76] width 158 height 13
click at [125, 144] on icon at bounding box center [126, 147] width 5 height 6
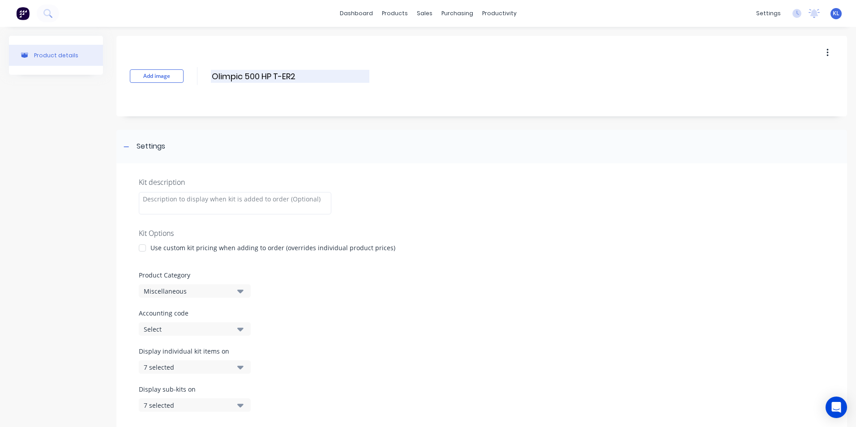
click at [300, 76] on input "Olimpic 500 HP T-ER2" at bounding box center [290, 76] width 158 height 13
type input "Olimpic 500 HP T-ER2 Infeed Manifold"
click at [211, 208] on div at bounding box center [235, 203] width 192 height 22
drag, startPoint x: 212, startPoint y: 77, endPoint x: 359, endPoint y: 86, distance: 147.5
click at [359, 86] on div "Add image Olimpic 500 HP T-ER2 Infeed Manifold Olimpic 500 HP T-ER2 Infeed Mani…" at bounding box center [481, 76] width 730 height 81
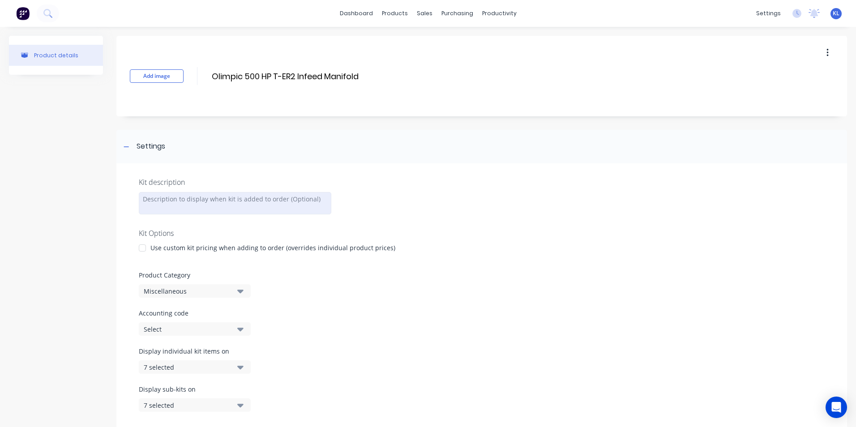
click at [214, 202] on div at bounding box center [235, 203] width 192 height 22
paste div
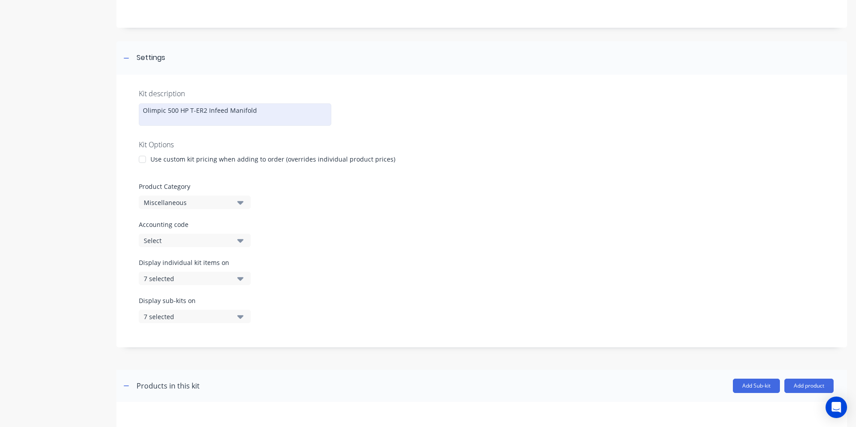
scroll to position [90, 0]
click at [184, 201] on div "Miscellaneous" at bounding box center [187, 201] width 87 height 9
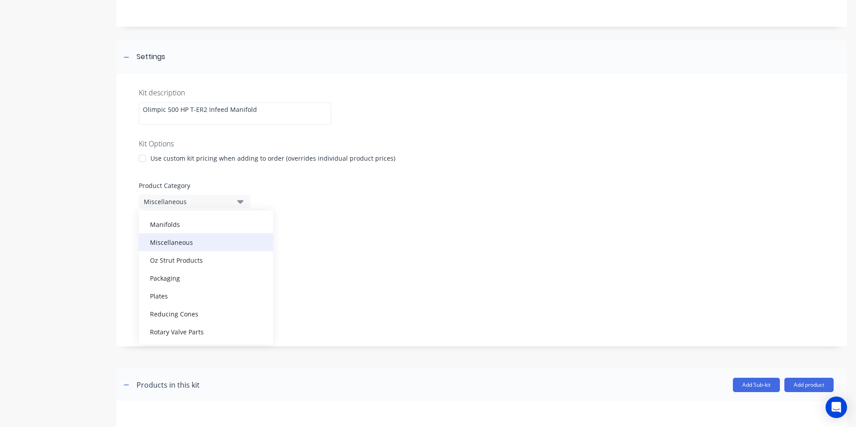
scroll to position [582, 0]
click at [175, 226] on div "Manifolds" at bounding box center [206, 224] width 134 height 18
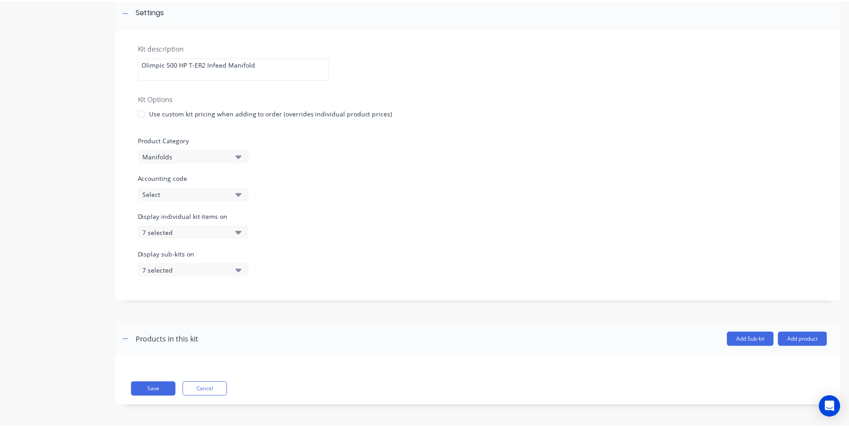
scroll to position [136, 0]
click at [203, 195] on div "Select" at bounding box center [187, 192] width 87 height 9
click at [393, 148] on div "Product Category Manifolds" at bounding box center [482, 147] width 686 height 27
click at [800, 341] on button "Add product" at bounding box center [808, 338] width 49 height 14
click at [760, 354] on button "Product catalogue" at bounding box center [790, 361] width 85 height 18
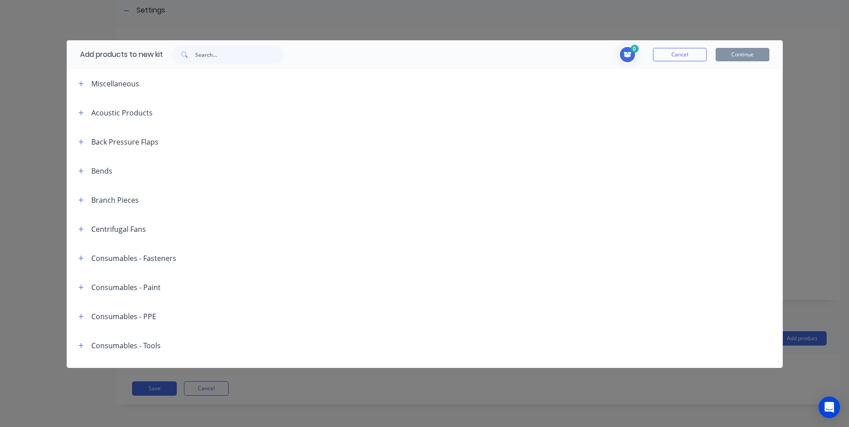
scroll to position [45, 0]
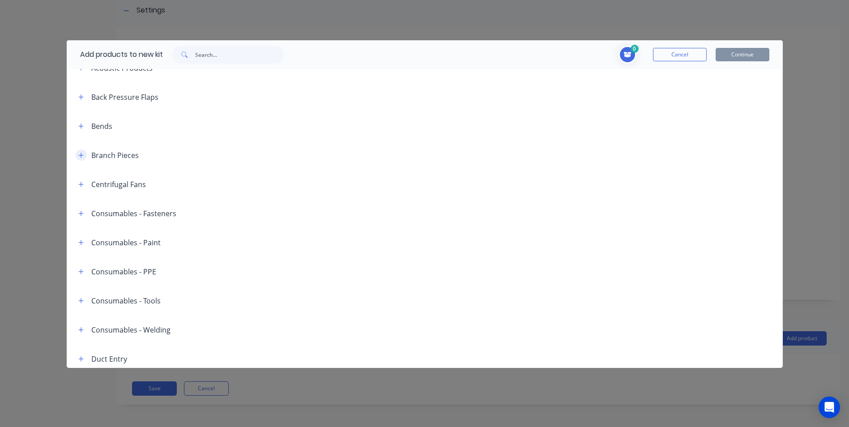
click at [81, 153] on icon "button" at bounding box center [80, 155] width 5 height 5
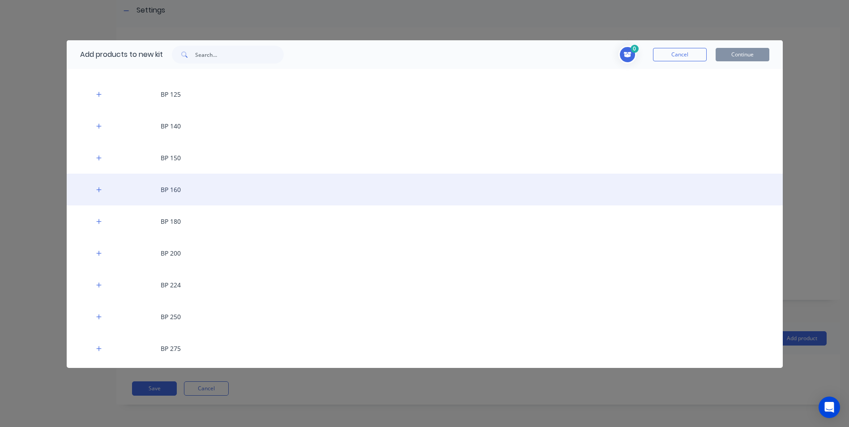
scroll to position [358, 0]
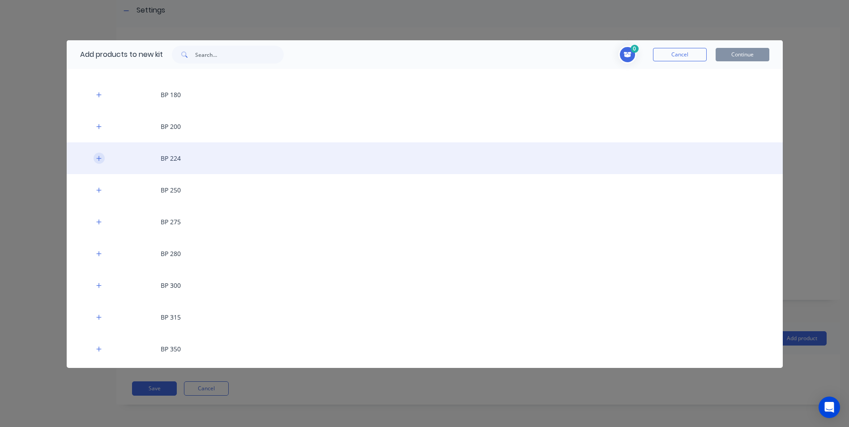
click at [97, 157] on icon "button" at bounding box center [98, 158] width 5 height 6
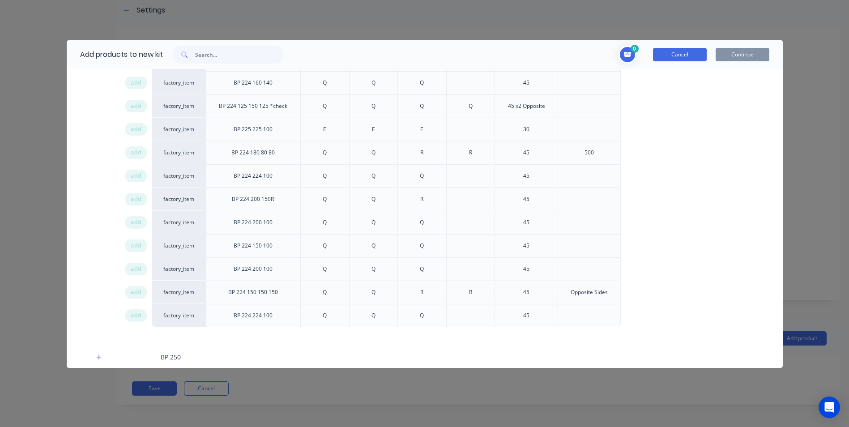
scroll to position [895, 0]
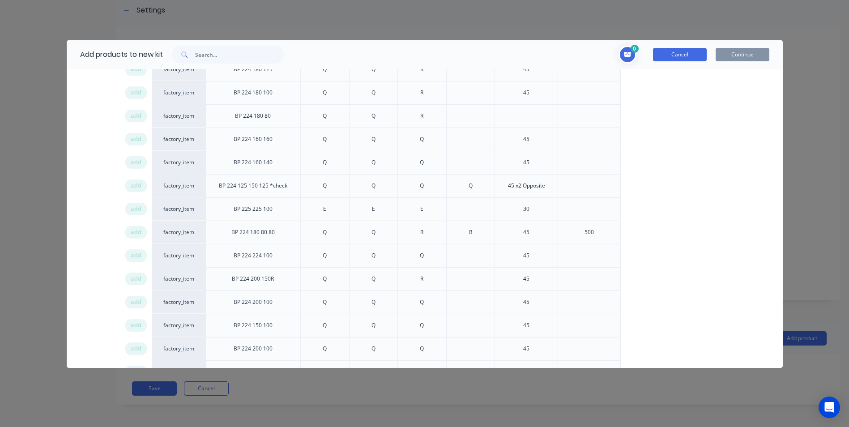
click at [667, 55] on button "Cancel" at bounding box center [680, 54] width 54 height 13
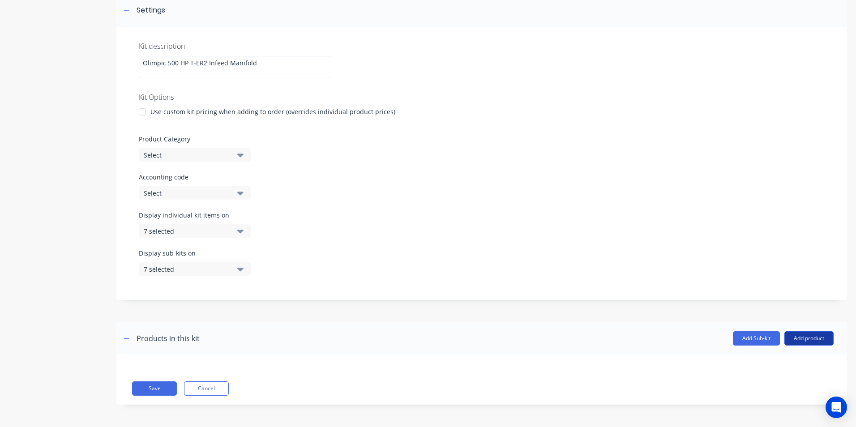
click at [798, 339] on button "Add product" at bounding box center [808, 338] width 49 height 14
click at [775, 363] on div "Product catalogue" at bounding box center [790, 361] width 69 height 13
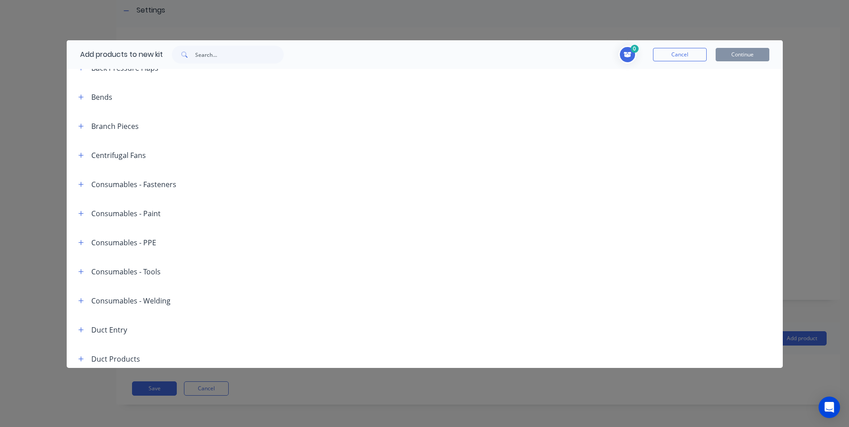
scroll to position [0, 0]
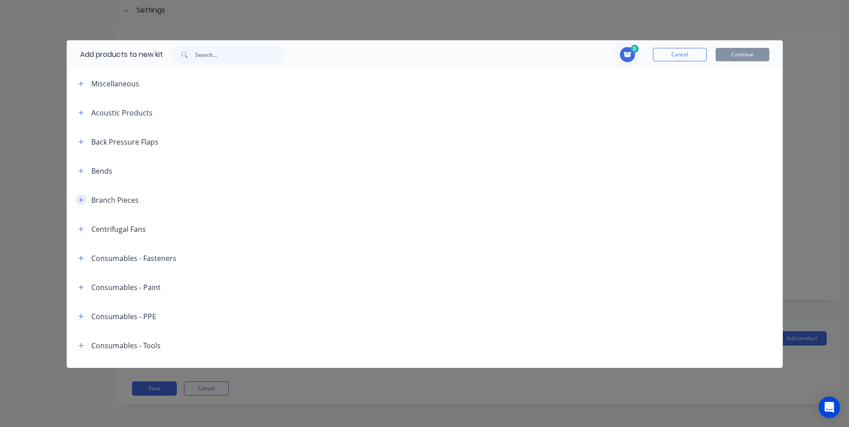
click at [81, 202] on icon "button" at bounding box center [80, 200] width 5 height 6
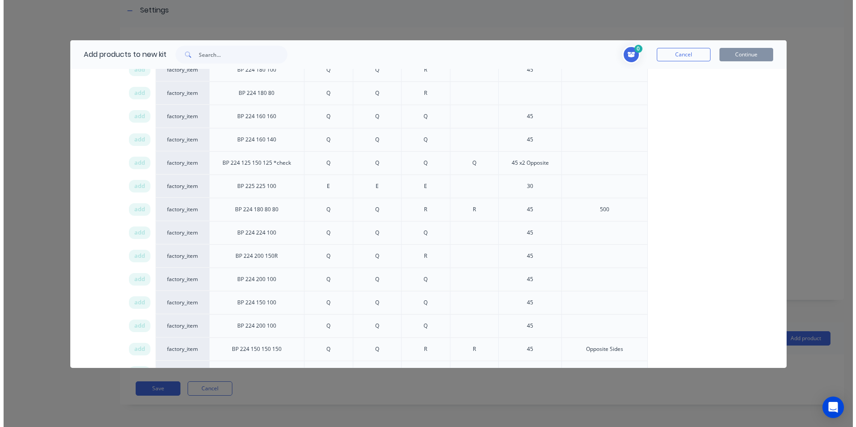
scroll to position [985, 0]
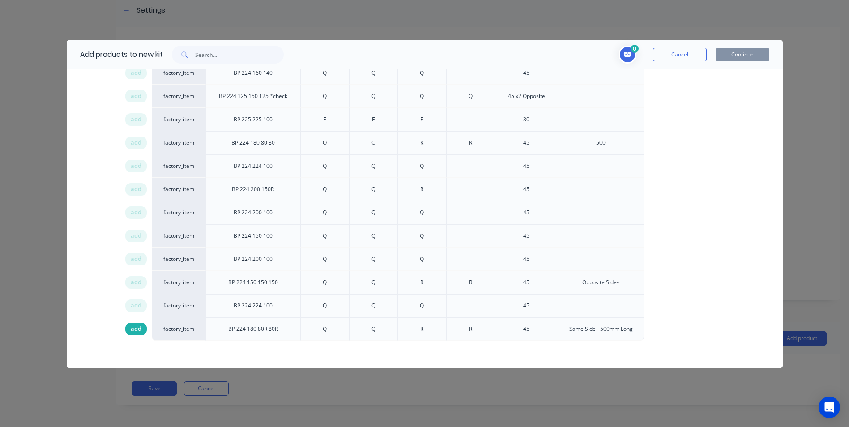
click at [131, 326] on span "add" at bounding box center [136, 328] width 11 height 9
click at [733, 50] on button "Continue" at bounding box center [743, 54] width 54 height 13
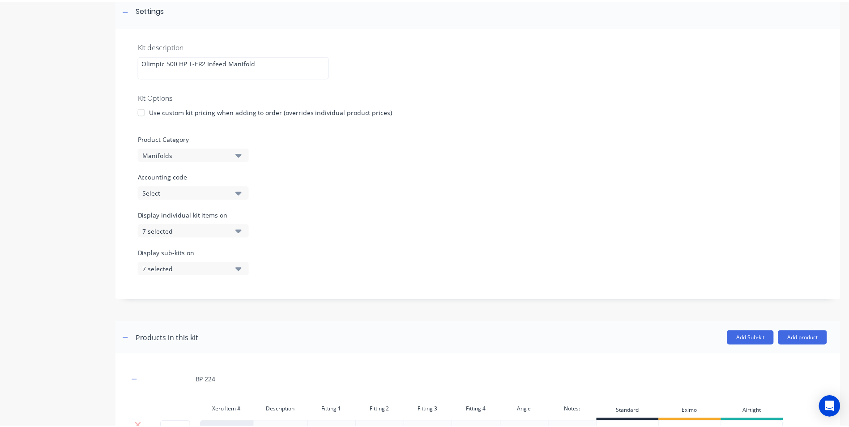
scroll to position [235, 0]
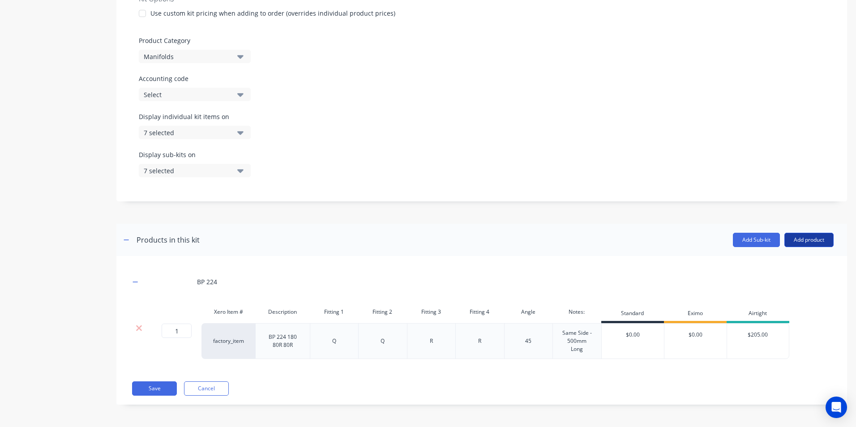
click at [797, 242] on button "Add product" at bounding box center [808, 240] width 49 height 14
click at [756, 262] on div "Product catalogue" at bounding box center [790, 262] width 69 height 13
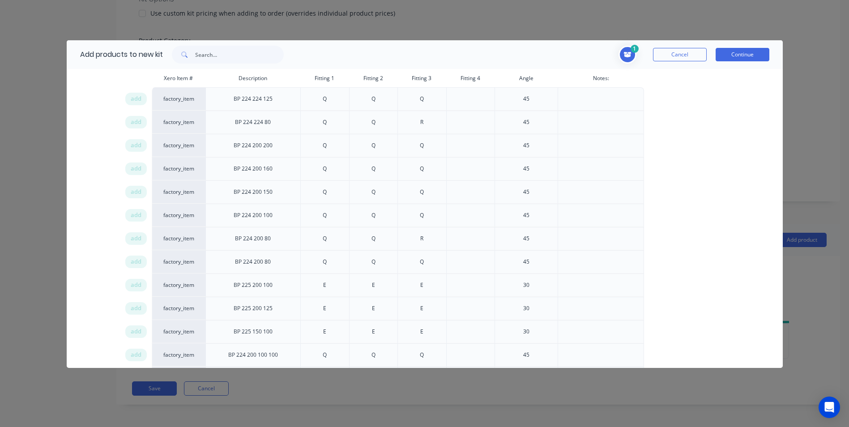
scroll to position [246, 0]
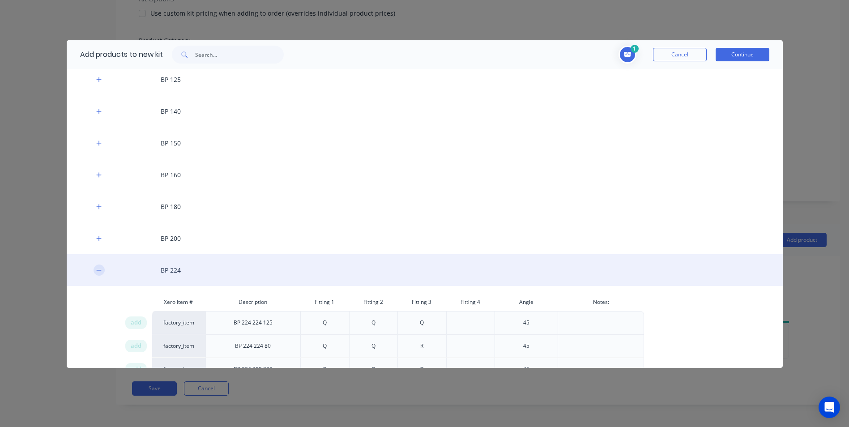
click at [99, 268] on icon "button" at bounding box center [98, 270] width 5 height 6
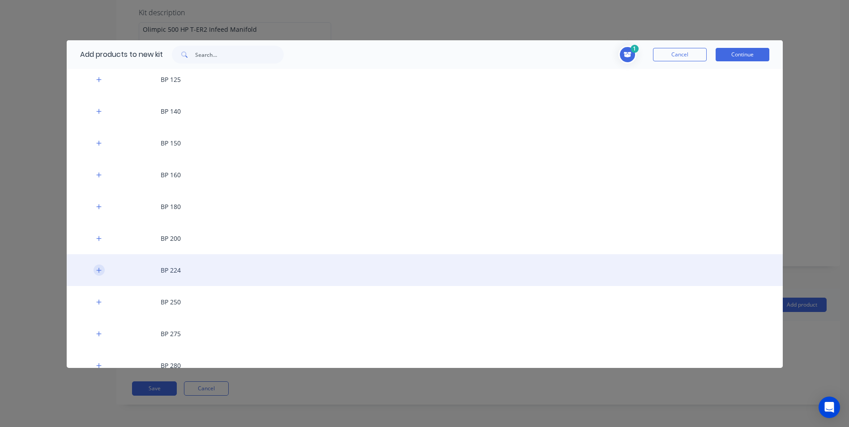
scroll to position [170, 0]
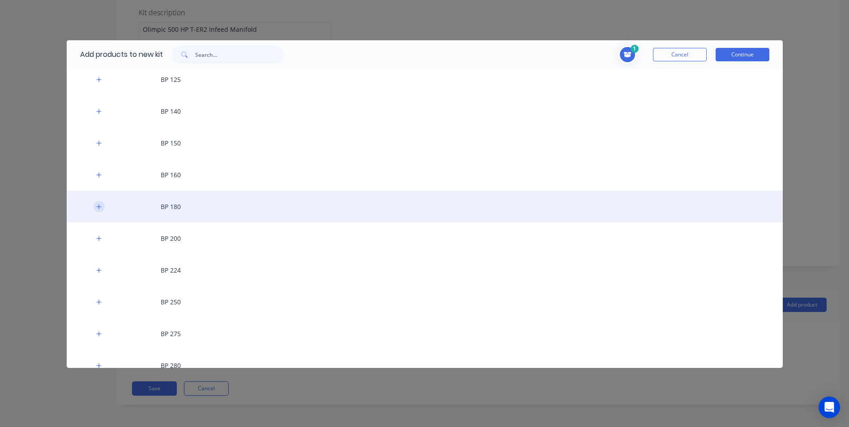
click at [95, 206] on button "button" at bounding box center [99, 206] width 11 height 11
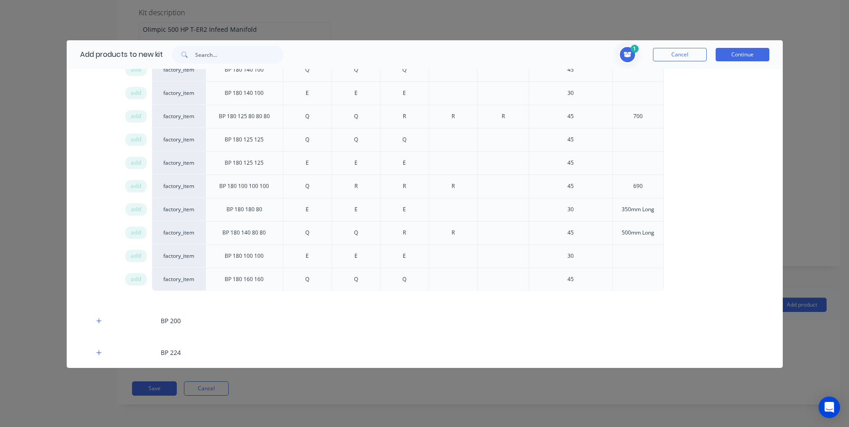
scroll to position [694, 0]
click at [131, 137] on span "add" at bounding box center [136, 137] width 11 height 9
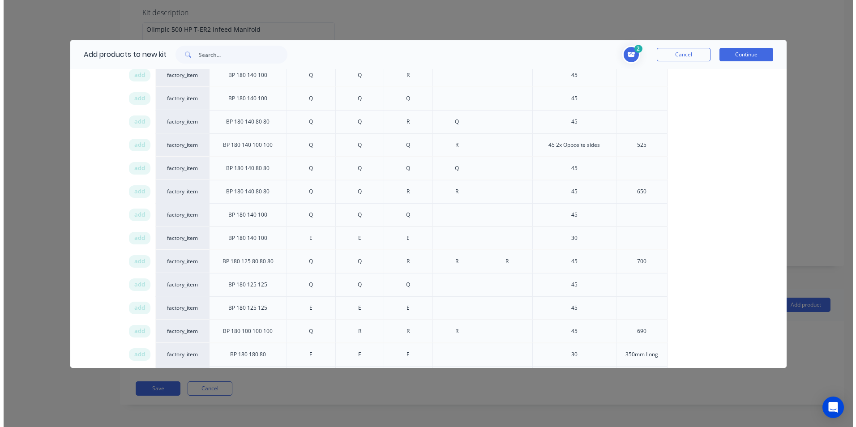
scroll to position [559, 0]
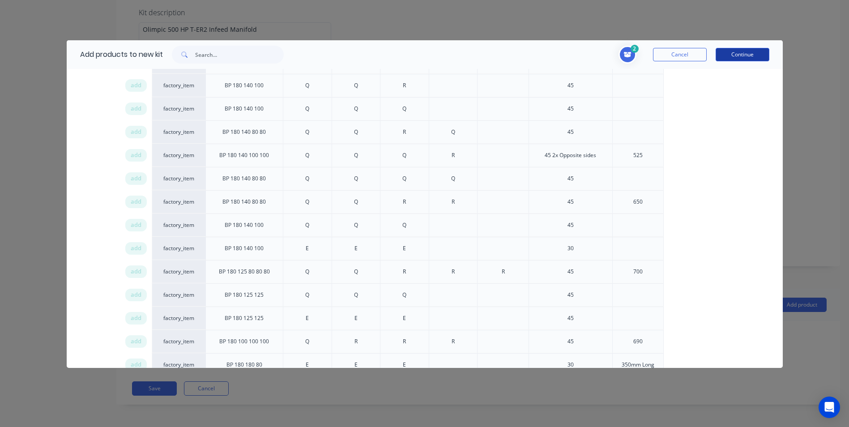
click at [740, 55] on button "Continue" at bounding box center [743, 54] width 54 height 13
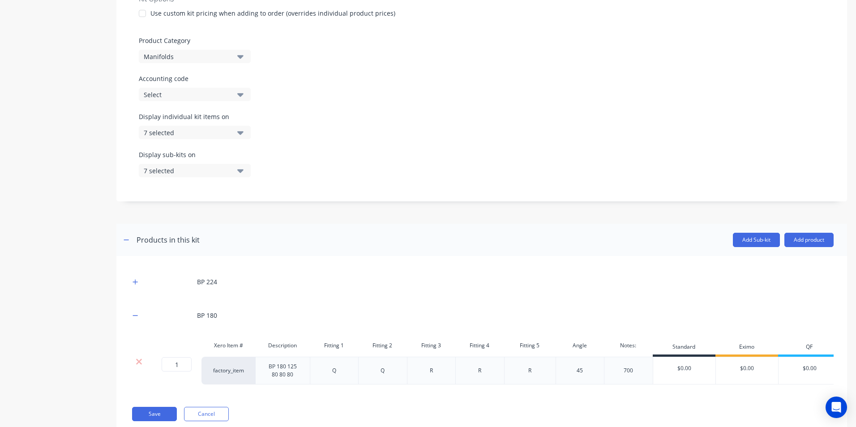
scroll to position [267, 0]
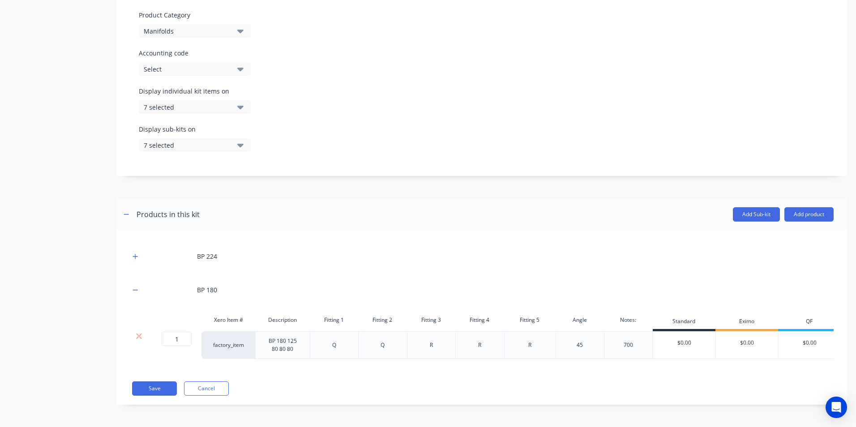
click at [637, 341] on div "700" at bounding box center [628, 345] width 45 height 12
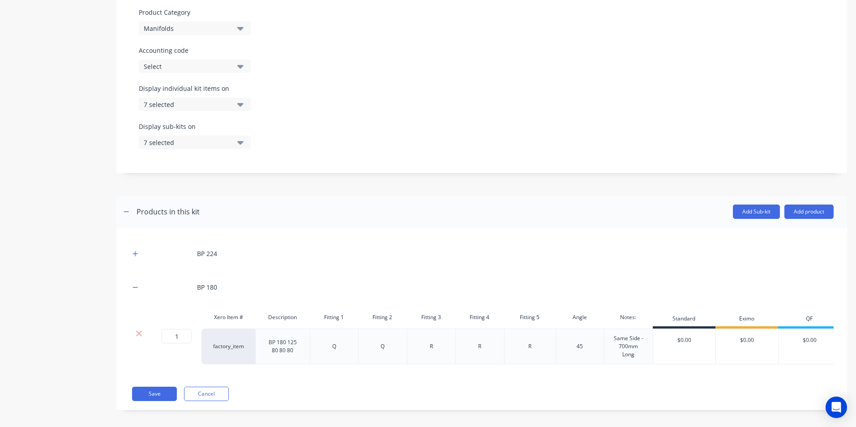
click at [636, 389] on div "BP 224 BP 180 Xero Item # Description Fitting 1 Fitting 2 Fitting 3 Fitting 4 F…" at bounding box center [481, 319] width 730 height 182
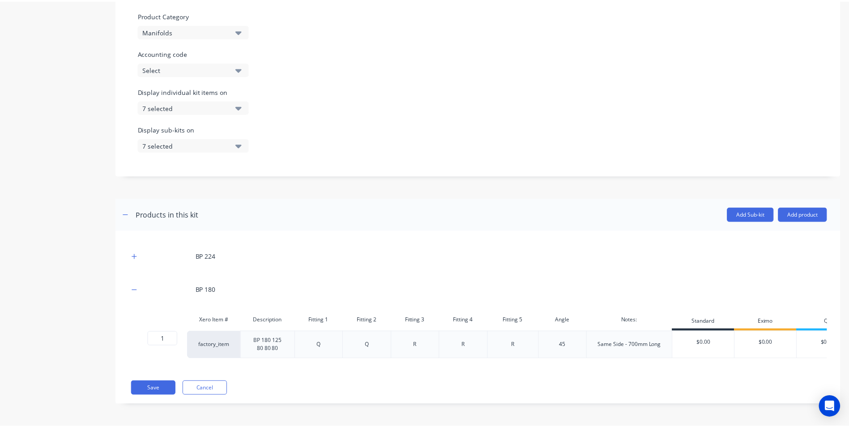
scroll to position [0, 0]
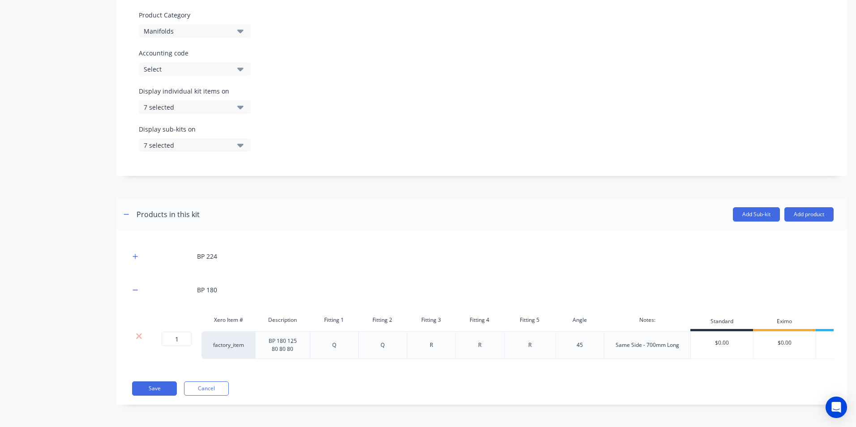
click at [507, 405] on div "BP 224 BP 180 Xero Item # Description Fitting 1 Fitting 2 Fitting 3 Fitting 4 F…" at bounding box center [481, 317] width 730 height 174
click at [796, 211] on button "Add product" at bounding box center [808, 214] width 49 height 14
click at [772, 236] on div "Product catalogue" at bounding box center [790, 237] width 69 height 13
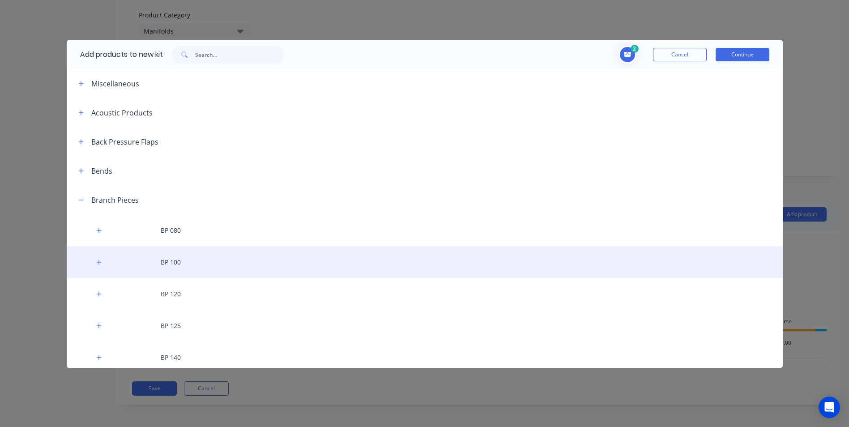
scroll to position [90, 0]
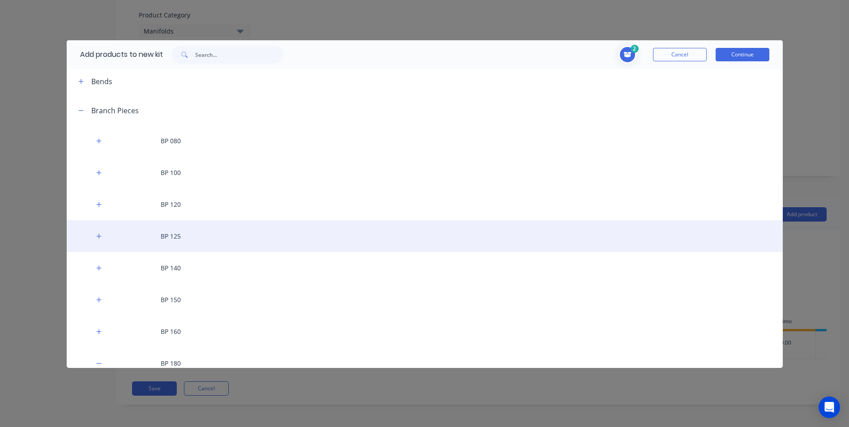
click at [132, 231] on div "BP 125" at bounding box center [425, 236] width 716 height 32
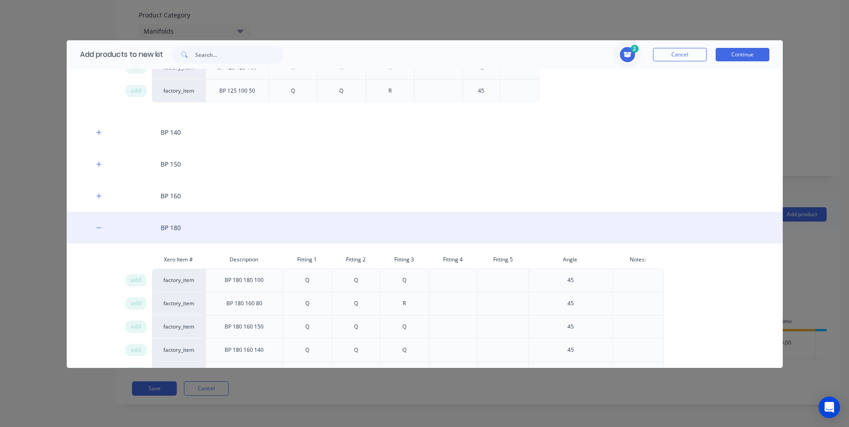
scroll to position [895, 0]
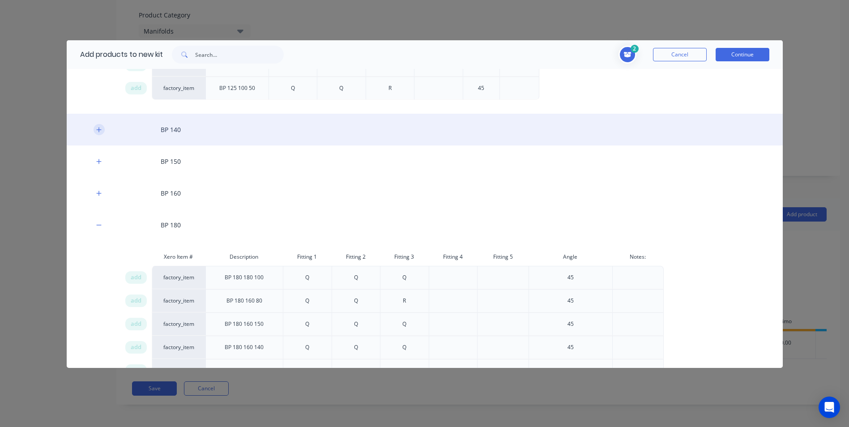
click at [94, 129] on button "button" at bounding box center [99, 129] width 11 height 11
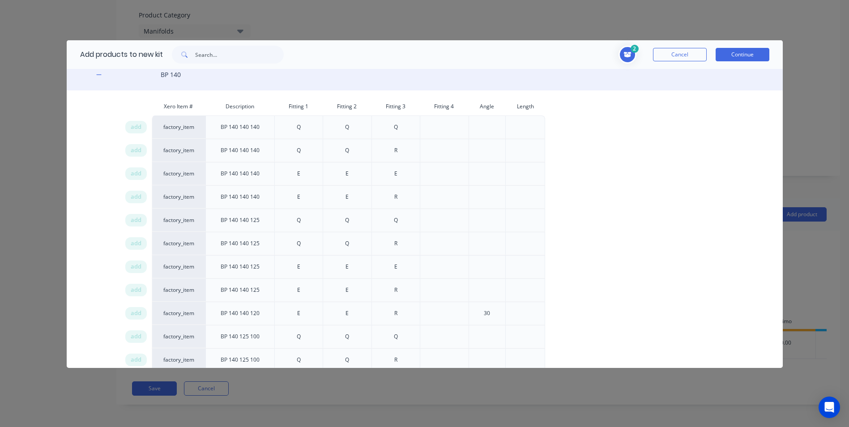
scroll to position [850, 0]
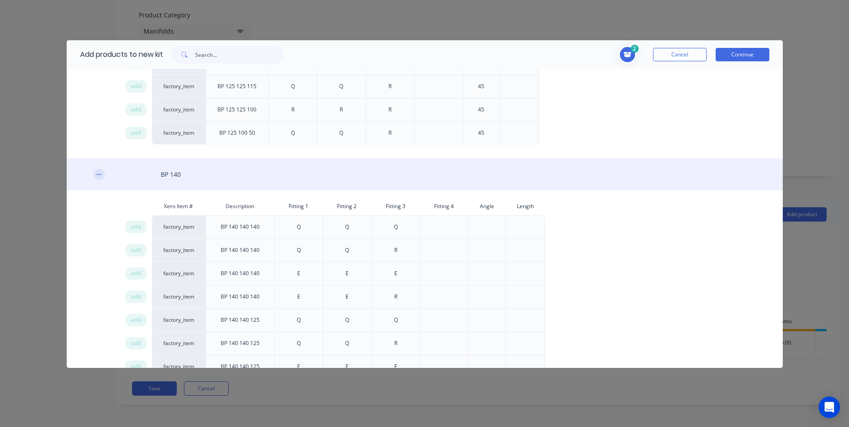
click at [98, 177] on icon "button" at bounding box center [98, 174] width 5 height 6
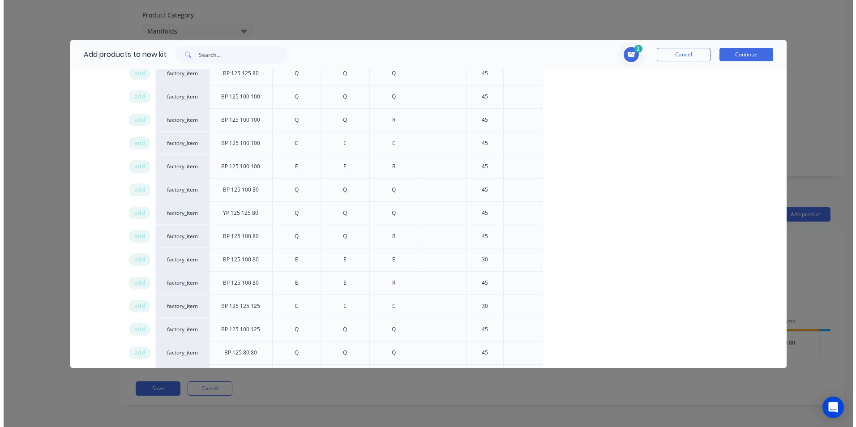
scroll to position [492, 0]
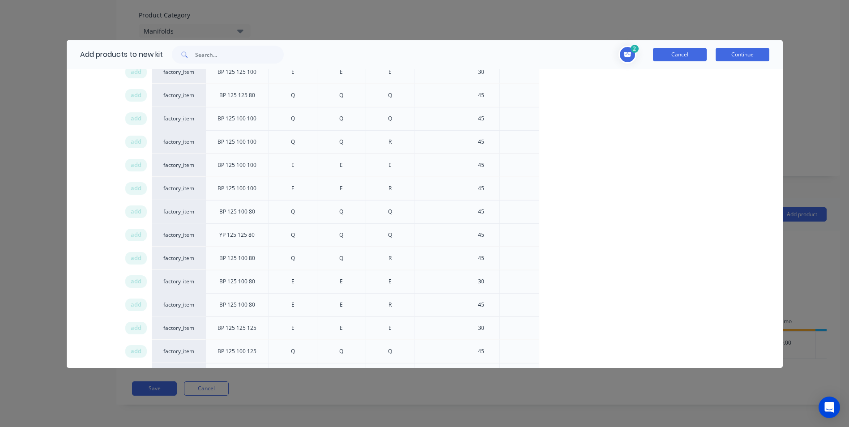
click at [677, 59] on button "Cancel" at bounding box center [680, 54] width 54 height 13
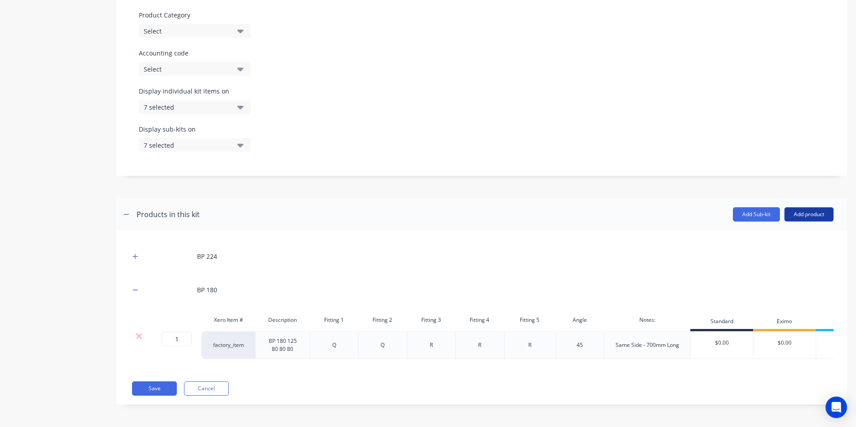
click at [797, 211] on button "Add product" at bounding box center [808, 214] width 49 height 14
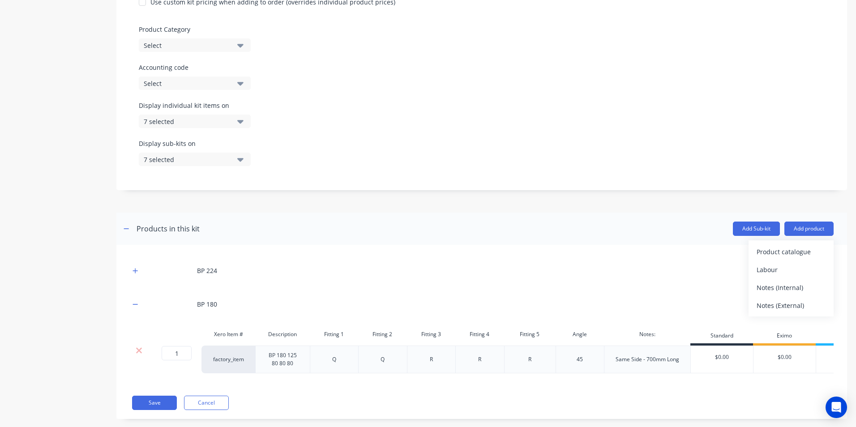
scroll to position [267, 0]
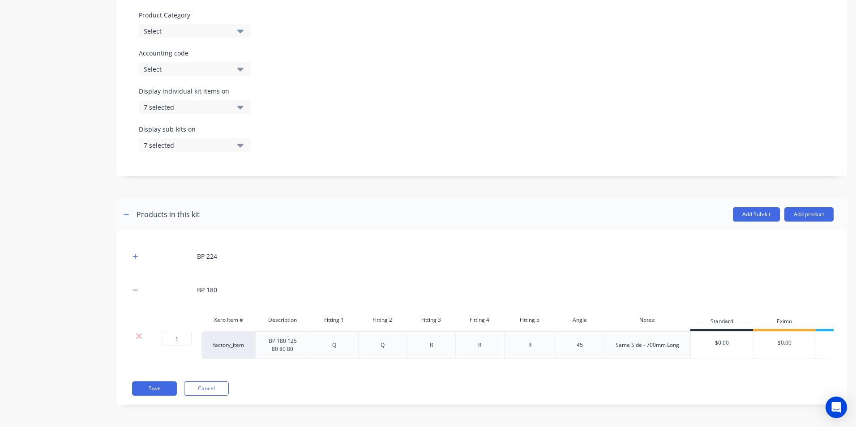
click at [627, 261] on div "BP 224" at bounding box center [482, 256] width 704 height 25
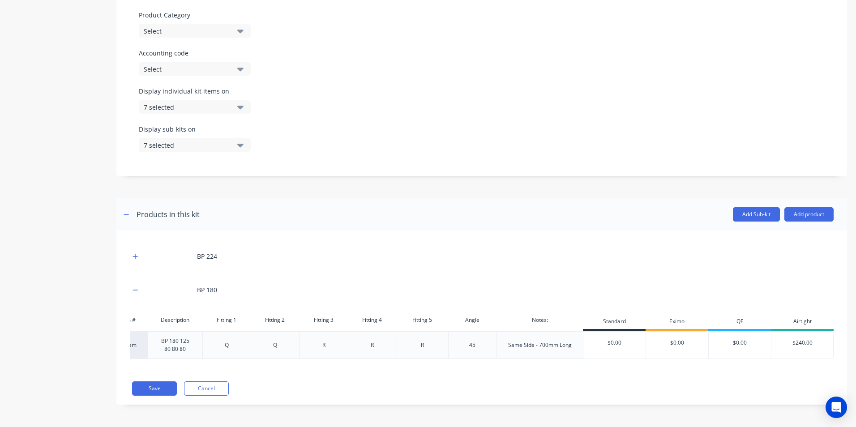
scroll to position [0, 0]
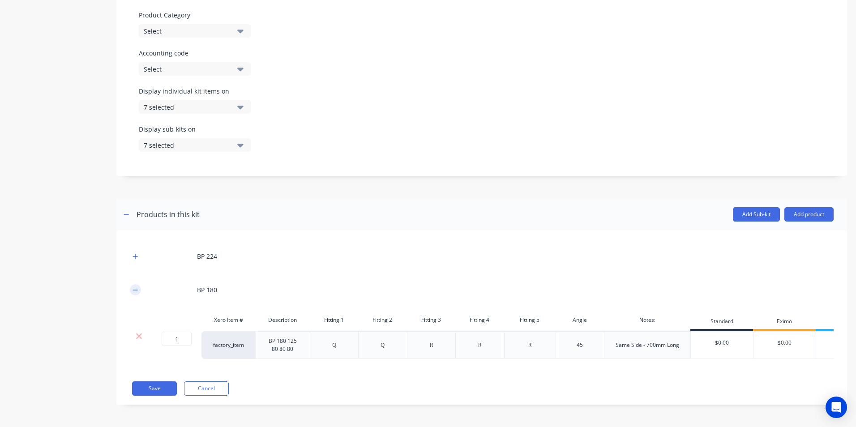
click at [137, 287] on icon "button" at bounding box center [134, 290] width 5 height 6
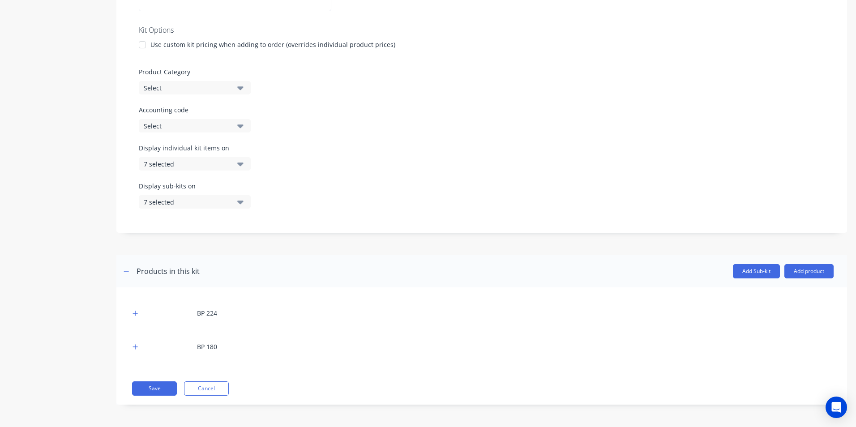
scroll to position [203, 0]
click at [136, 312] on icon "button" at bounding box center [135, 313] width 5 height 5
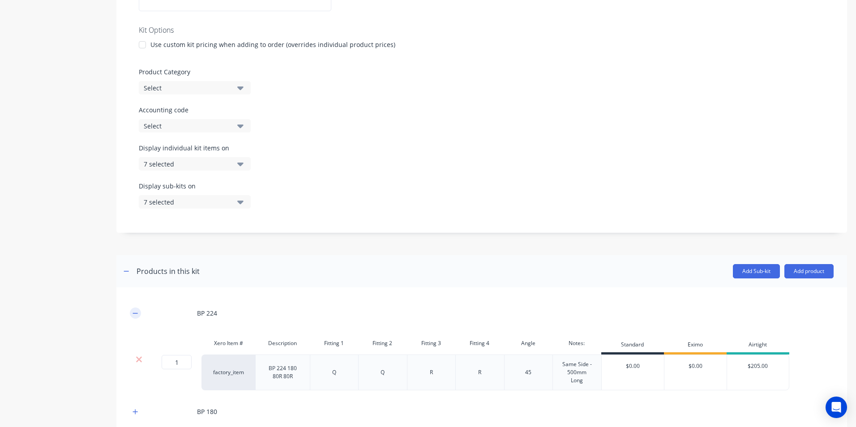
click at [136, 312] on icon "button" at bounding box center [134, 313] width 5 height 6
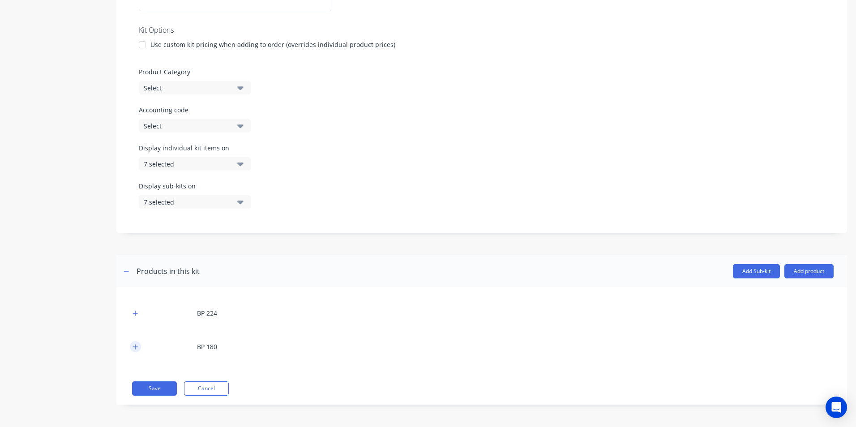
click at [134, 346] on icon "button" at bounding box center [134, 347] width 5 height 6
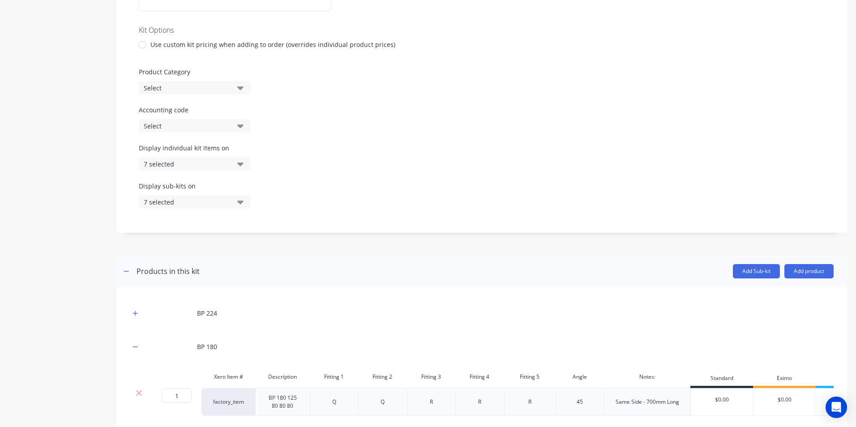
scroll to position [267, 0]
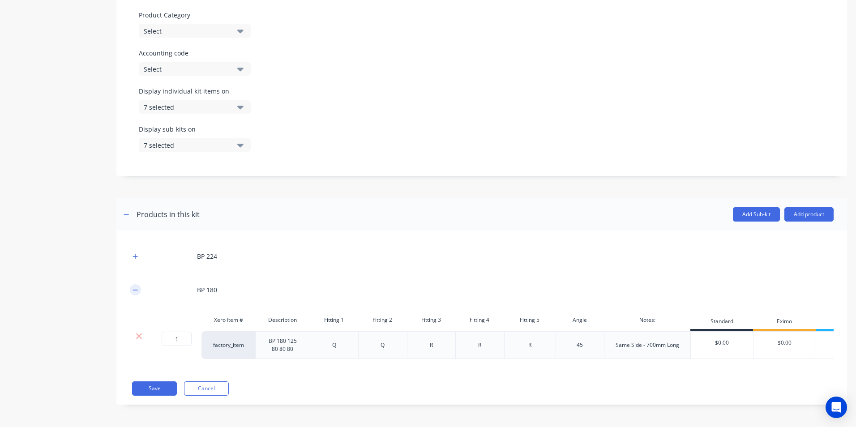
click at [136, 287] on icon "button" at bounding box center [134, 290] width 5 height 6
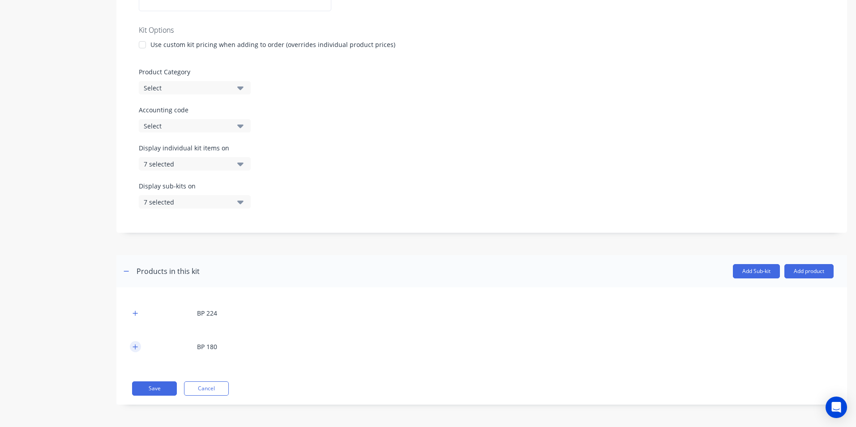
click at [134, 352] on button "button" at bounding box center [135, 346] width 11 height 11
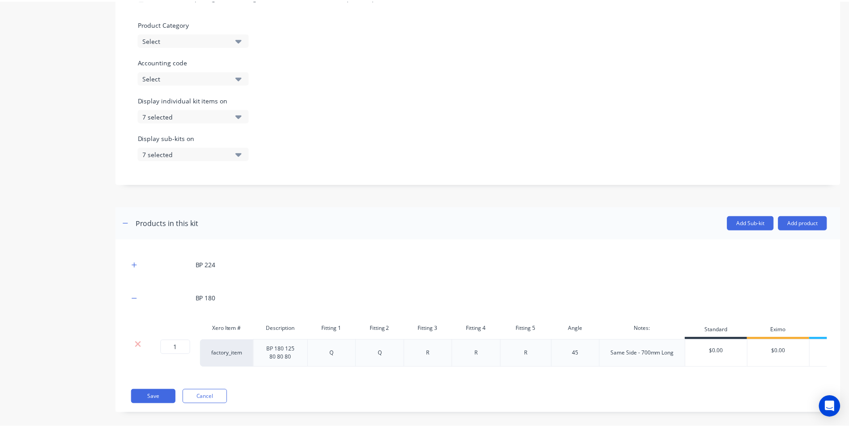
scroll to position [267, 0]
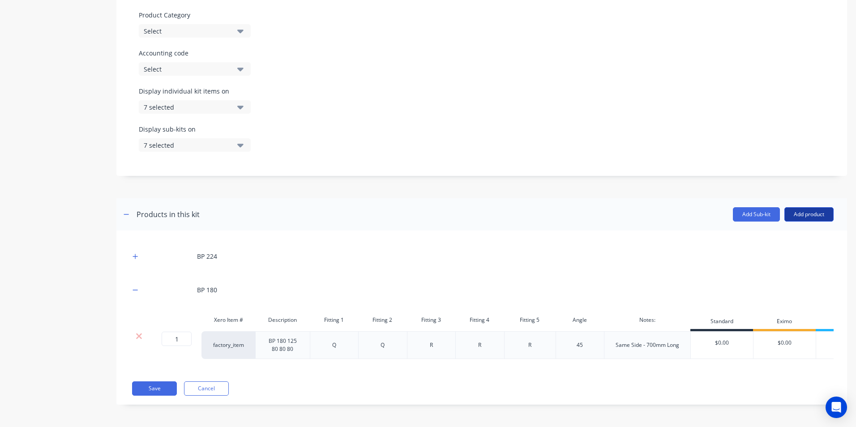
click at [791, 210] on button "Add product" at bounding box center [808, 214] width 49 height 14
click at [782, 231] on div "Product catalogue" at bounding box center [790, 237] width 69 height 13
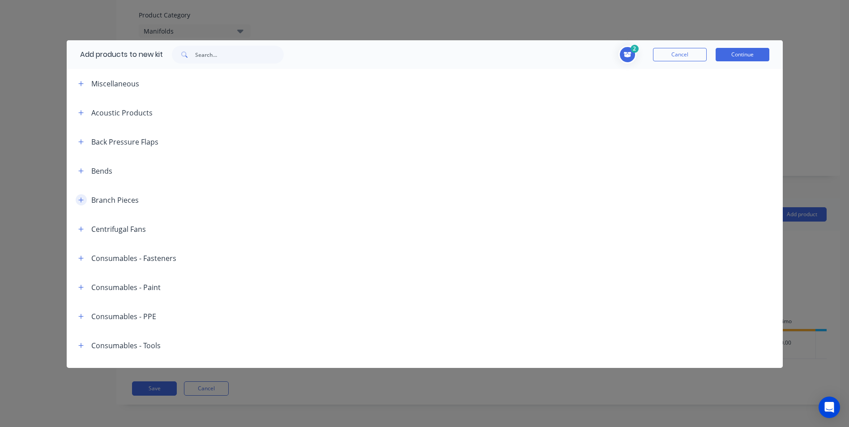
click at [83, 199] on icon "button" at bounding box center [80, 200] width 5 height 6
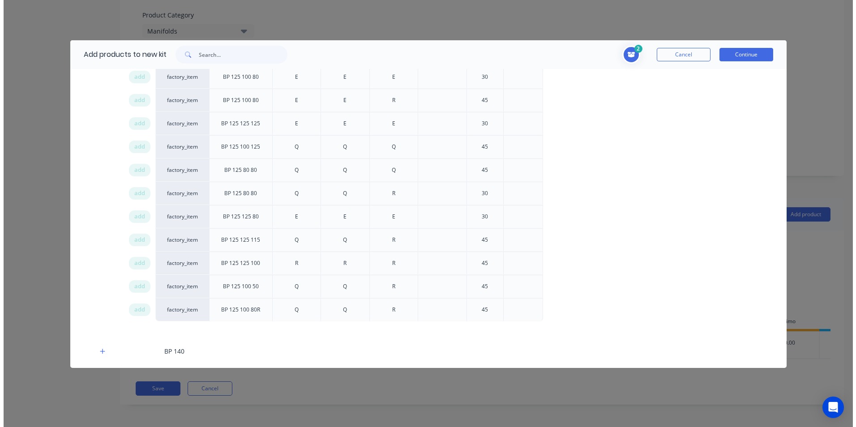
scroll to position [761, 0]
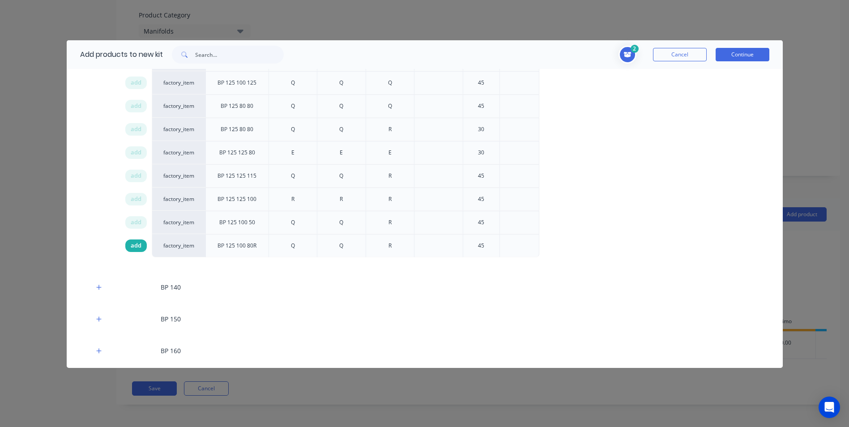
click at [137, 246] on span "add" at bounding box center [136, 245] width 11 height 9
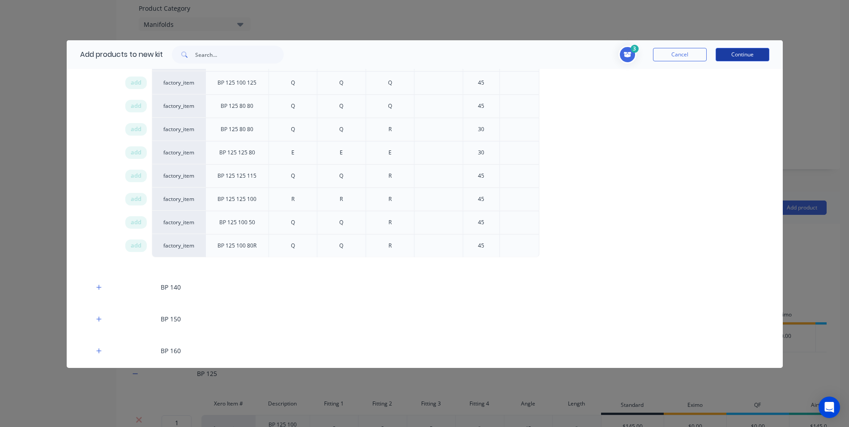
click at [745, 56] on button "Continue" at bounding box center [743, 54] width 54 height 13
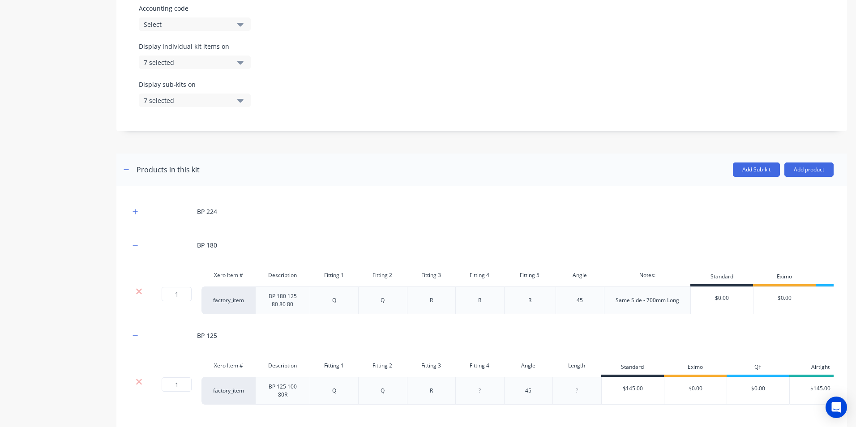
scroll to position [364, 0]
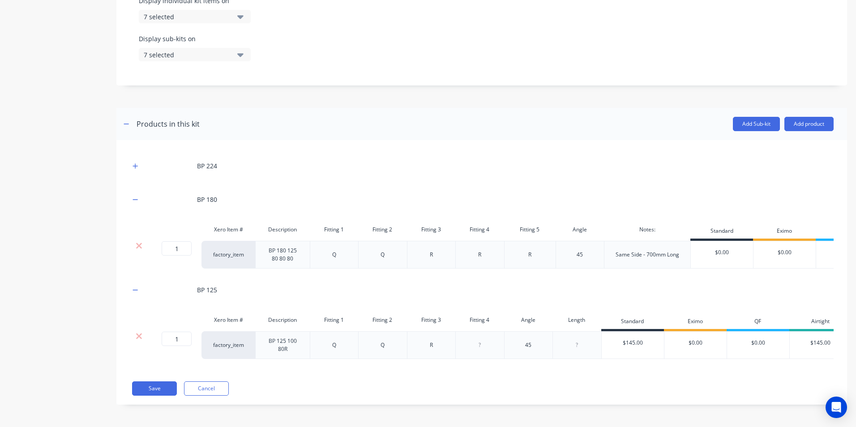
click at [576, 339] on div at bounding box center [577, 345] width 45 height 12
click at [631, 368] on div "BP 224 BP 180 Xero Item # Description Fitting 1 Fitting 2 Fitting 3 Fitting 4 F…" at bounding box center [482, 261] width 704 height 214
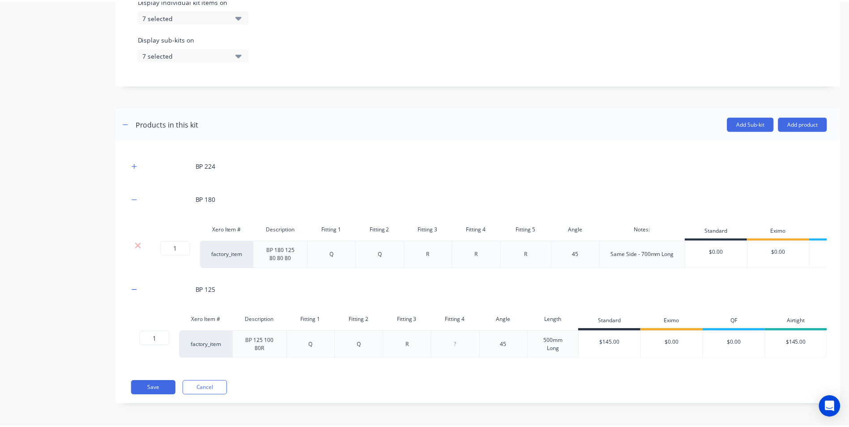
scroll to position [0, 0]
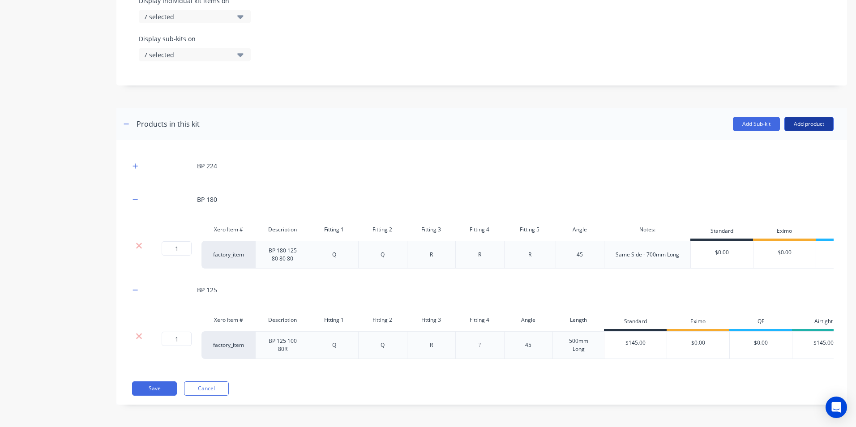
click at [794, 117] on button "Add product" at bounding box center [808, 124] width 49 height 14
click at [781, 141] on div "Product catalogue" at bounding box center [790, 147] width 69 height 13
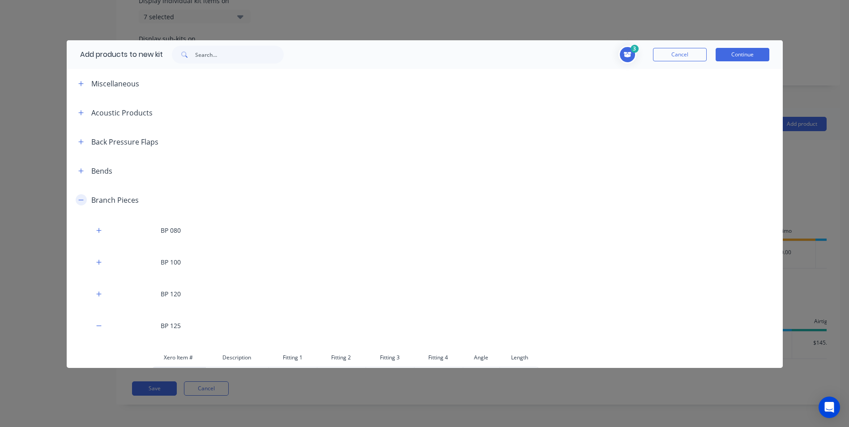
click at [86, 197] on button "button" at bounding box center [81, 199] width 11 height 11
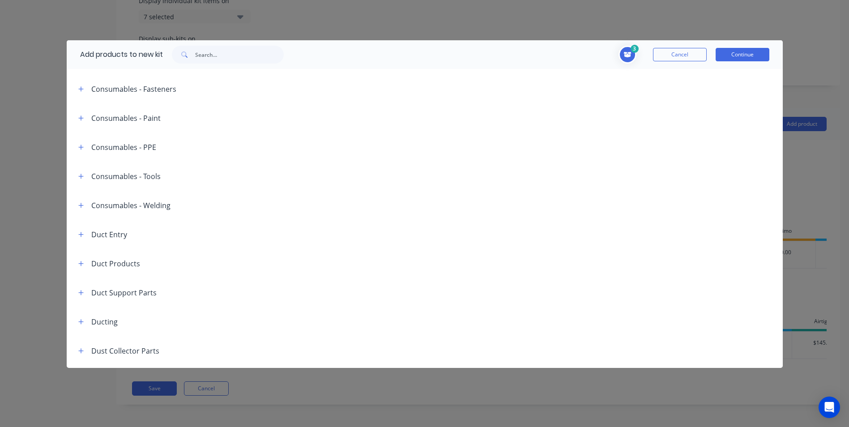
scroll to position [224, 0]
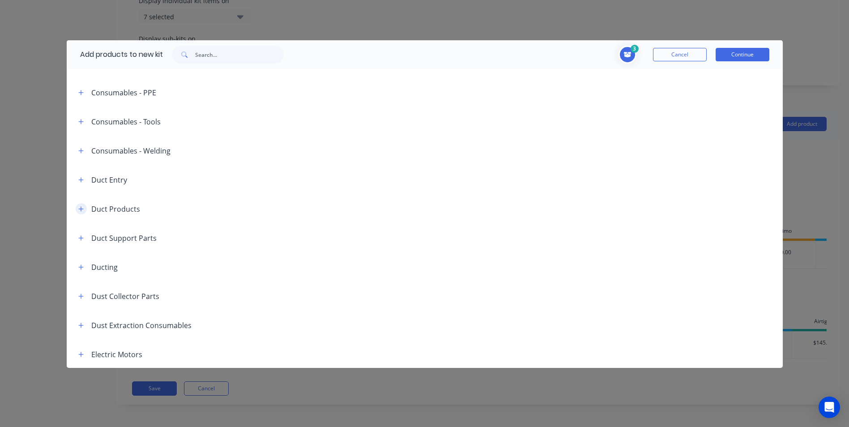
click at [78, 205] on button "button" at bounding box center [81, 208] width 11 height 11
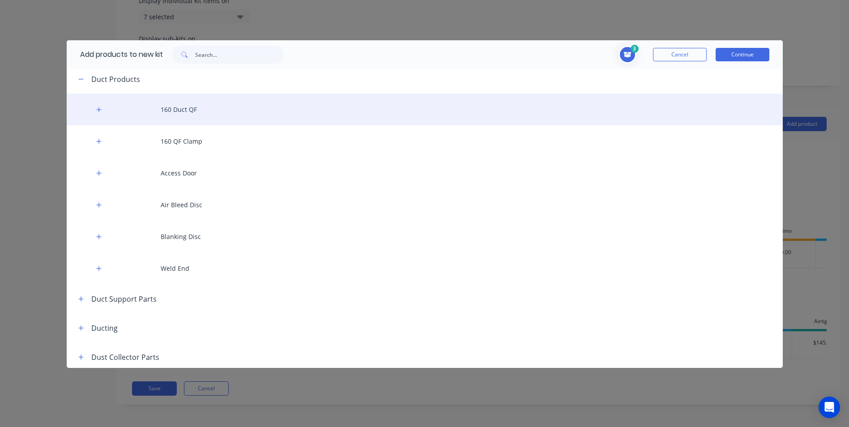
scroll to position [269, 0]
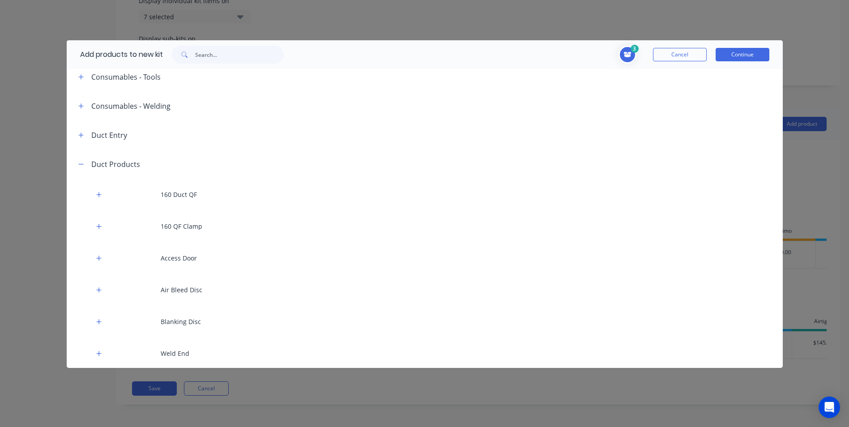
click at [83, 158] on header "Duct Products" at bounding box center [425, 163] width 716 height 29
click at [83, 169] on button "button" at bounding box center [81, 163] width 11 height 11
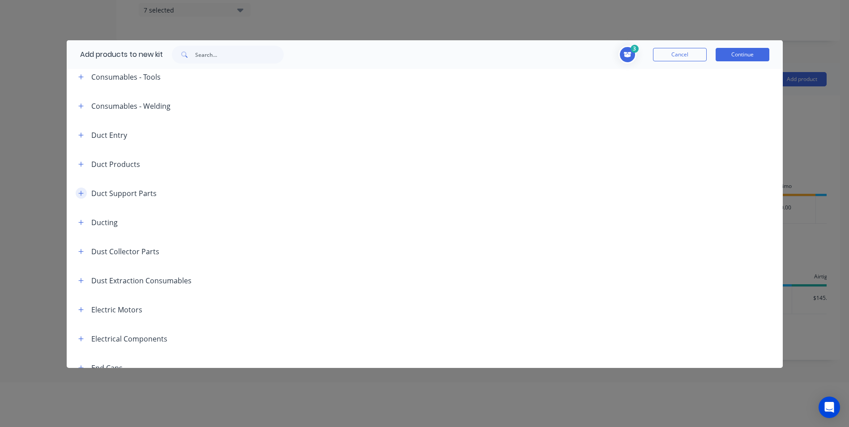
click at [83, 193] on icon "button" at bounding box center [80, 193] width 5 height 5
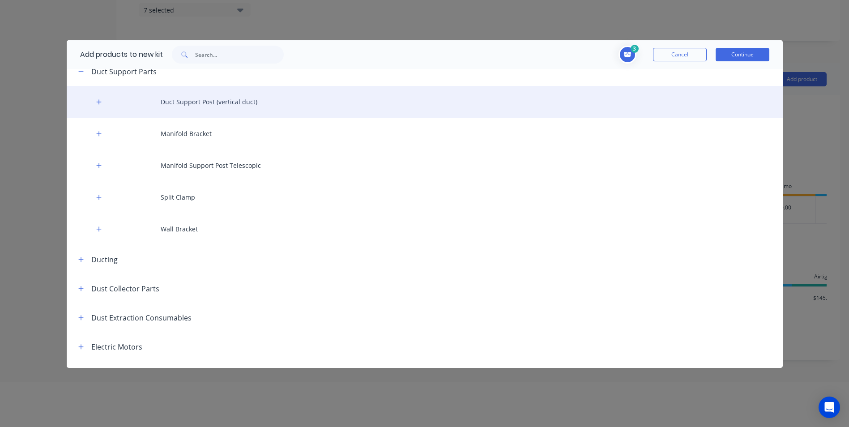
scroll to position [403, 0]
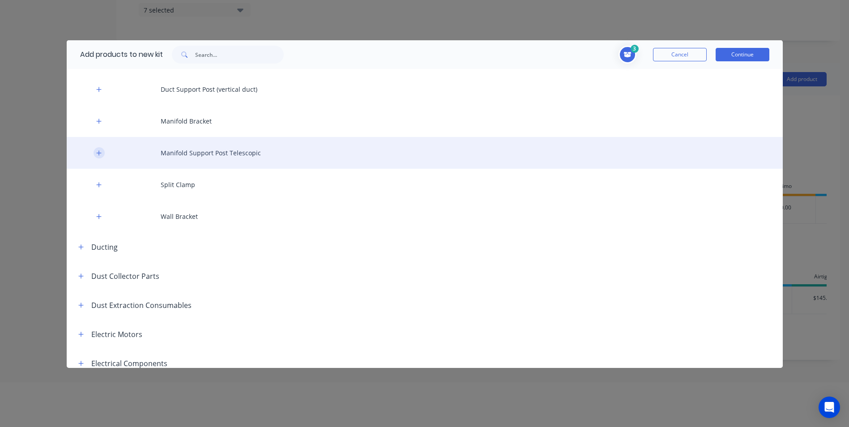
click at [98, 152] on icon "button" at bounding box center [98, 153] width 5 height 6
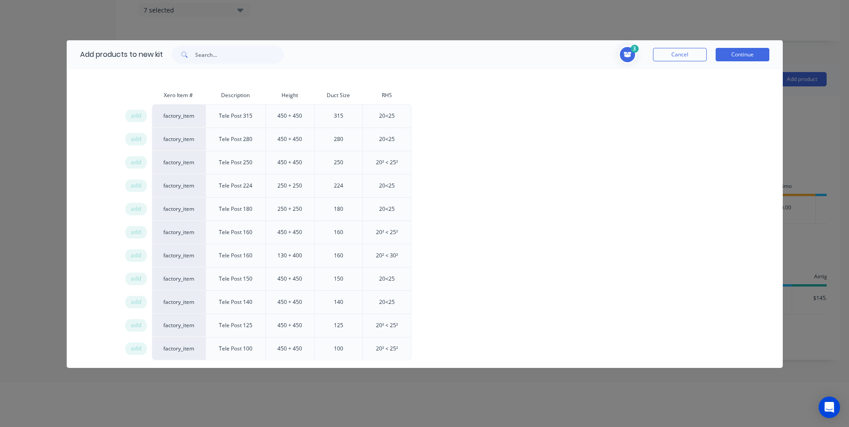
scroll to position [537, 0]
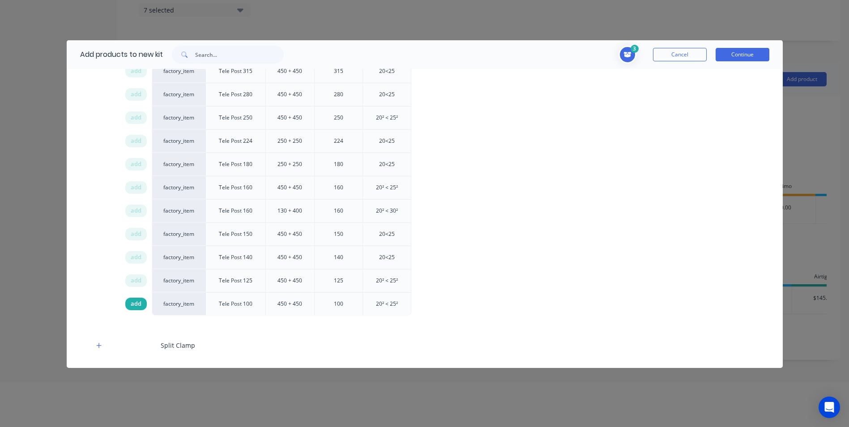
click at [133, 307] on span "add" at bounding box center [136, 303] width 11 height 9
click at [136, 165] on span "add" at bounding box center [136, 164] width 11 height 9
click at [747, 51] on button "Continue" at bounding box center [743, 54] width 54 height 13
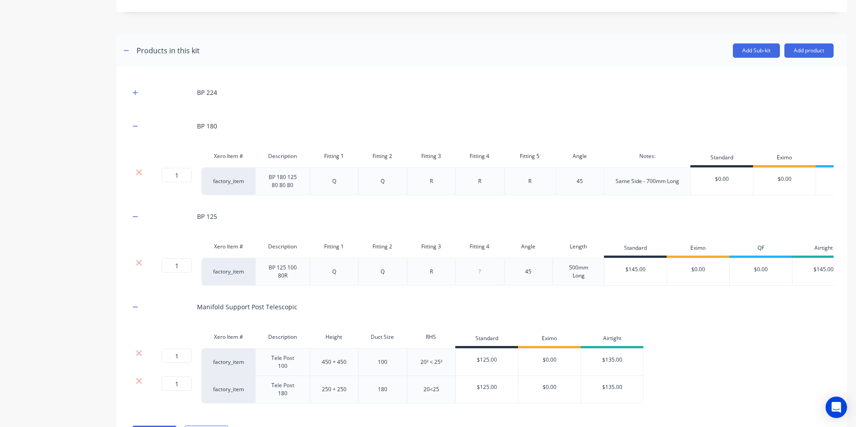
scroll to position [482, 0]
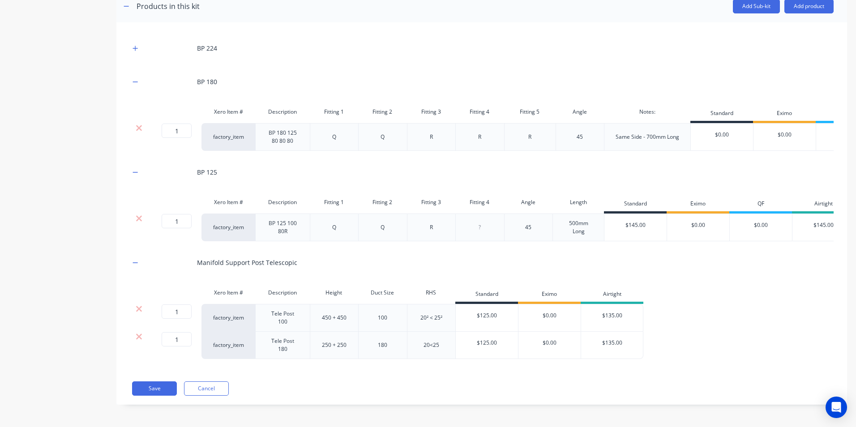
click at [348, 320] on div "450 + 450" at bounding box center [334, 318] width 45 height 12
click at [346, 344] on div "250 + 250" at bounding box center [334, 345] width 45 height 12
click at [330, 345] on div "250 + 450" at bounding box center [334, 345] width 45 height 12
click at [346, 362] on div "BP 224 BP 180 Xero Item # Description Fitting 1 Fitting 2 Fitting 3 Fitting 4 F…" at bounding box center [482, 202] width 704 height 332
click at [159, 392] on button "Save" at bounding box center [154, 388] width 45 height 14
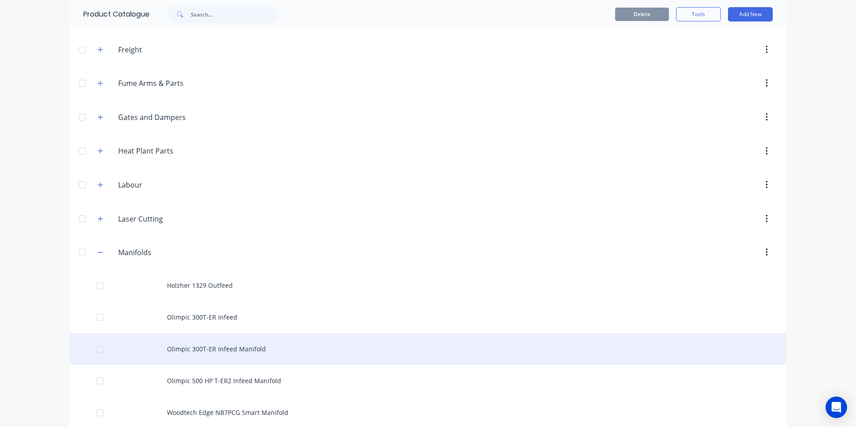
scroll to position [985, 0]
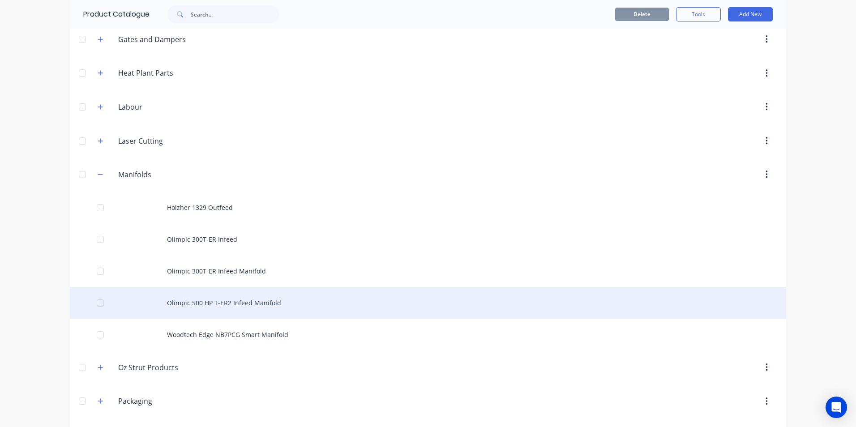
click at [221, 301] on div "Olimpic 500 HP T-ER2 Infeed Manifold" at bounding box center [428, 303] width 716 height 32
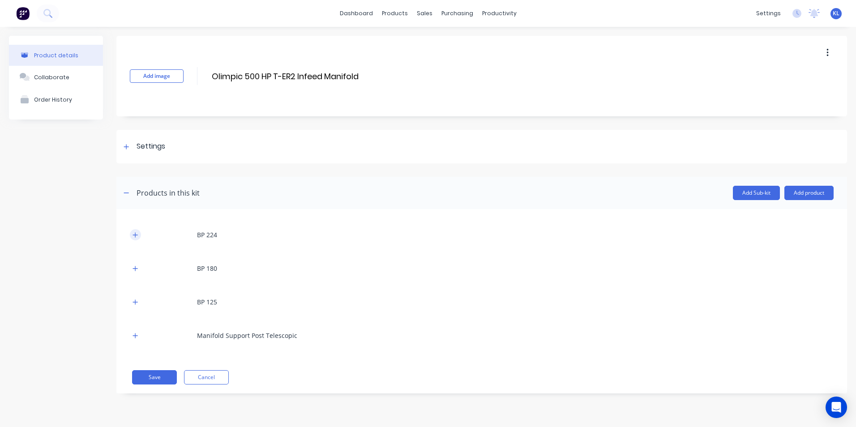
click at [135, 235] on icon "button" at bounding box center [135, 234] width 5 height 5
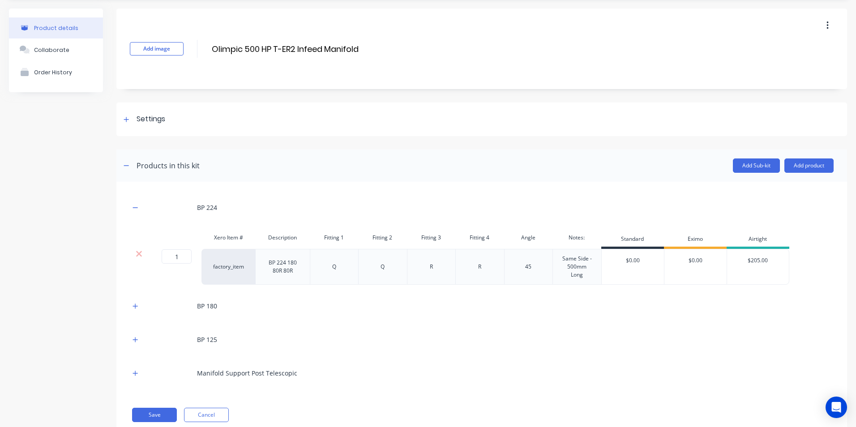
scroll to position [54, 0]
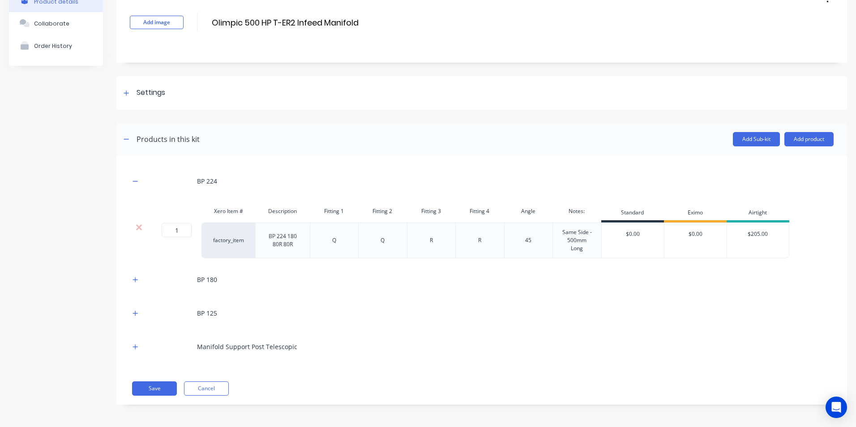
click at [760, 234] on input "$205.00" at bounding box center [758, 234] width 62 height 8
type input "$206.00"
click at [709, 279] on div "BP 180" at bounding box center [482, 279] width 704 height 25
click at [135, 278] on icon "button" at bounding box center [135, 279] width 5 height 5
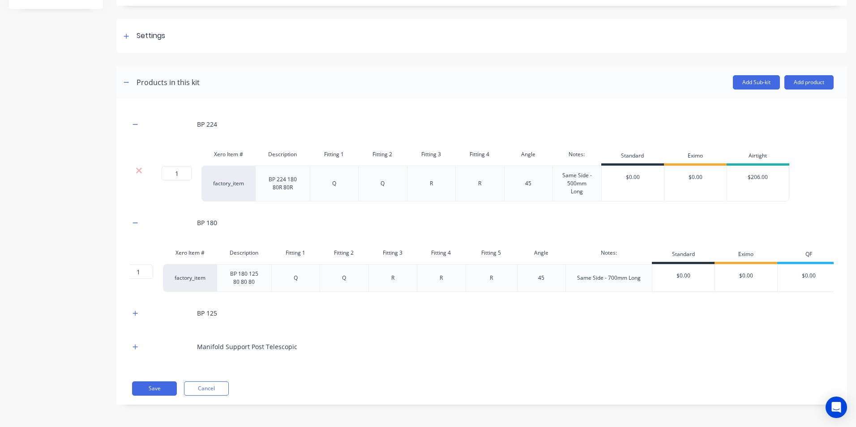
scroll to position [0, 34]
click at [132, 312] on button "button" at bounding box center [135, 312] width 11 height 11
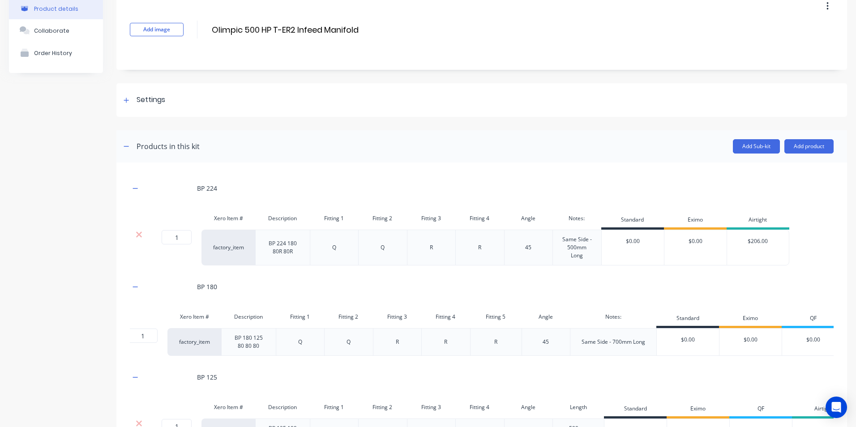
scroll to position [181, 0]
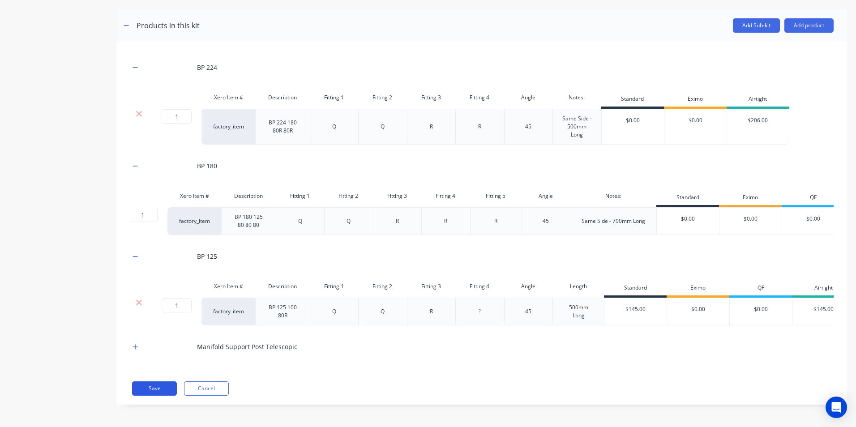
click at [153, 387] on button "Save" at bounding box center [154, 388] width 45 height 14
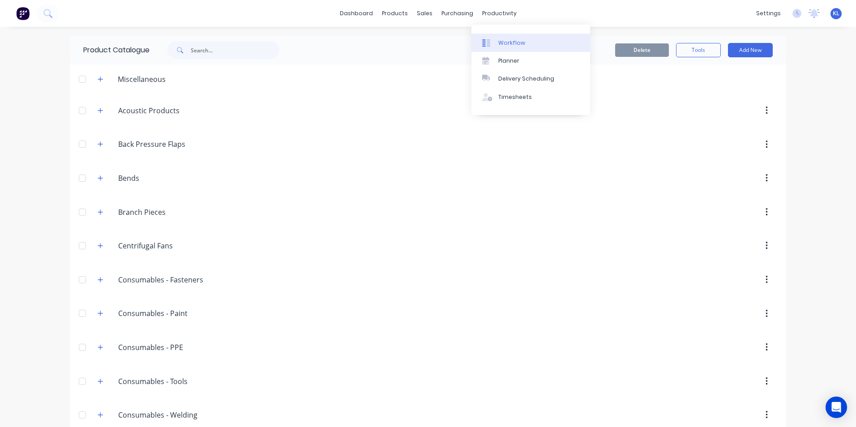
click at [508, 45] on div "Workflow" at bounding box center [511, 43] width 27 height 8
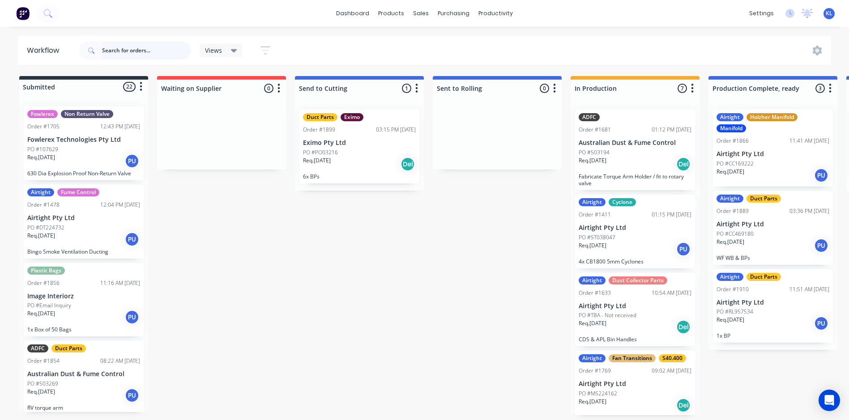
click at [139, 48] on input "text" at bounding box center [146, 51] width 89 height 18
click at [143, 46] on input "text" at bounding box center [146, 51] width 89 height 18
click at [134, 56] on input "text" at bounding box center [146, 51] width 89 height 18
click at [144, 49] on input "text" at bounding box center [146, 51] width 89 height 18
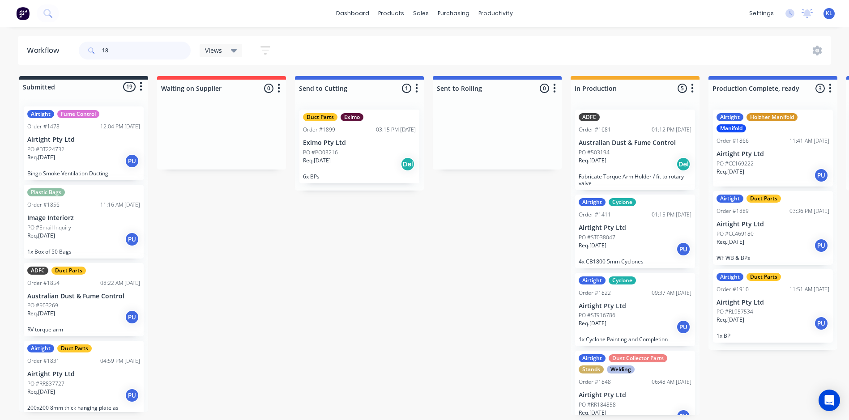
type input "1"
type input "469180"
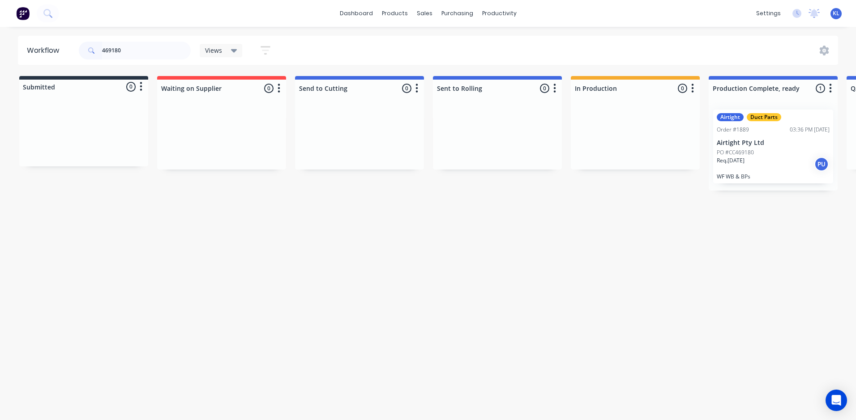
click at [746, 174] on p "WF WB & BPs" at bounding box center [773, 176] width 113 height 7
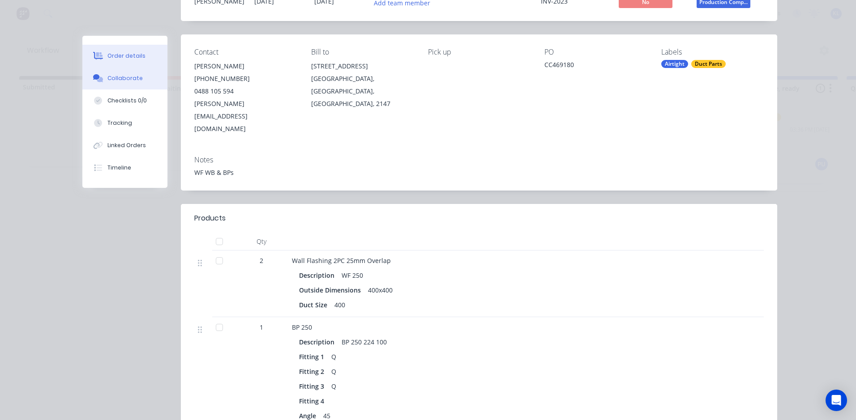
scroll to position [179, 0]
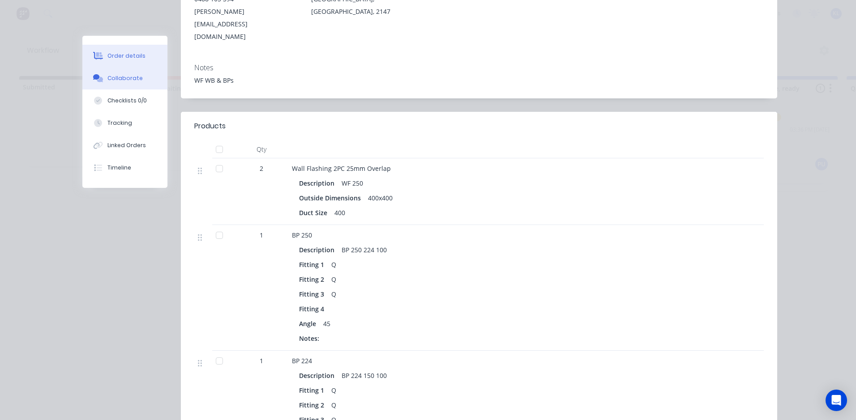
click at [112, 76] on div "Collaborate" at bounding box center [124, 78] width 35 height 8
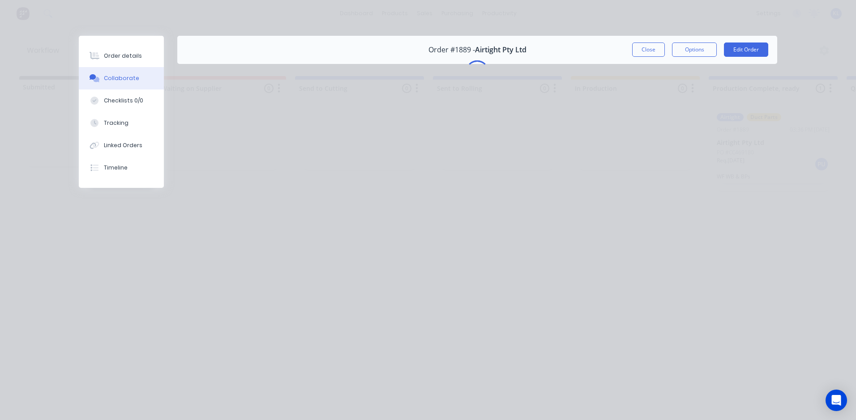
scroll to position [0, 0]
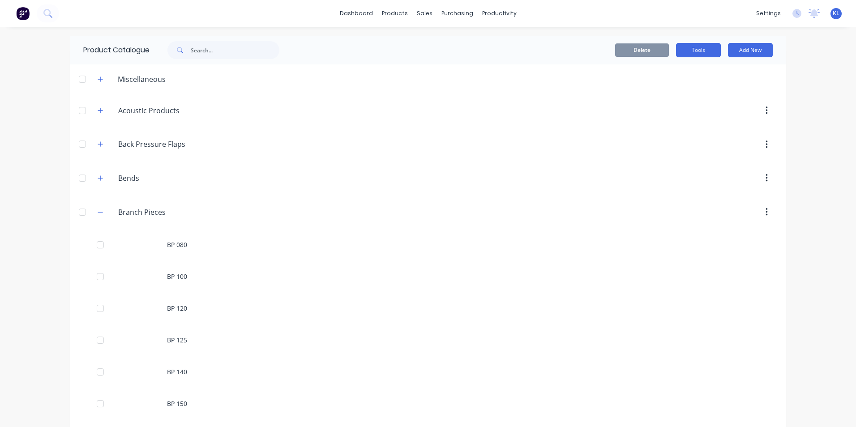
scroll to position [358, 0]
